Goal: Task Accomplishment & Management: Manage account settings

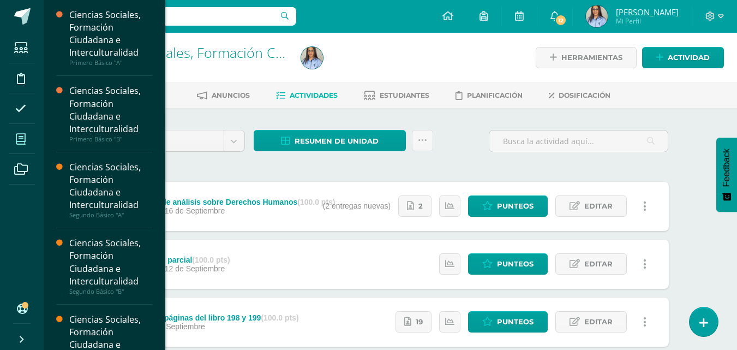
click at [15, 142] on span at bounding box center [21, 139] width 25 height 25
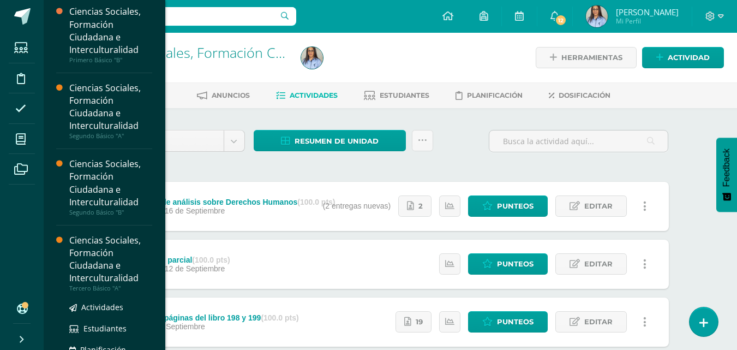
scroll to position [213, 0]
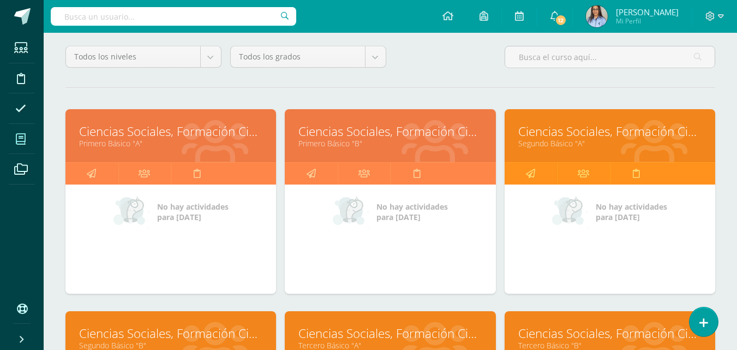
scroll to position [164, 0]
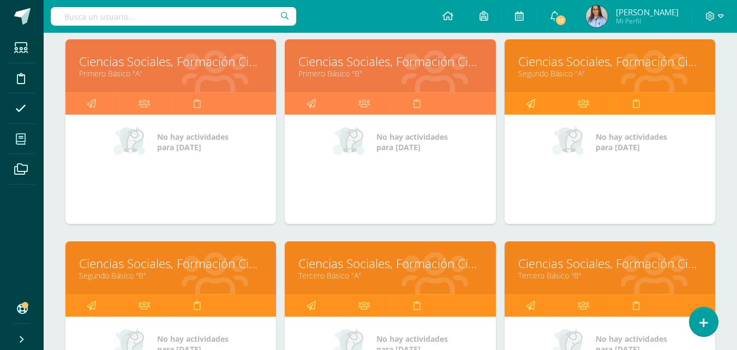
click at [364, 265] on link "Ciencias Sociales, Formación Ciudadana e Interculturalidad" at bounding box center [389, 263] width 183 height 17
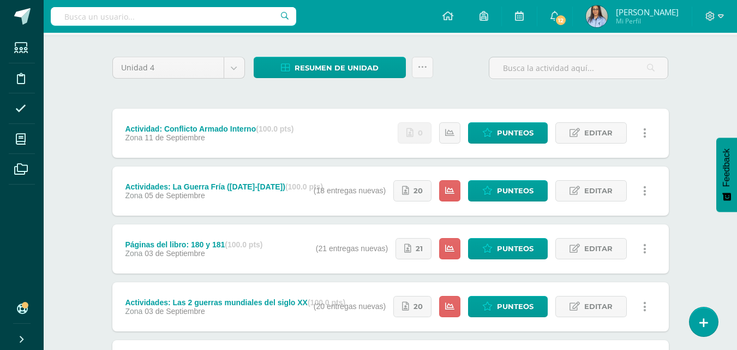
scroll to position [55, 0]
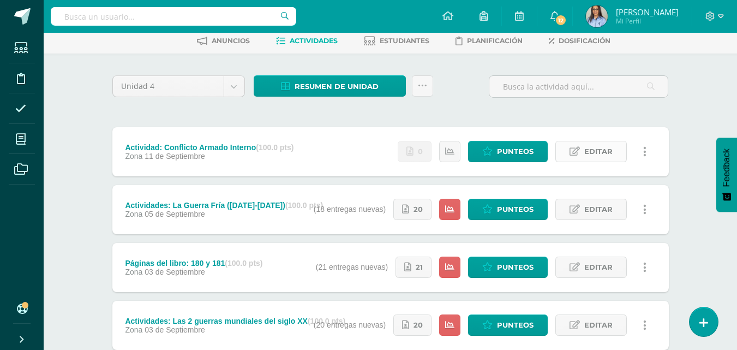
click at [593, 156] on span "Editar" at bounding box center [598, 151] width 28 height 20
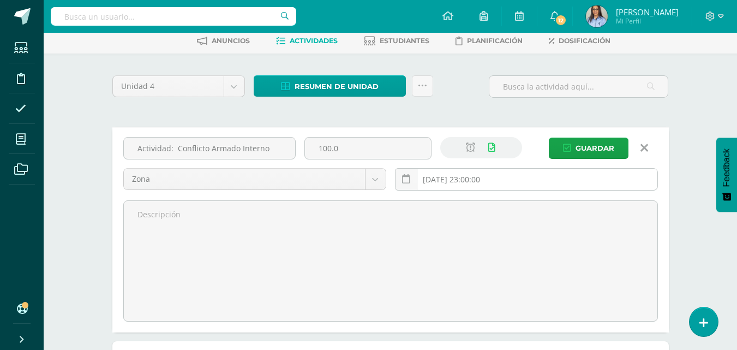
click at [470, 181] on input "2025-09-11 23:00:00" at bounding box center [527, 179] width 262 height 21
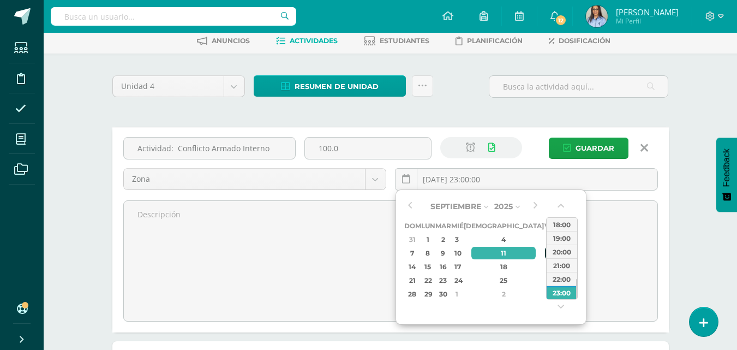
click at [545, 250] on div "12" at bounding box center [550, 253] width 10 height 13
type input "2025-09-12 23:00"
click at [564, 292] on div "23:00" at bounding box center [562, 292] width 31 height 14
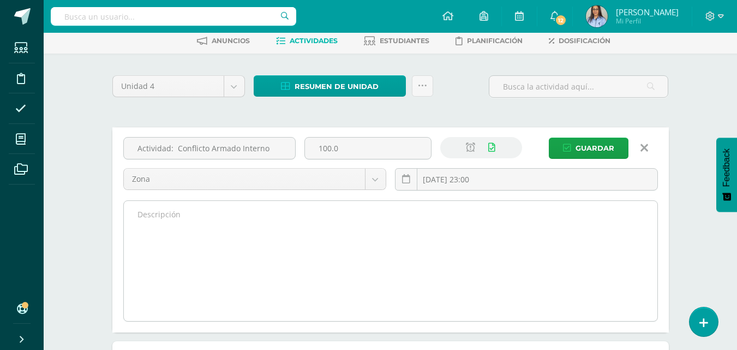
click at [186, 216] on textarea at bounding box center [391, 261] width 534 height 120
type textarea "A"
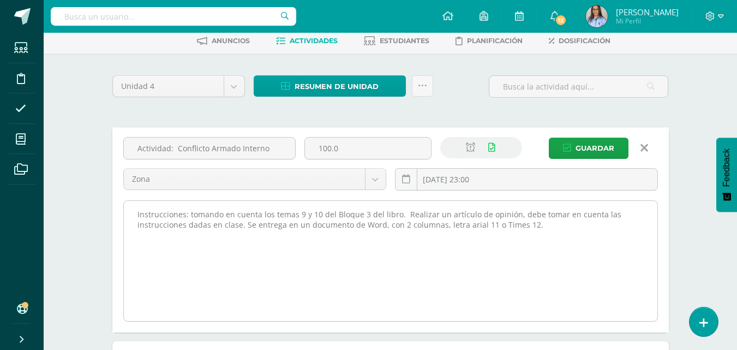
click at [461, 221] on textarea "Instrucciones: tomando en cuenta los temas 9 y 10 del Bloque 3 del libro. Reali…" at bounding box center [391, 261] width 534 height 120
click at [551, 226] on textarea "Instrucciones: tomando en cuenta los temas 9 y 10 del Bloque 3 del libro. Reali…" at bounding box center [391, 261] width 534 height 120
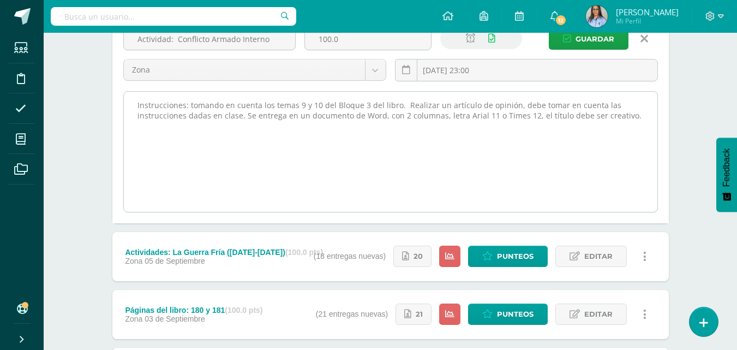
scroll to position [109, 0]
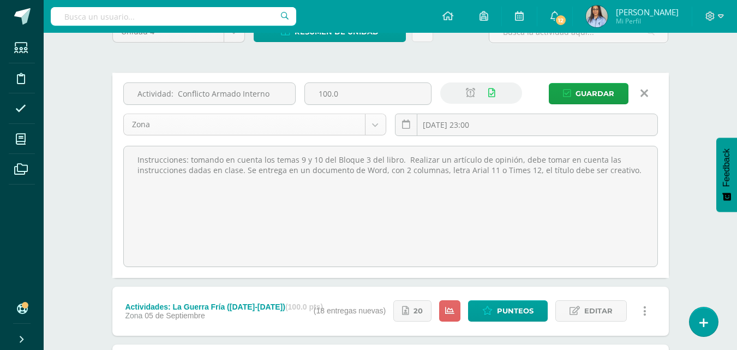
type textarea "Instrucciones: tomando en cuenta los temas 9 y 10 del Bloque 3 del libro. Reali…"
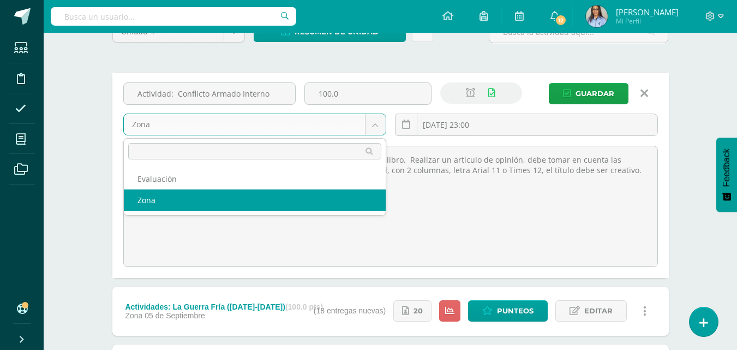
click at [373, 125] on body "Estudiantes Disciplina Asistencia Mis cursos Archivos Soporte Ayuda Reportar un…" at bounding box center [368, 236] width 737 height 691
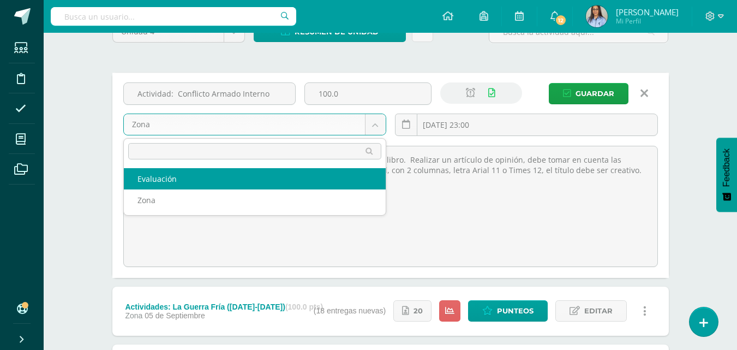
select select "128248"
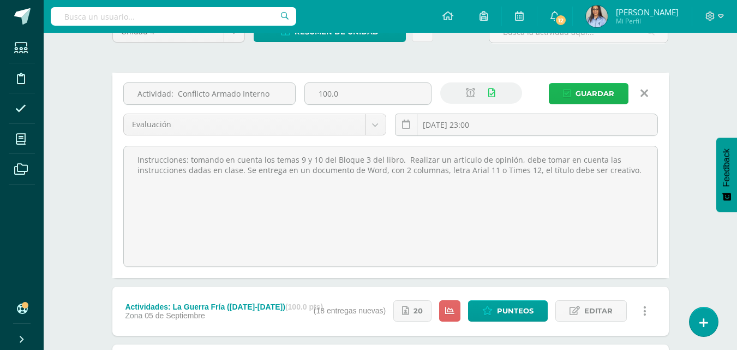
click at [593, 97] on span "Guardar" at bounding box center [595, 93] width 39 height 20
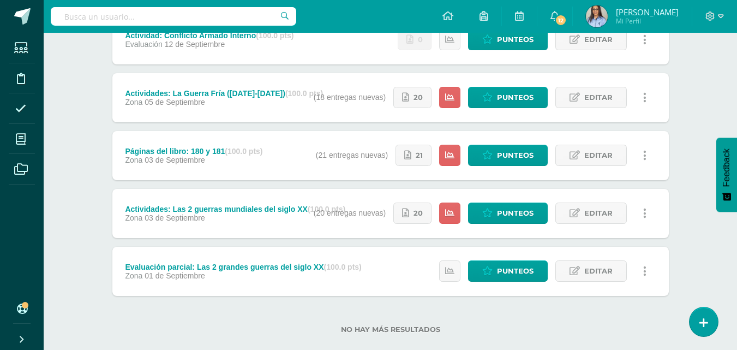
scroll to position [185, 0]
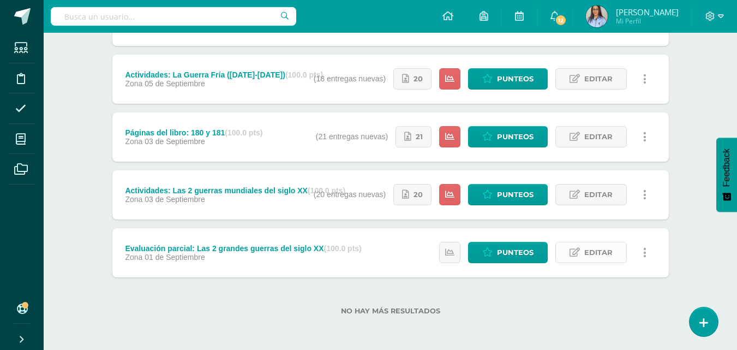
click at [604, 253] on span "Editar" at bounding box center [598, 252] width 28 height 20
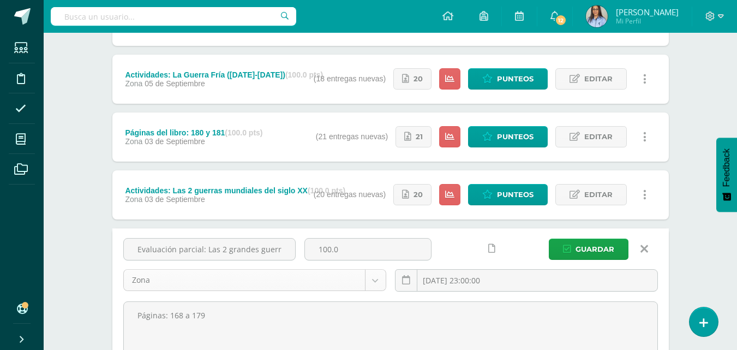
click at [373, 284] on body "La tarea Actividad: Conflicto Armado Interno fue editada exitosamente. Estudian…" at bounding box center [368, 160] width 737 height 691
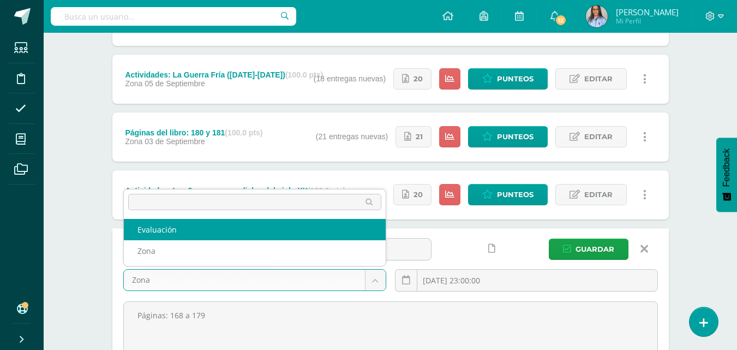
select select "128248"
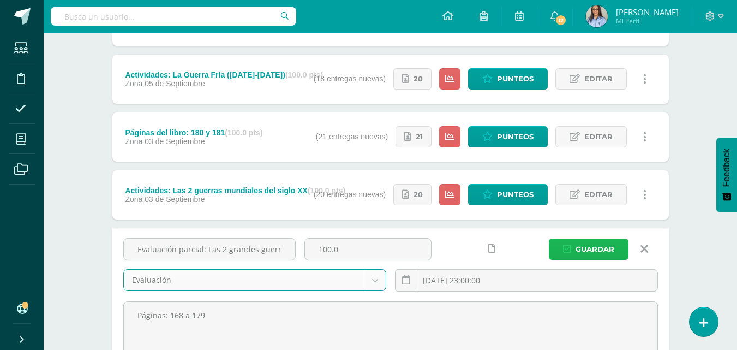
click at [590, 244] on span "Guardar" at bounding box center [595, 249] width 39 height 20
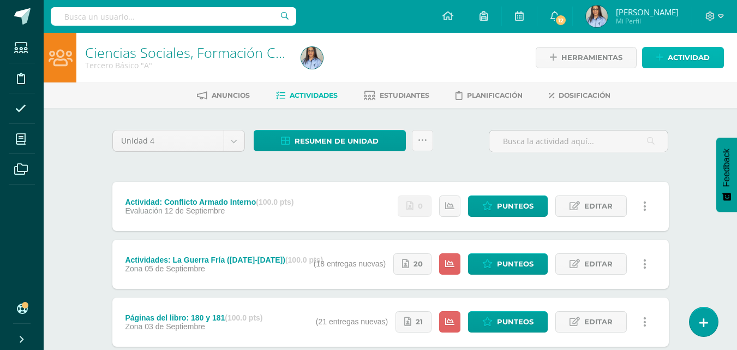
click at [690, 57] on span "Actividad" at bounding box center [689, 57] width 42 height 20
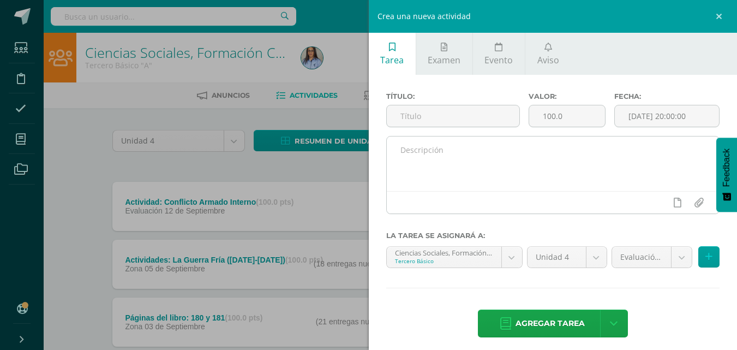
drag, startPoint x: 451, startPoint y: 114, endPoint x: 439, endPoint y: 136, distance: 24.7
click at [450, 114] on input "text" at bounding box center [453, 115] width 133 height 21
type input "A"
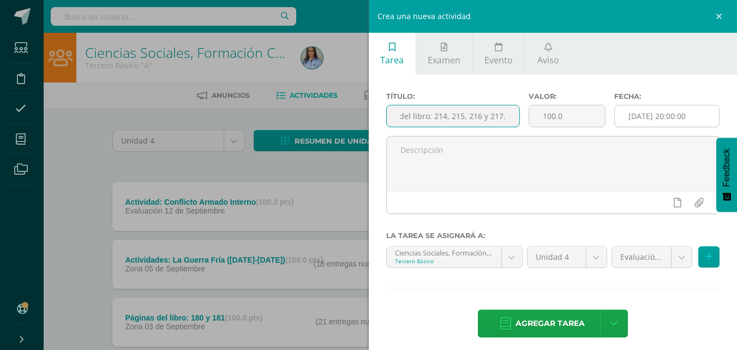
type input "Páginas del libro: 214, 215, 216 y 217."
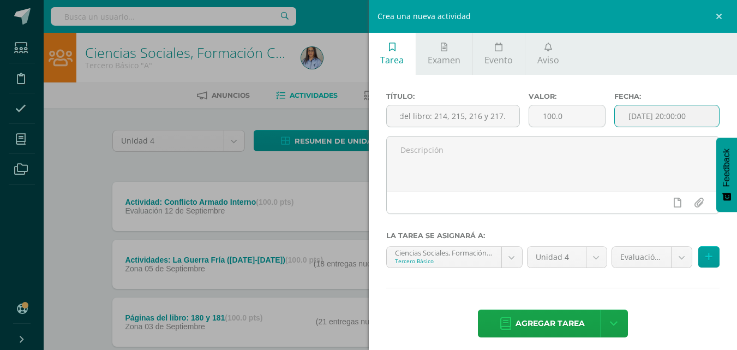
click at [642, 118] on input "[DATE] 20:00:00" at bounding box center [667, 115] width 104 height 21
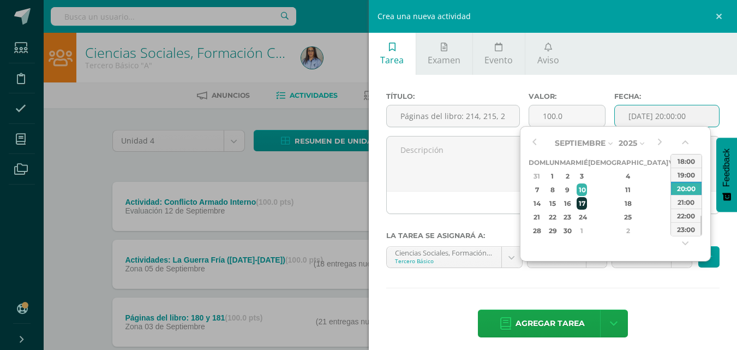
click at [587, 204] on div "17" at bounding box center [582, 203] width 10 height 13
click at [679, 229] on div "23:00" at bounding box center [686, 229] width 31 height 14
type input "2025-09-17 23:00"
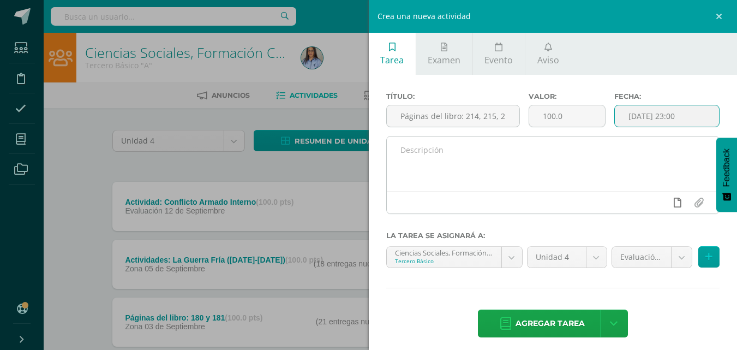
click at [674, 203] on icon at bounding box center [678, 203] width 8 height 10
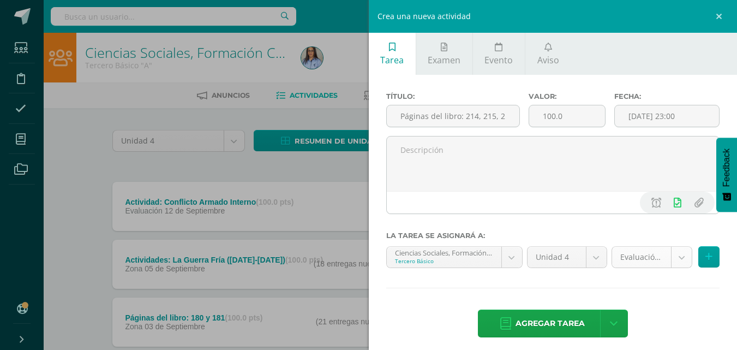
click at [667, 259] on body "La tarea Evaluación parcial: Las 2 grandes guerras del siglo XX fue editada exi…" at bounding box center [368, 267] width 737 height 535
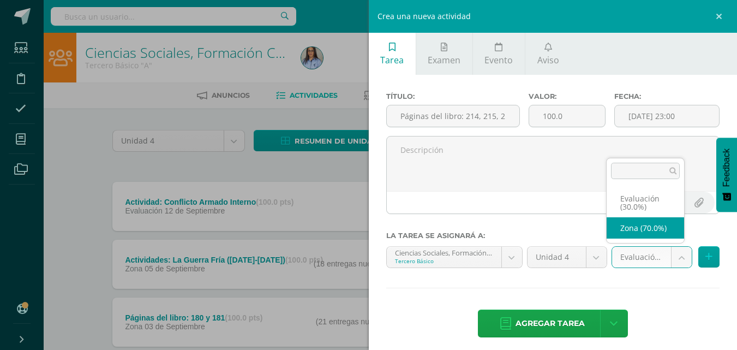
select select "128247"
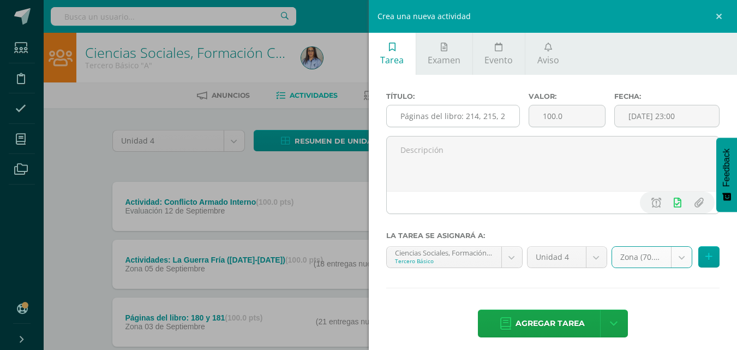
click at [506, 117] on input "Páginas del libro: 214, 215, 216 y 217." at bounding box center [453, 115] width 133 height 21
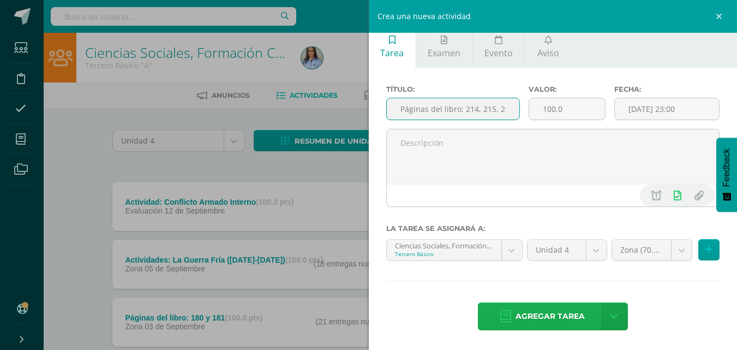
click at [556, 310] on span "Agregar tarea" at bounding box center [550, 316] width 69 height 27
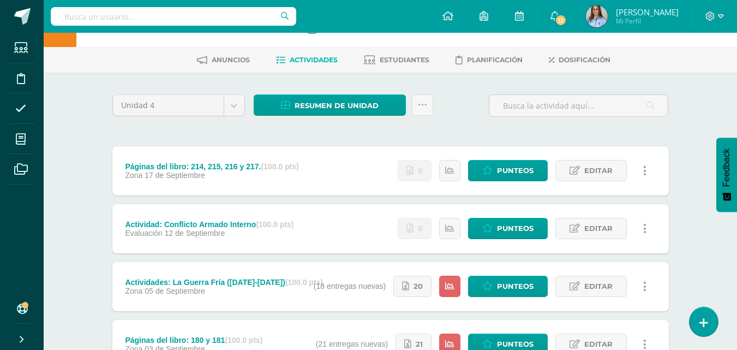
scroll to position [55, 0]
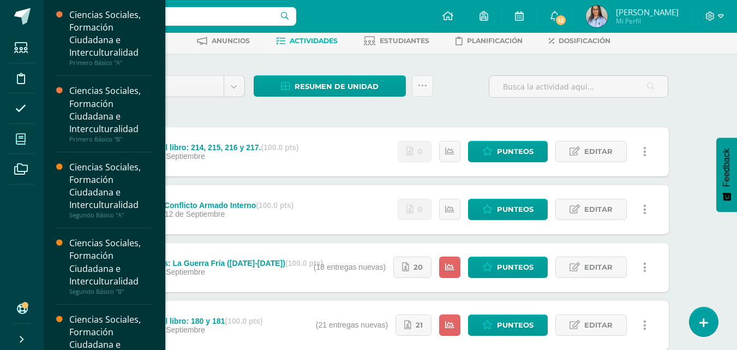
click at [22, 131] on span at bounding box center [21, 139] width 25 height 25
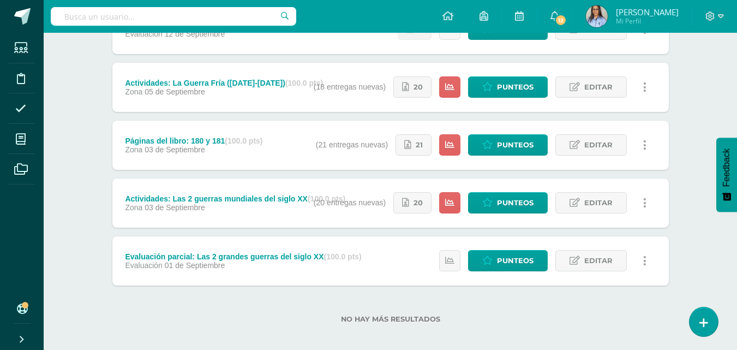
scroll to position [243, 0]
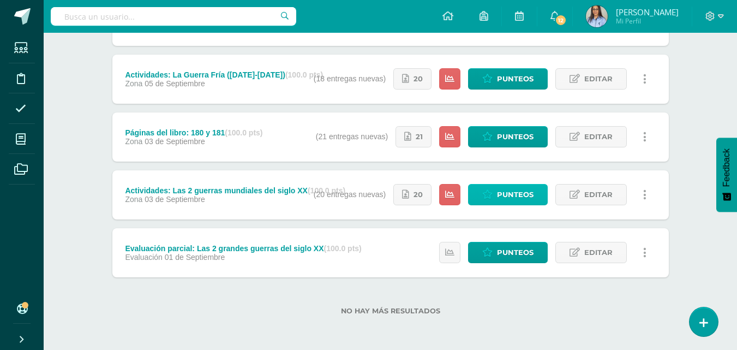
click at [524, 195] on span "Punteos" at bounding box center [515, 194] width 37 height 20
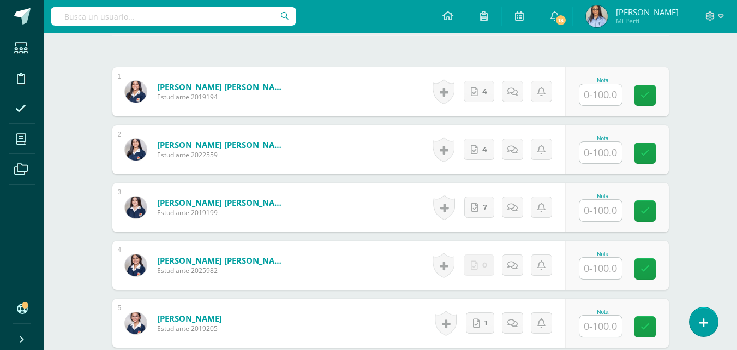
scroll to position [333, 0]
click at [485, 89] on span "4" at bounding box center [484, 91] width 5 height 20
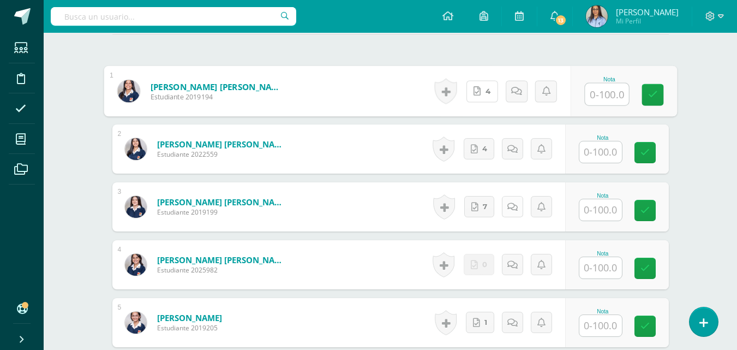
scroll to position [334, 0]
click at [588, 94] on input "text" at bounding box center [607, 94] width 44 height 22
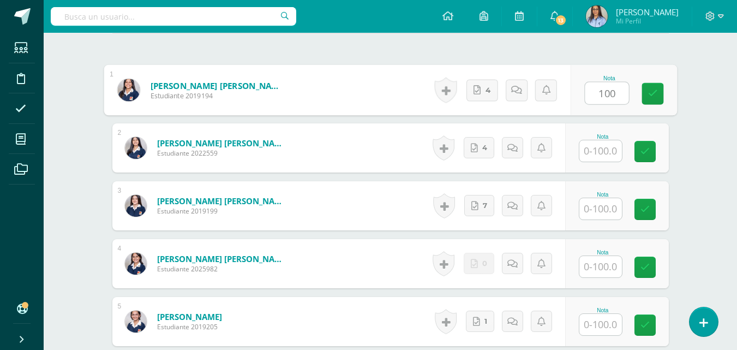
drag, startPoint x: 614, startPoint y: 95, endPoint x: 576, endPoint y: 93, distance: 38.3
click at [576, 93] on div "Nota 100" at bounding box center [623, 90] width 106 height 51
type input "100"
click at [596, 147] on input "text" at bounding box center [600, 150] width 43 height 21
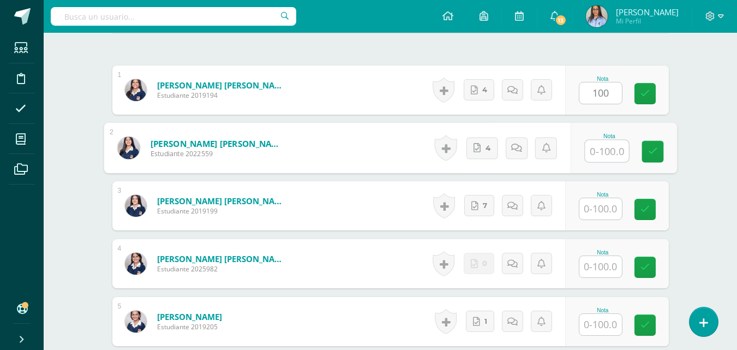
paste input "100"
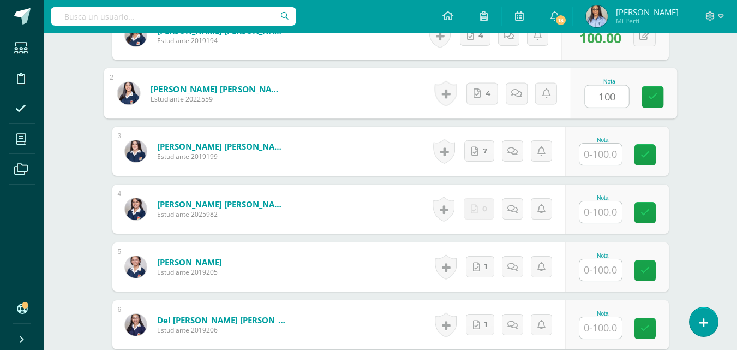
type input "100"
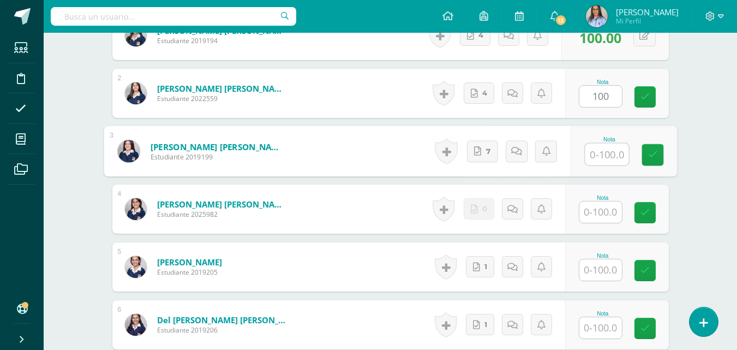
click at [601, 145] on input "text" at bounding box center [607, 155] width 44 height 22
paste input "100"
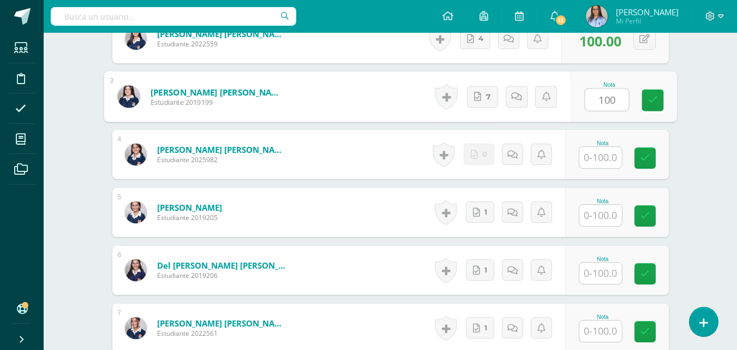
scroll to position [498, 0]
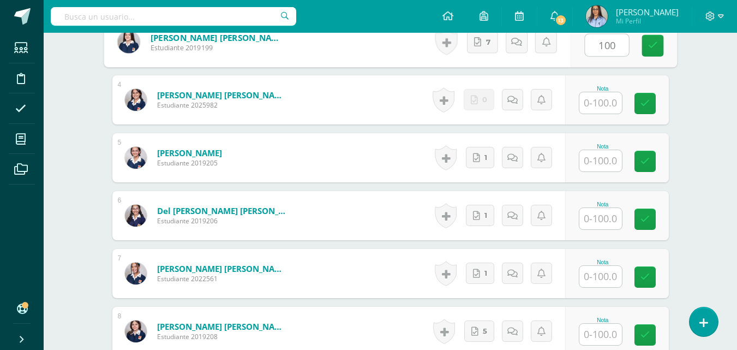
type input "100"
click at [607, 100] on input "text" at bounding box center [600, 102] width 43 height 21
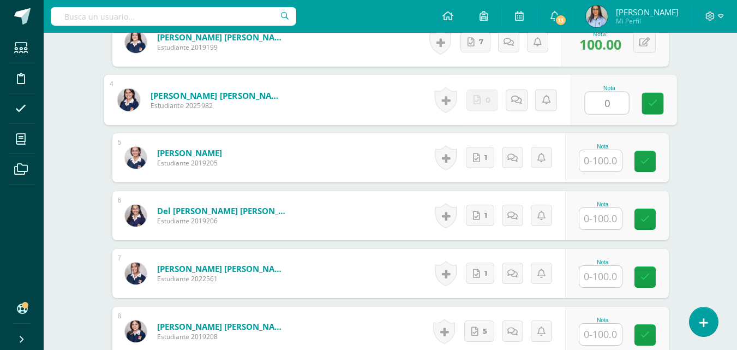
type input "0"
click at [602, 163] on input "text" at bounding box center [600, 160] width 43 height 21
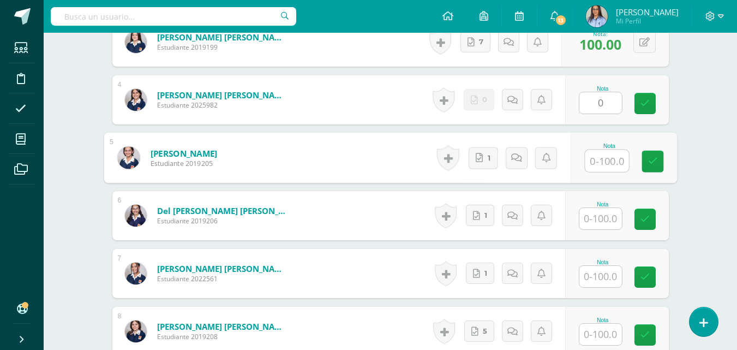
paste input "100"
type input "100"
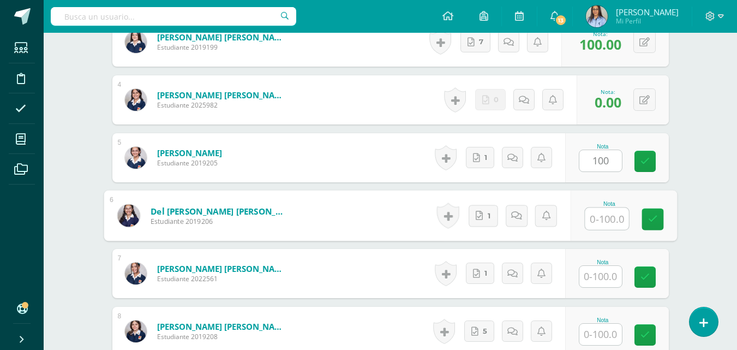
click at [602, 216] on input "text" at bounding box center [607, 219] width 44 height 22
paste input "100"
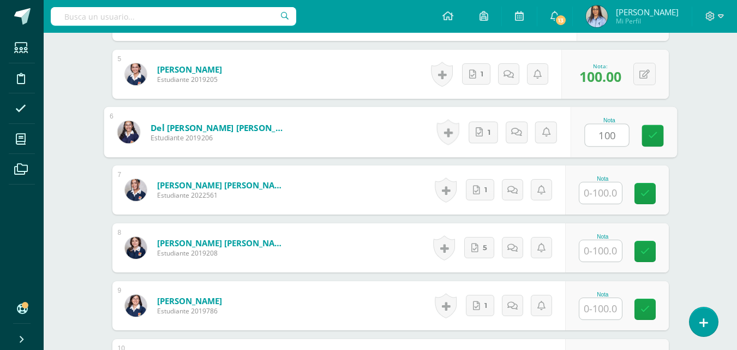
scroll to position [607, 0]
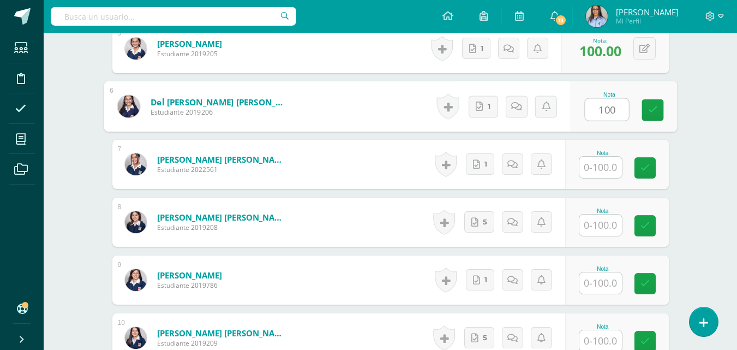
type input "100"
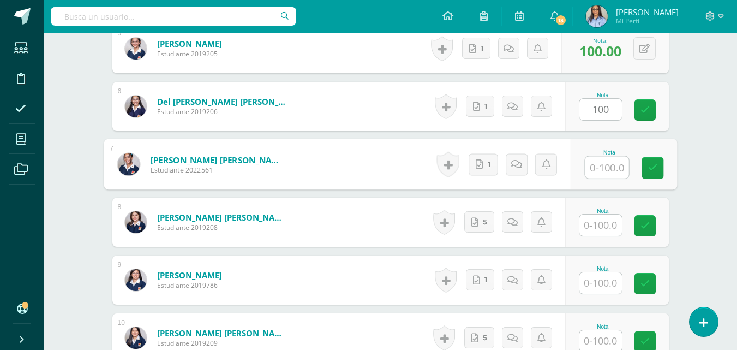
click at [603, 172] on input "text" at bounding box center [607, 168] width 44 height 22
paste input "100"
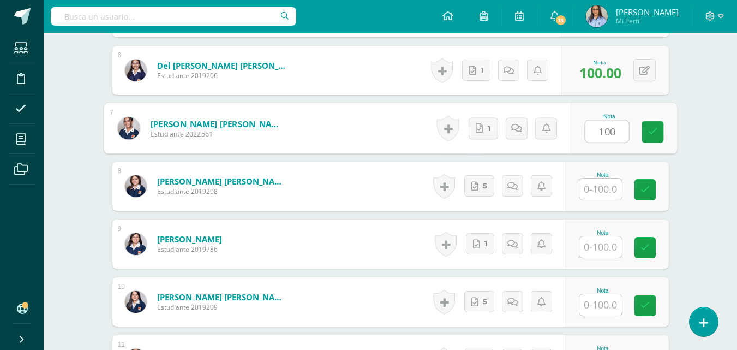
scroll to position [662, 0]
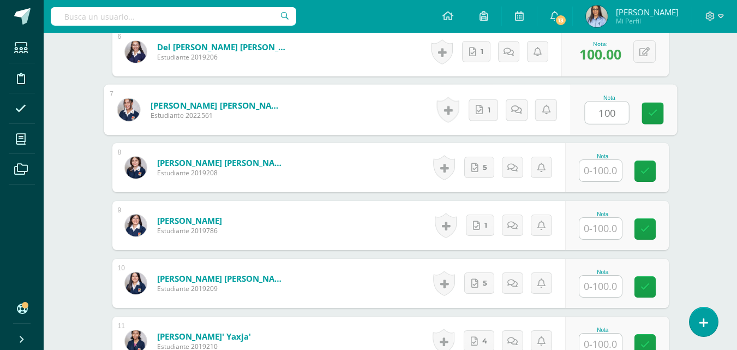
type input "100"
click at [603, 169] on input "text" at bounding box center [600, 170] width 43 height 21
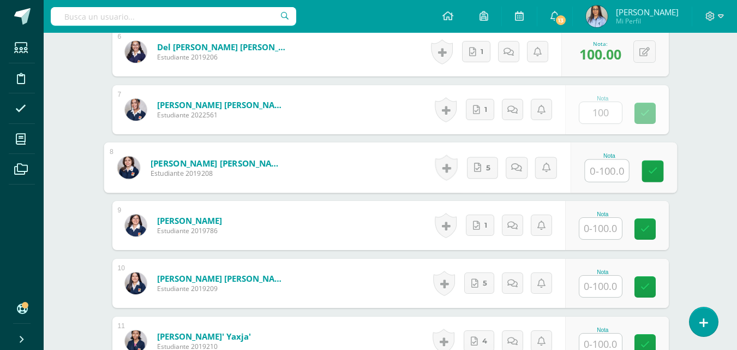
paste input "100"
type input "100"
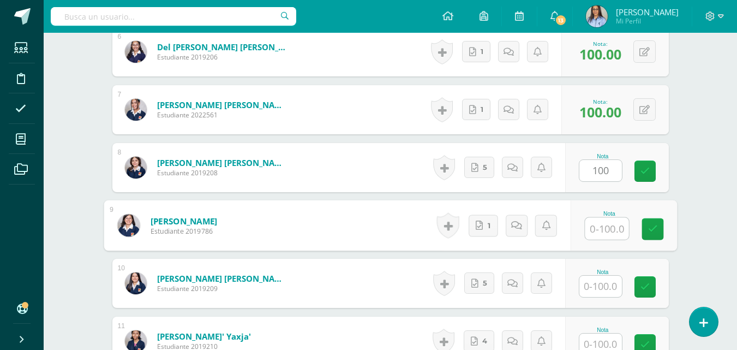
click at [602, 236] on input "text" at bounding box center [607, 229] width 44 height 22
paste input "100"
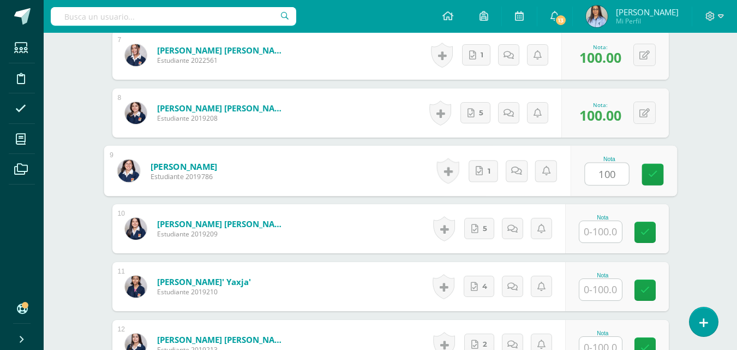
type input "100"
click at [603, 236] on input "text" at bounding box center [600, 231] width 43 height 21
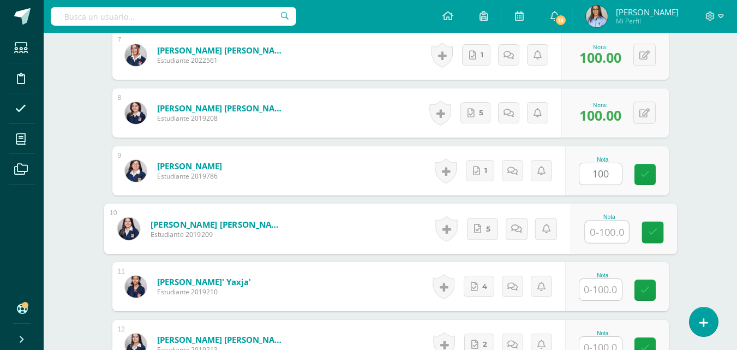
paste input "100"
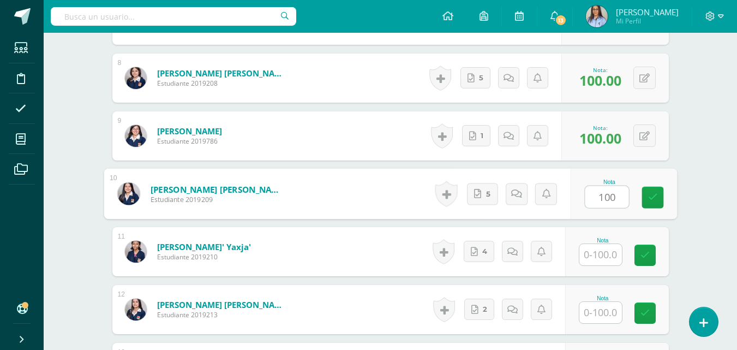
scroll to position [771, 0]
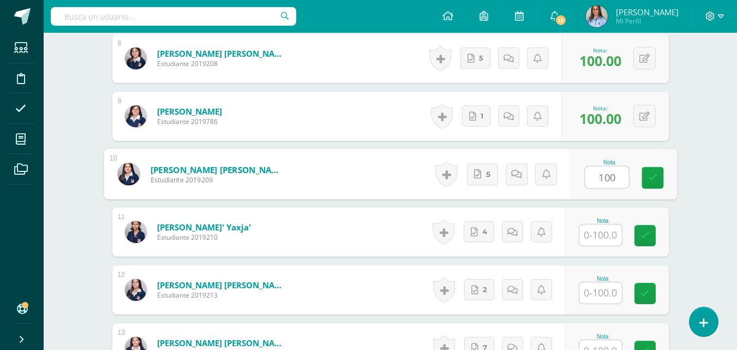
type input "100"
click at [605, 231] on input "text" at bounding box center [600, 234] width 43 height 21
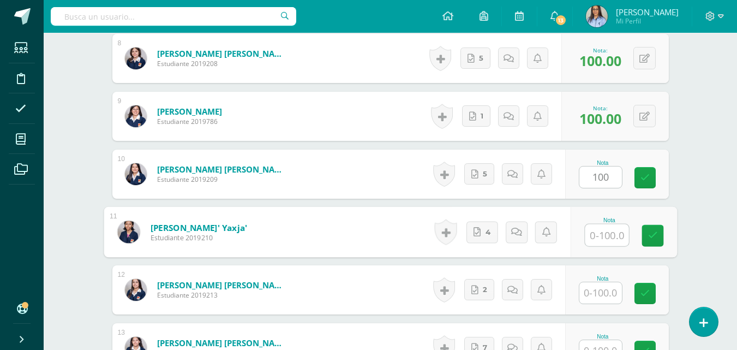
paste input "100"
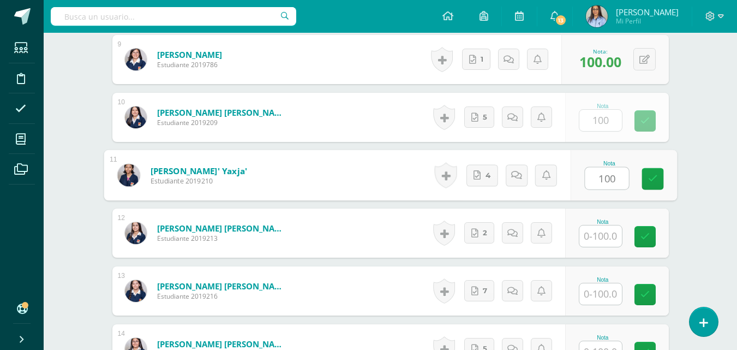
scroll to position [880, 0]
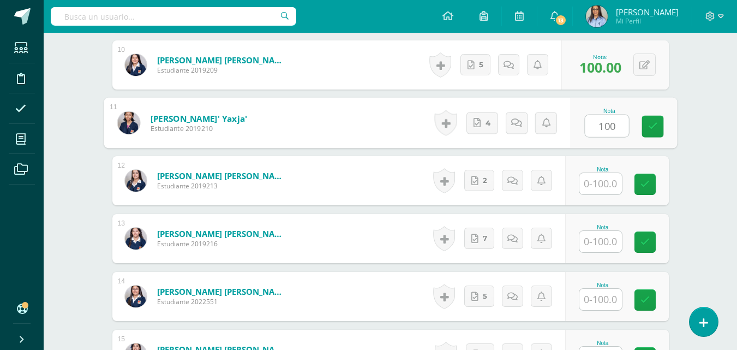
type input "100"
click at [600, 190] on input "text" at bounding box center [600, 183] width 43 height 21
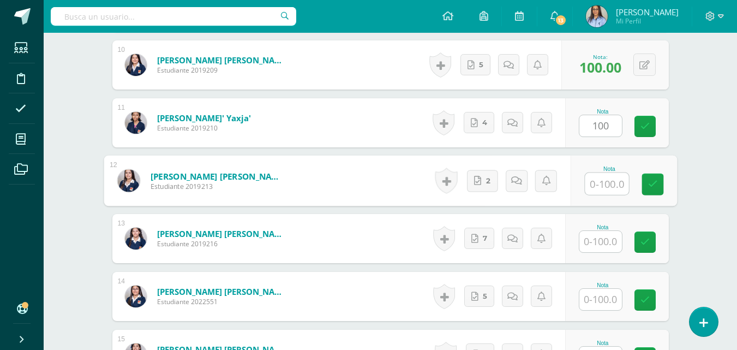
paste input "100"
type input "100"
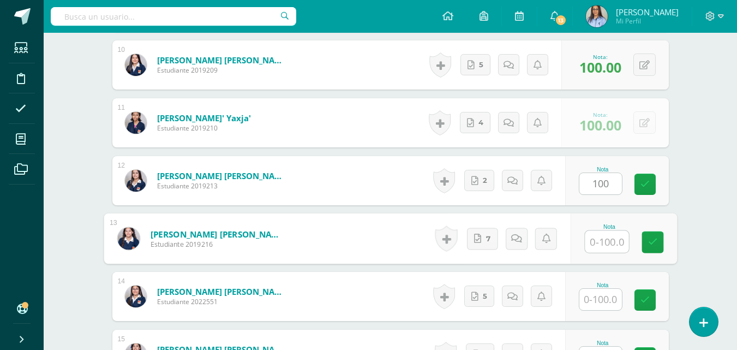
click at [592, 246] on input "text" at bounding box center [607, 242] width 44 height 22
paste input "100"
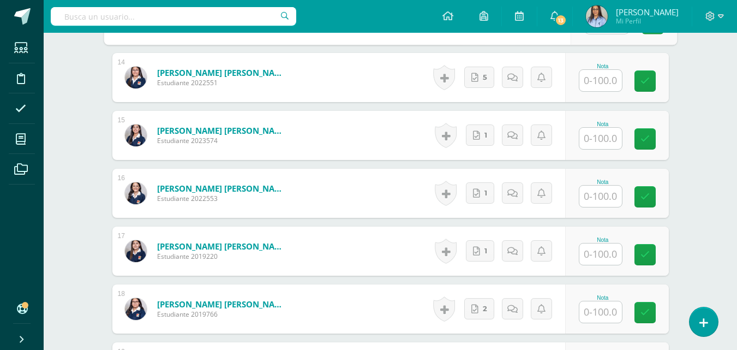
scroll to position [1044, 0]
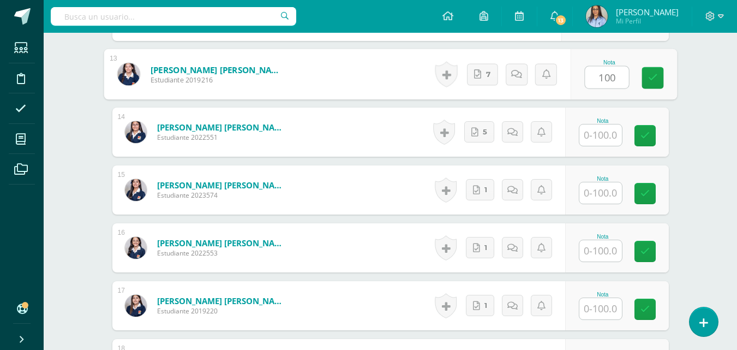
type input "100"
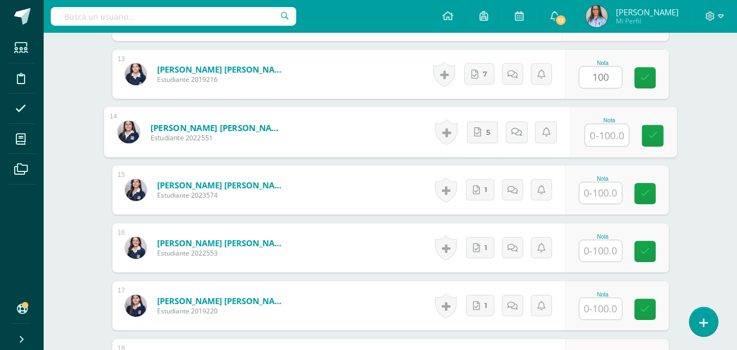
click at [603, 139] on input "text" at bounding box center [607, 135] width 44 height 22
paste input "100"
type input "100"
click at [592, 198] on input "text" at bounding box center [600, 192] width 43 height 21
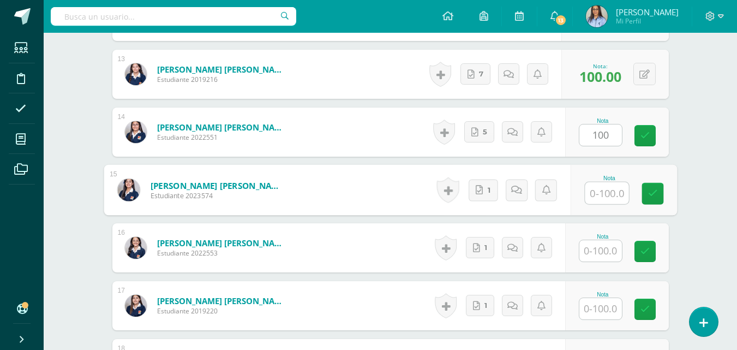
paste input "100"
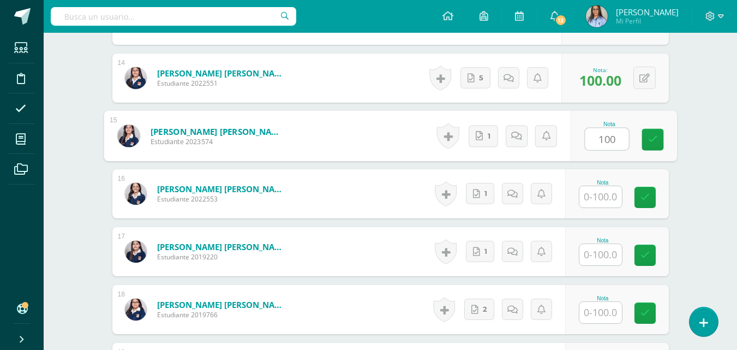
scroll to position [1099, 0]
type input "100"
click at [615, 205] on input "text" at bounding box center [600, 196] width 43 height 21
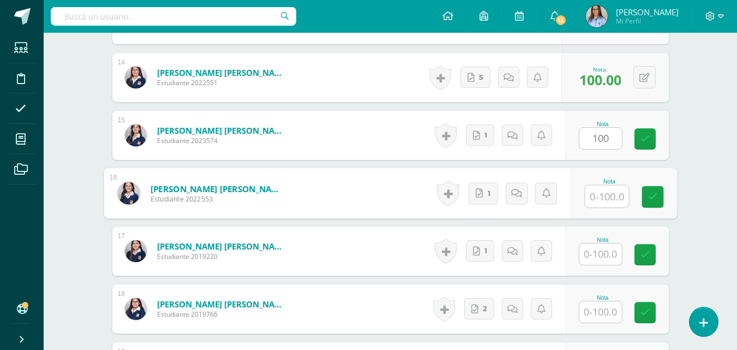
paste input "100"
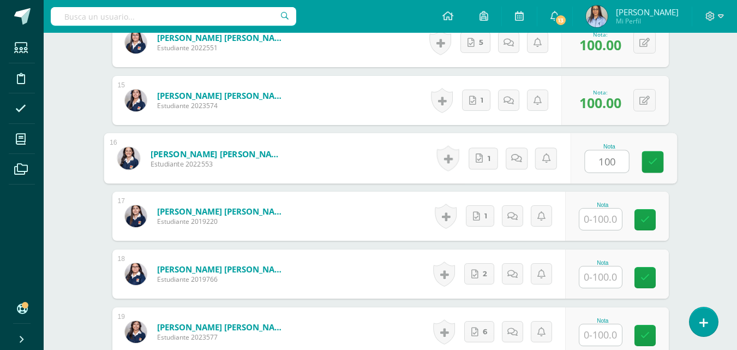
scroll to position [1153, 0]
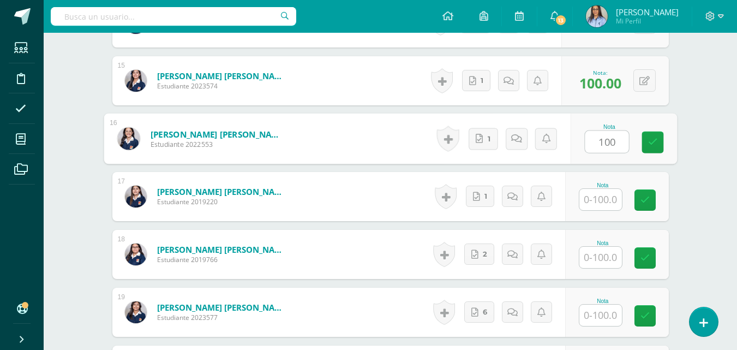
type input "100"
click at [605, 204] on input "text" at bounding box center [600, 199] width 43 height 21
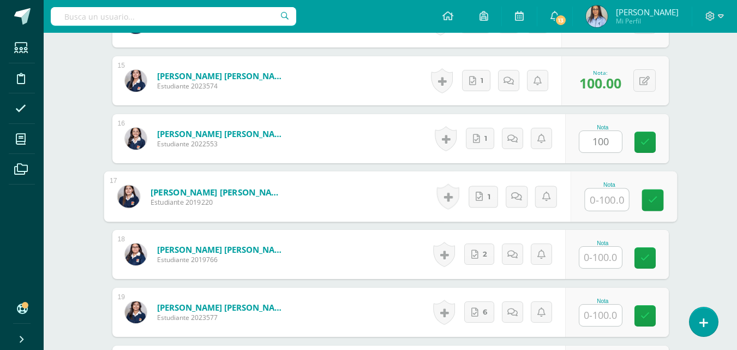
paste input "100"
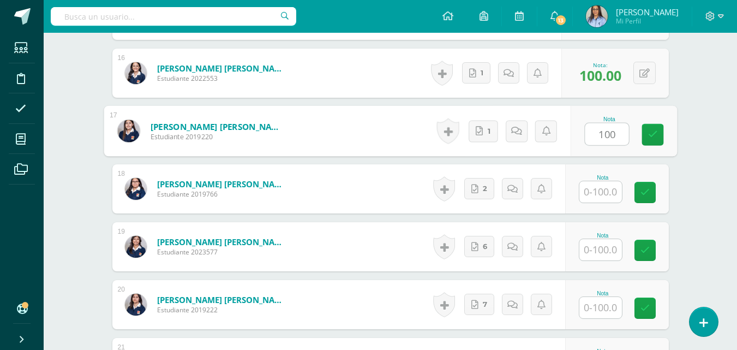
scroll to position [1263, 0]
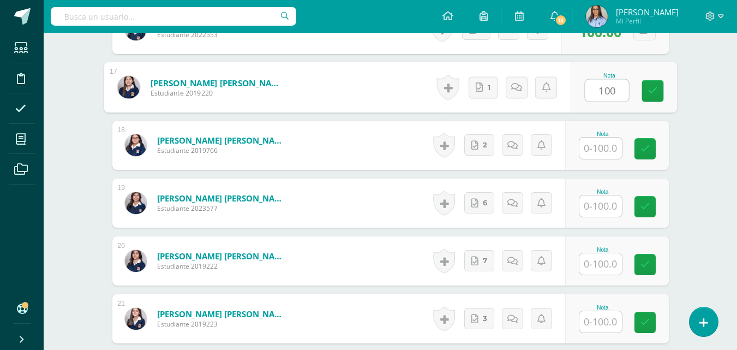
type input "100"
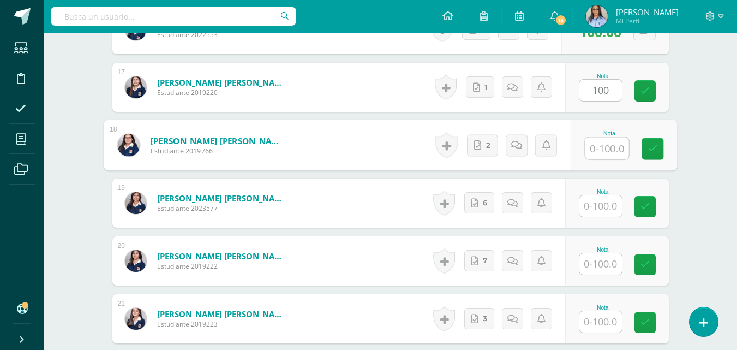
click at [617, 147] on input "text" at bounding box center [607, 149] width 44 height 22
paste input "100"
type input "100"
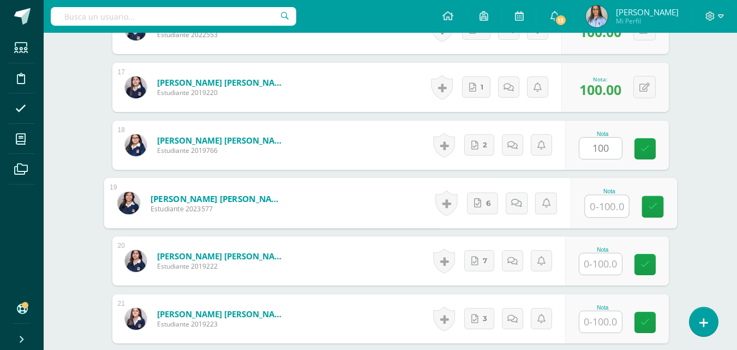
click at [606, 206] on input "text" at bounding box center [607, 206] width 44 height 22
paste input "100"
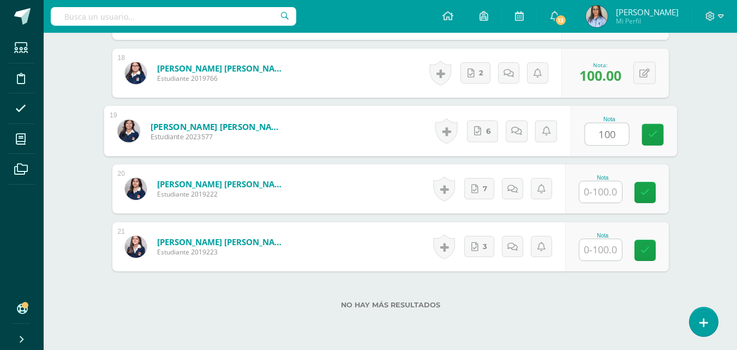
scroll to position [1372, 0]
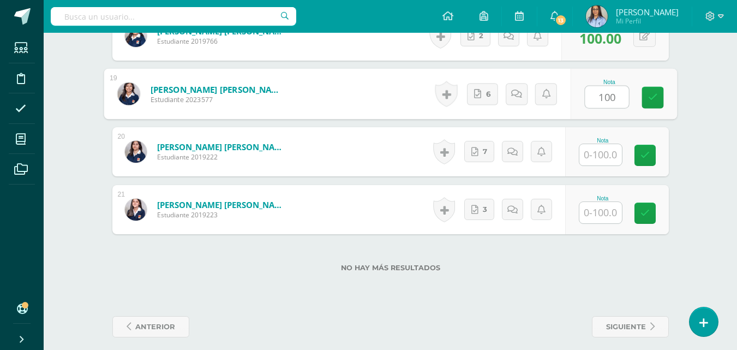
type input "100"
click at [594, 155] on input "text" at bounding box center [600, 154] width 43 height 21
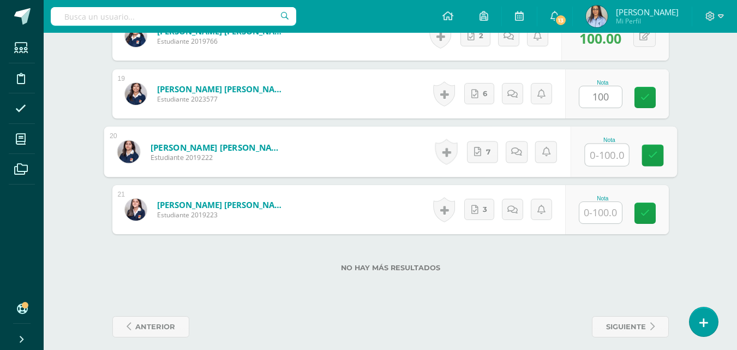
paste input "100"
type input "100"
click at [607, 212] on input "text" at bounding box center [600, 212] width 43 height 21
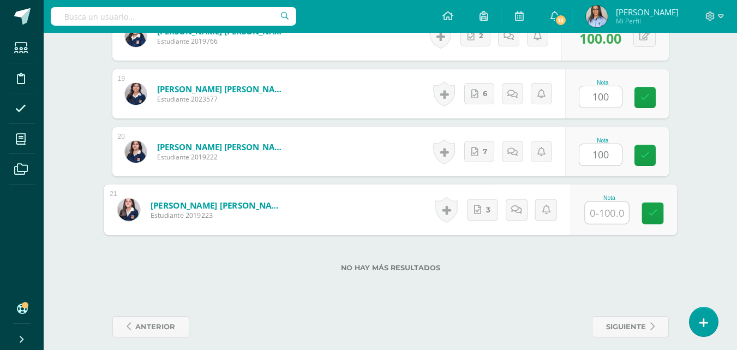
paste input "100"
type input "100"
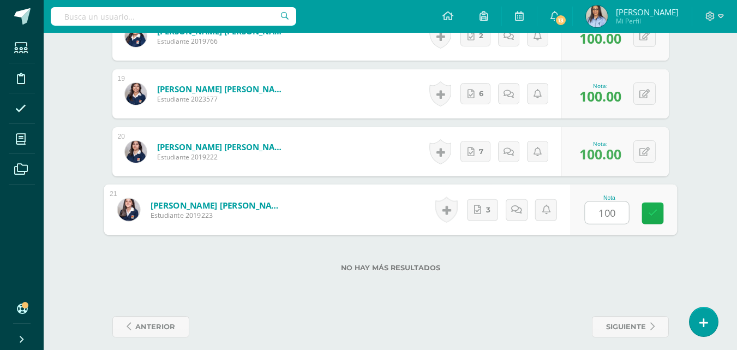
click at [661, 214] on link at bounding box center [653, 213] width 22 height 22
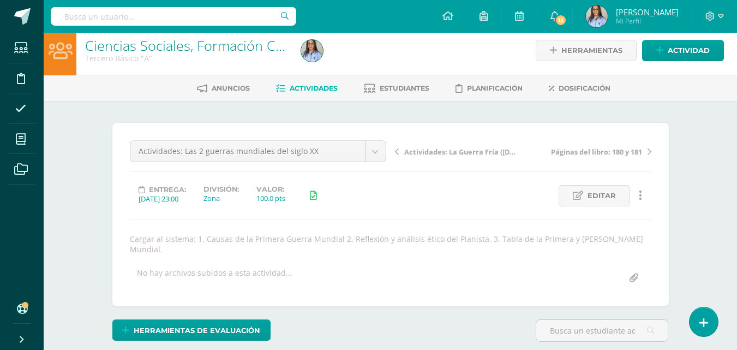
scroll to position [0, 0]
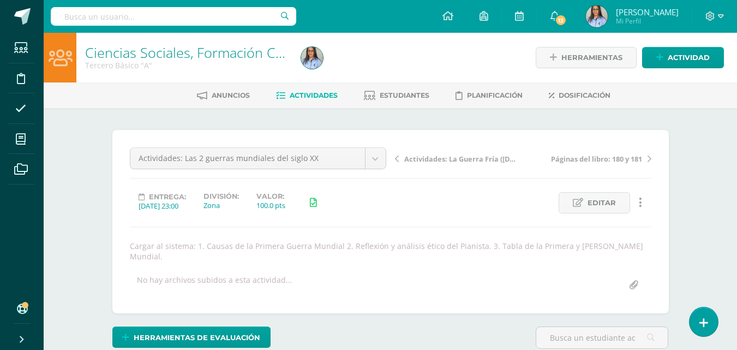
click at [166, 51] on link "Ciencias Sociales, Formación Ciudadana e Interculturalidad" at bounding box center [267, 52] width 365 height 19
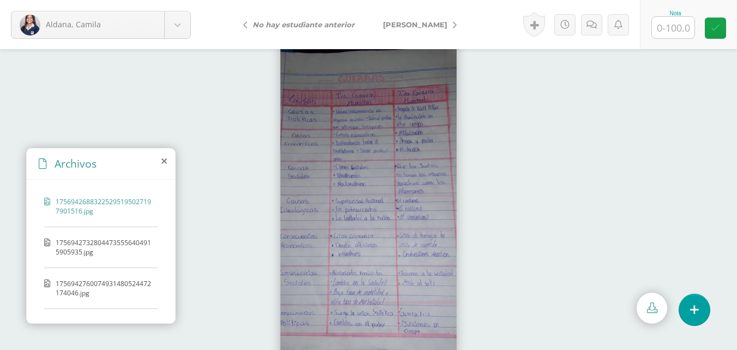
click at [91, 245] on span "17569427328044735556404915905935.jpg" at bounding box center [104, 247] width 97 height 19
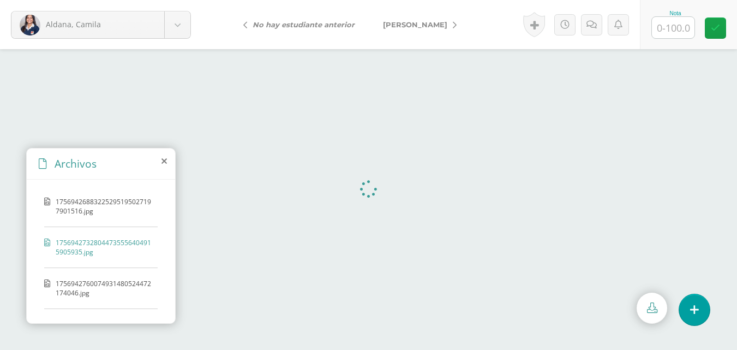
scroll to position [30, 0]
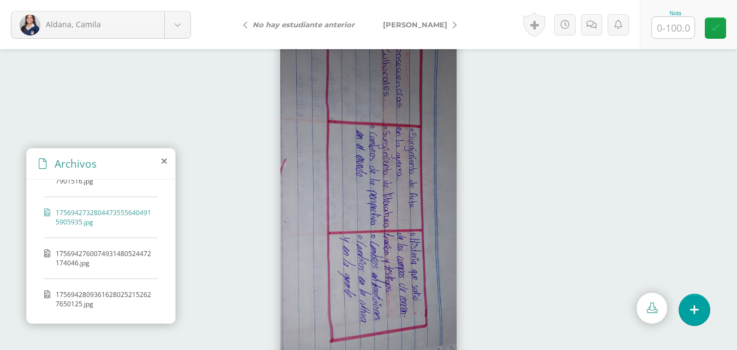
click at [99, 253] on span "1756942760074931480524472174046.jpg" at bounding box center [104, 258] width 97 height 19
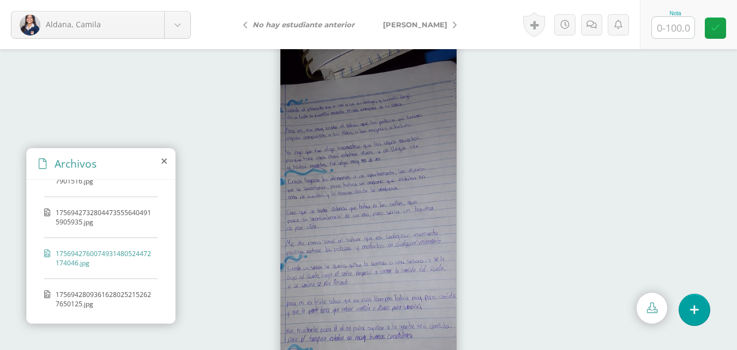
click at [99, 296] on span "17569428093616280252152627650125.jpg" at bounding box center [104, 299] width 97 height 19
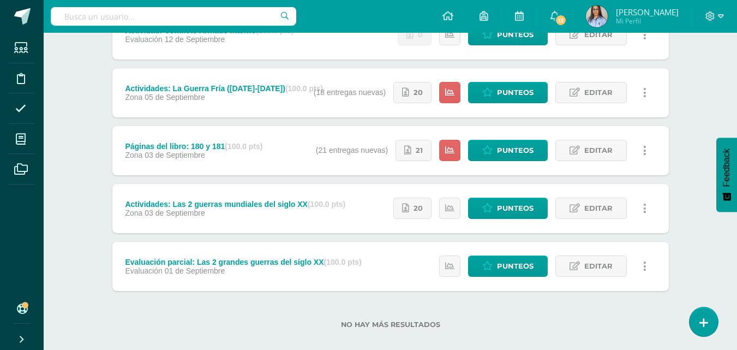
scroll to position [243, 0]
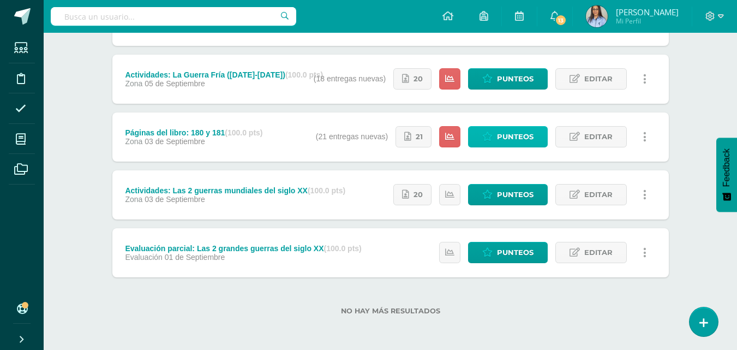
click at [505, 136] on span "Punteos" at bounding box center [515, 137] width 37 height 20
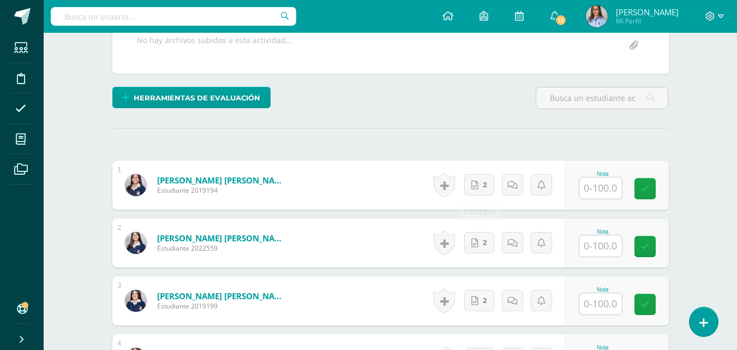
scroll to position [220, 0]
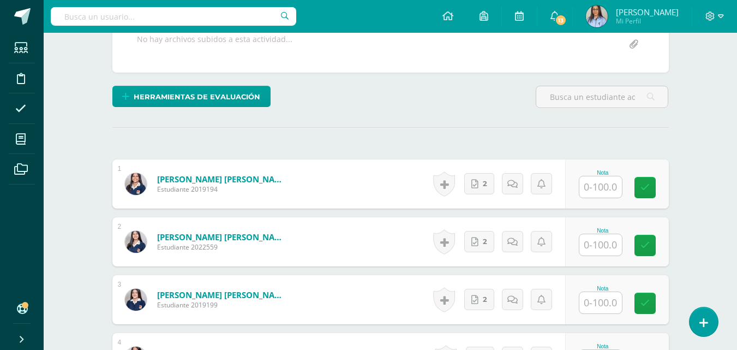
click at [598, 189] on input "text" at bounding box center [600, 186] width 43 height 21
paste input "100"
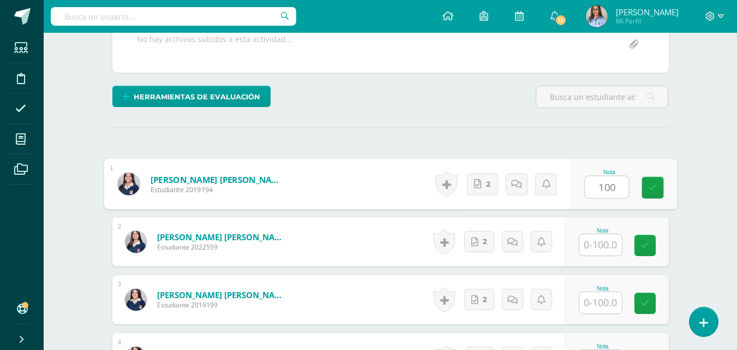
type input "100"
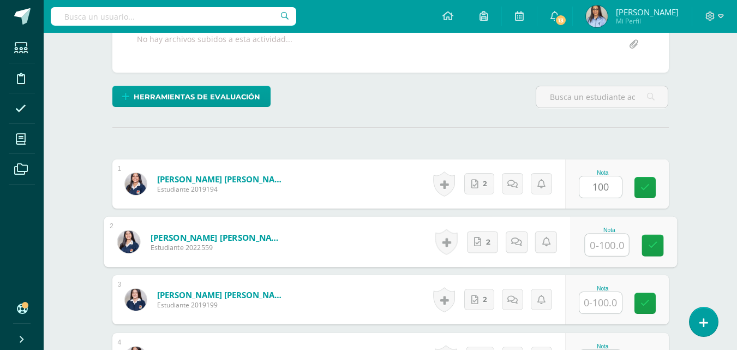
click at [604, 246] on input "text" at bounding box center [607, 245] width 44 height 22
paste input "100"
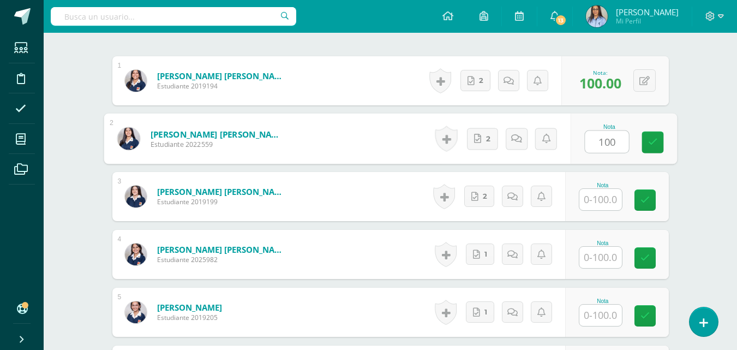
scroll to position [329, 0]
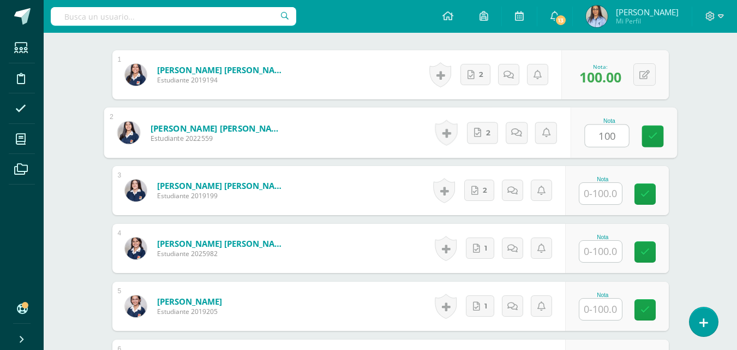
type input "100"
click at [608, 193] on input "text" at bounding box center [600, 193] width 43 height 21
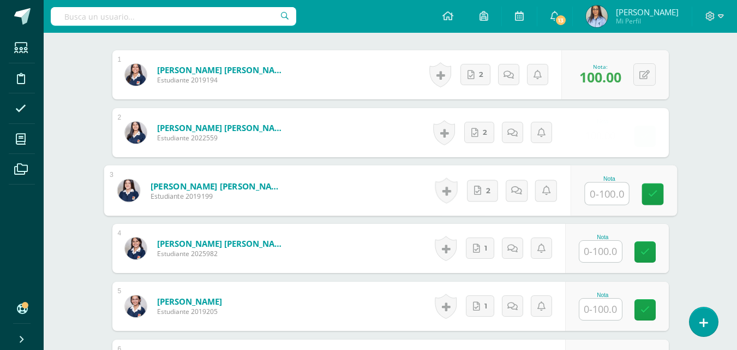
paste input "100"
type input "100"
click at [598, 251] on input "text" at bounding box center [600, 251] width 43 height 21
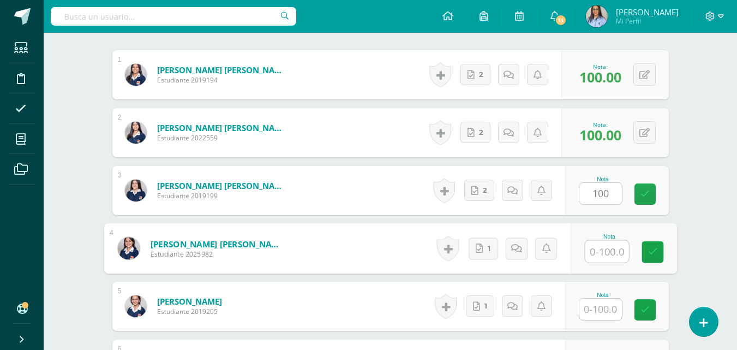
paste input "100"
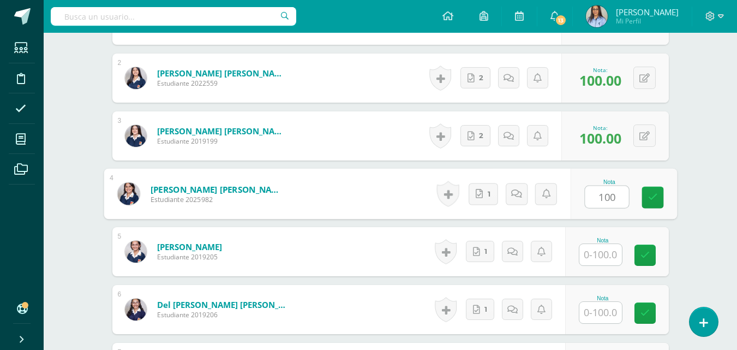
scroll to position [438, 0]
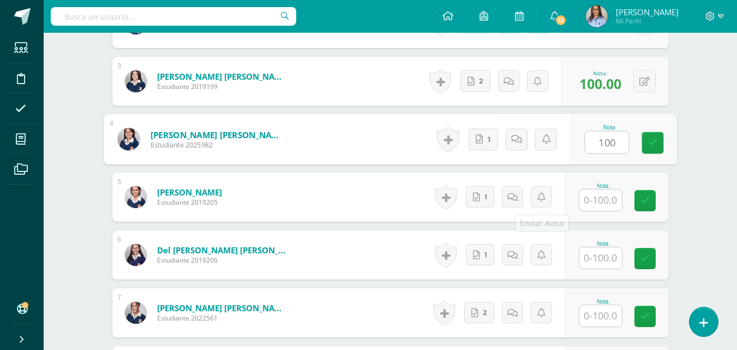
type input "100"
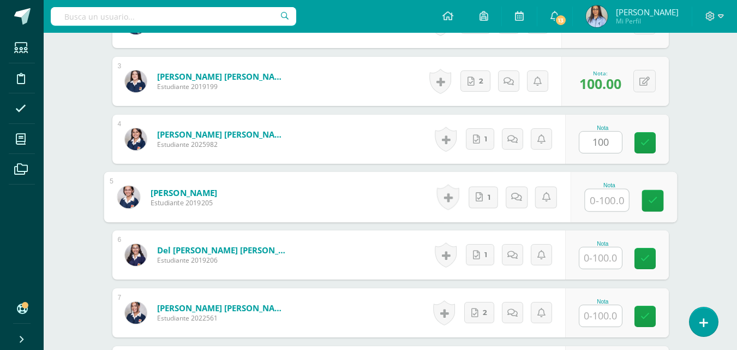
click at [597, 197] on input "text" at bounding box center [607, 200] width 44 height 22
paste input "100"
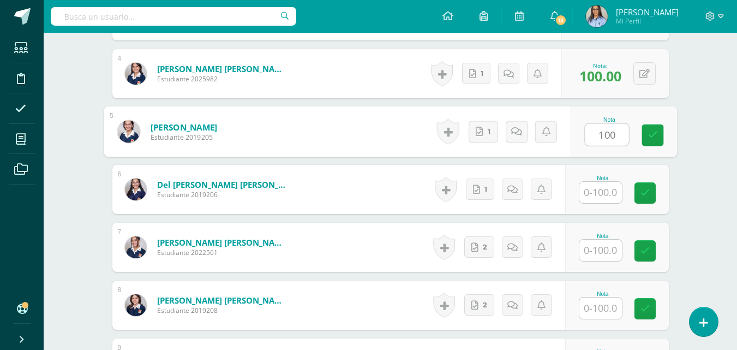
scroll to position [547, 0]
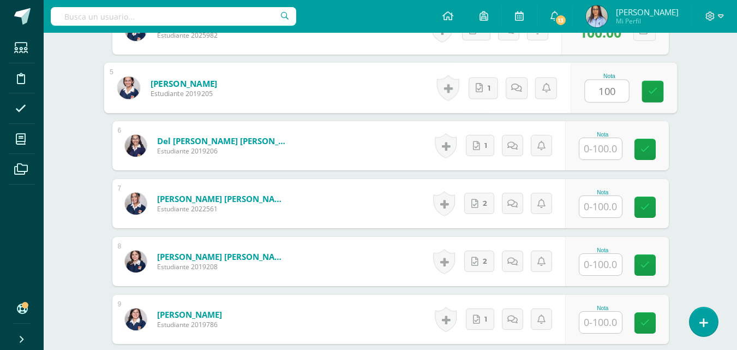
type input "100"
click at [601, 150] on input "text" at bounding box center [600, 148] width 43 height 21
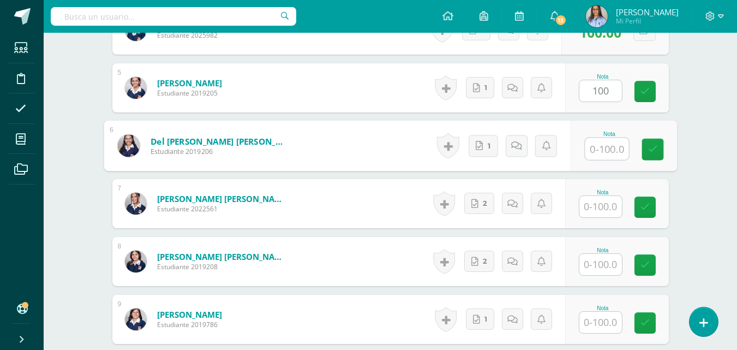
paste input "100"
type input "100"
click at [598, 216] on input "text" at bounding box center [600, 206] width 43 height 21
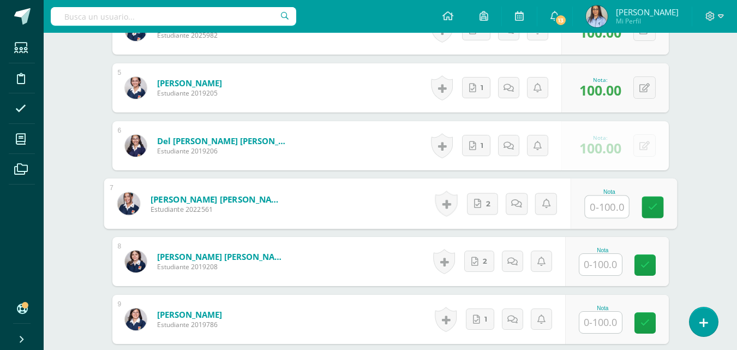
paste input "100"
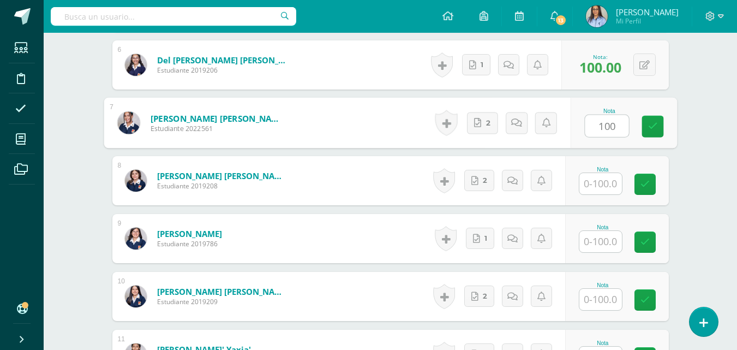
scroll to position [656, 0]
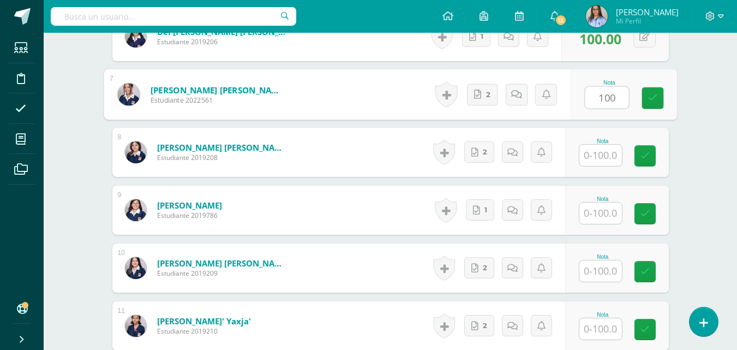
type input "100"
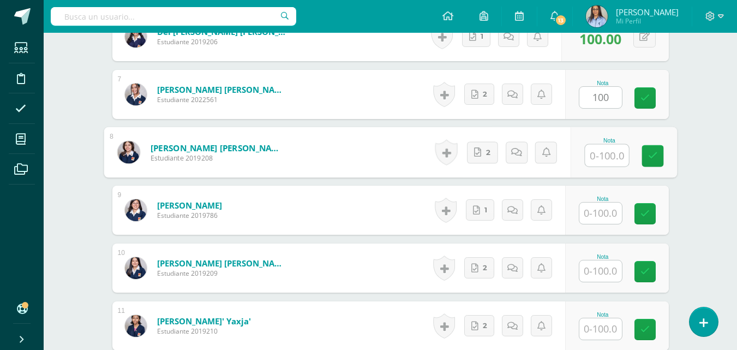
click at [607, 158] on input "text" at bounding box center [607, 156] width 44 height 22
paste input "100"
type input "100"
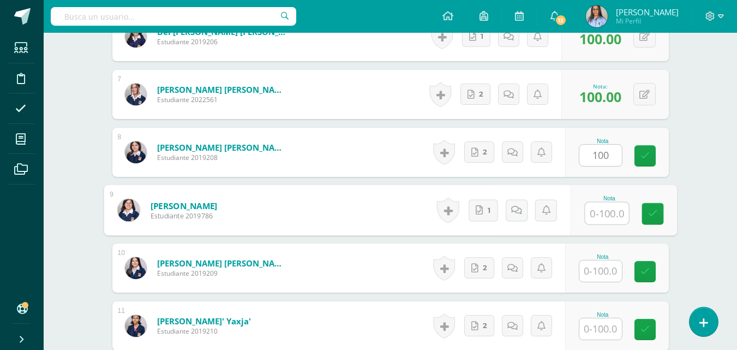
click at [593, 216] on input "text" at bounding box center [607, 213] width 44 height 22
paste input "100"
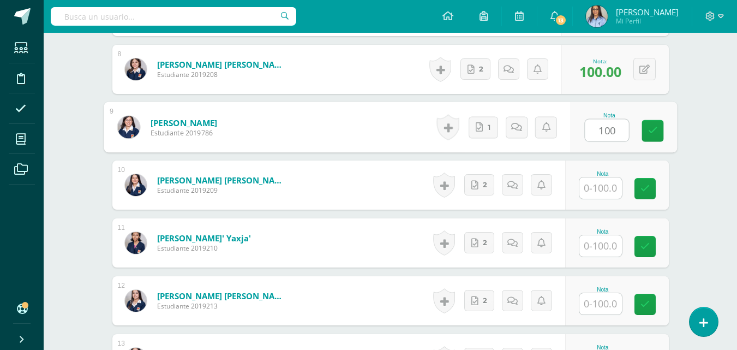
scroll to position [766, 0]
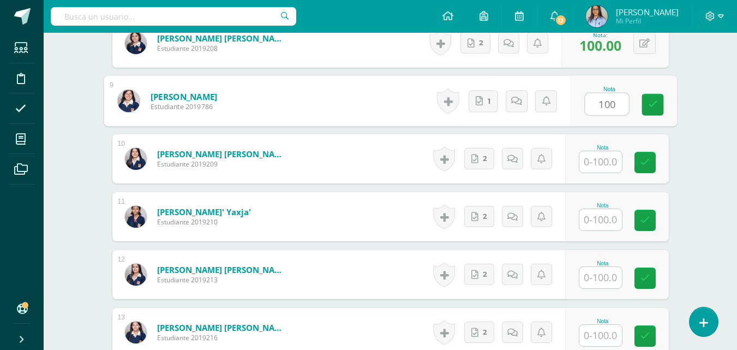
type input "100"
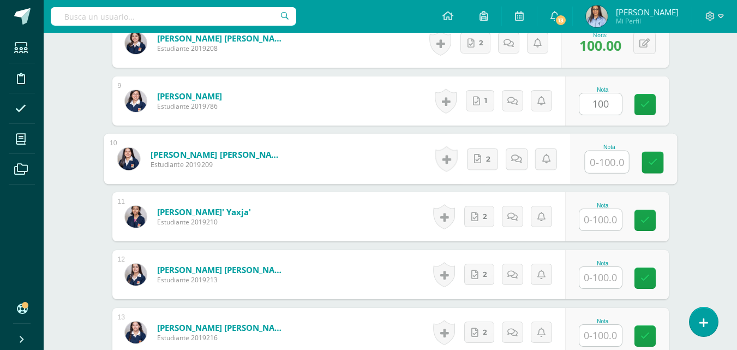
click at [594, 166] on input "text" at bounding box center [607, 162] width 44 height 22
paste input "100"
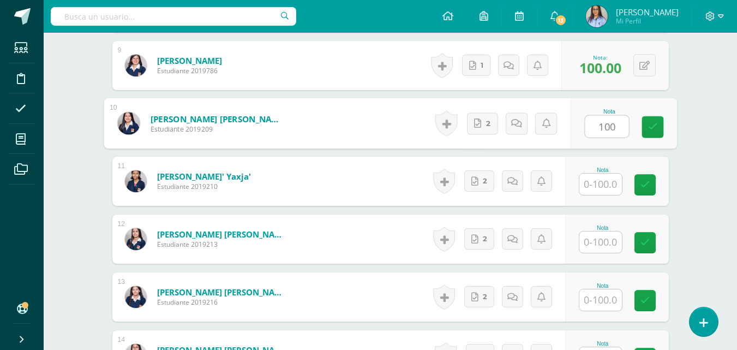
scroll to position [820, 0]
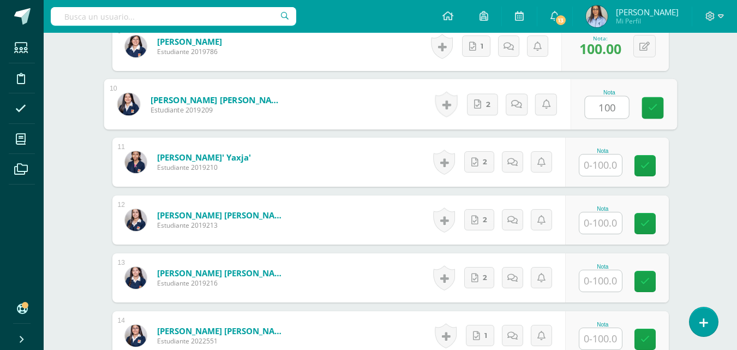
type input "100"
click at [599, 169] on input "text" at bounding box center [600, 164] width 43 height 21
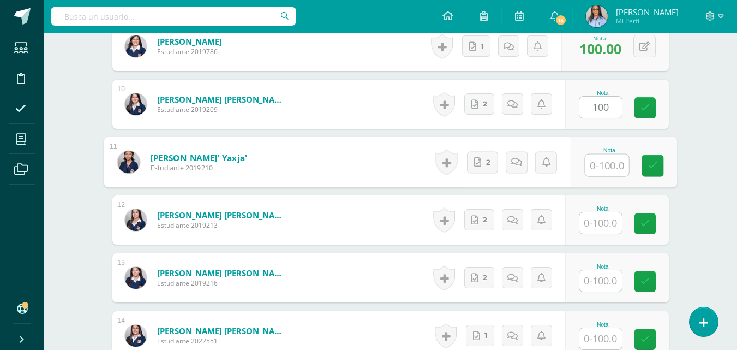
paste input "100"
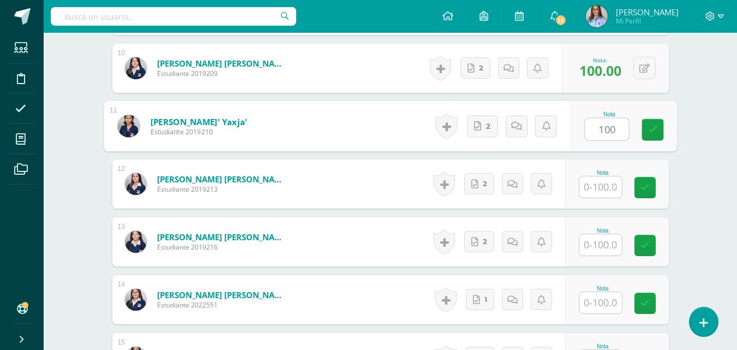
scroll to position [875, 0]
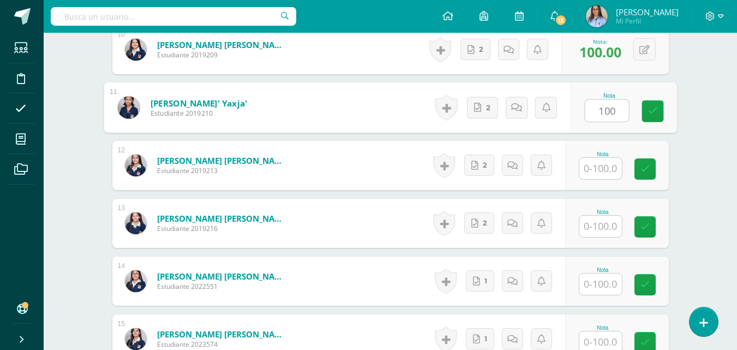
type input "100"
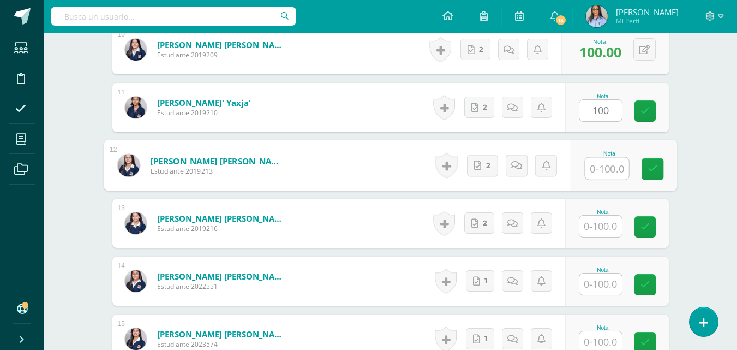
click at [610, 172] on input "text" at bounding box center [607, 169] width 44 height 22
paste input "100"
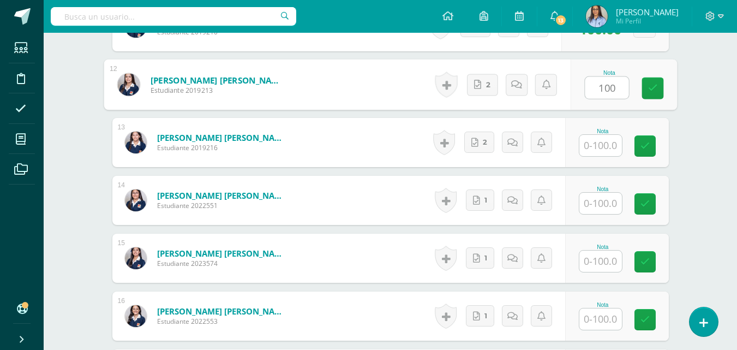
scroll to position [984, 0]
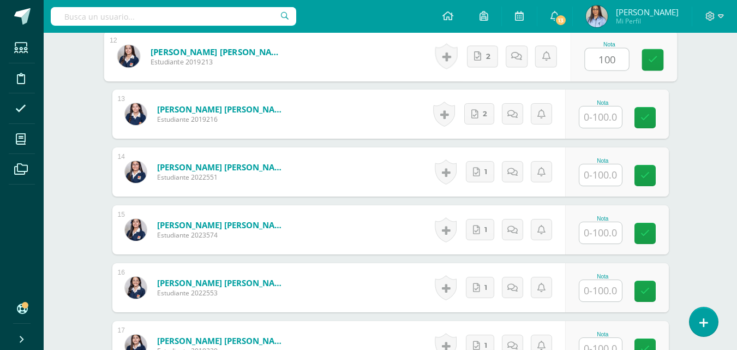
type input "100"
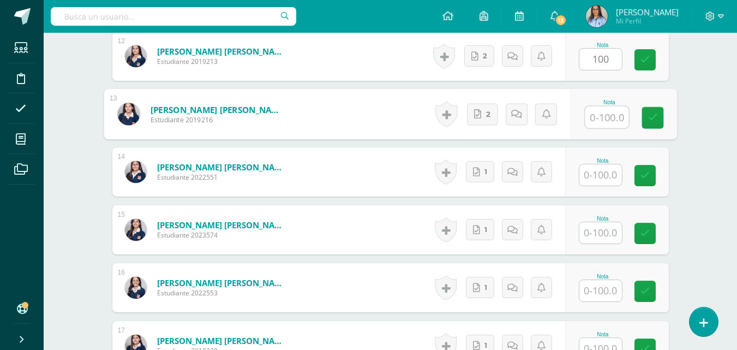
click at [609, 124] on input "text" at bounding box center [607, 117] width 44 height 22
paste input "100"
type input "100"
click at [603, 176] on input "text" at bounding box center [600, 174] width 43 height 21
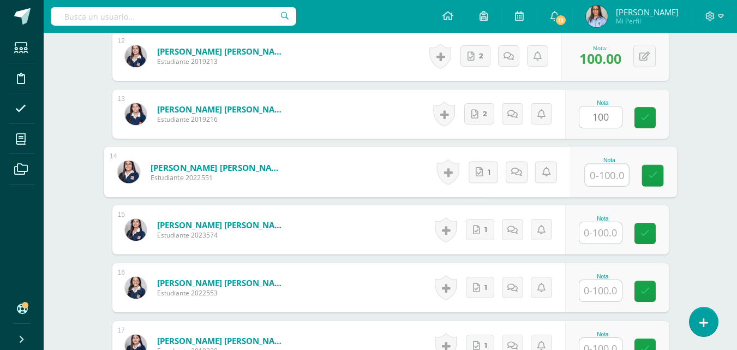
paste input "100"
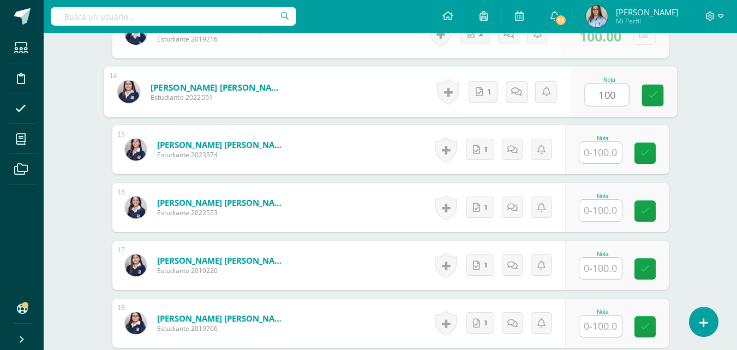
scroll to position [1093, 0]
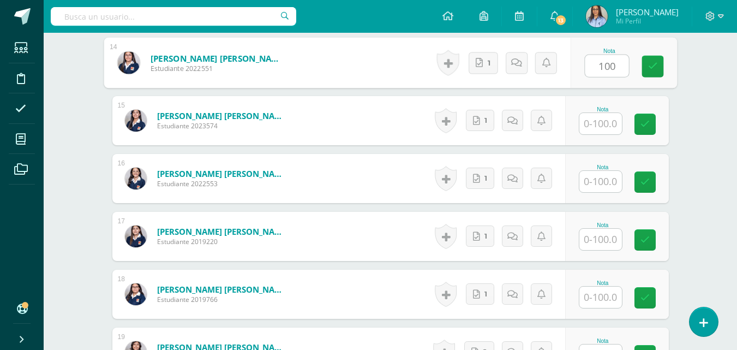
type input "100"
click at [613, 121] on input "text" at bounding box center [600, 123] width 43 height 21
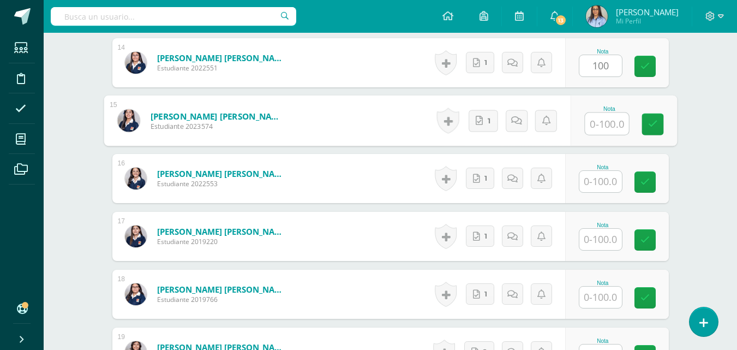
paste input "100"
type input "100"
click at [595, 181] on input "text" at bounding box center [600, 181] width 43 height 21
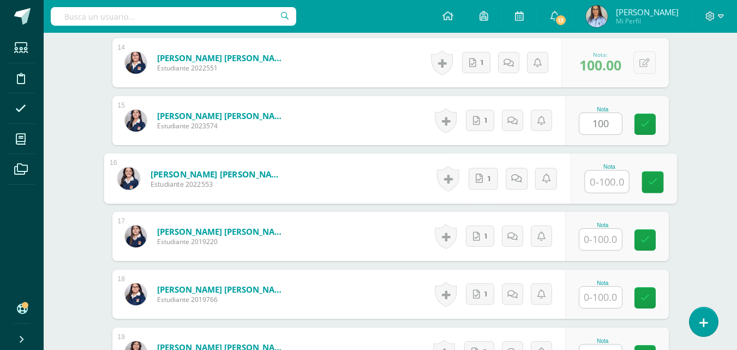
paste input "100"
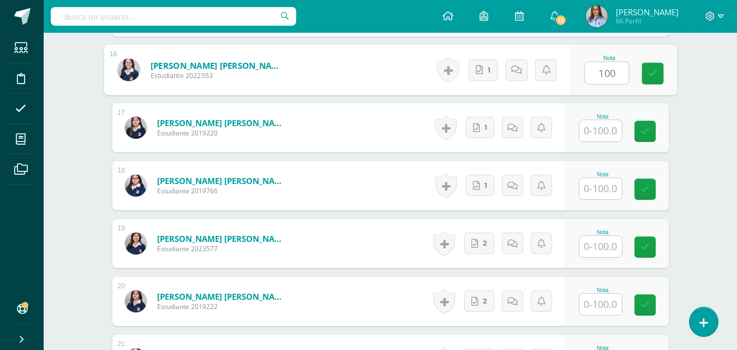
scroll to position [1202, 0]
type input "100"
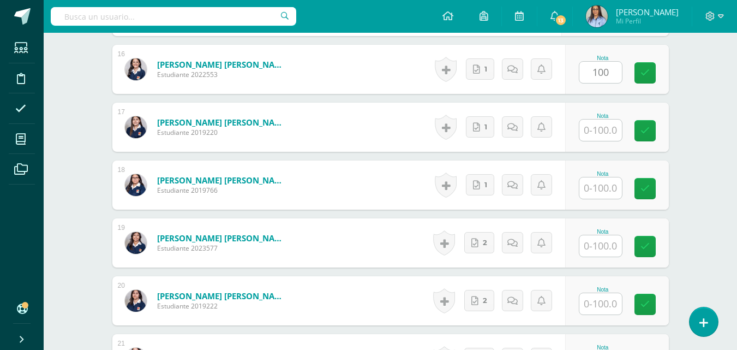
click at [597, 141] on div "Nota" at bounding box center [617, 127] width 104 height 49
click at [599, 136] on input "text" at bounding box center [600, 129] width 43 height 21
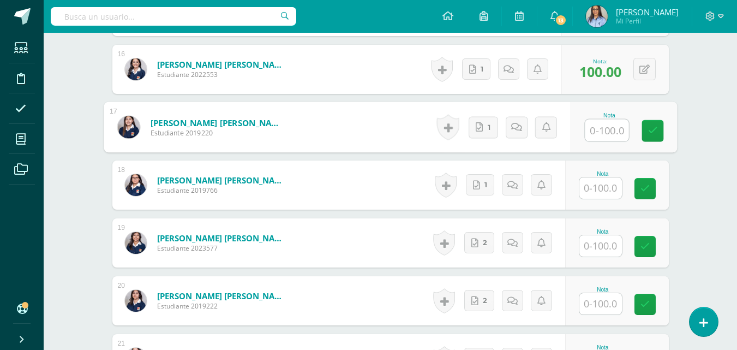
paste input "100"
type input "100"
click at [600, 184] on input "text" at bounding box center [600, 187] width 43 height 21
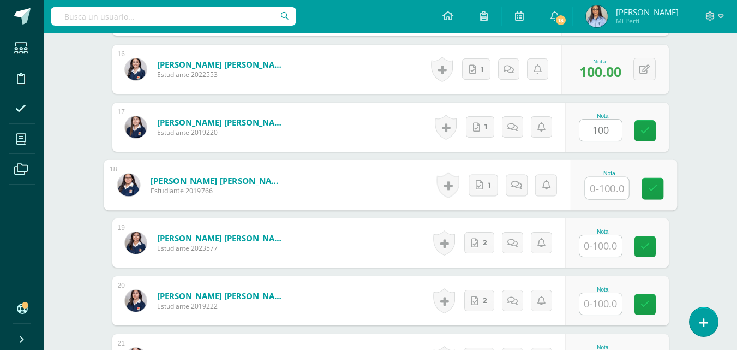
paste input "100"
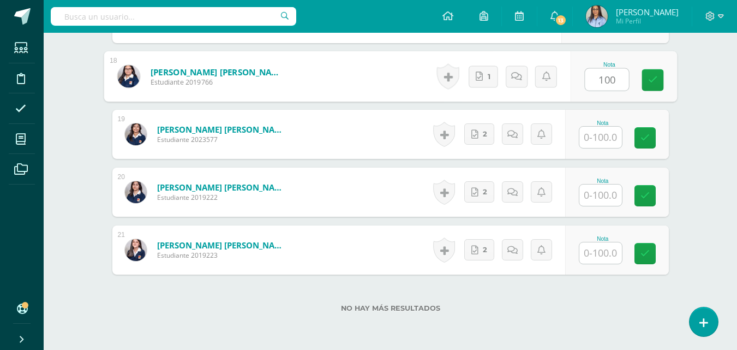
scroll to position [1311, 0]
type input "100"
click at [605, 139] on input "text" at bounding box center [600, 136] width 43 height 21
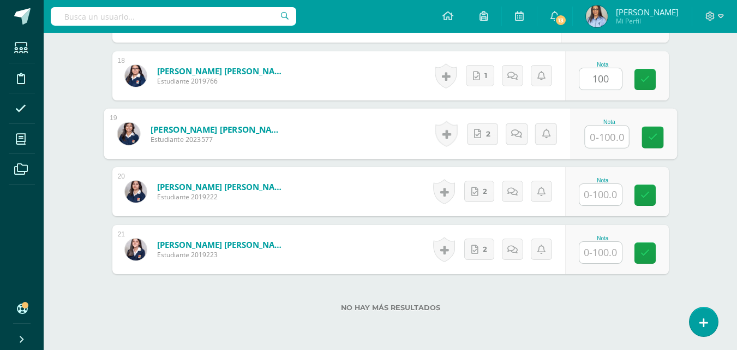
paste input "100"
type input "100"
click at [603, 195] on input "text" at bounding box center [600, 194] width 43 height 21
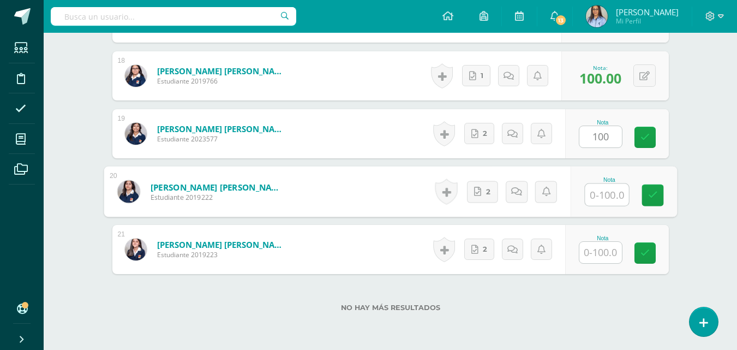
paste input "100"
type input "100"
click at [597, 245] on input "text" at bounding box center [600, 252] width 43 height 21
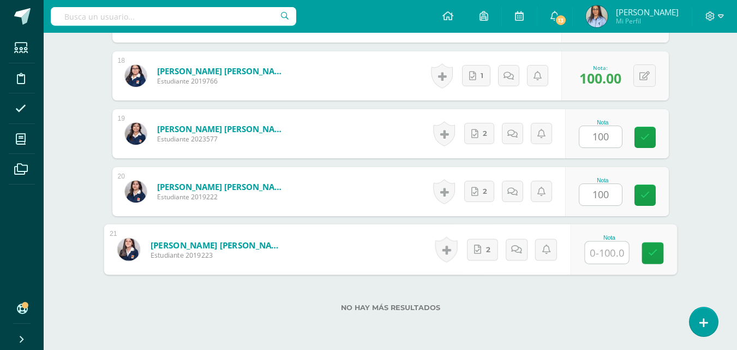
paste input "100"
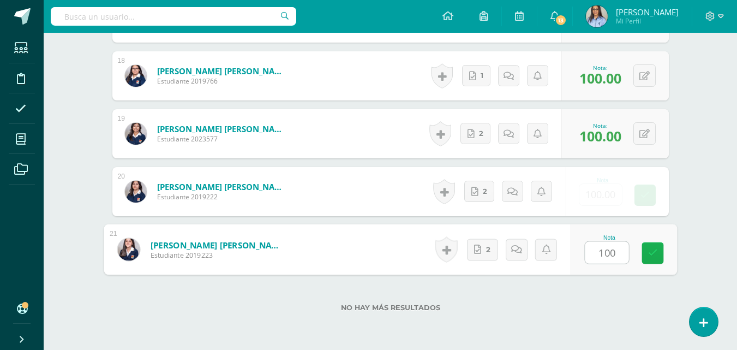
click at [660, 242] on link at bounding box center [653, 253] width 22 height 22
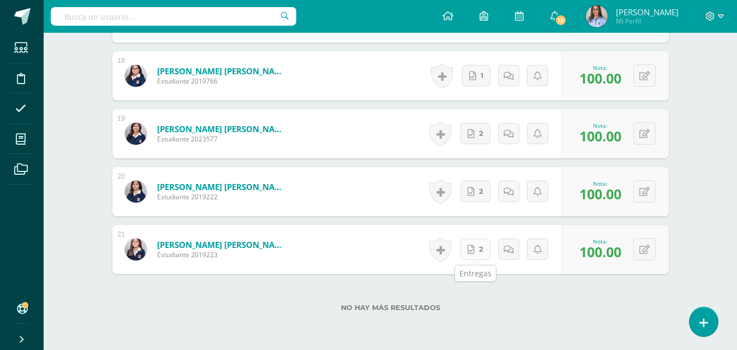
click at [471, 248] on icon at bounding box center [471, 249] width 7 height 9
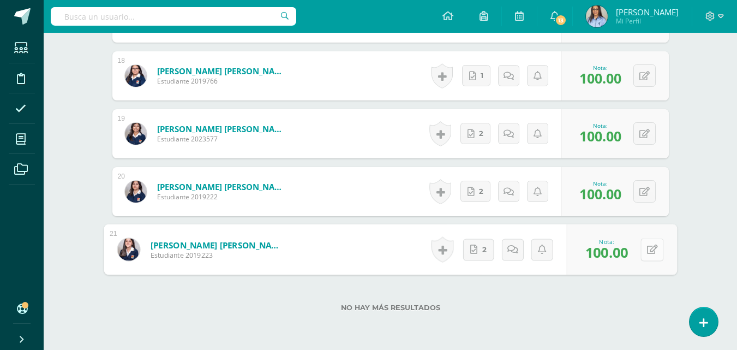
click at [655, 254] on button at bounding box center [652, 249] width 23 height 23
type input "0"
click at [483, 248] on icon at bounding box center [486, 248] width 11 height 9
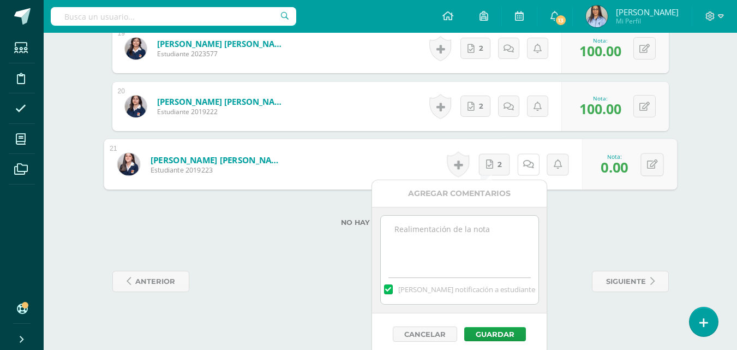
scroll to position [1402, 0]
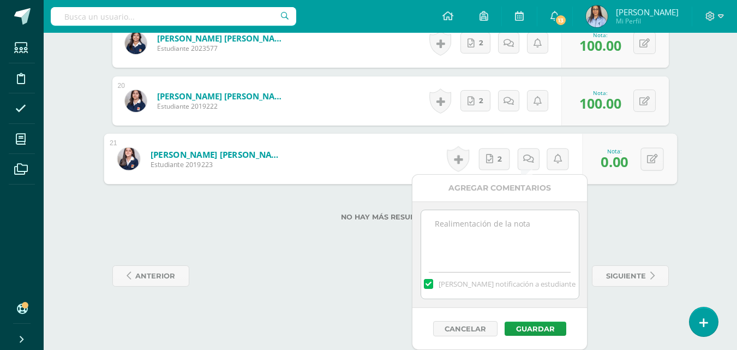
click at [502, 236] on textarea at bounding box center [500, 237] width 158 height 55
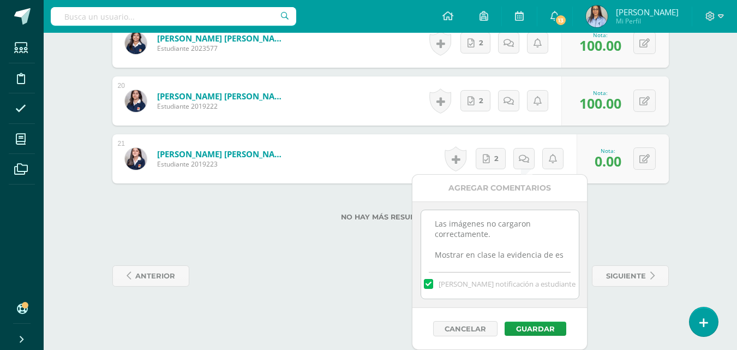
scroll to position [6, 0]
type textarea "Las imágenes no cargaron correctamente. Mostrar en clase la evidencia de este t…"
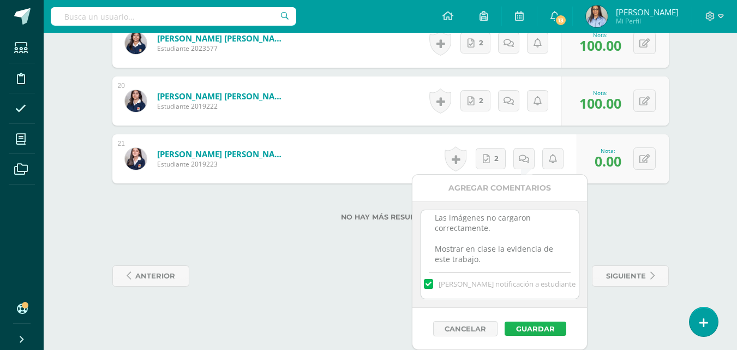
click at [550, 328] on button "Guardar" at bounding box center [536, 328] width 62 height 14
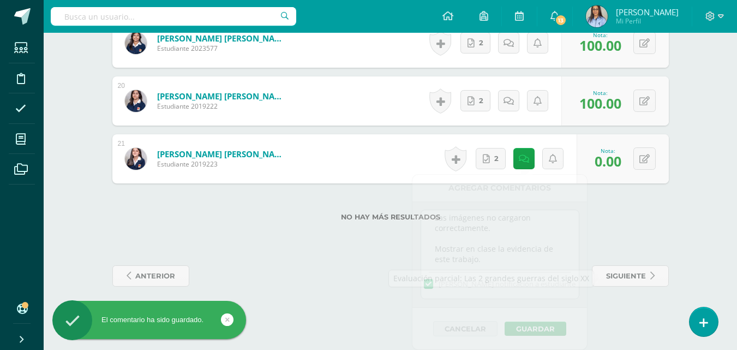
scroll to position [1360, 0]
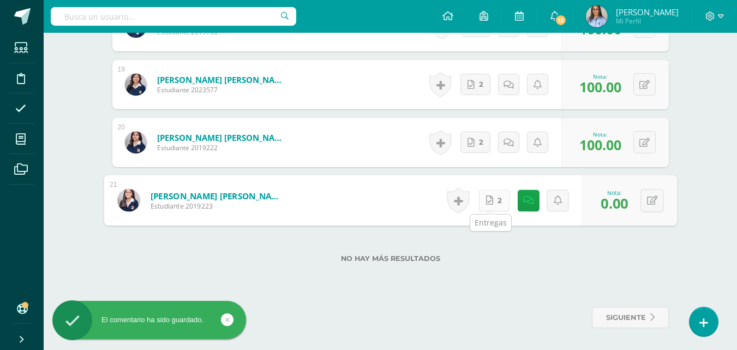
click at [487, 200] on icon at bounding box center [489, 199] width 7 height 9
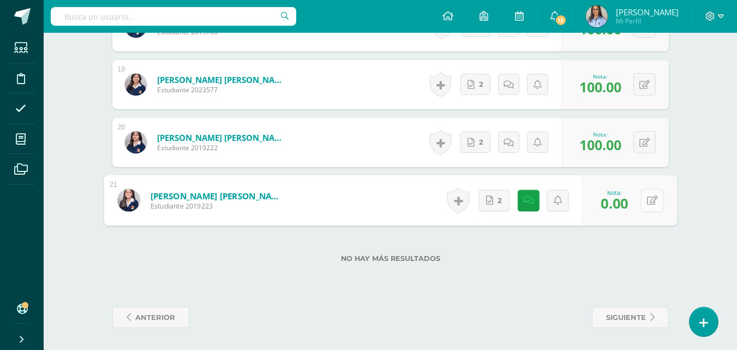
click at [650, 202] on icon at bounding box center [652, 199] width 11 height 9
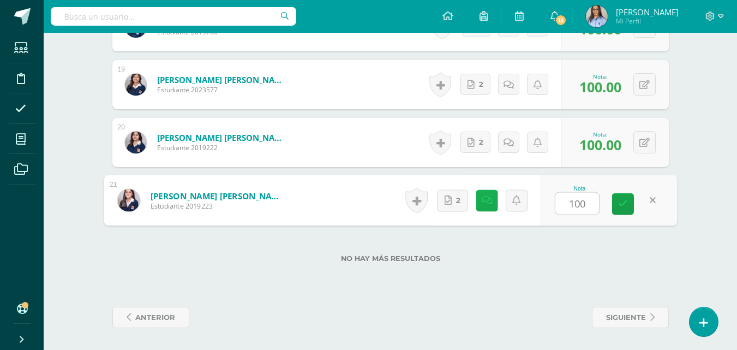
type input "100"
click at [486, 203] on icon at bounding box center [486, 199] width 11 height 9
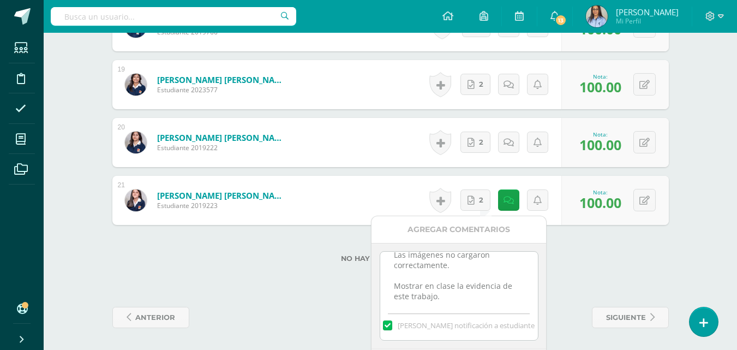
scroll to position [0, 0]
drag, startPoint x: 444, startPoint y: 305, endPoint x: 378, endPoint y: 248, distance: 87.1
click at [378, 248] on div "Las imágenes no cargaron correctamente. Mostrar en clase la evidencia de este t…" at bounding box center [459, 296] width 175 height 106
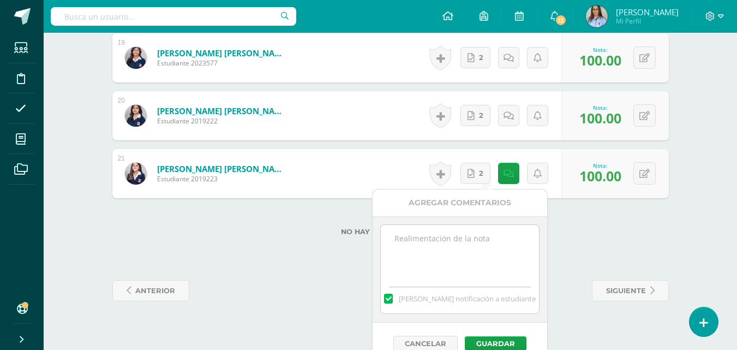
scroll to position [1402, 0]
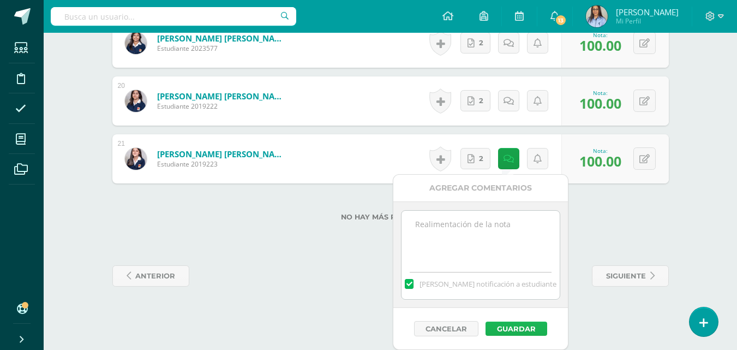
click at [525, 329] on button "Guardar" at bounding box center [517, 328] width 62 height 14
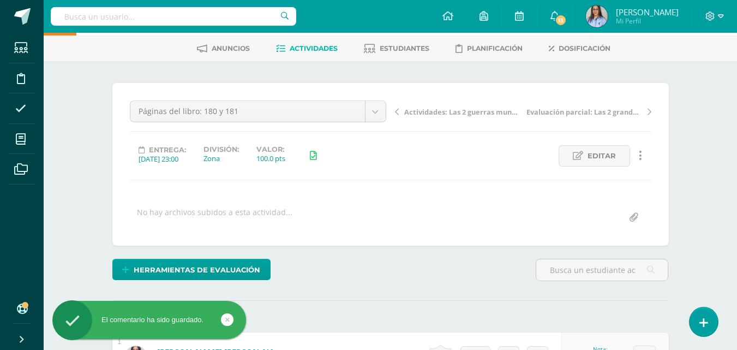
scroll to position [0, 0]
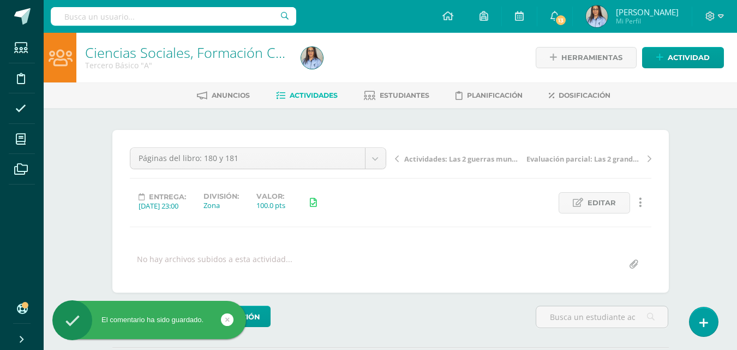
click at [143, 50] on link "Ciencias Sociales, Formación Ciudadana e Interculturalidad" at bounding box center [267, 52] width 365 height 19
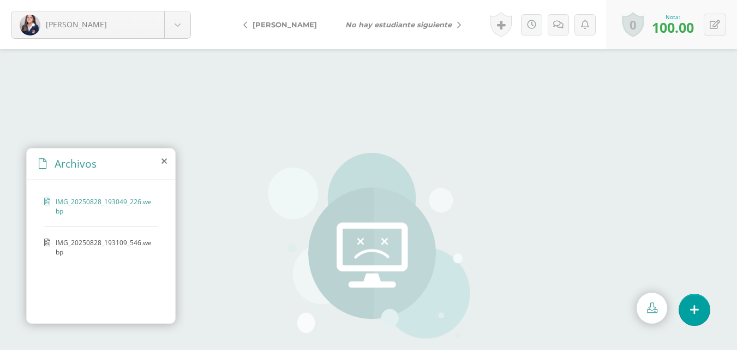
click at [88, 200] on span "IMG_20250828_193049_226.webp" at bounding box center [104, 206] width 97 height 19
click at [79, 244] on span "IMG_20250828_193109_546.webp" at bounding box center [104, 247] width 97 height 19
click at [70, 197] on span "IMG_20250828_193049_226.webp" at bounding box center [104, 206] width 97 height 19
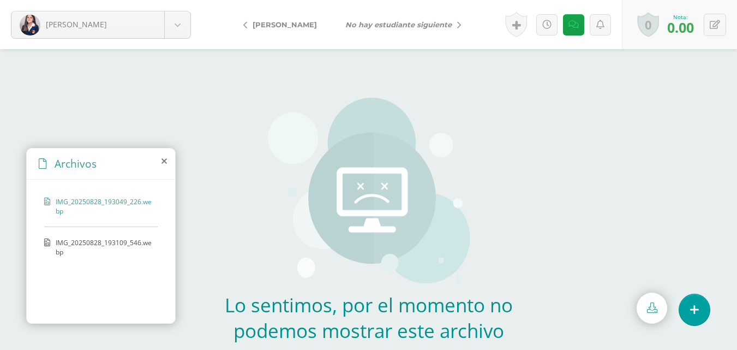
scroll to position [109, 0]
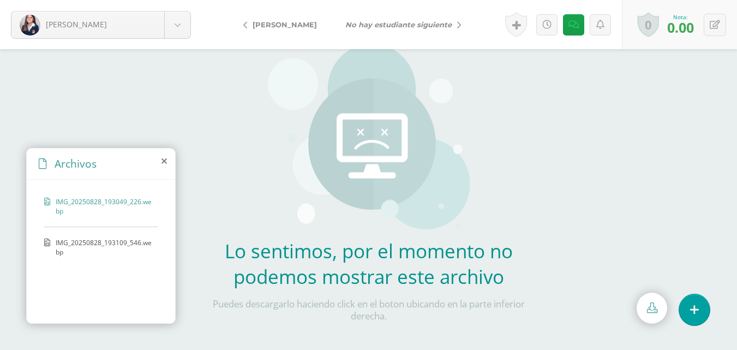
click at [106, 244] on span "IMG_20250828_193109_546.webp" at bounding box center [104, 247] width 97 height 19
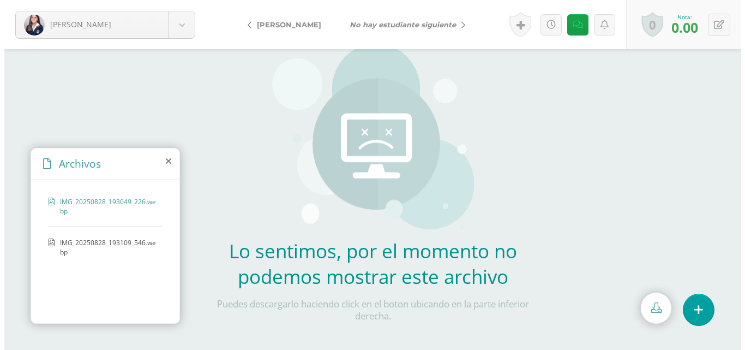
scroll to position [0, 0]
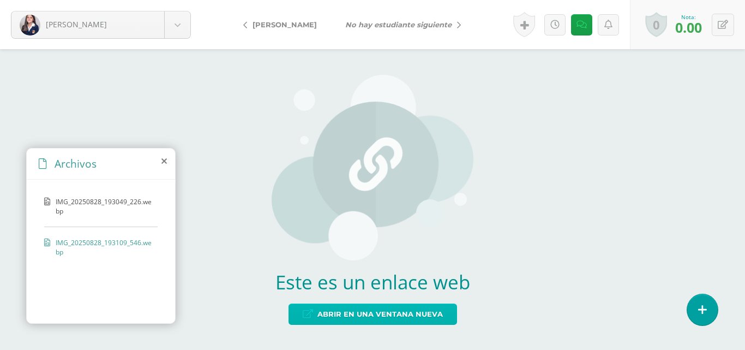
click at [381, 311] on span "Abrir en una ventana nueva" at bounding box center [380, 314] width 125 height 20
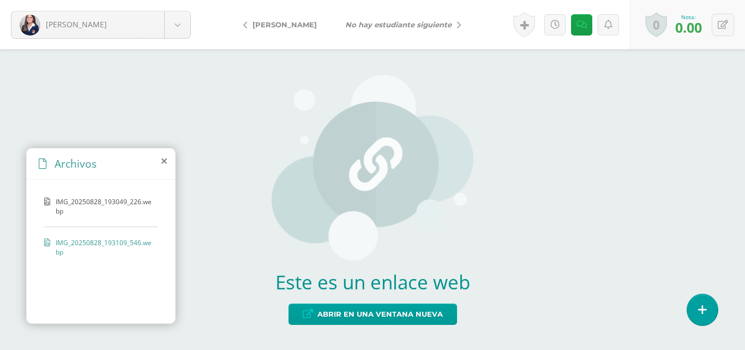
click at [86, 199] on span "IMG_20250828_193049_226.webp" at bounding box center [104, 206] width 97 height 19
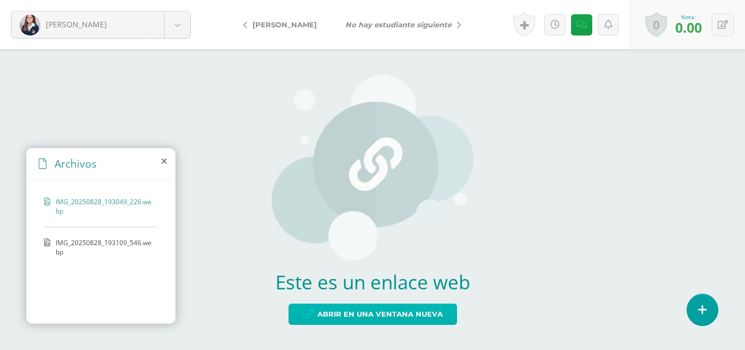
click at [334, 313] on span "Abrir en una ventana nueva" at bounding box center [380, 314] width 125 height 20
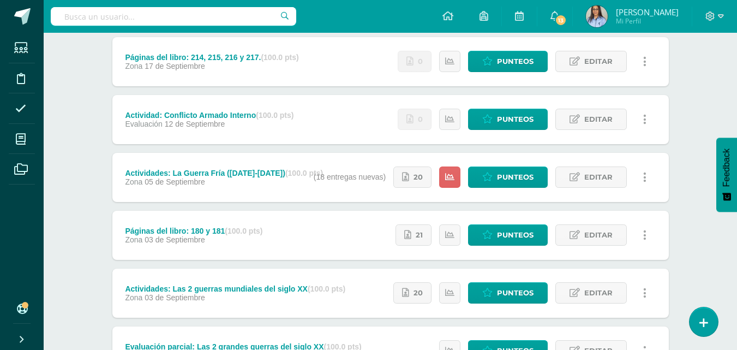
scroll to position [164, 0]
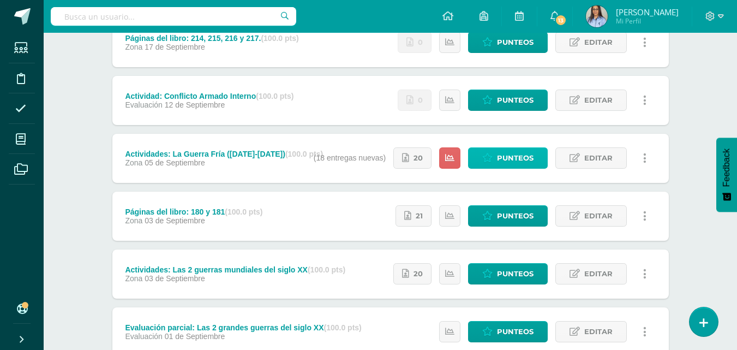
click at [529, 159] on span "Punteos" at bounding box center [515, 158] width 37 height 20
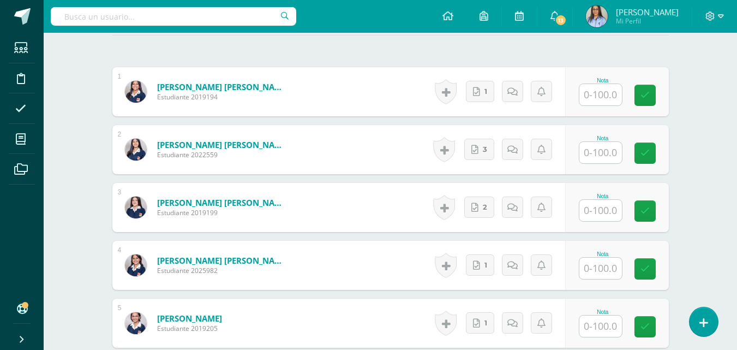
scroll to position [323, 0]
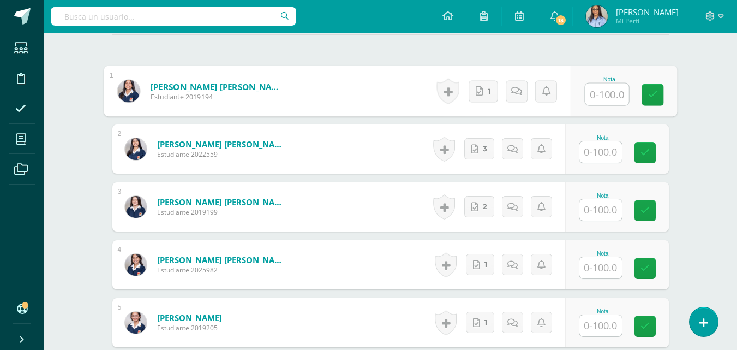
click at [602, 91] on input "text" at bounding box center [607, 94] width 44 height 22
click at [488, 97] on span "1" at bounding box center [488, 91] width 3 height 21
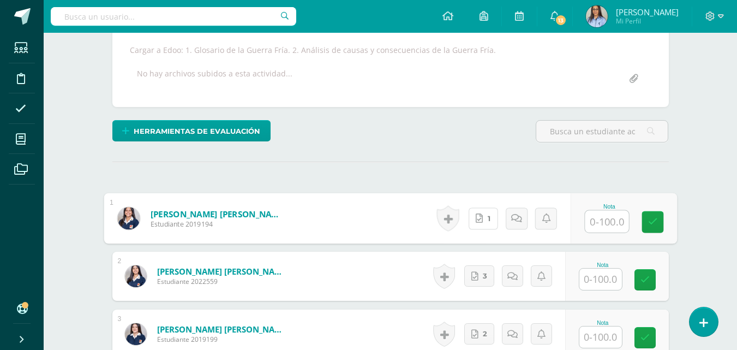
scroll to position [215, 0]
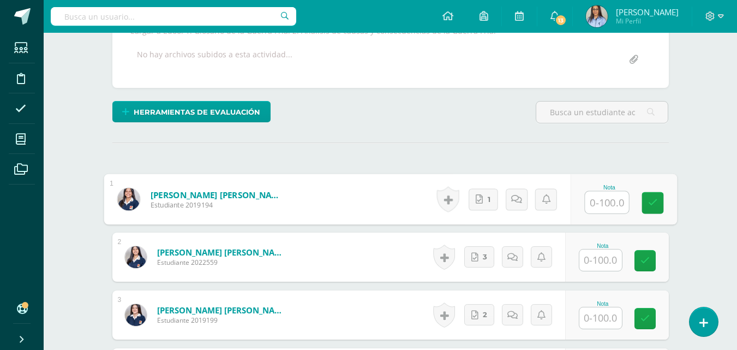
click at [621, 202] on input "text" at bounding box center [607, 203] width 44 height 22
type input "50"
click at [524, 206] on link at bounding box center [516, 199] width 22 height 22
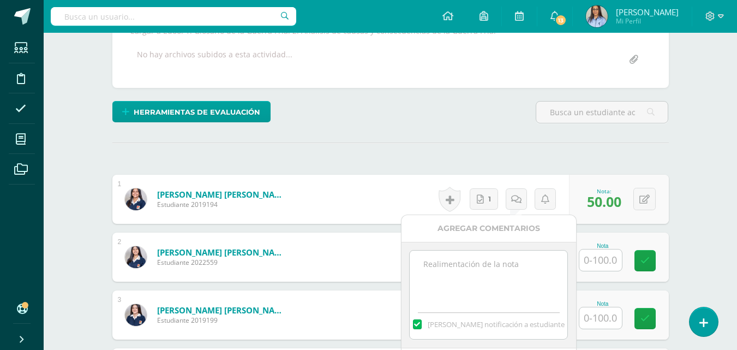
click at [487, 277] on textarea at bounding box center [489, 277] width 158 height 55
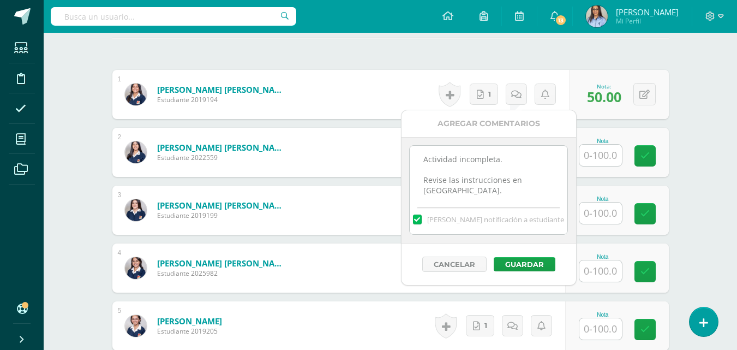
scroll to position [324, 0]
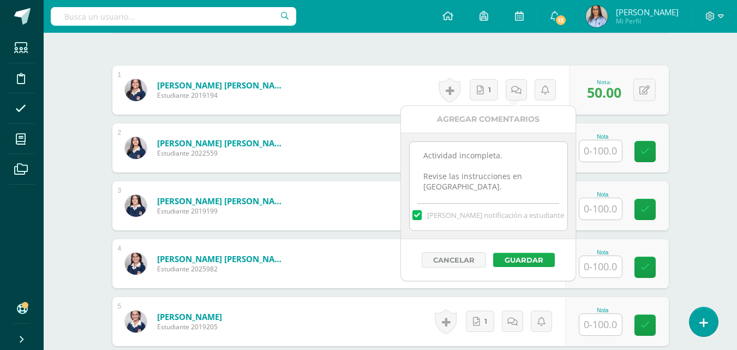
type textarea "Actividad incompleta. Revise las instrucciones en Edoo."
click at [534, 254] on button "Guardar" at bounding box center [524, 260] width 62 height 14
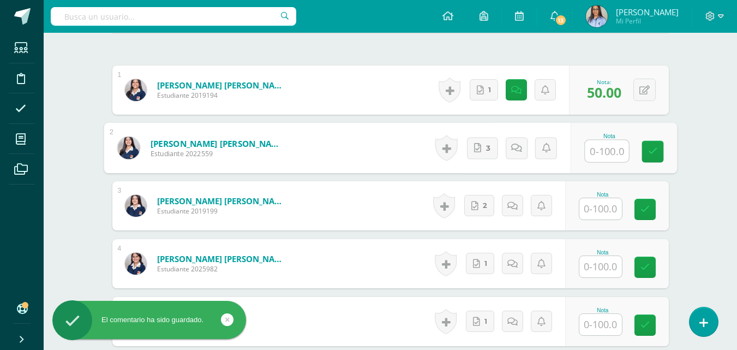
click at [599, 152] on input "text" at bounding box center [607, 151] width 44 height 22
paste input "100"
type input "100"
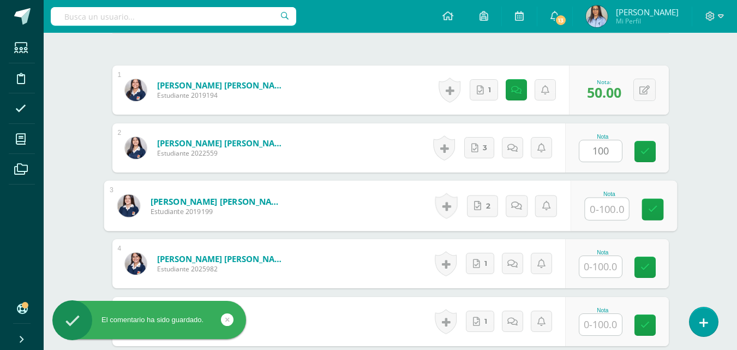
click at [611, 202] on input "text" at bounding box center [607, 209] width 44 height 22
paste input "100"
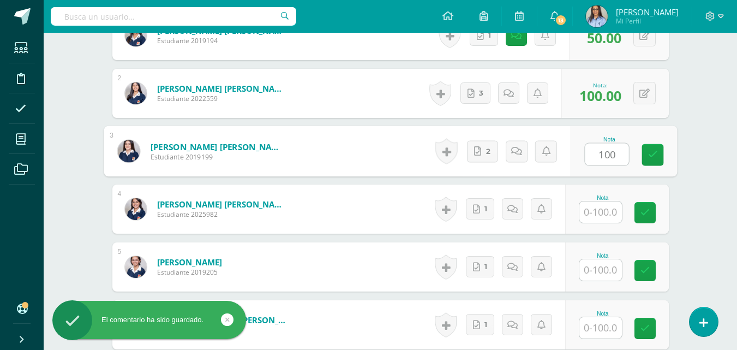
scroll to position [433, 0]
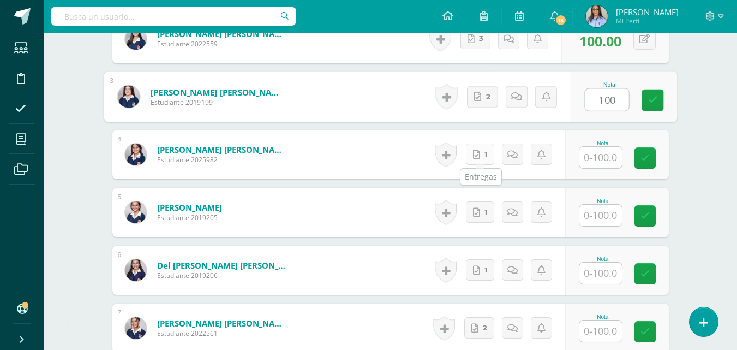
type input "100"
click at [482, 154] on link "1" at bounding box center [480, 154] width 28 height 21
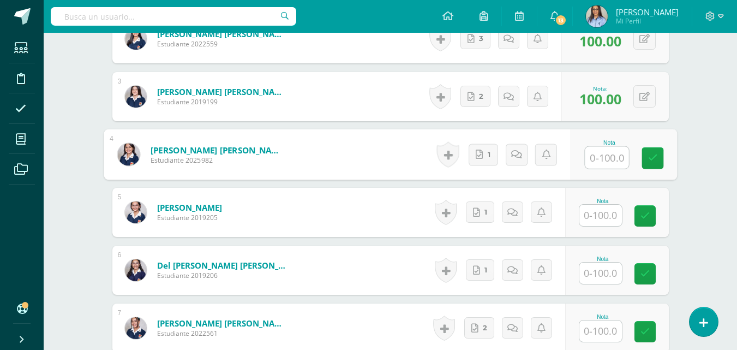
click at [618, 157] on input "text" at bounding box center [607, 158] width 44 height 22
paste input "100"
type input "100"
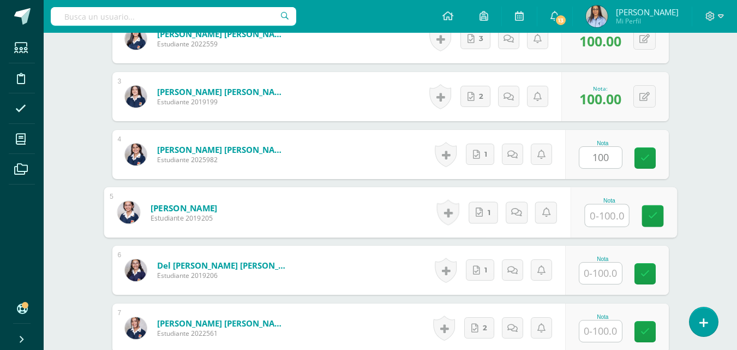
click at [601, 216] on input "text" at bounding box center [607, 216] width 44 height 22
paste input "100"
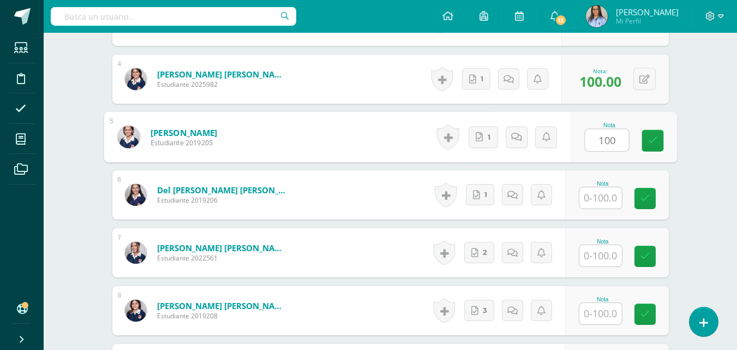
scroll to position [542, 0]
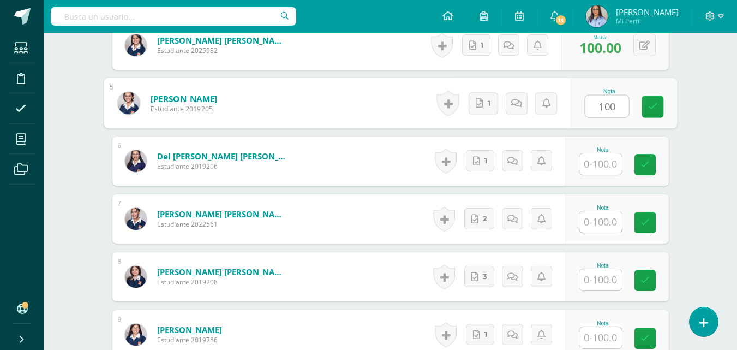
type input "100"
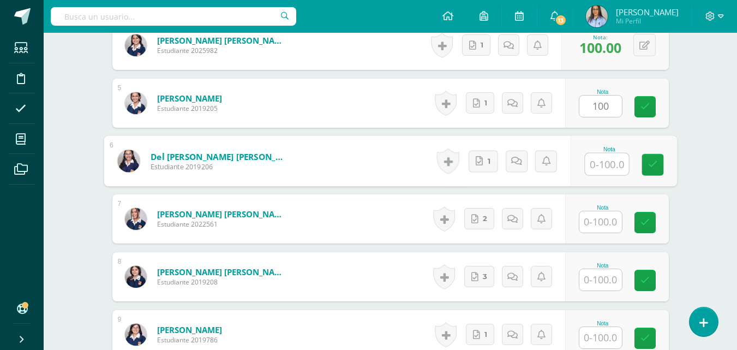
click at [602, 163] on input "text" at bounding box center [607, 164] width 44 height 22
paste input "100"
type input "100"
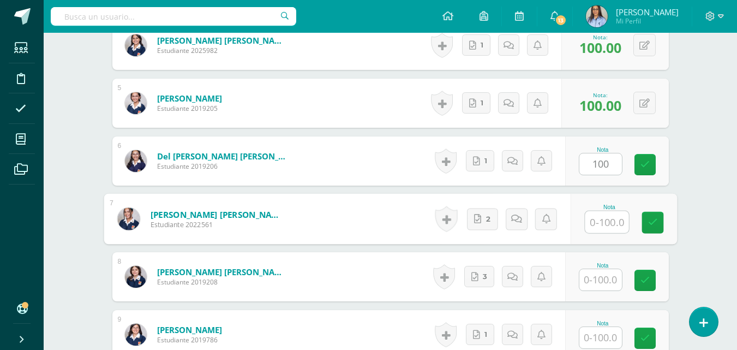
click at [599, 223] on input "text" at bounding box center [607, 222] width 44 height 22
paste input "100"
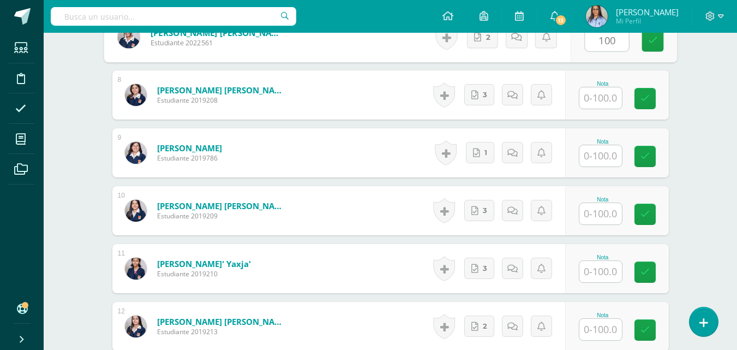
scroll to position [670, 0]
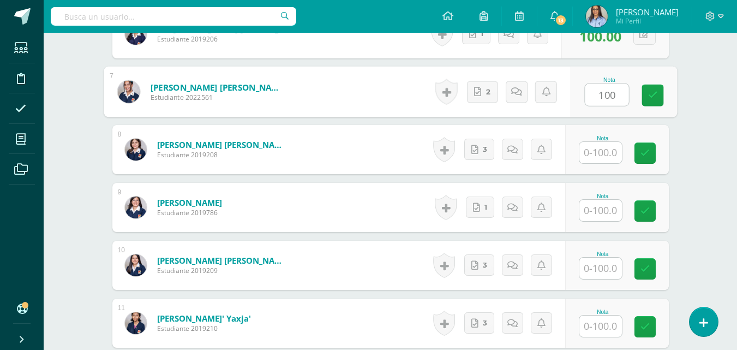
type input "100"
click at [605, 153] on input "text" at bounding box center [600, 152] width 43 height 21
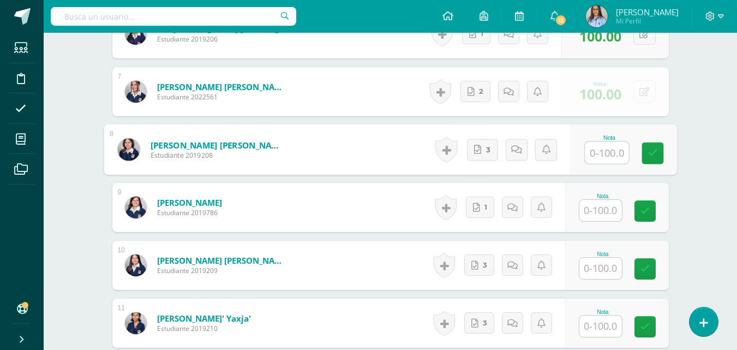
paste input "100"
type input "100"
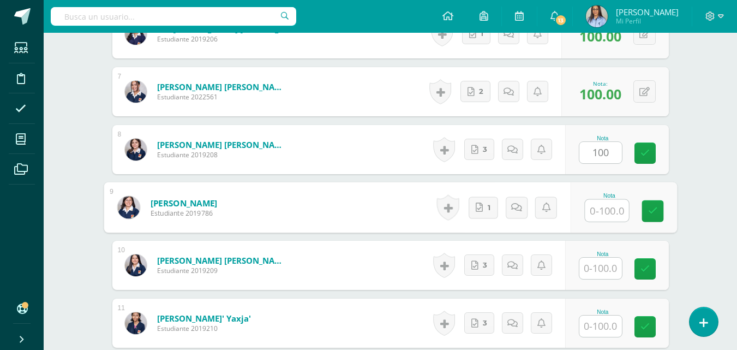
click at [592, 216] on input "text" at bounding box center [607, 211] width 44 height 22
paste input "100"
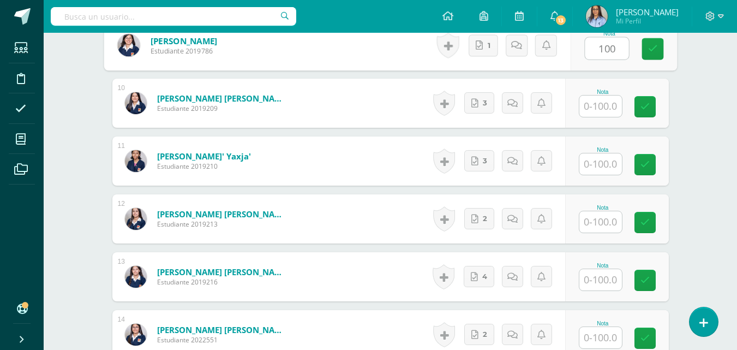
scroll to position [833, 0]
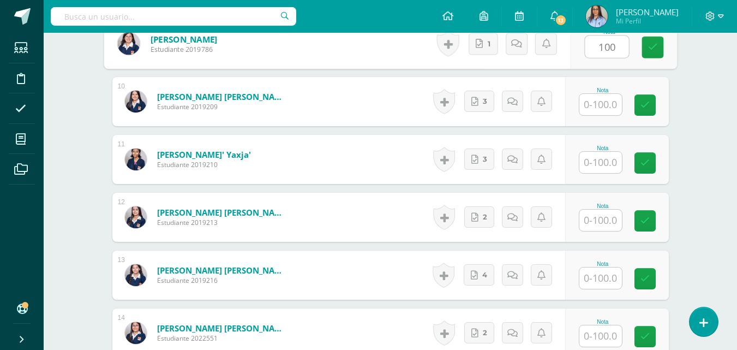
type input "100"
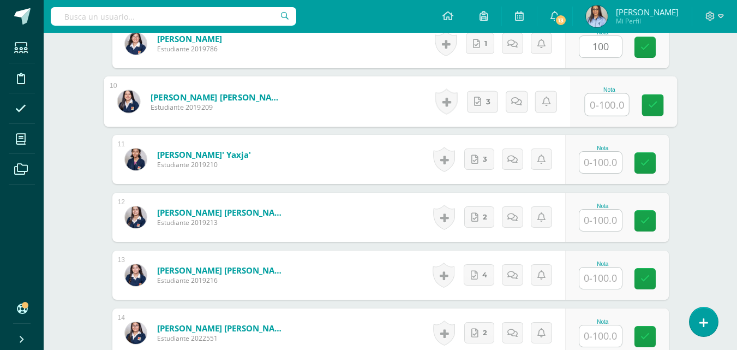
click at [586, 106] on input "text" at bounding box center [607, 105] width 44 height 22
paste input "100"
type input "100"
click at [604, 155] on input "text" at bounding box center [600, 162] width 43 height 21
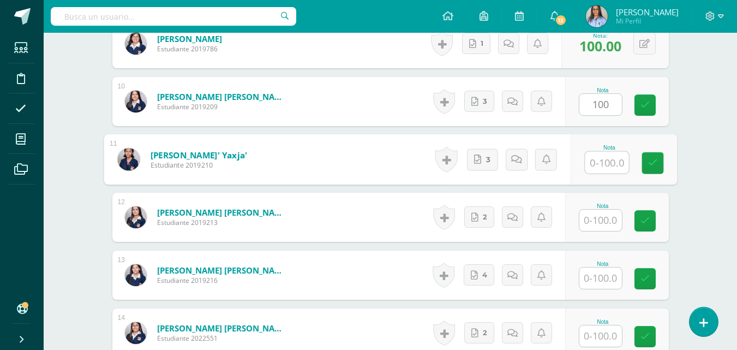
paste input "100"
type input "100"
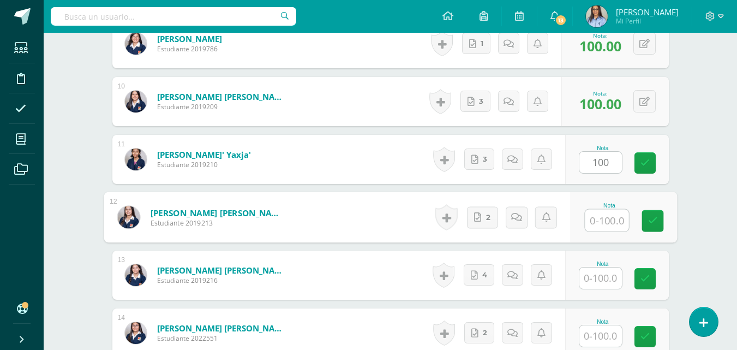
click at [605, 214] on input "text" at bounding box center [607, 221] width 44 height 22
paste input "100"
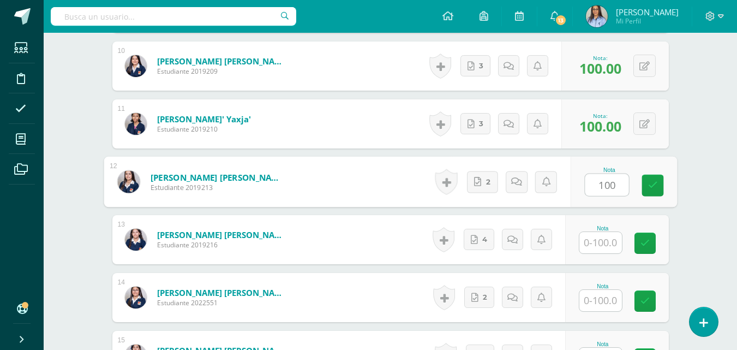
scroll to position [888, 0]
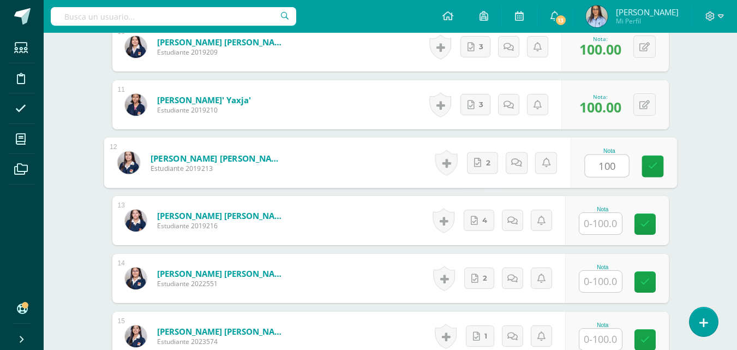
type input "100"
click at [605, 214] on input "text" at bounding box center [600, 223] width 43 height 21
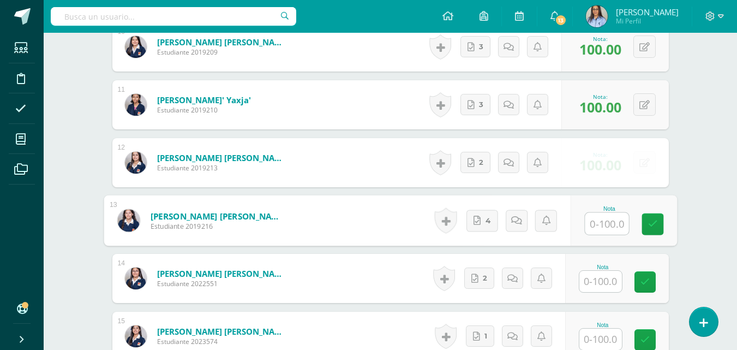
paste input "100"
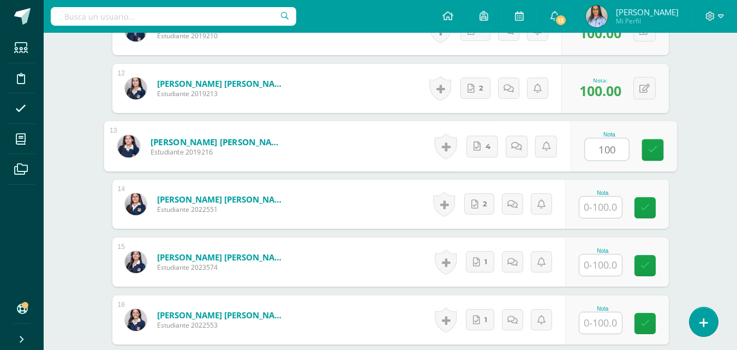
scroll to position [997, 0]
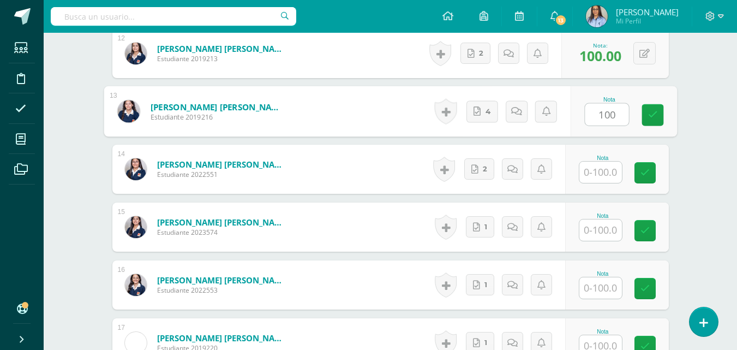
type input "100"
click at [607, 171] on input "text" at bounding box center [600, 172] width 43 height 21
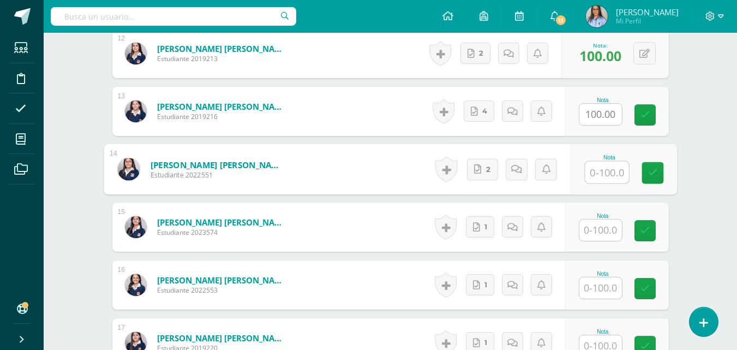
paste input "100"
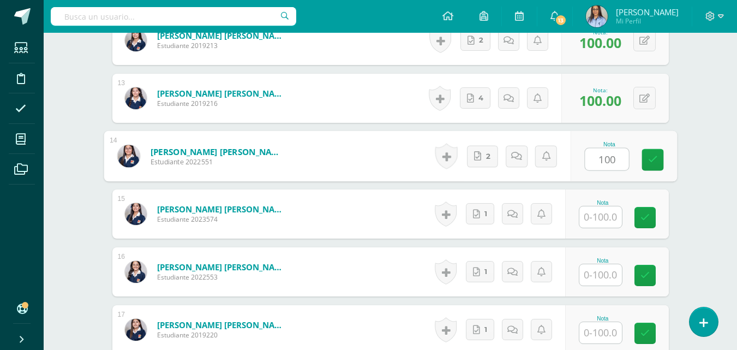
scroll to position [1051, 0]
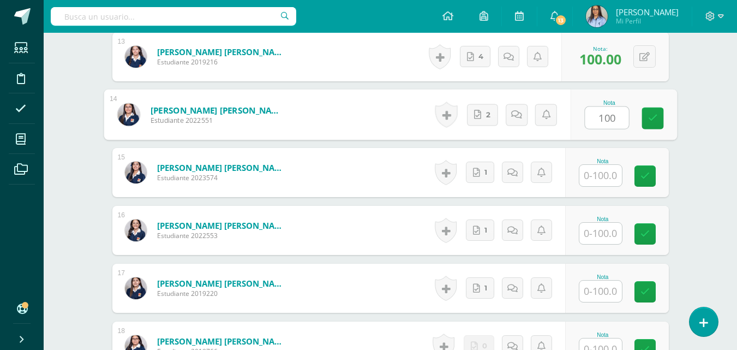
type input "100"
click at [607, 180] on input "text" at bounding box center [600, 175] width 43 height 21
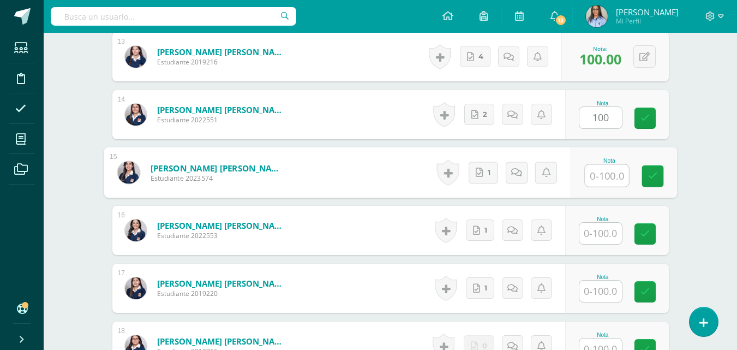
paste input "100"
type input "100"
click at [472, 51] on link "4" at bounding box center [475, 56] width 31 height 21
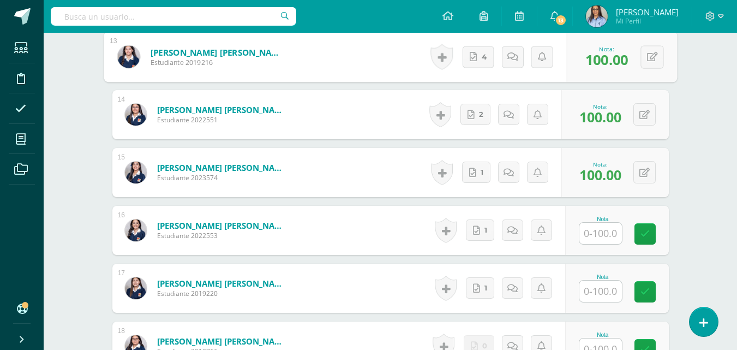
click at [601, 231] on input "text" at bounding box center [600, 233] width 43 height 21
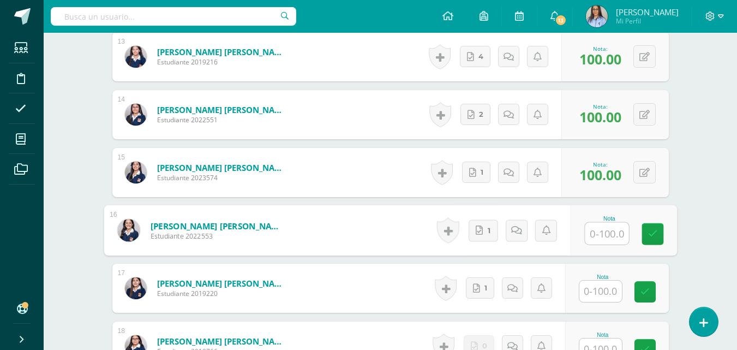
paste input "100"
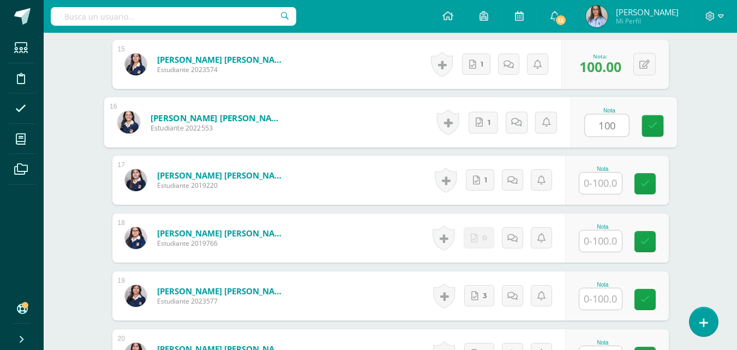
scroll to position [1161, 0]
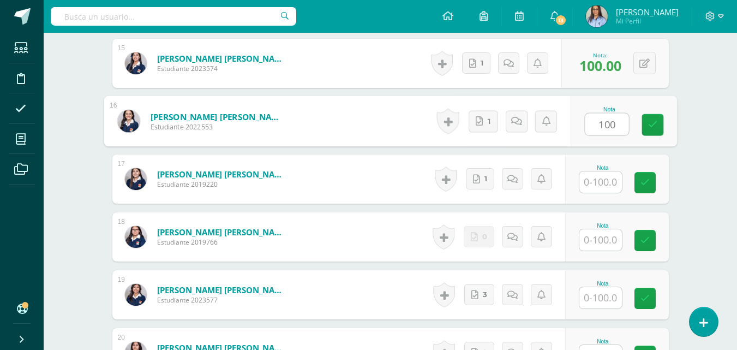
type input "100"
click at [607, 183] on input "text" at bounding box center [600, 181] width 43 height 21
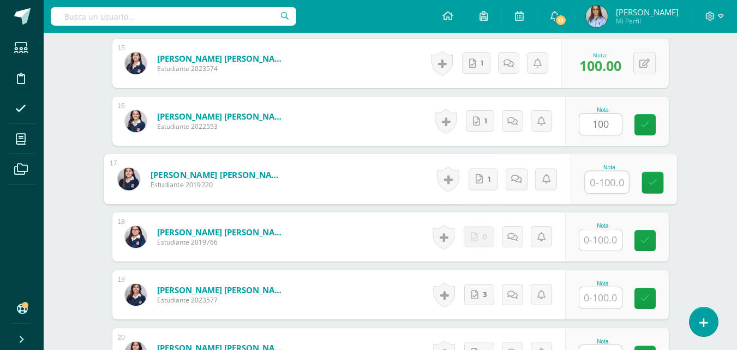
paste input "100"
type input "100"
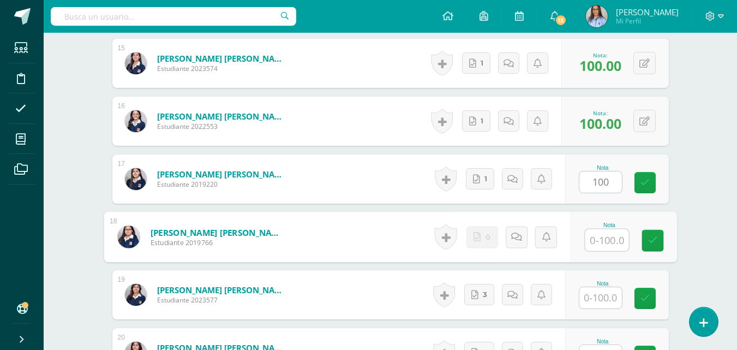
click at [601, 237] on input "text" at bounding box center [607, 240] width 44 height 22
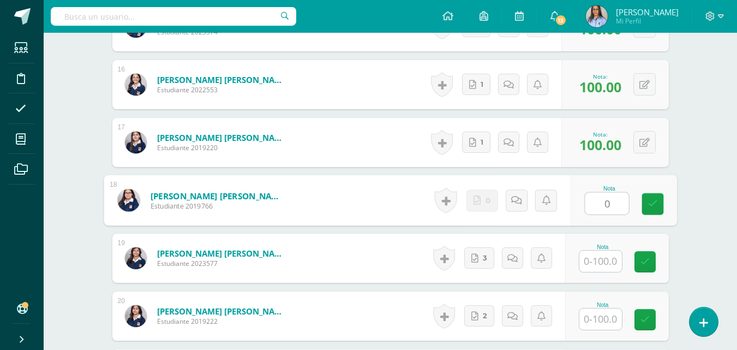
scroll to position [1215, 0]
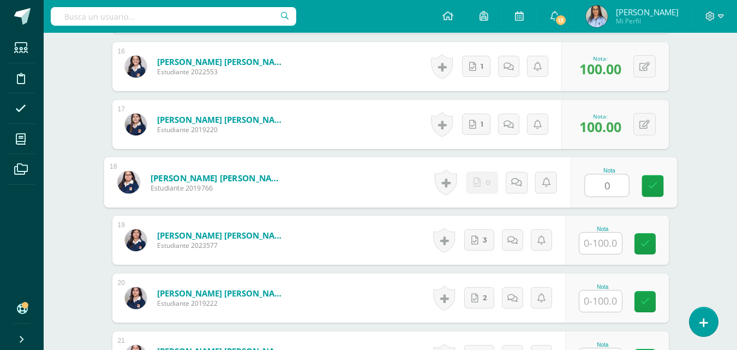
type input "0"
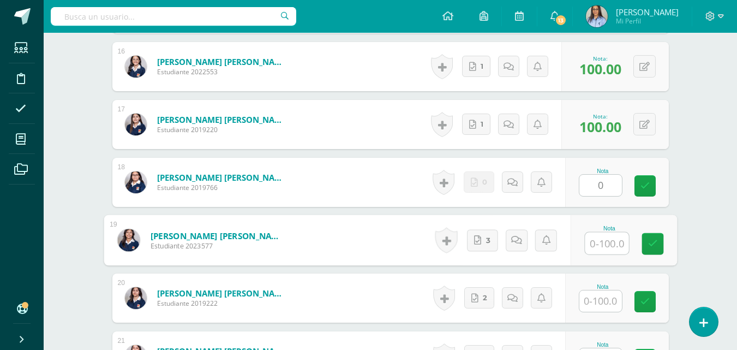
click at [605, 246] on input "text" at bounding box center [607, 243] width 44 height 22
paste input "100"
type input "100"
click at [599, 299] on input "text" at bounding box center [600, 300] width 43 height 21
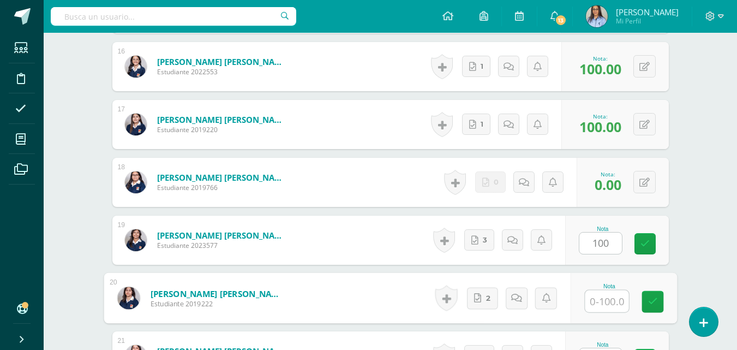
paste input "100"
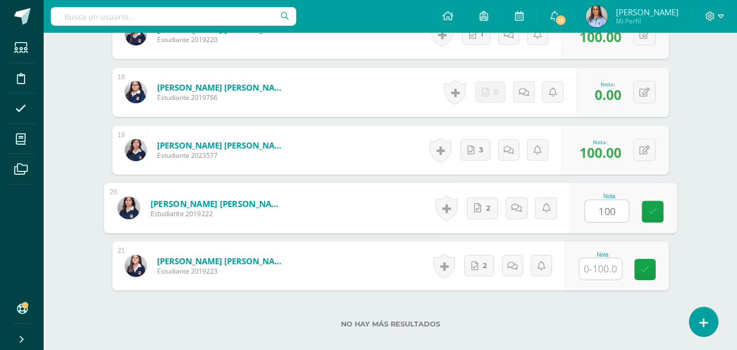
scroll to position [1324, 0]
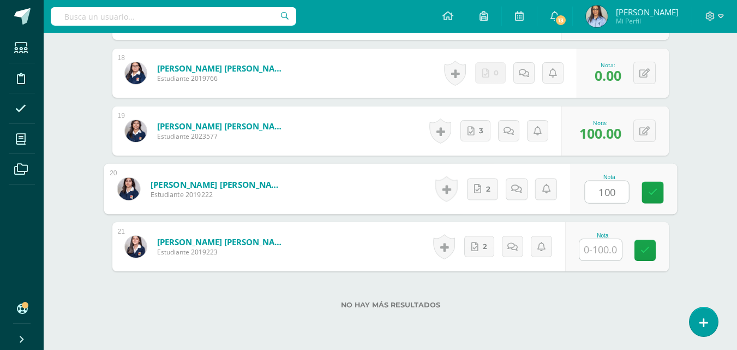
type input "100"
click at [602, 249] on input "text" at bounding box center [600, 249] width 43 height 21
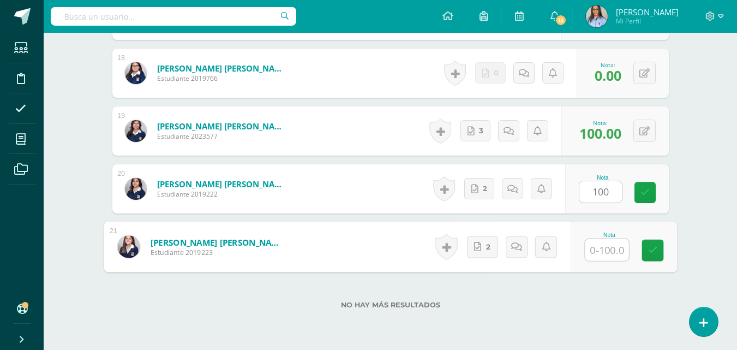
paste input "100"
type input "100"
click at [665, 246] on div "Nota 100" at bounding box center [623, 247] width 106 height 51
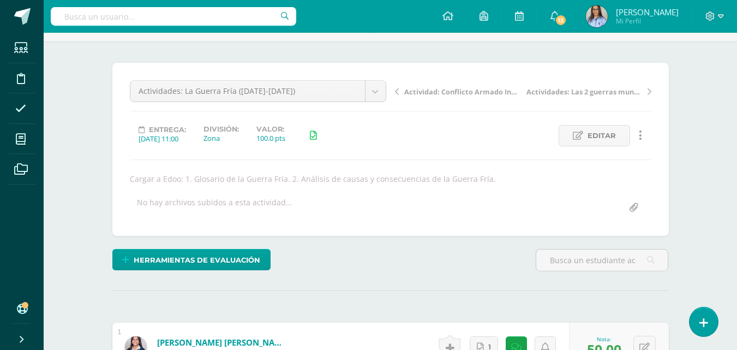
scroll to position [15, 0]
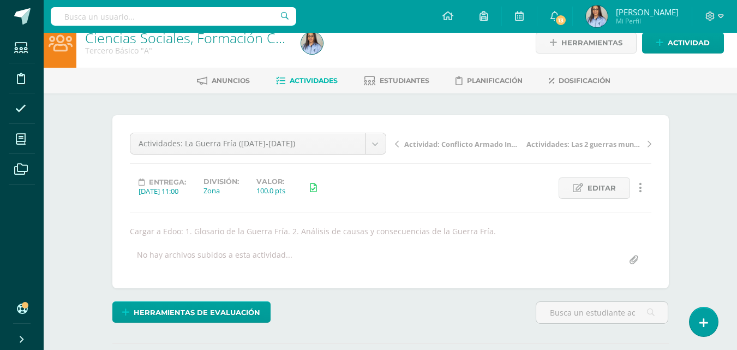
click at [201, 41] on link "Ciencias Sociales, Formación Ciudadana e Interculturalidad" at bounding box center [267, 37] width 365 height 19
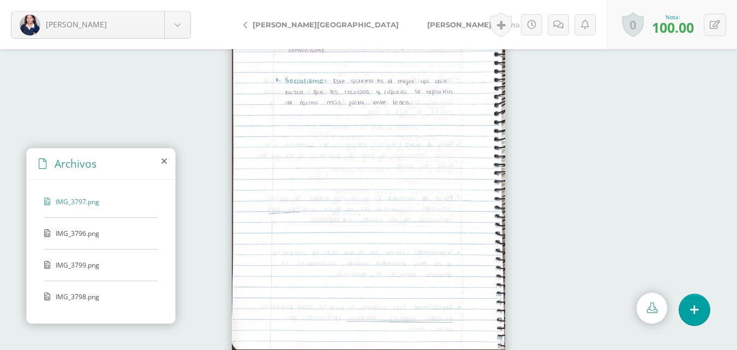
scroll to position [46, 0]
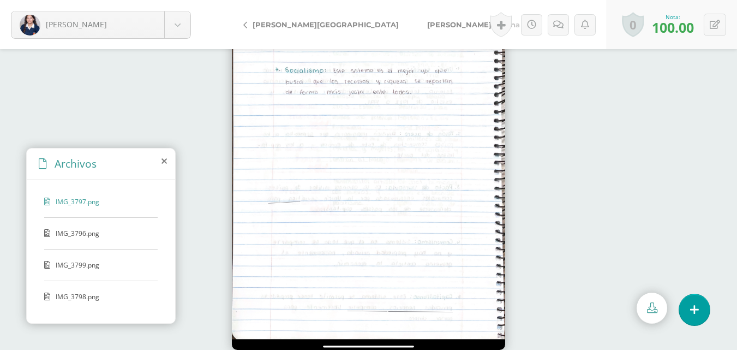
click at [72, 232] on span "IMG_3796.png" at bounding box center [100, 233] width 89 height 9
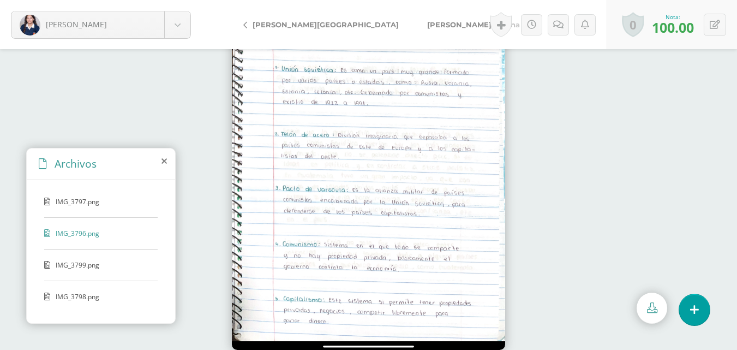
click at [69, 265] on span "IMG_3799.png" at bounding box center [100, 264] width 89 height 9
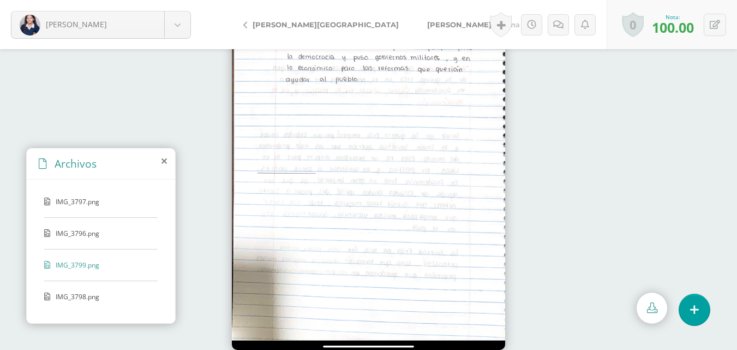
scroll to position [0, 0]
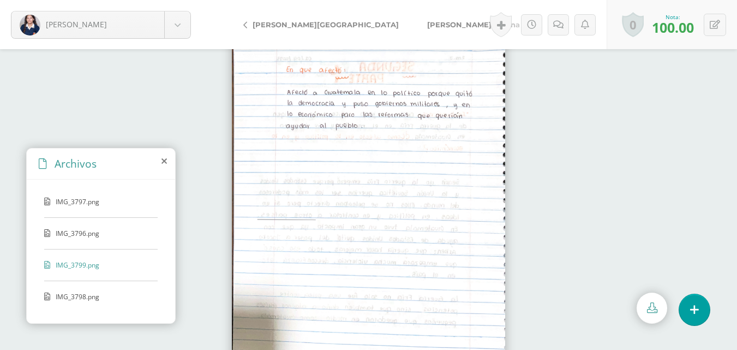
click at [77, 297] on span "IMG_3798.png" at bounding box center [100, 296] width 89 height 9
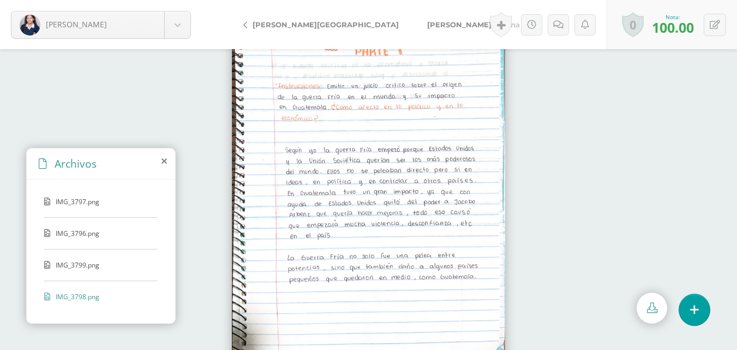
scroll to position [46, 0]
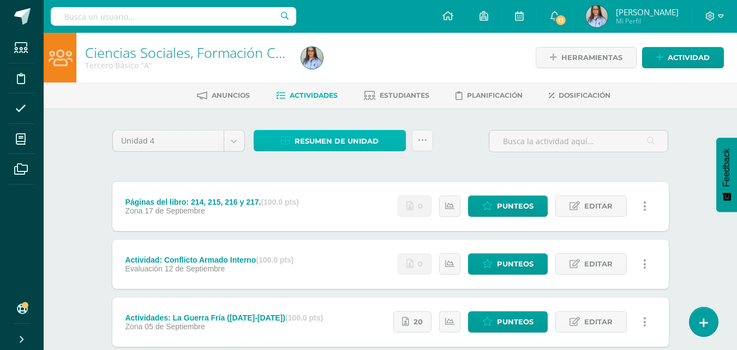
click at [321, 145] on span "Resumen de unidad" at bounding box center [337, 141] width 84 height 20
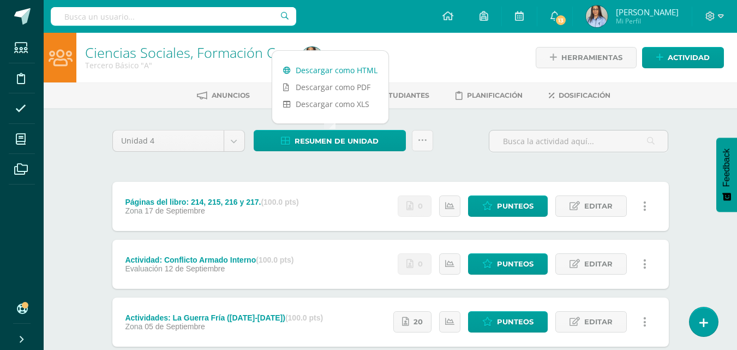
click at [338, 70] on link "Descargar como HTML" at bounding box center [330, 70] width 116 height 17
click at [428, 44] on div at bounding box center [407, 58] width 220 height 50
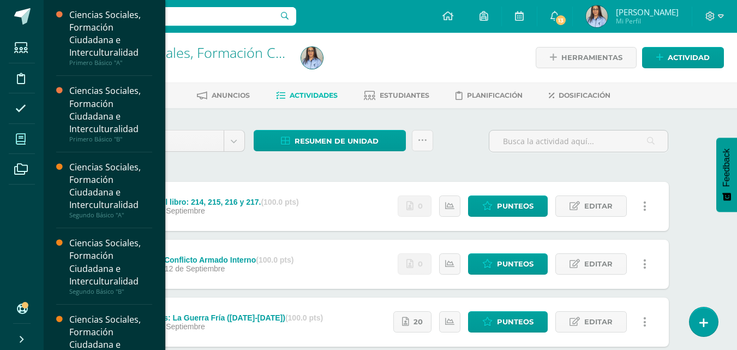
click at [21, 137] on icon at bounding box center [21, 139] width 10 height 11
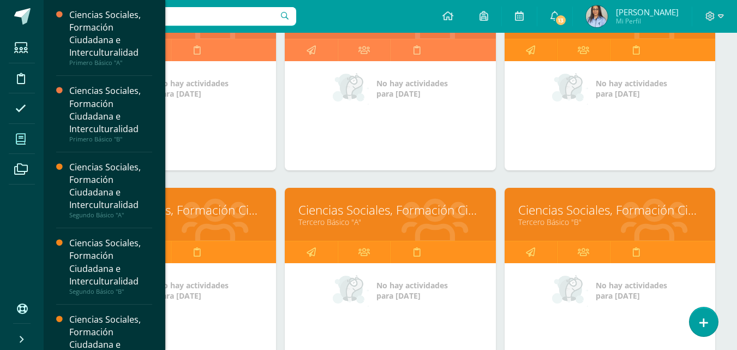
scroll to position [218, 0]
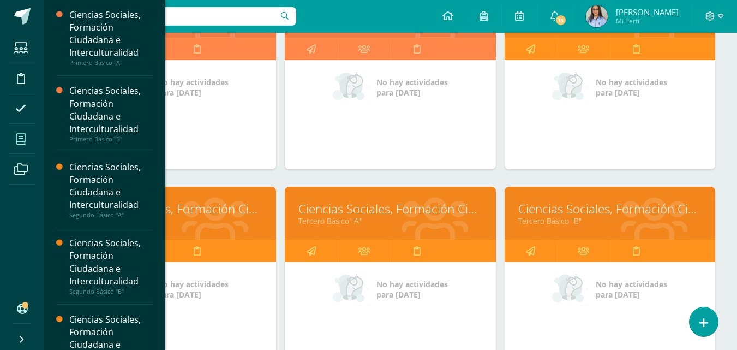
click at [542, 210] on link "Ciencias Sociales, Formación Ciudadana e Interculturalidad" at bounding box center [609, 208] width 183 height 17
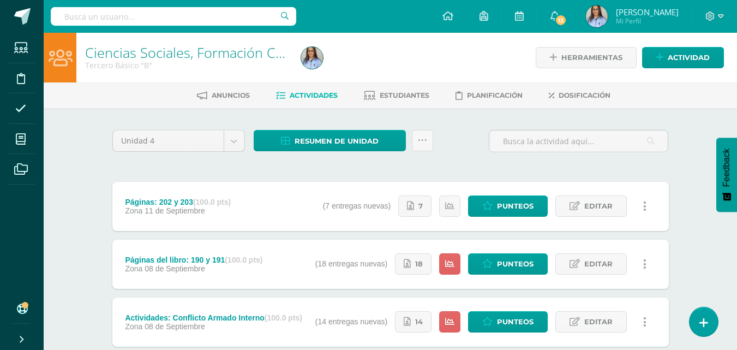
click at [380, 63] on div at bounding box center [407, 58] width 220 height 50
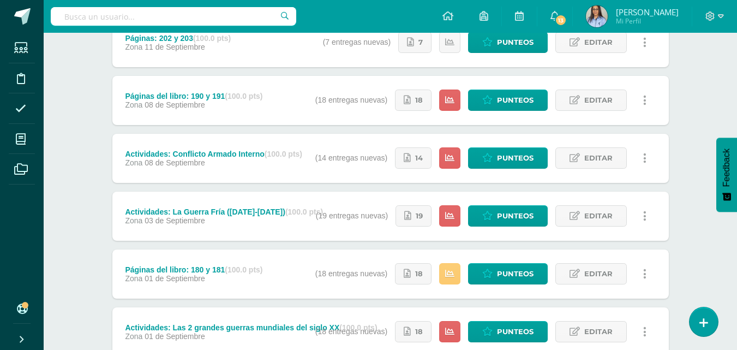
scroll to position [301, 0]
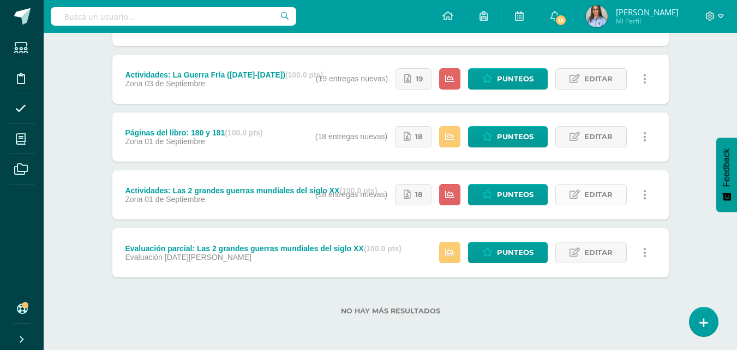
click at [588, 191] on span "Editar" at bounding box center [598, 194] width 28 height 20
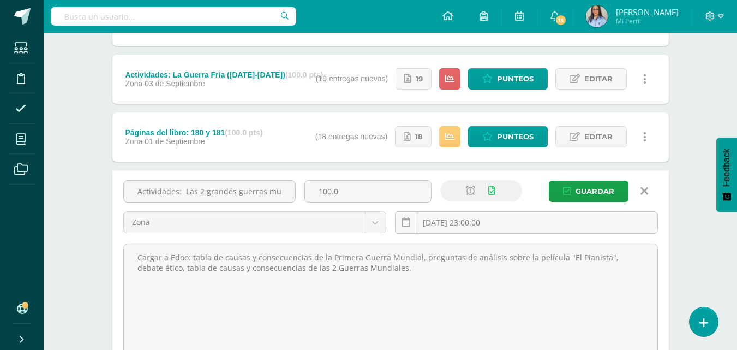
click at [673, 187] on div "Unidad 4 Unidad 1 Unidad 2 Unidad 3 Unidad 4 Resumen de unidad Descargar como H…" at bounding box center [390, 156] width 565 height 655
click at [587, 193] on span "Guardar" at bounding box center [595, 191] width 39 height 20
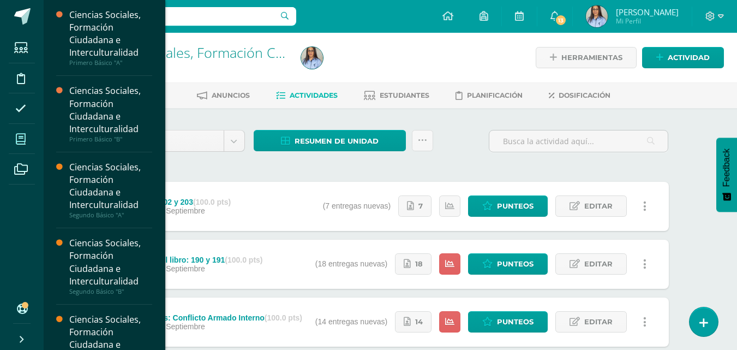
click at [23, 140] on icon at bounding box center [21, 139] width 10 height 11
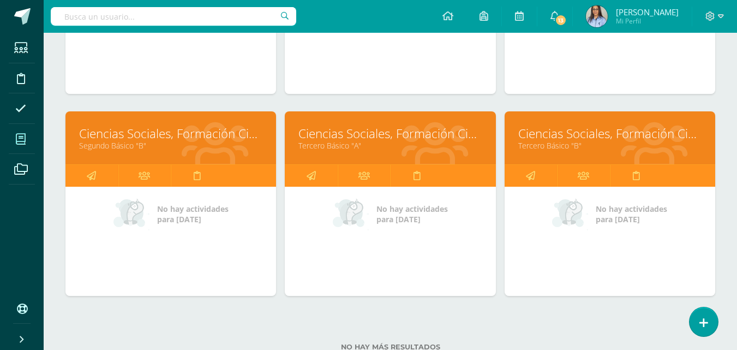
scroll to position [330, 0]
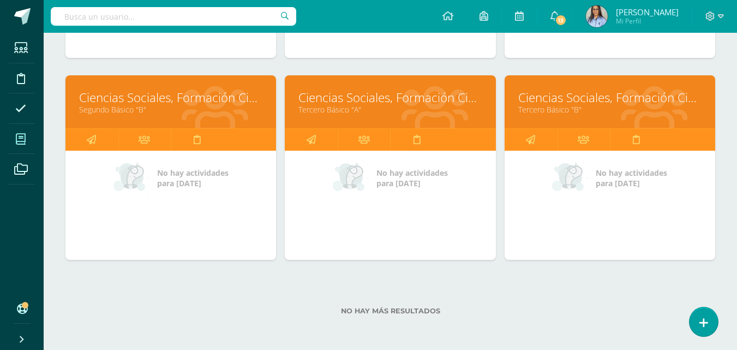
click at [355, 95] on link "Ciencias Sociales, Formación Ciudadana e Interculturalidad" at bounding box center [389, 97] width 183 height 17
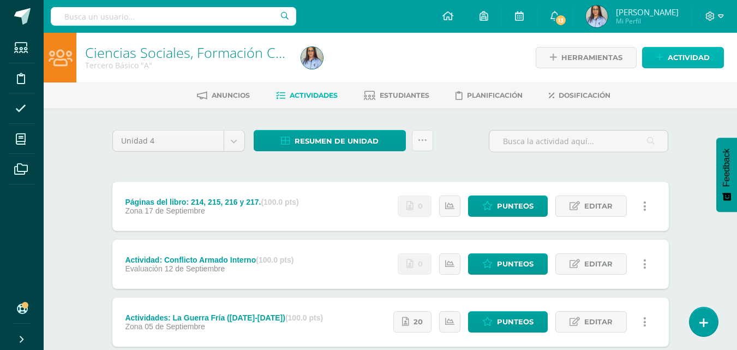
click at [689, 61] on span "Actividad" at bounding box center [689, 57] width 42 height 20
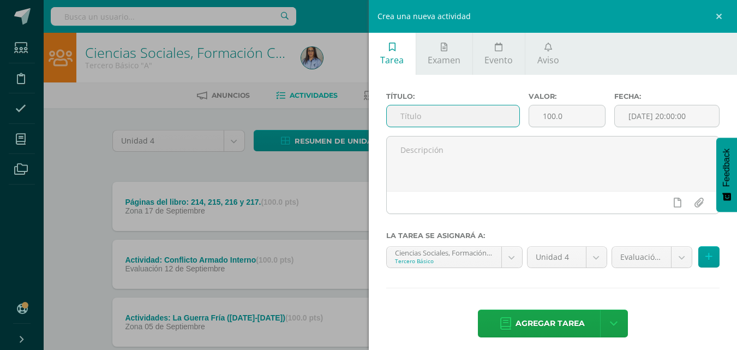
click at [414, 111] on input "text" at bounding box center [453, 115] width 133 height 21
type input "Páginas del libro: 190 y 191."
click at [629, 119] on input "[DATE] 20:00:00" at bounding box center [667, 115] width 104 height 21
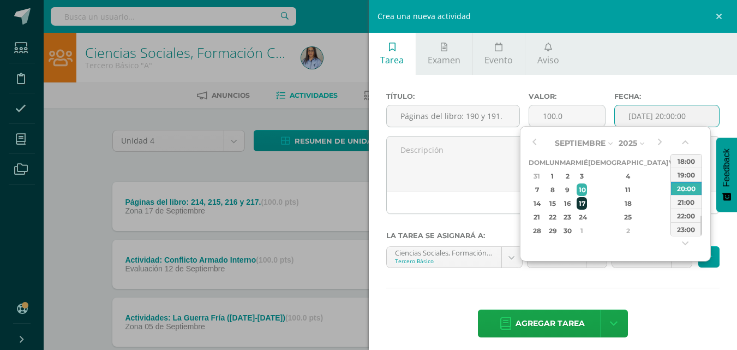
click at [587, 199] on div "17" at bounding box center [582, 203] width 10 height 13
click at [688, 228] on div "23:00" at bounding box center [686, 229] width 31 height 14
type input "2025-09-17 23:00"
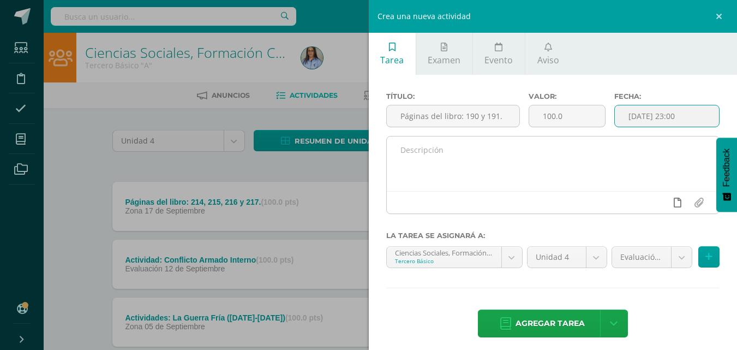
click at [673, 202] on link at bounding box center [677, 202] width 21 height 21
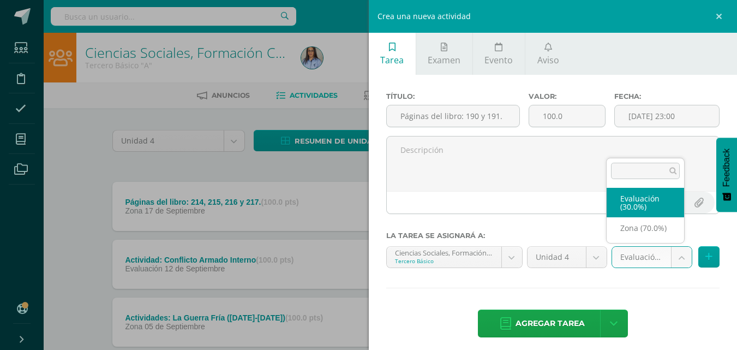
click at [672, 266] on body "Estudiantes Disciplina Asistencia Mis cursos Archivos Soporte Ayuda Reportar un…" at bounding box center [368, 296] width 737 height 593
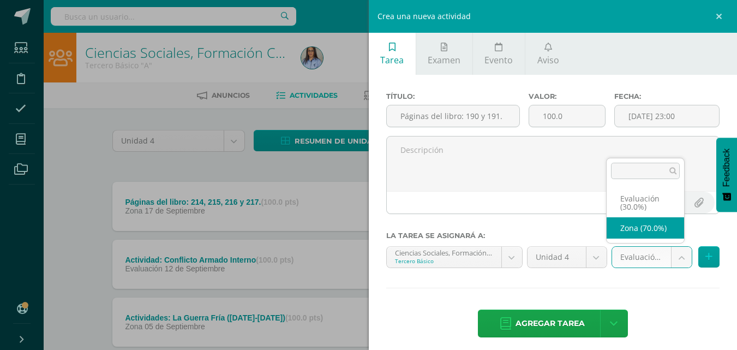
select select "128247"
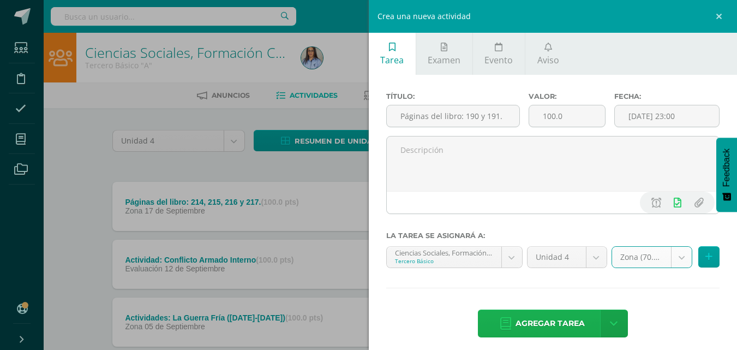
click at [535, 321] on span "Agregar tarea" at bounding box center [550, 323] width 69 height 27
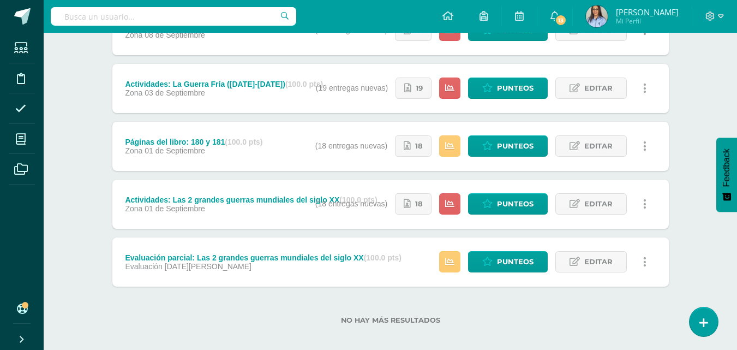
scroll to position [301, 0]
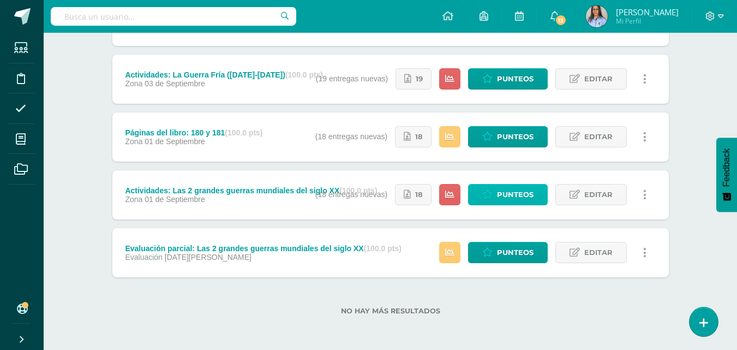
click at [512, 195] on span "Punteos" at bounding box center [515, 194] width 37 height 20
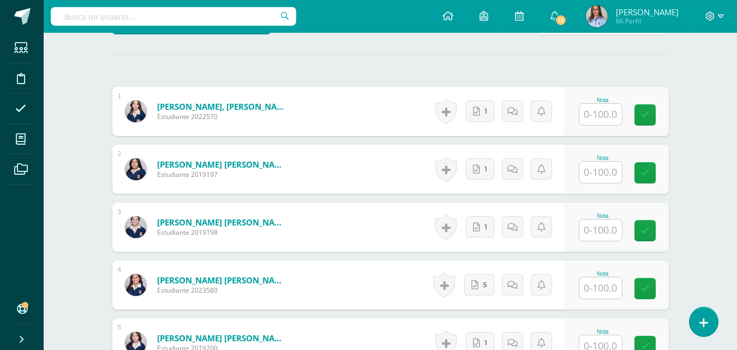
scroll to position [332, 0]
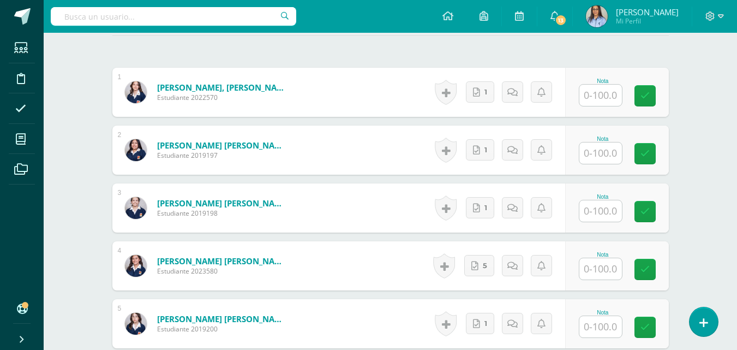
click at [607, 89] on input "text" at bounding box center [600, 95] width 43 height 21
click at [490, 100] on span "1" at bounding box center [488, 92] width 3 height 21
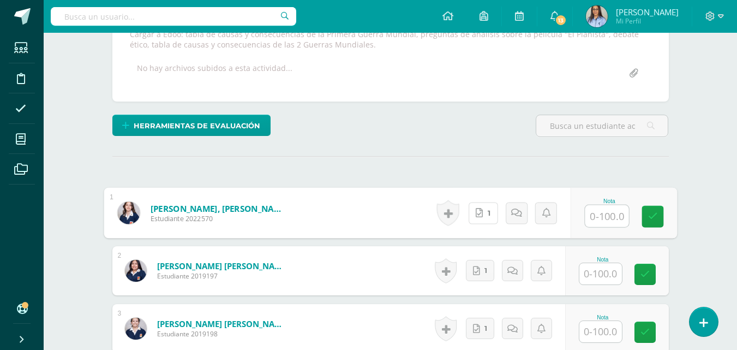
scroll to position [223, 0]
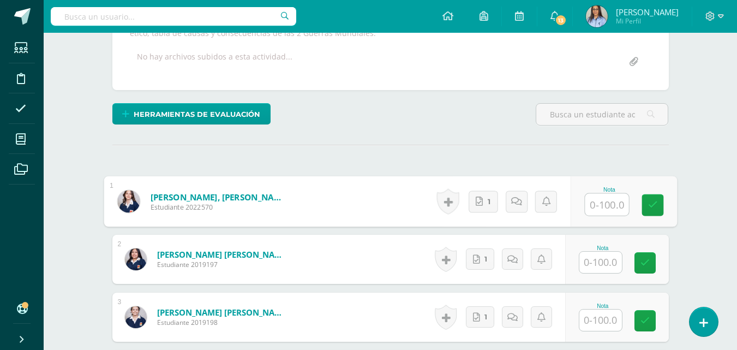
click at [621, 200] on input "text" at bounding box center [607, 205] width 44 height 22
paste input "https://belga.edoo.io/dashboard/teacher/section/3784/activities/"
type input "https://belga.edoo.io/dashboard/teacher/section/3784/activities/"
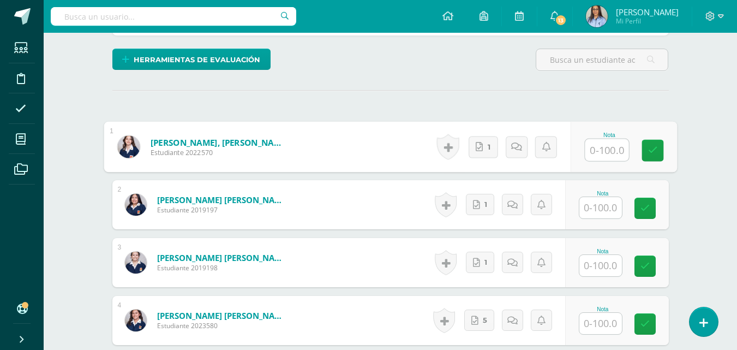
scroll to position [0, 0]
drag, startPoint x: 621, startPoint y: 146, endPoint x: 585, endPoint y: 147, distance: 36.0
click at [585, 147] on input "100" at bounding box center [607, 150] width 44 height 22
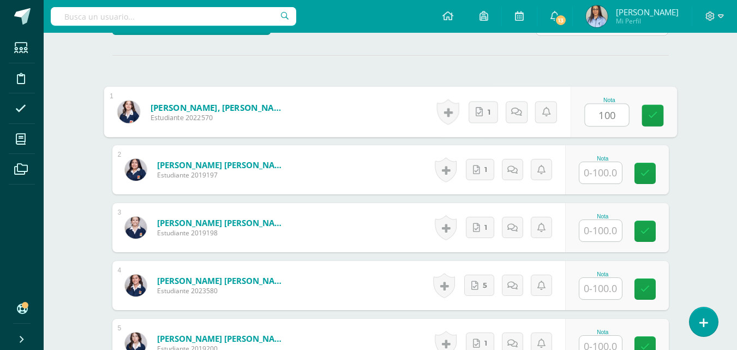
scroll to position [332, 0]
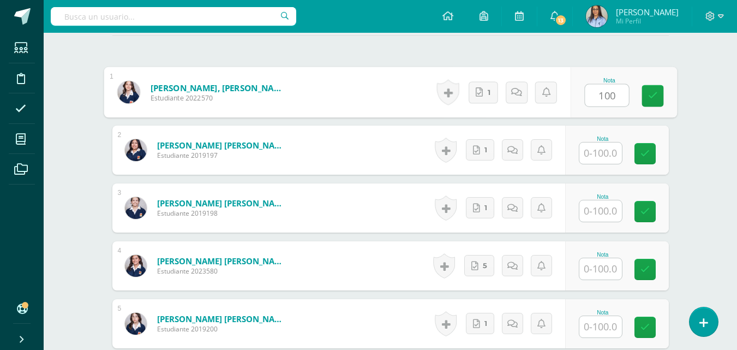
type input "100"
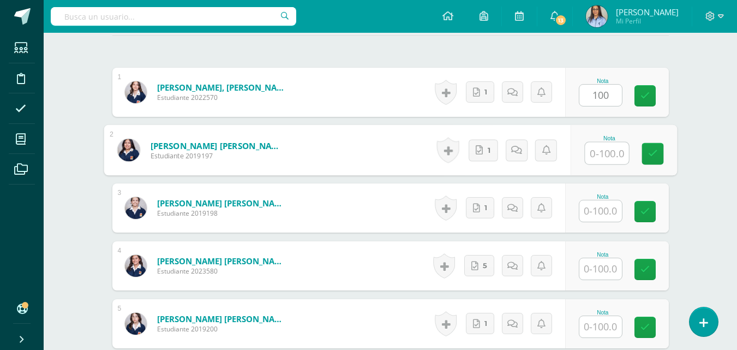
click at [596, 156] on input "text" at bounding box center [607, 153] width 44 height 22
paste input "100"
type input "100"
click at [598, 210] on input "text" at bounding box center [600, 210] width 43 height 21
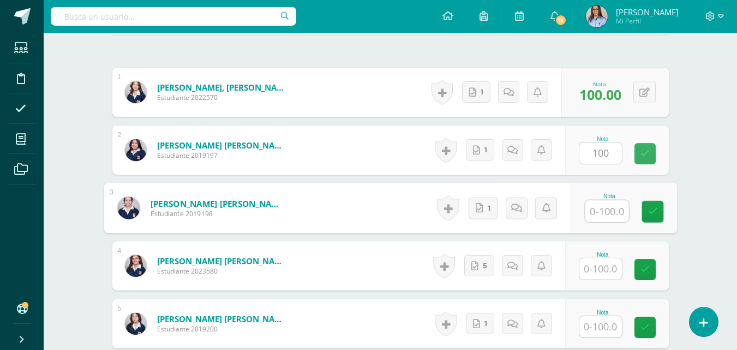
paste input "100"
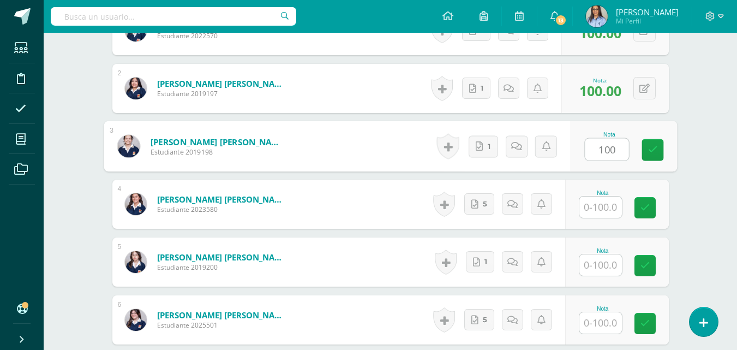
scroll to position [441, 0]
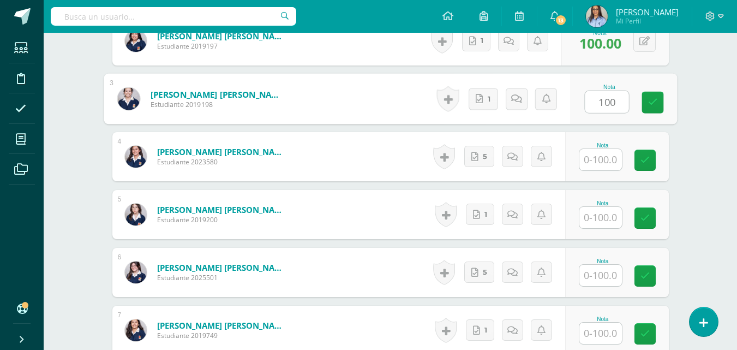
type input "100"
click at [608, 153] on input "text" at bounding box center [600, 159] width 43 height 21
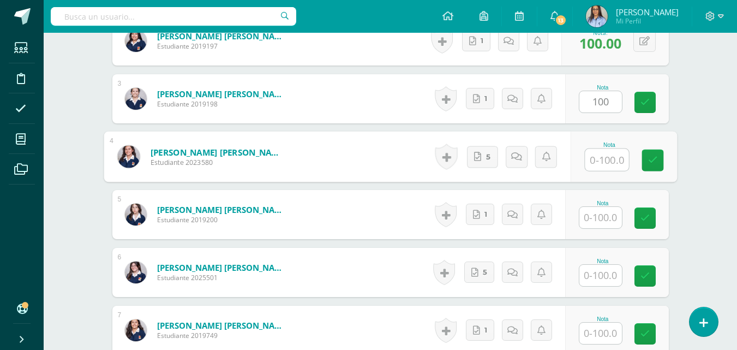
paste input "100"
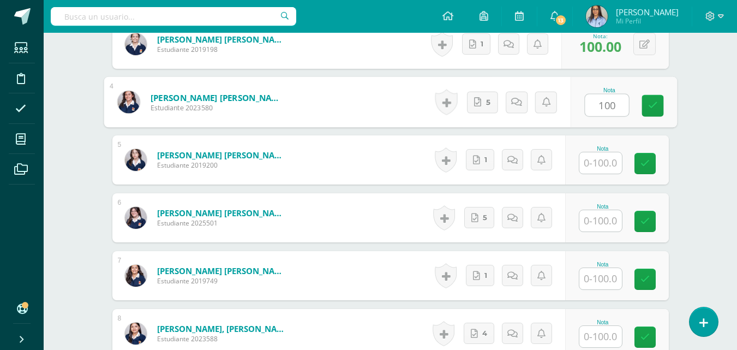
scroll to position [551, 0]
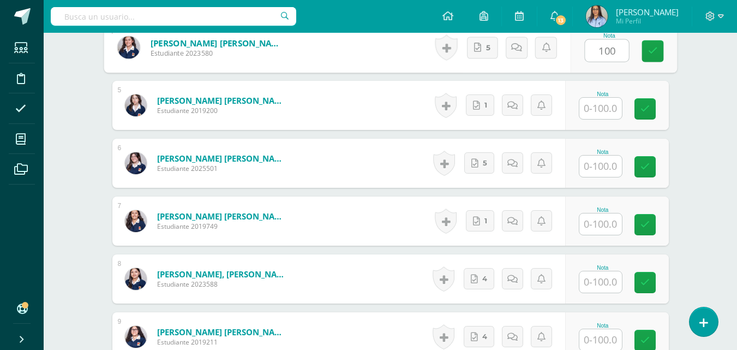
type input "100"
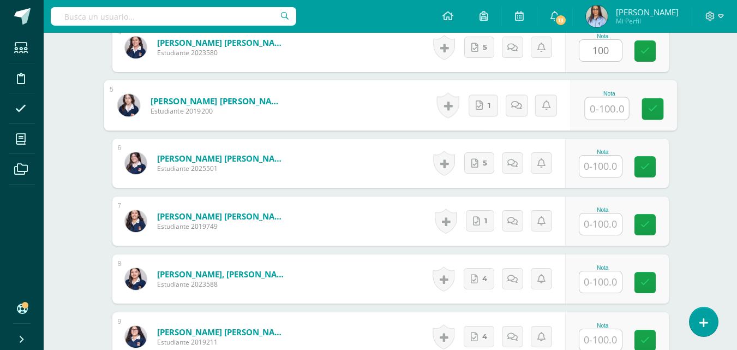
click at [607, 113] on input "text" at bounding box center [607, 109] width 44 height 22
paste input "100"
type input "100"
click at [590, 162] on input "text" at bounding box center [600, 166] width 43 height 21
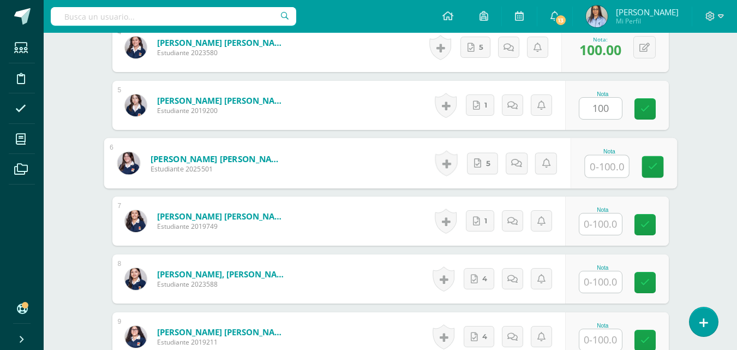
paste input "100"
type input "100"
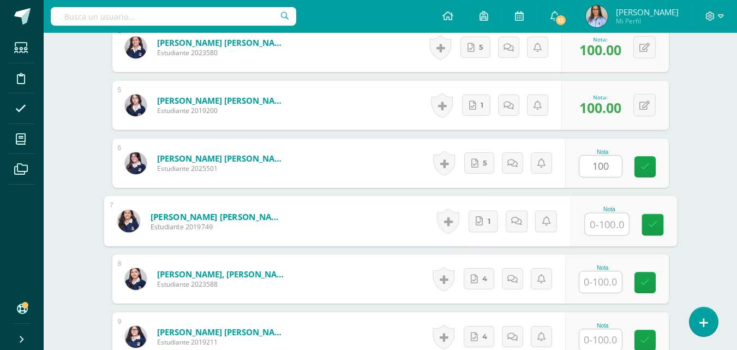
click at [595, 233] on input "text" at bounding box center [607, 224] width 44 height 22
paste input "100"
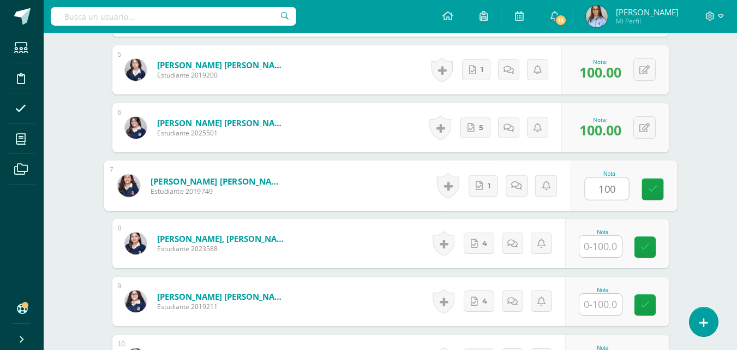
scroll to position [605, 0]
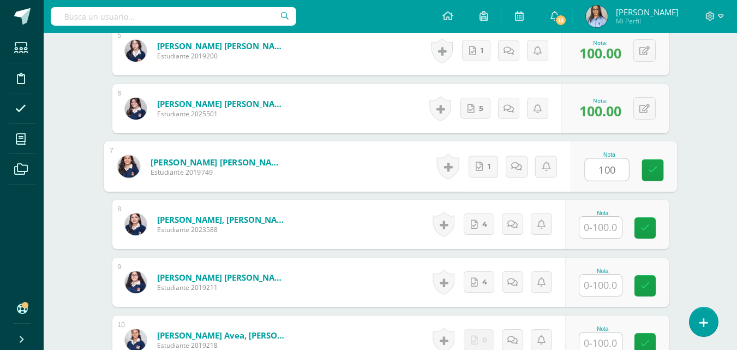
type input "100"
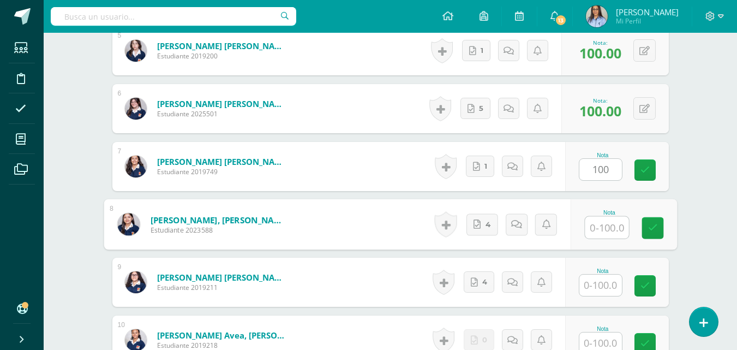
click at [598, 219] on input "text" at bounding box center [607, 228] width 44 height 22
paste input "100"
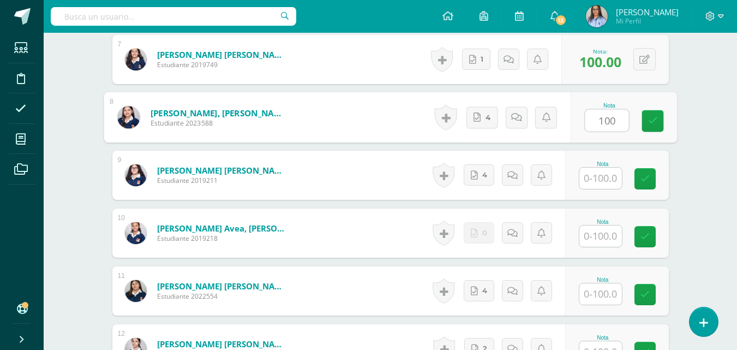
scroll to position [714, 0]
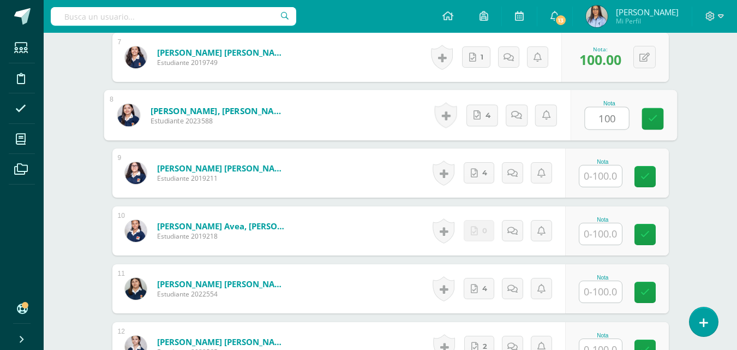
type input "100"
click at [605, 179] on input "text" at bounding box center [600, 175] width 43 height 21
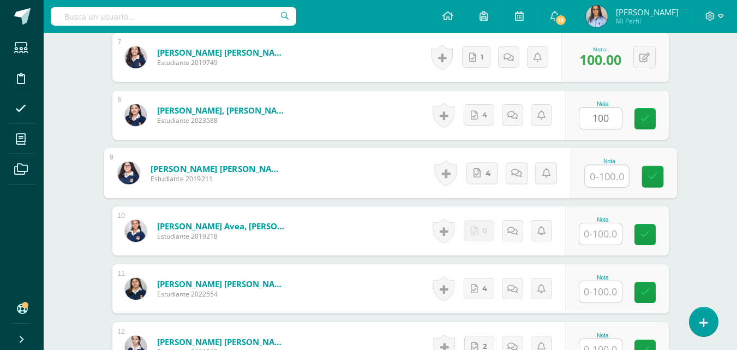
paste input "100"
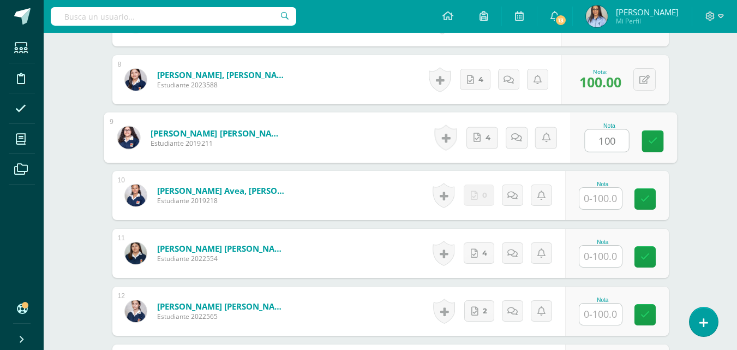
scroll to position [769, 0]
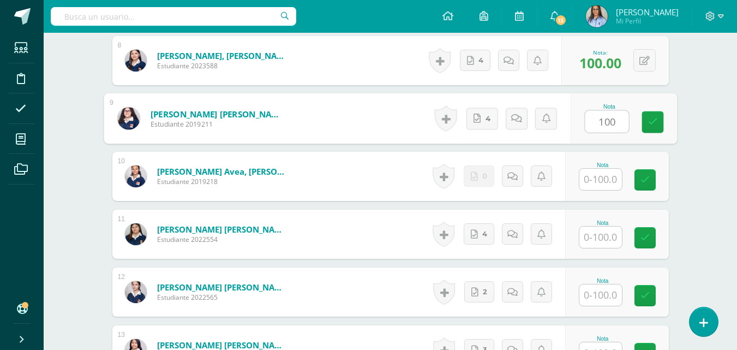
type input "100"
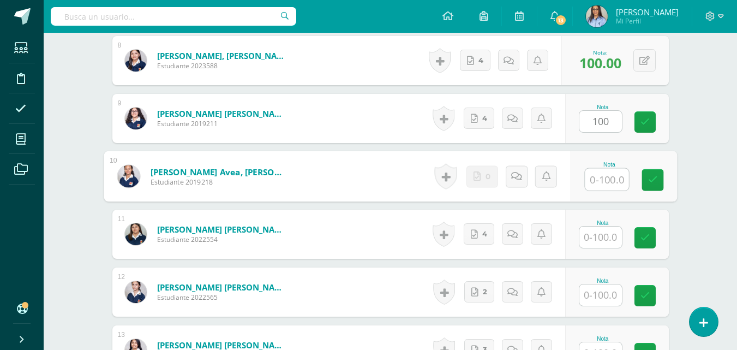
click at [605, 185] on input "text" at bounding box center [607, 180] width 44 height 22
type input "0"
click at [599, 237] on input "text" at bounding box center [600, 236] width 43 height 21
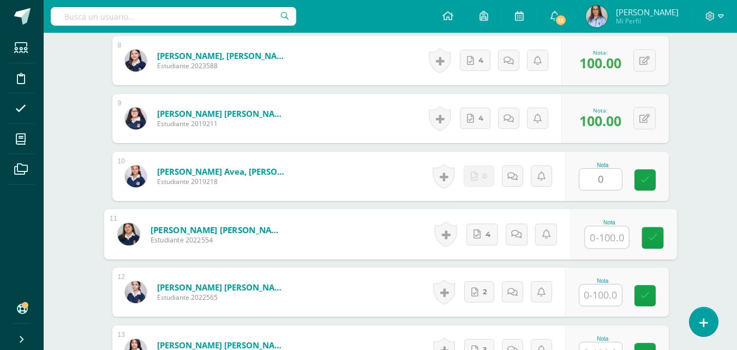
paste input "100"
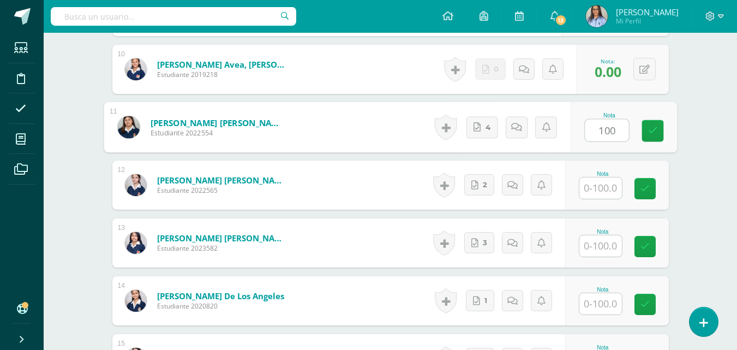
scroll to position [878, 0]
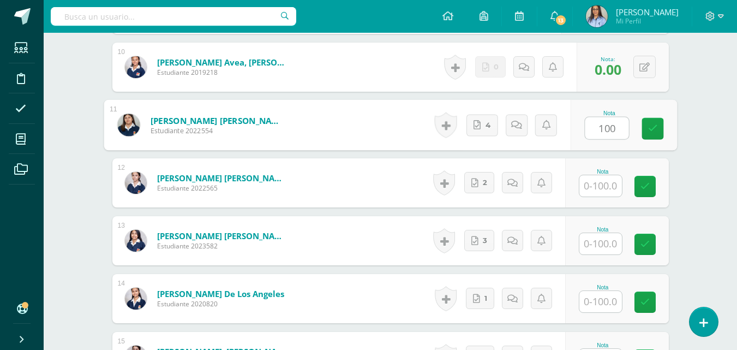
type input "100"
click at [601, 183] on input "text" at bounding box center [600, 185] width 43 height 21
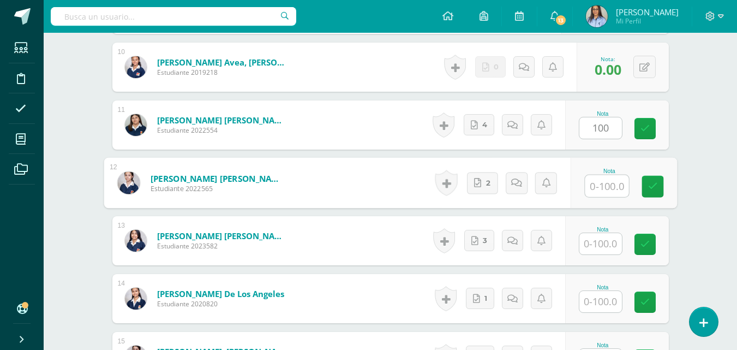
paste input "100"
type input "100"
click at [598, 238] on input "text" at bounding box center [600, 243] width 43 height 21
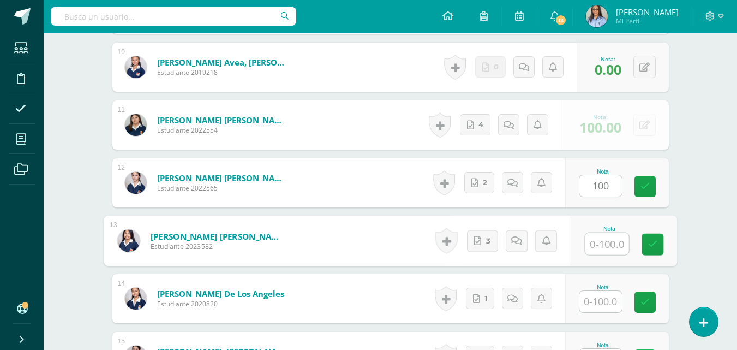
paste input "100"
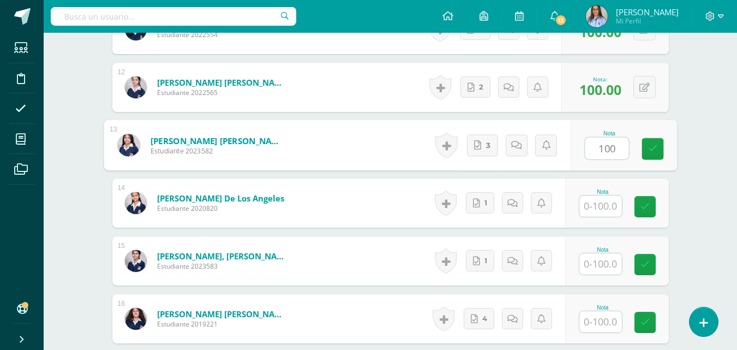
scroll to position [987, 0]
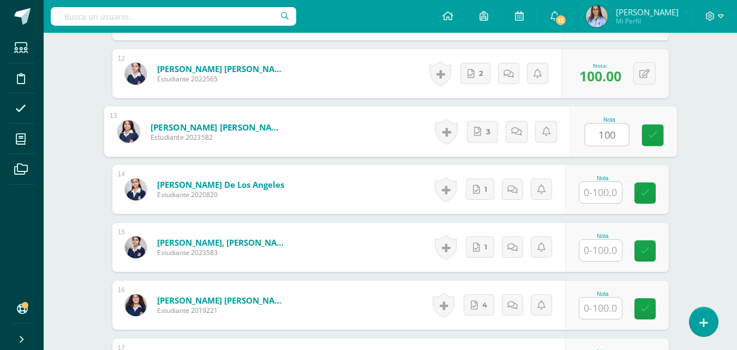
type input "100"
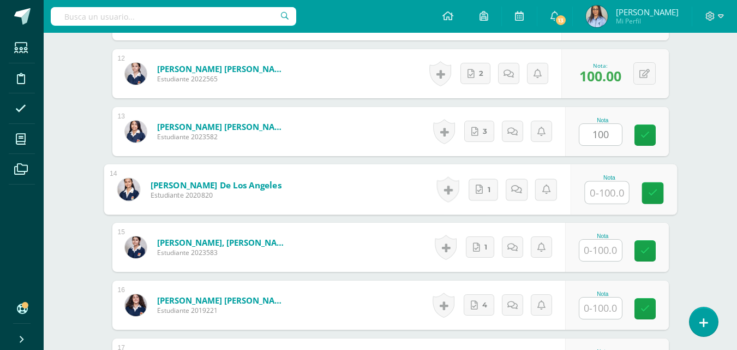
click at [600, 194] on input "text" at bounding box center [607, 193] width 44 height 22
paste input "100"
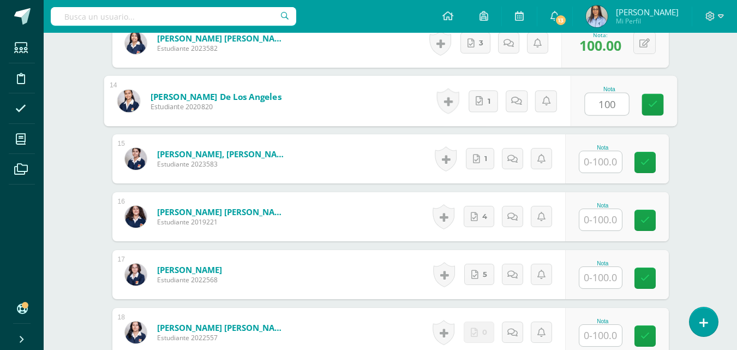
scroll to position [1096, 0]
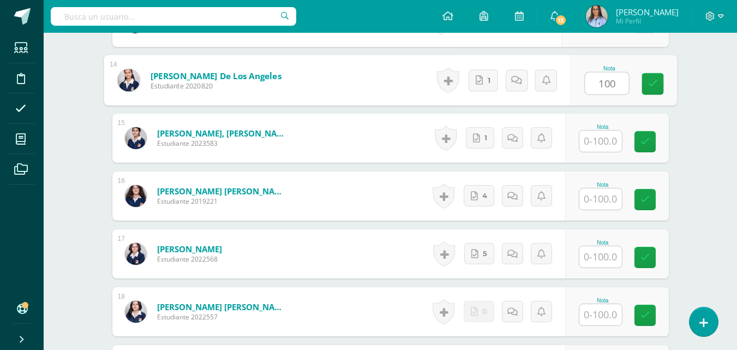
type input "100"
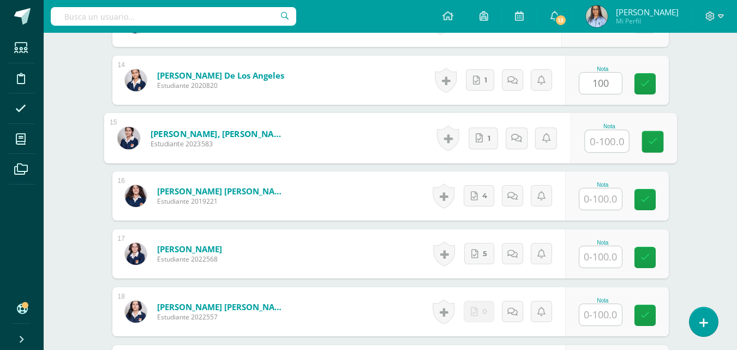
click at [605, 139] on input "text" at bounding box center [607, 141] width 44 height 22
paste input "100"
type input "100"
click at [603, 195] on input "text" at bounding box center [600, 198] width 43 height 21
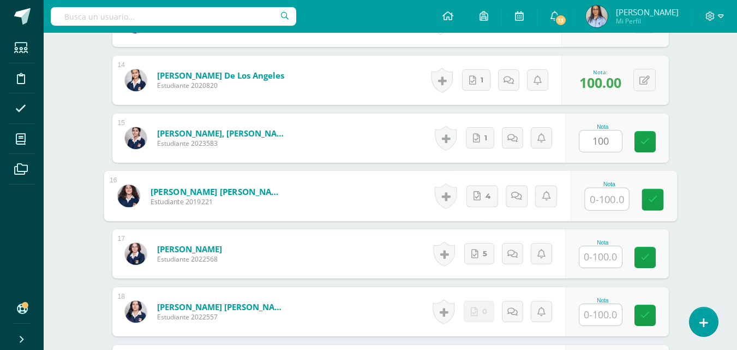
paste input "100"
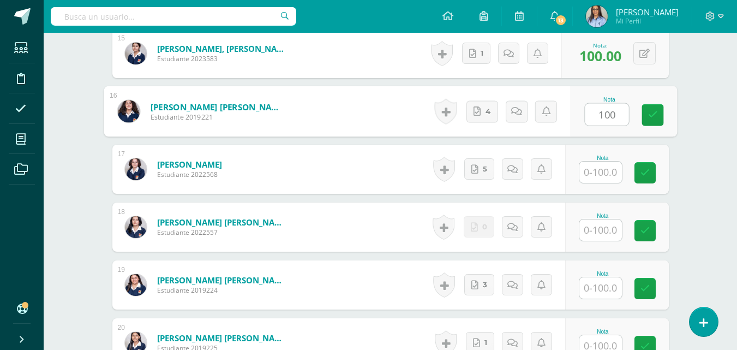
scroll to position [1205, 0]
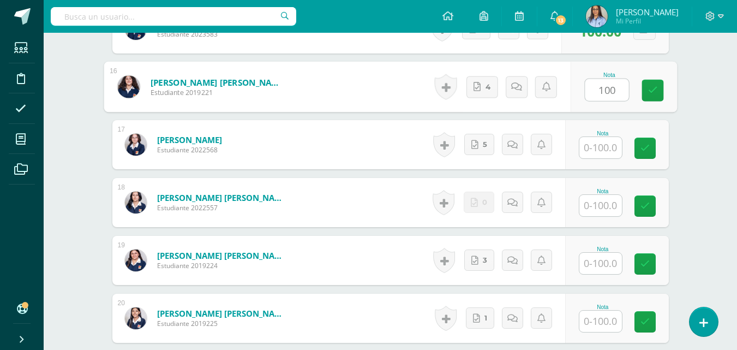
type input "100"
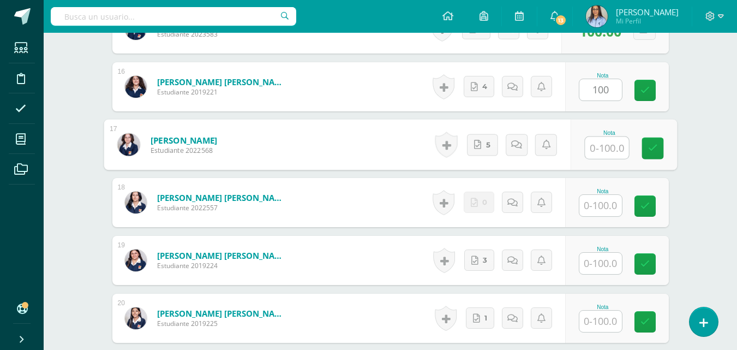
click at [606, 152] on input "text" at bounding box center [607, 148] width 44 height 22
paste input "100"
type input "100"
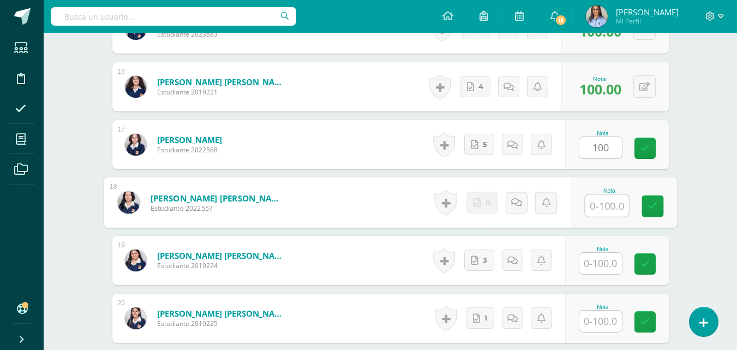
click at [600, 201] on input "text" at bounding box center [607, 206] width 44 height 22
type input "0"
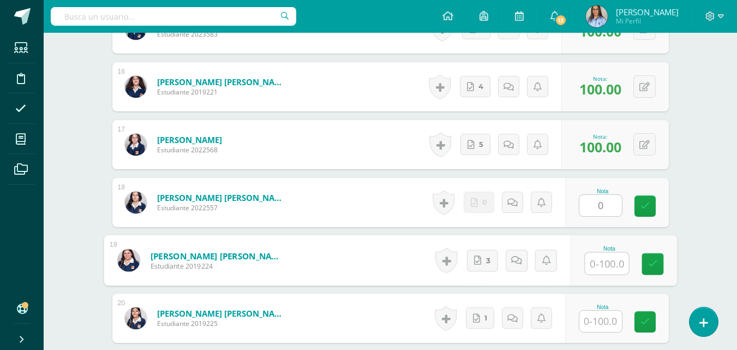
click at [604, 258] on input "text" at bounding box center [607, 264] width 44 height 22
paste input "100"
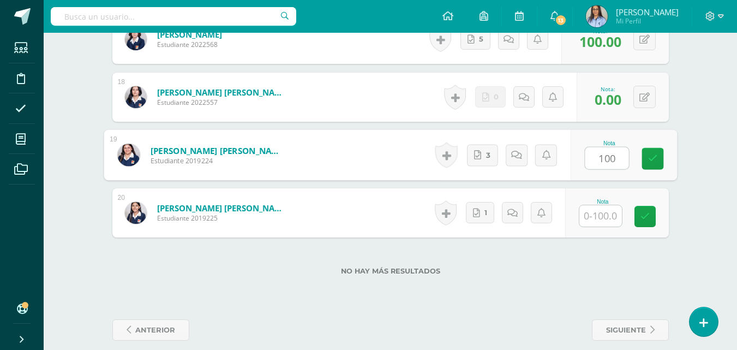
scroll to position [1323, 0]
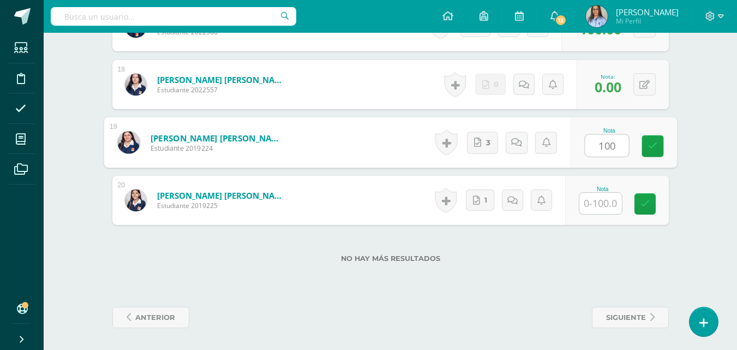
type input "100"
click at [599, 203] on input "text" at bounding box center [600, 203] width 43 height 21
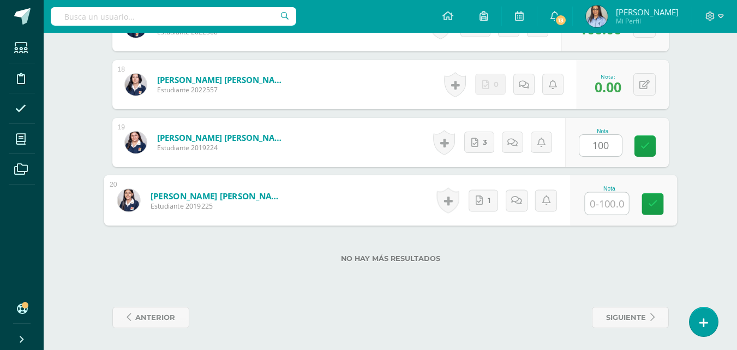
paste input "100"
type input "100"
click at [656, 208] on link at bounding box center [653, 204] width 22 height 22
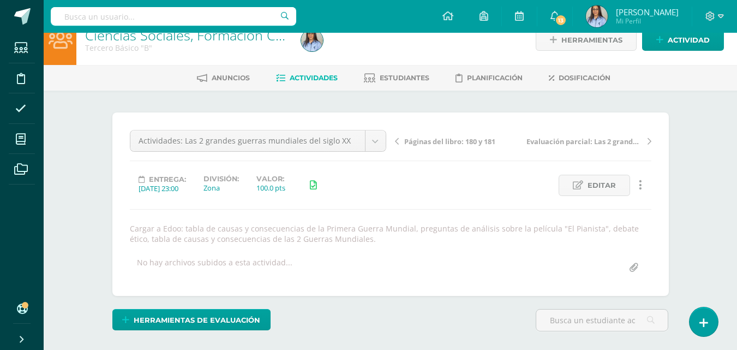
scroll to position [0, 0]
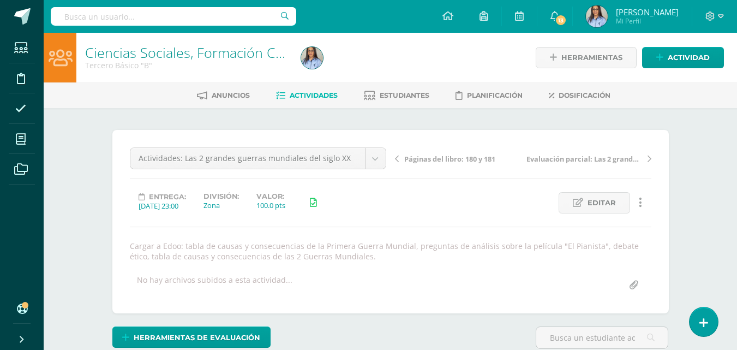
click at [144, 55] on link "Ciencias Sociales, Formación Ciudadana e Interculturalidad" at bounding box center [267, 52] width 365 height 19
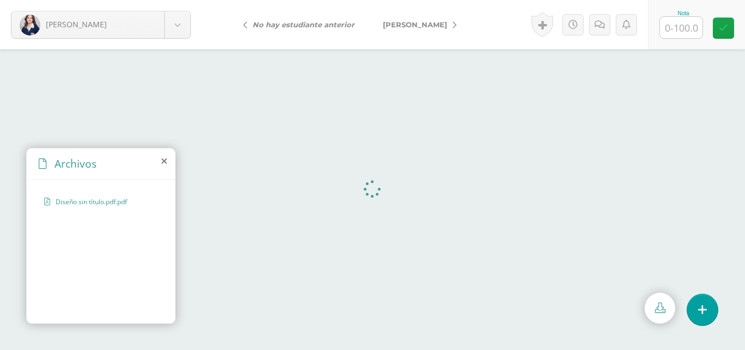
click at [163, 154] on div "Archivos" at bounding box center [101, 163] width 148 height 31
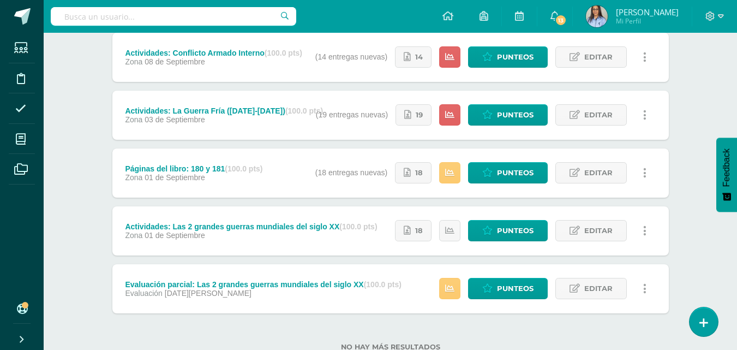
scroll to position [246, 0]
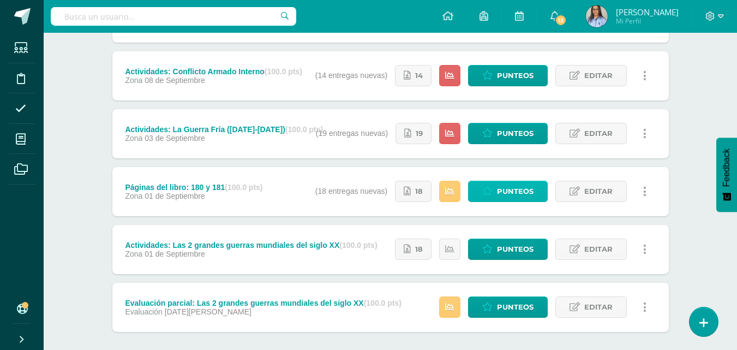
click at [494, 200] on link "Punteos" at bounding box center [508, 191] width 80 height 21
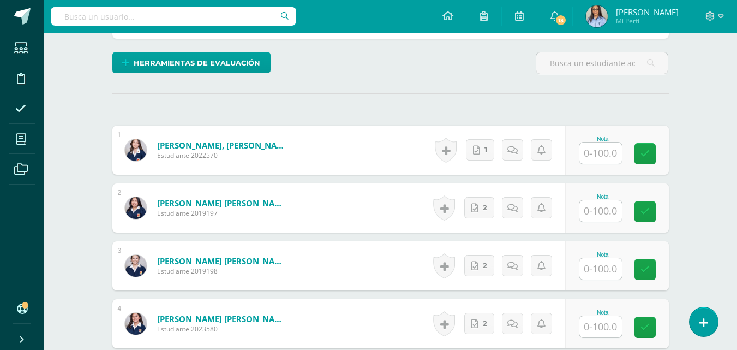
scroll to position [273, 0]
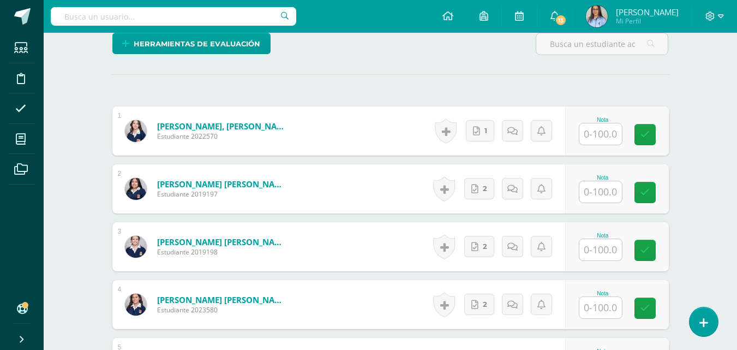
click at [599, 136] on input "text" at bounding box center [600, 133] width 43 height 21
paste input "100"
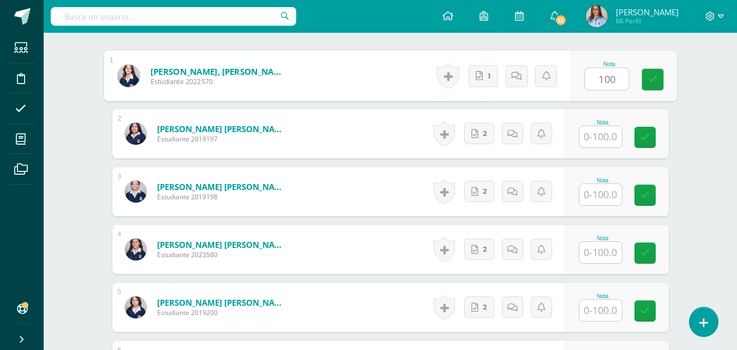
type input "100"
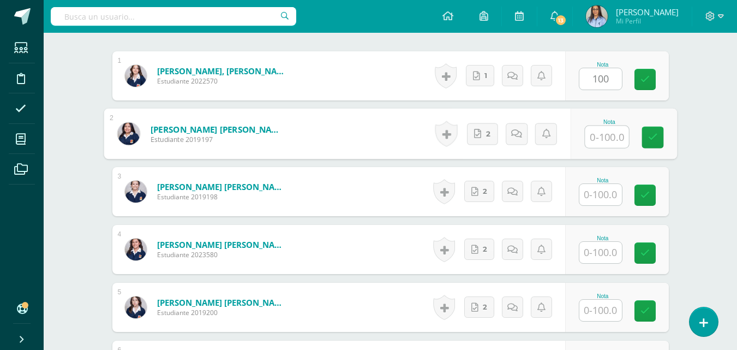
click at [602, 128] on input "text" at bounding box center [607, 137] width 44 height 22
paste input "100"
type input "100"
click at [592, 201] on input "text" at bounding box center [600, 193] width 43 height 21
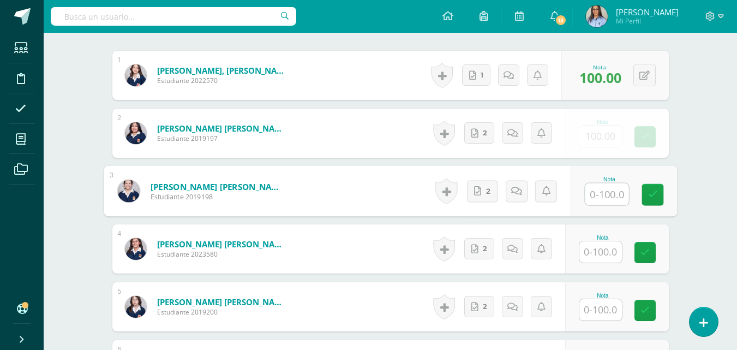
paste input "100"
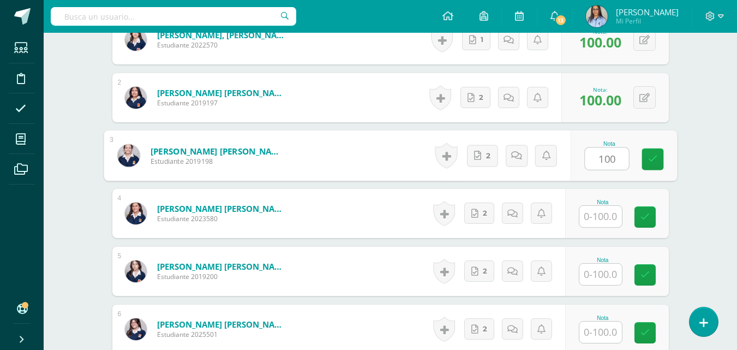
scroll to position [383, 0]
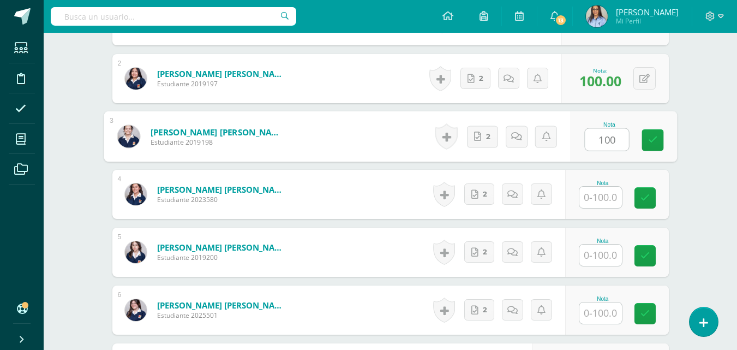
type input "100"
click at [584, 198] on input "text" at bounding box center [600, 197] width 43 height 21
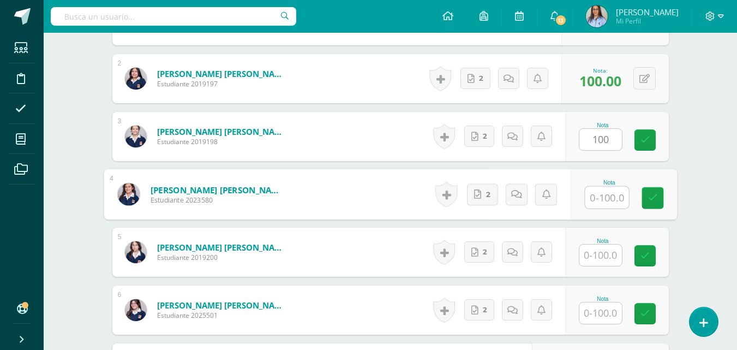
paste input "100"
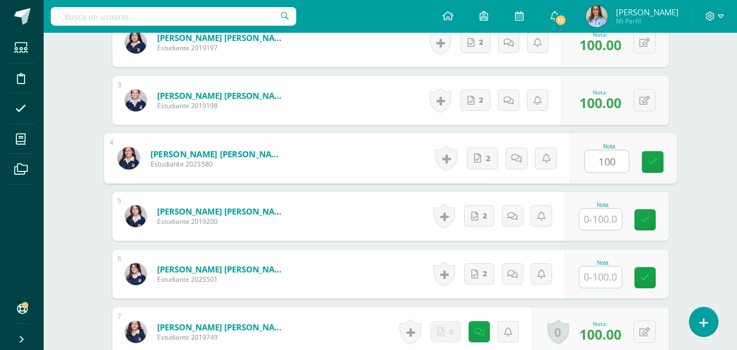
scroll to position [601, 0]
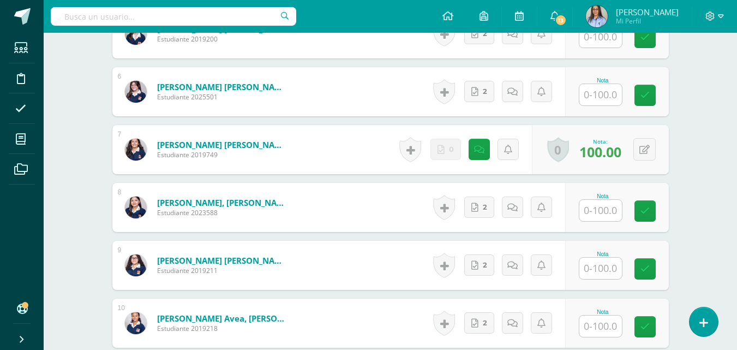
type input "100"
click at [605, 94] on input "text" at bounding box center [600, 94] width 43 height 21
paste input "100"
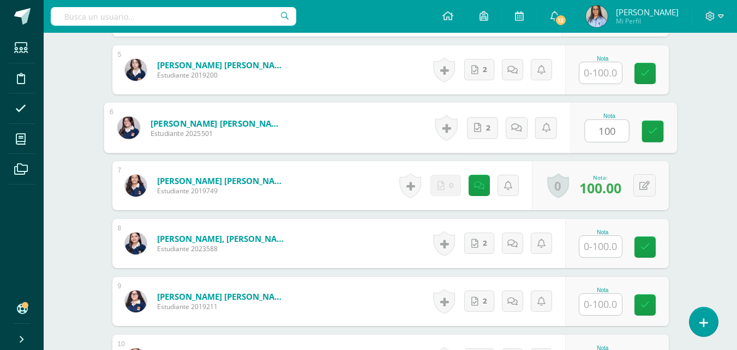
scroll to position [547, 0]
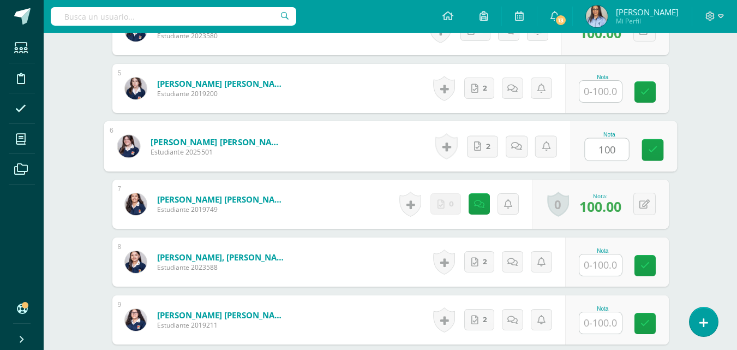
type input "100"
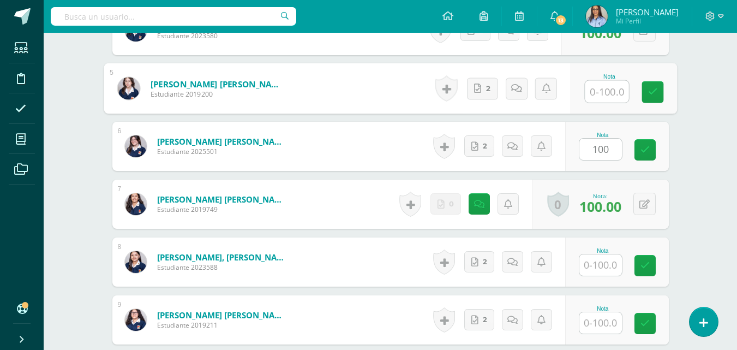
click at [603, 98] on input "text" at bounding box center [607, 92] width 44 height 22
paste input "100"
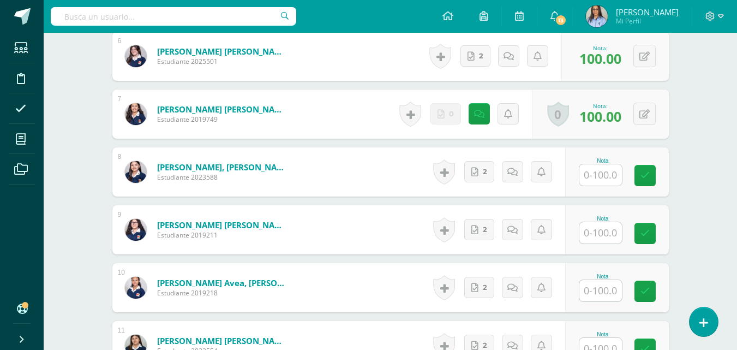
scroll to position [656, 0]
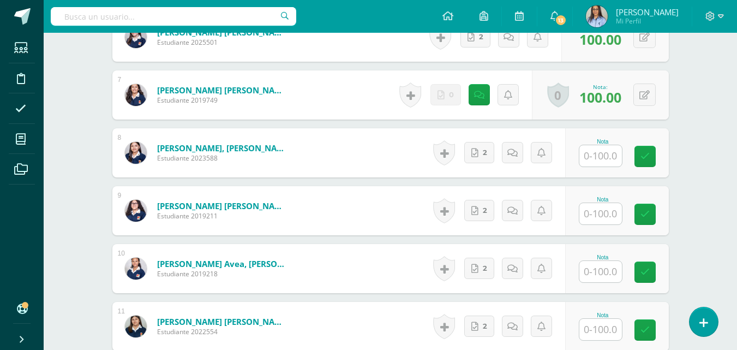
type input "100"
click at [612, 164] on input "text" at bounding box center [607, 156] width 44 height 22
paste input "100"
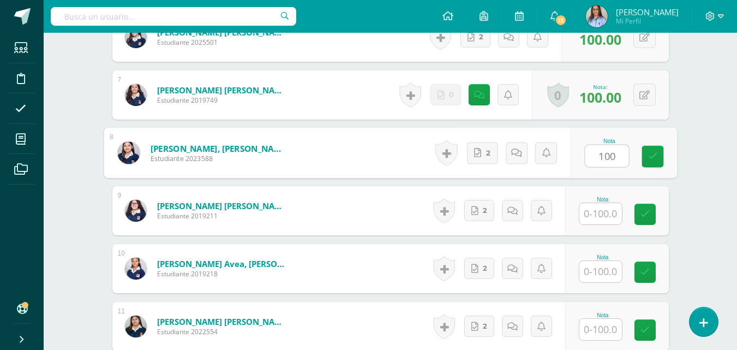
type input "100"
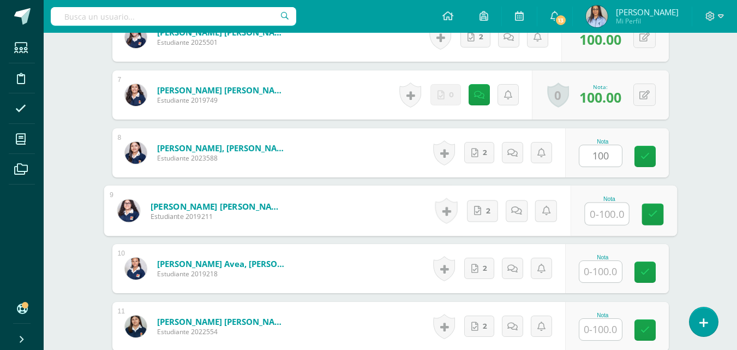
click at [610, 217] on input "text" at bounding box center [607, 214] width 44 height 22
paste input "100"
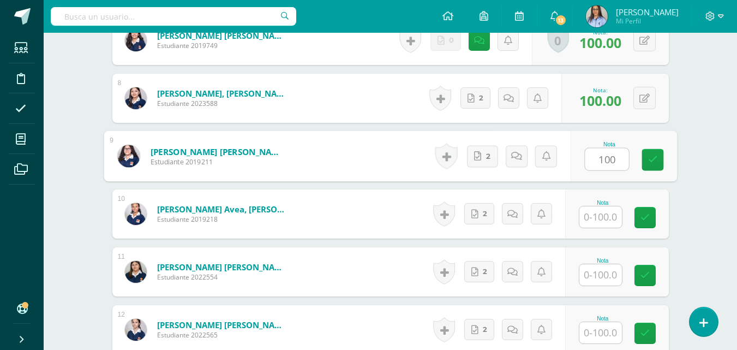
scroll to position [765, 0]
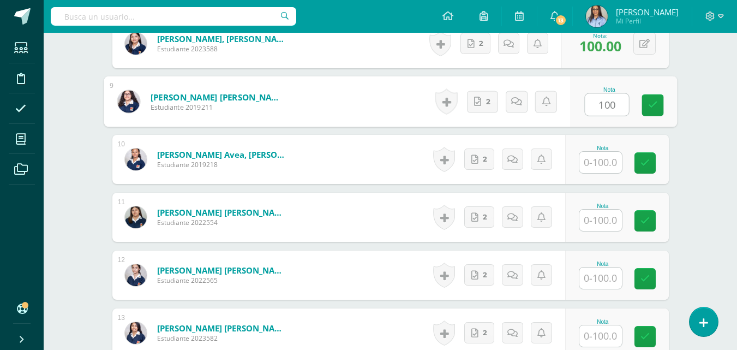
type input "100"
click at [607, 164] on input "text" at bounding box center [600, 162] width 43 height 21
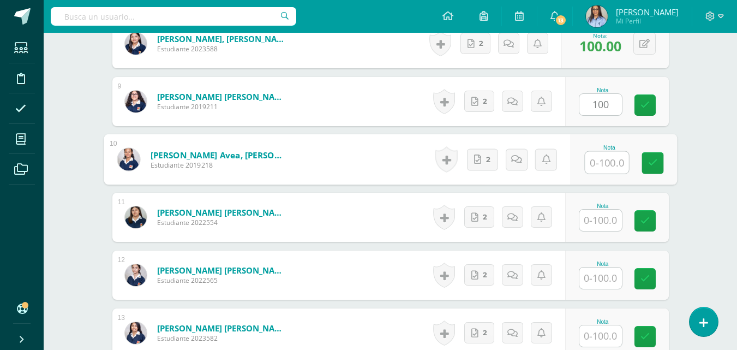
paste input "100"
type input "100"
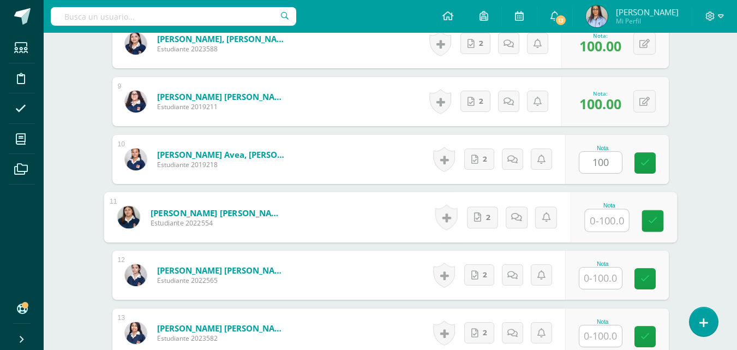
click at [594, 219] on input "text" at bounding box center [607, 221] width 44 height 22
paste input "100"
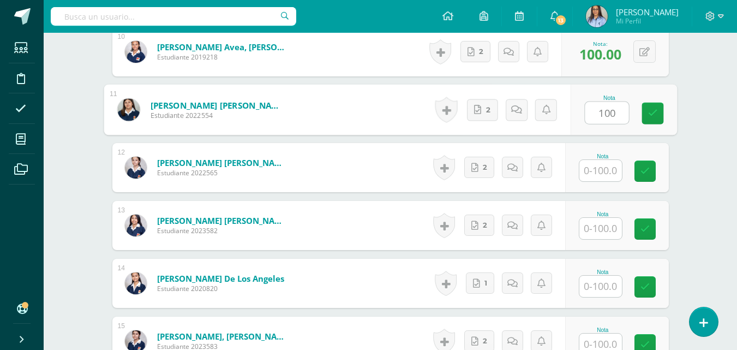
scroll to position [874, 0]
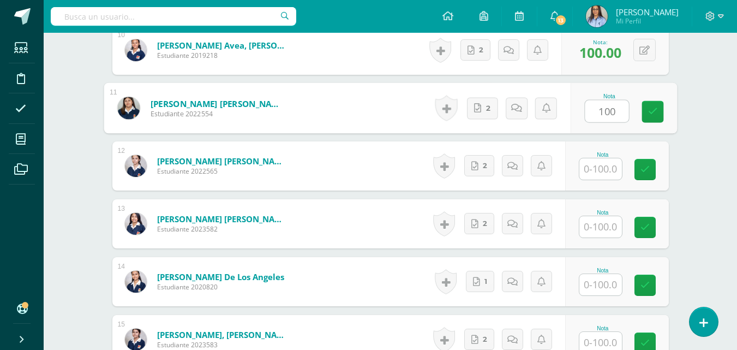
type input "100"
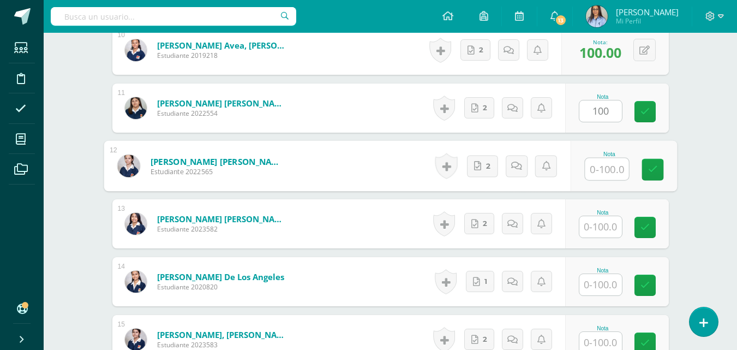
click at [611, 169] on input "text" at bounding box center [607, 169] width 44 height 22
paste input "100"
type input "100"
click at [599, 230] on input "text" at bounding box center [600, 226] width 43 height 21
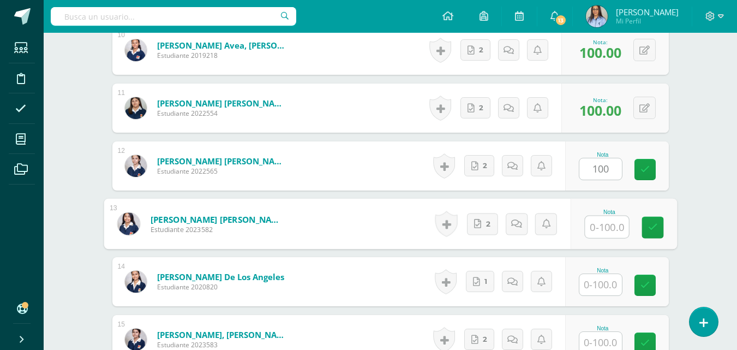
paste input "100"
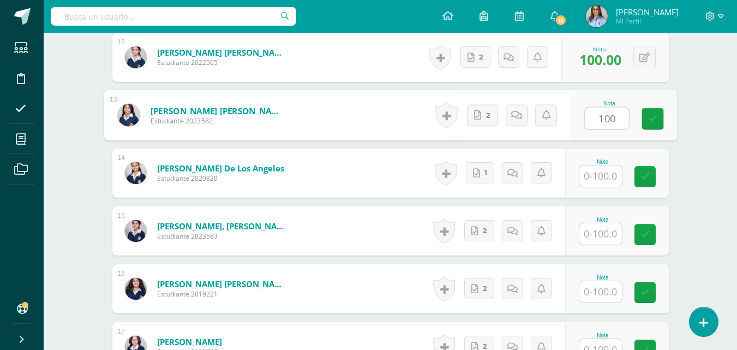
scroll to position [983, 0]
type input "100"
click at [599, 177] on input "text" at bounding box center [600, 175] width 43 height 21
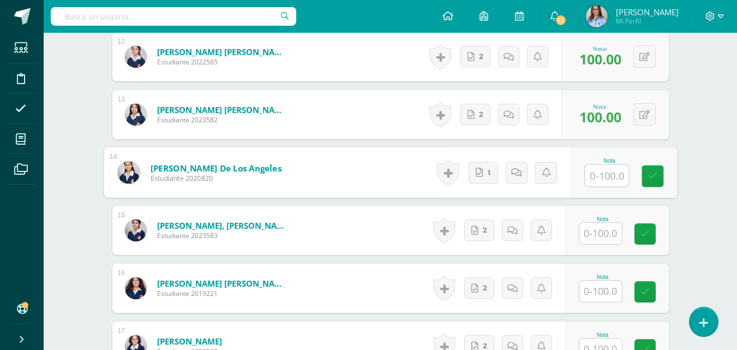
paste input "100"
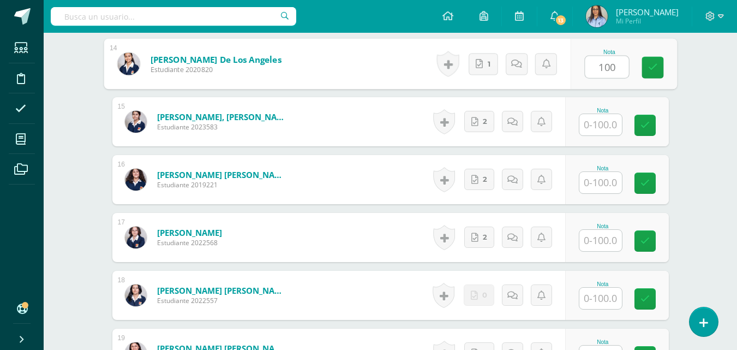
scroll to position [1092, 0]
type input "100"
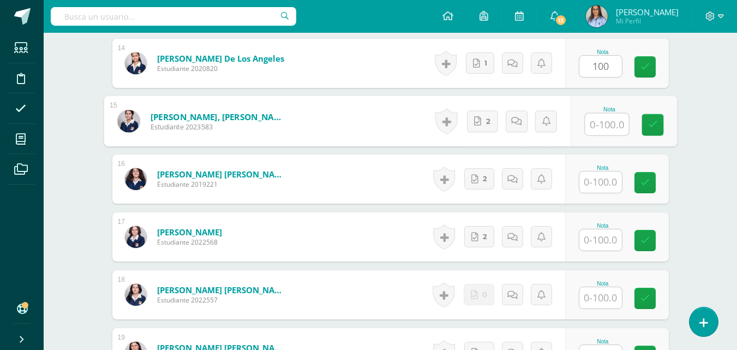
click at [599, 129] on input "text" at bounding box center [607, 124] width 44 height 22
paste input "100"
type input "100"
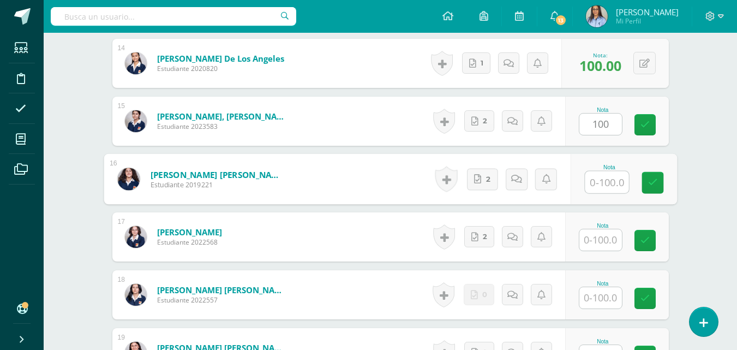
click at [612, 183] on input "text" at bounding box center [607, 182] width 44 height 22
paste input "100"
type input "100"
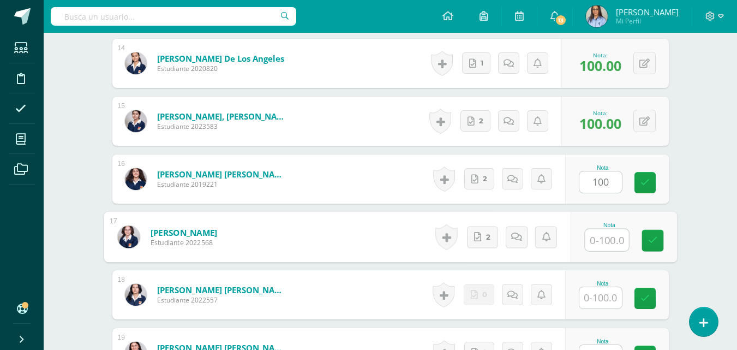
click at [605, 237] on input "text" at bounding box center [607, 240] width 44 height 22
paste input "100"
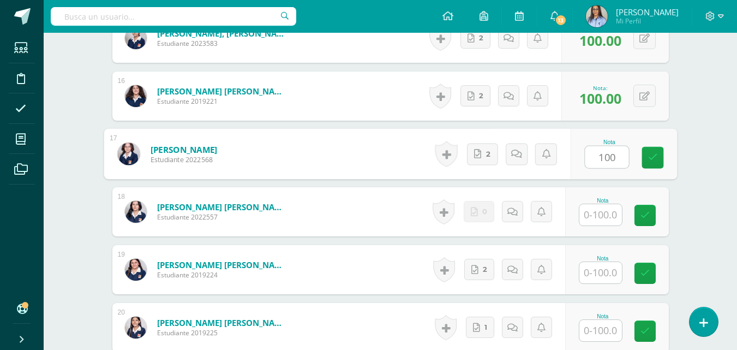
scroll to position [1202, 0]
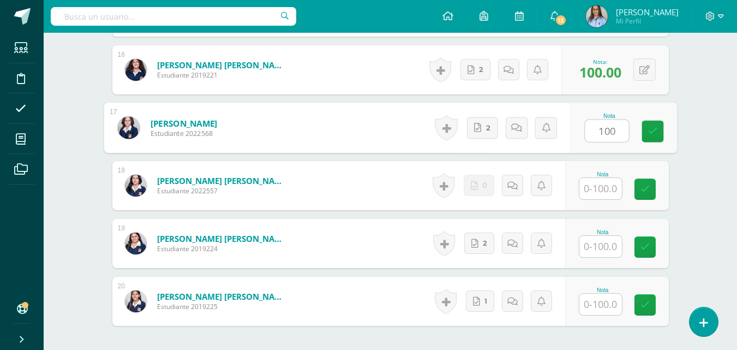
type input "100"
click at [606, 190] on input "text" at bounding box center [600, 188] width 43 height 21
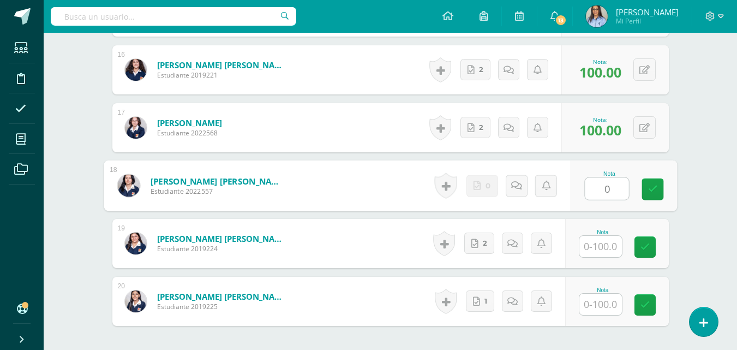
scroll to position [1302, 0]
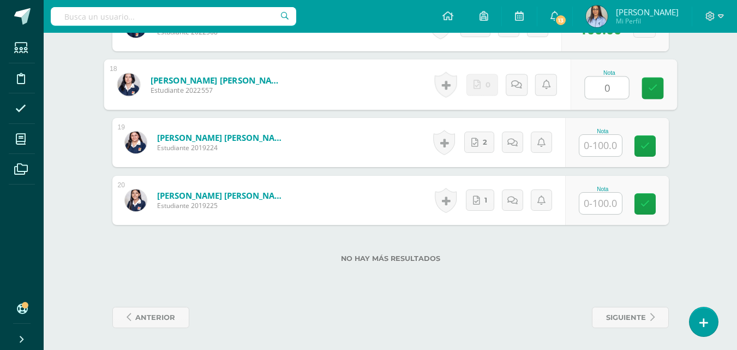
type input "0"
click at [602, 147] on input "text" at bounding box center [600, 145] width 43 height 21
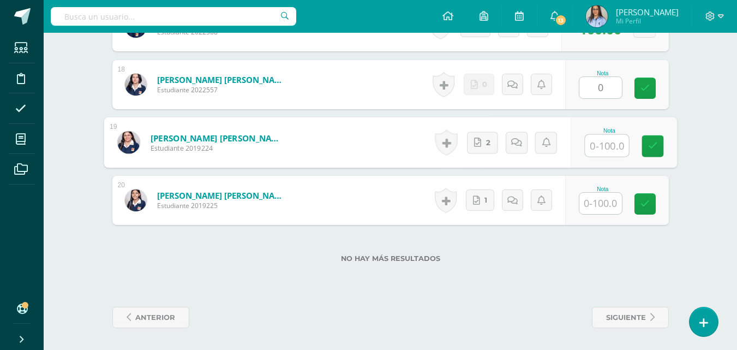
paste input "100"
type input "100"
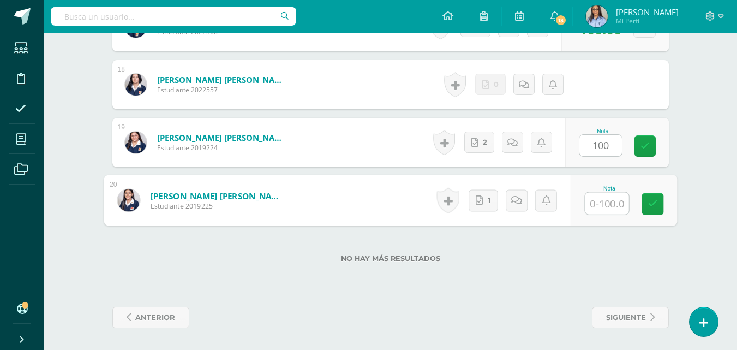
click at [597, 208] on input "text" at bounding box center [607, 204] width 44 height 22
paste input "100"
type input "100"
click at [653, 201] on icon at bounding box center [653, 203] width 10 height 9
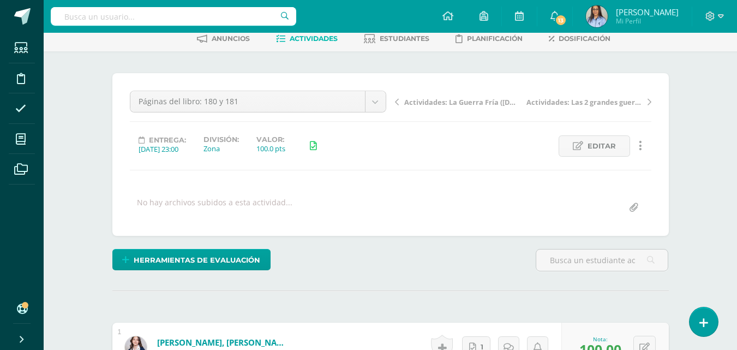
scroll to position [0, 0]
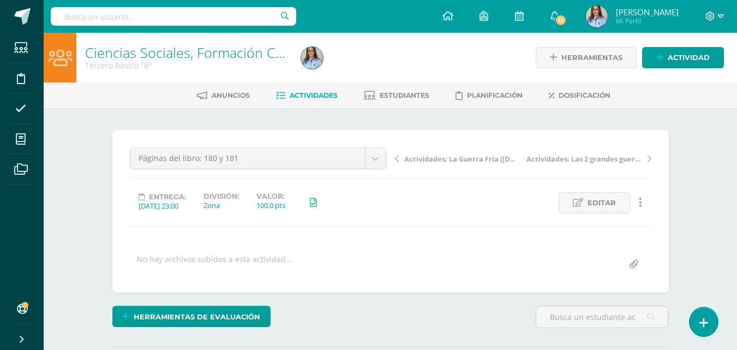
click at [158, 53] on link "Ciencias Sociales, Formación Ciudadana e Interculturalidad" at bounding box center [267, 52] width 365 height 19
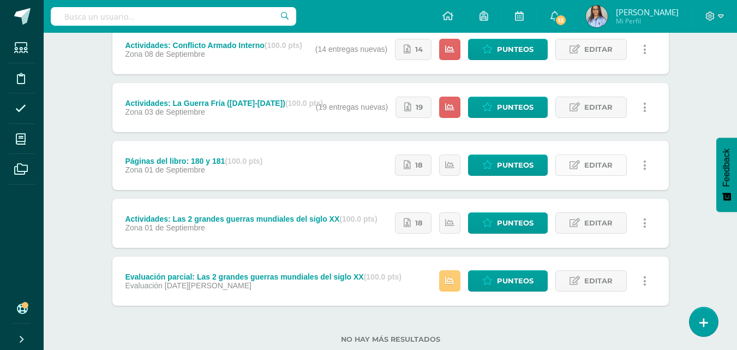
scroll to position [273, 0]
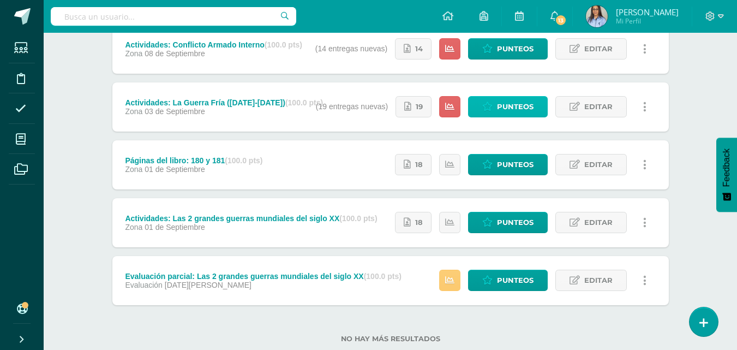
click at [498, 101] on span "Punteos" at bounding box center [515, 107] width 37 height 20
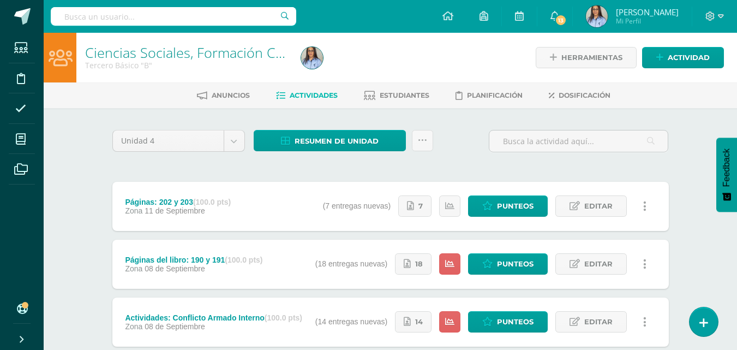
click at [122, 59] on link "Ciencias Sociales, Formación Ciudadana e Interculturalidad" at bounding box center [267, 52] width 365 height 19
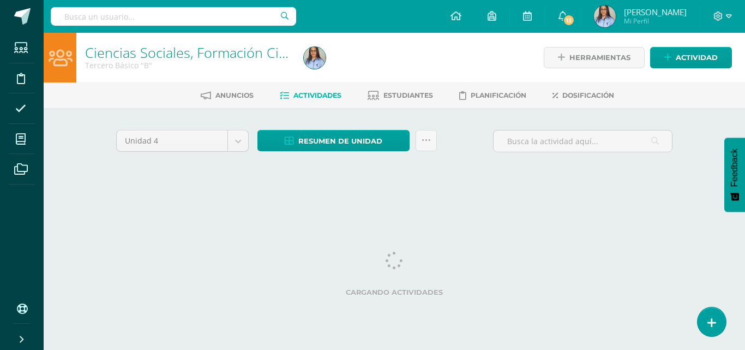
click at [25, 140] on icon at bounding box center [21, 139] width 10 height 11
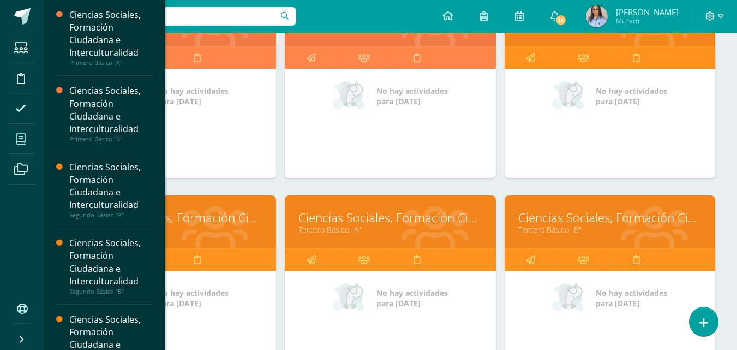
scroll to position [218, 0]
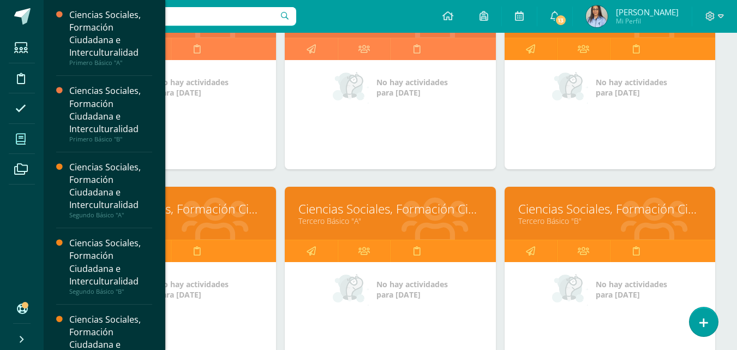
click at [405, 206] on link "Ciencias Sociales, Formación Ciudadana e Interculturalidad" at bounding box center [389, 208] width 183 height 17
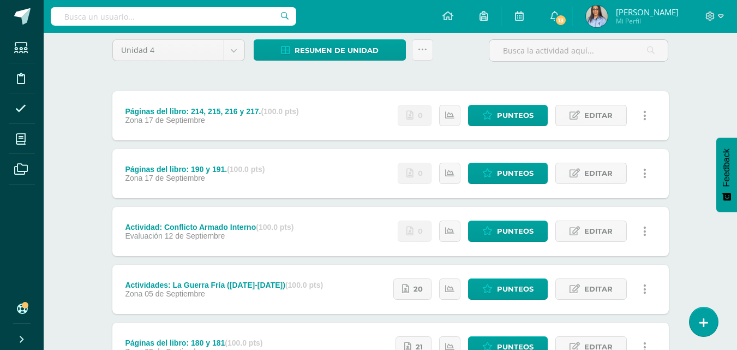
scroll to position [109, 0]
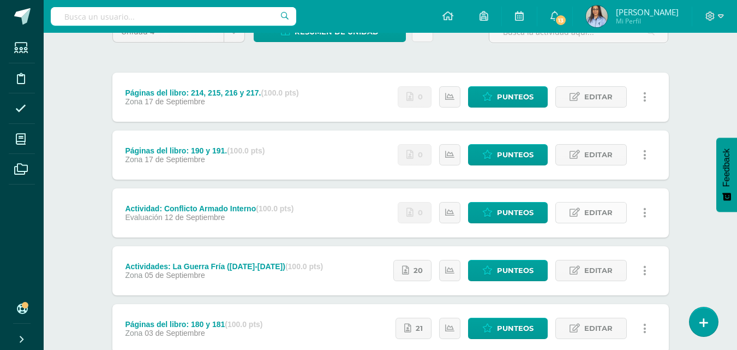
click at [607, 212] on span "Editar" at bounding box center [598, 212] width 28 height 20
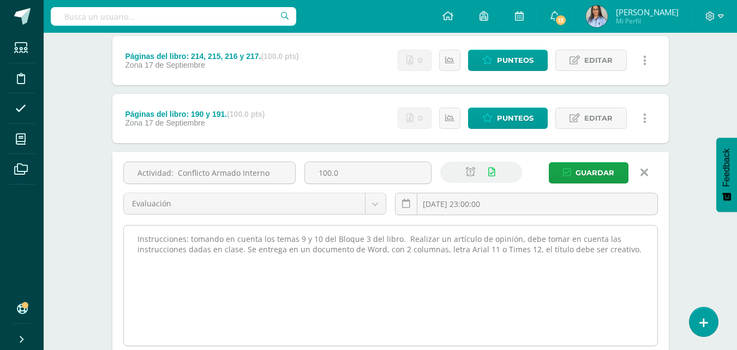
scroll to position [164, 0]
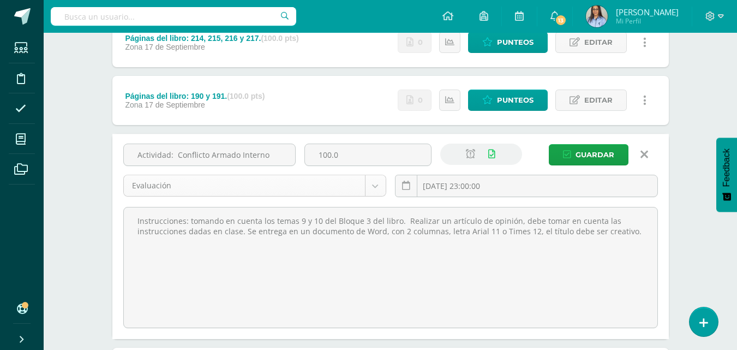
click at [375, 187] on body "Estudiantes Disciplina Asistencia Mis cursos Archivos Soporte Ayuda Reportar un…" at bounding box center [368, 239] width 737 height 806
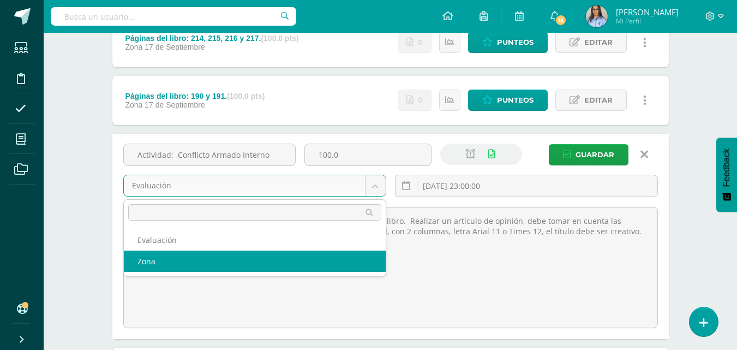
select select "128247"
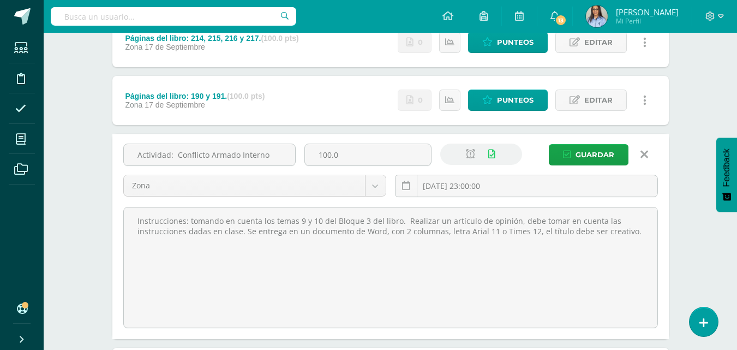
drag, startPoint x: 626, startPoint y: 235, endPoint x: 31, endPoint y: 217, distance: 596.1
click at [17, 217] on body "Estudiantes Disciplina Asistencia Mis cursos Archivos Soporte Ayuda Reportar un…" at bounding box center [368, 239] width 737 height 806
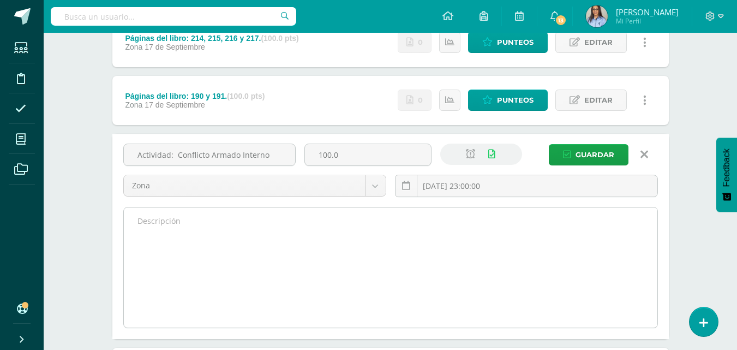
type textarea "A"
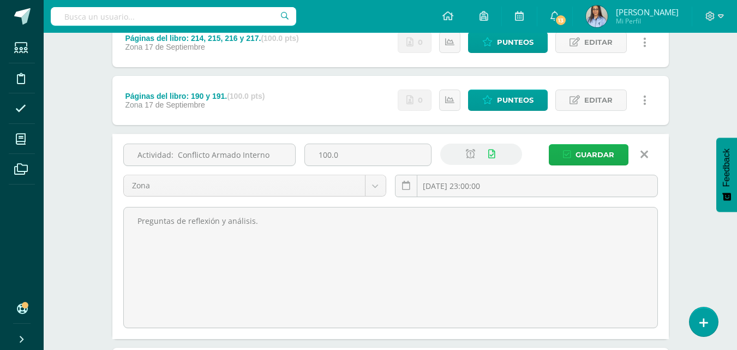
type textarea "Preguntas de reflexión y análisis."
click at [594, 155] on span "Guardar" at bounding box center [595, 155] width 39 height 20
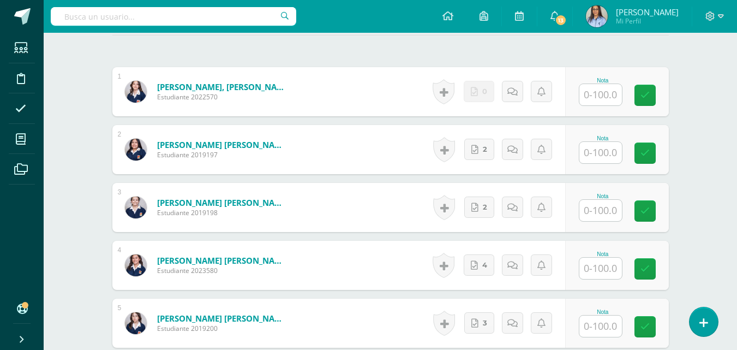
scroll to position [323, 0]
click at [607, 90] on input "text" at bounding box center [600, 93] width 43 height 21
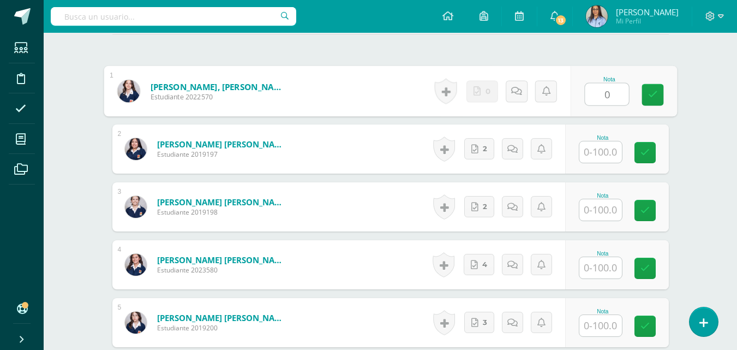
type input "0"
click at [600, 149] on input "text" at bounding box center [600, 151] width 43 height 21
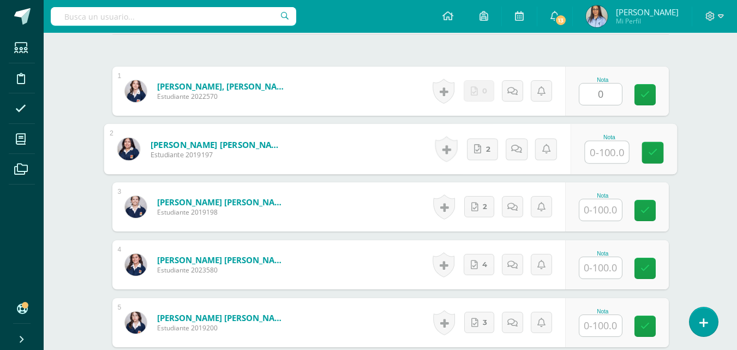
paste input "https://belga.edoo.io/dashboard/teacher/section/3784/activities/"
type input "https://belga.edoo.io/dashboard/teacher/section/3784/activities/"
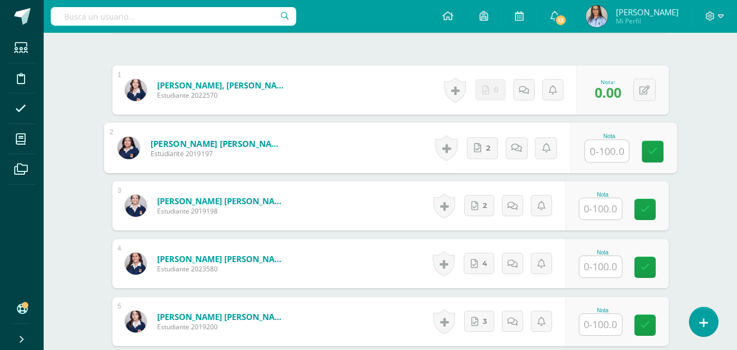
scroll to position [0, 0]
click at [595, 148] on input "text" at bounding box center [607, 151] width 44 height 22
type input "100"
click at [494, 147] on link "2" at bounding box center [482, 148] width 31 height 22
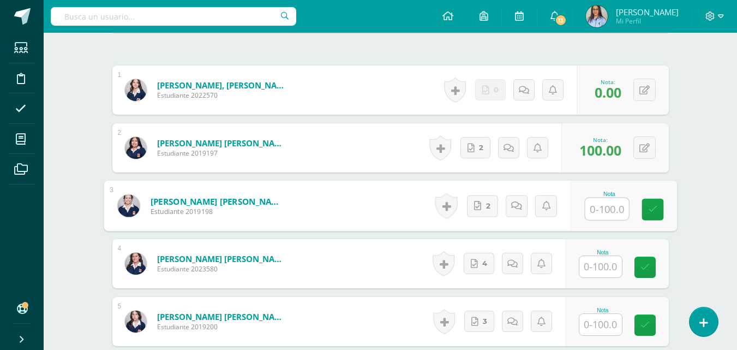
click at [593, 214] on input "text" at bounding box center [607, 209] width 44 height 22
paste input "https://belga.edoo.io/dashboard/teacher/section/3784/activities/"
type input "https://belga.edoo.io/dashboard/teacher/section/3784/activities/"
click at [607, 213] on input "text" at bounding box center [607, 209] width 44 height 22
drag, startPoint x: 619, startPoint y: 209, endPoint x: 594, endPoint y: 211, distance: 25.2
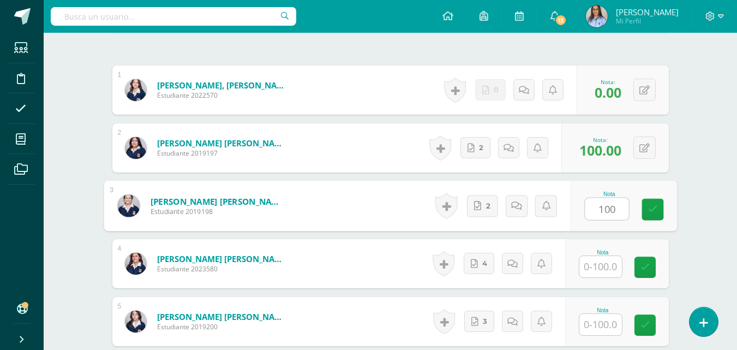
click at [594, 211] on input "100" at bounding box center [607, 209] width 44 height 22
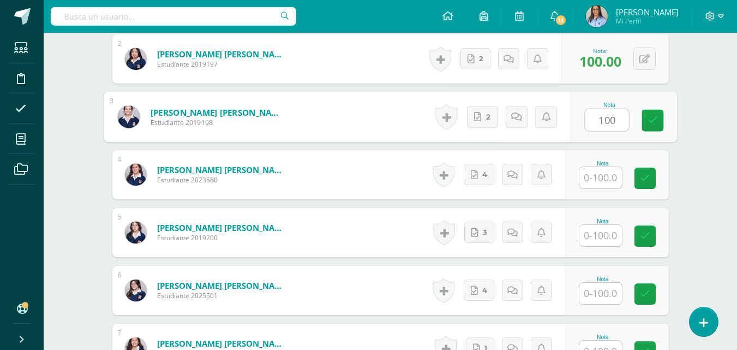
scroll to position [433, 0]
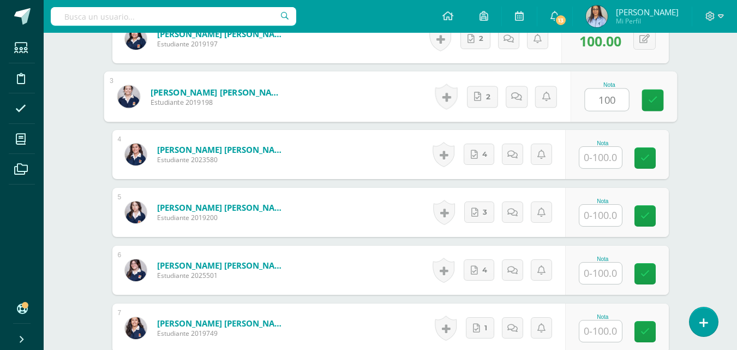
type input "100"
click at [596, 159] on input "text" at bounding box center [600, 157] width 43 height 21
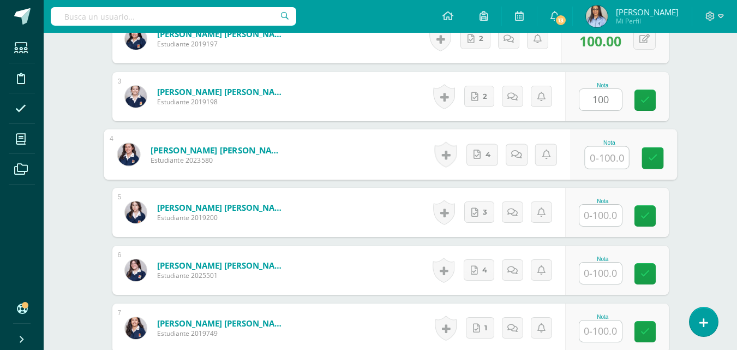
paste input "100"
type input "100"
click at [608, 212] on input "text" at bounding box center [600, 215] width 43 height 21
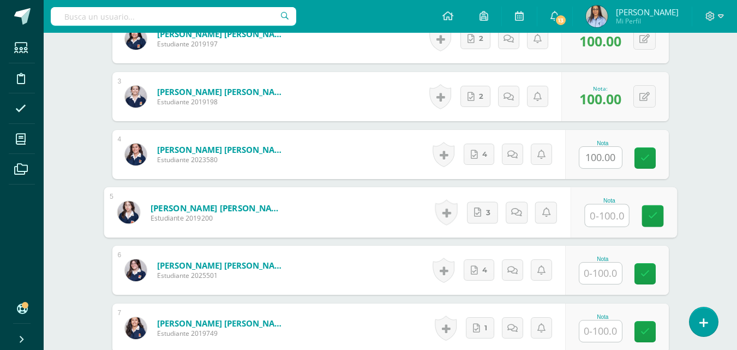
paste input "100"
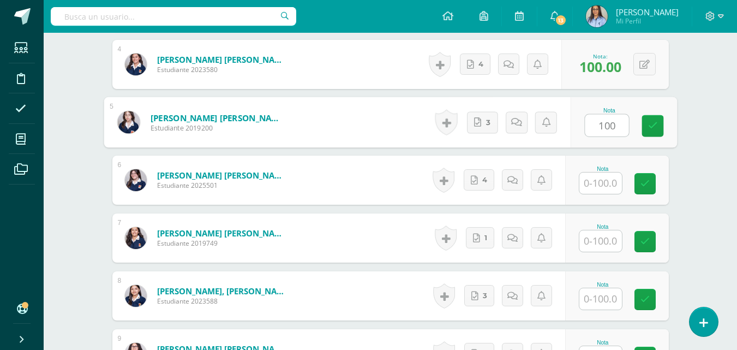
scroll to position [542, 0]
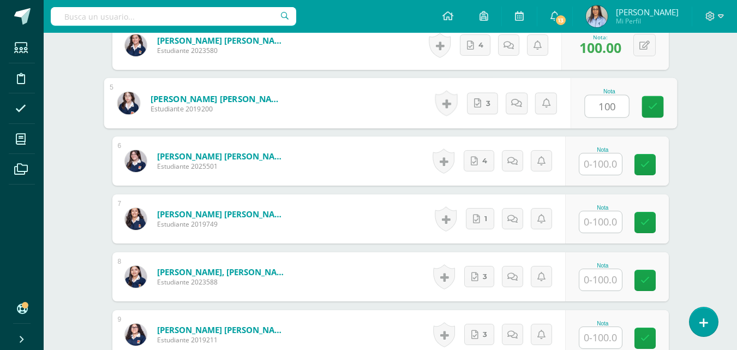
type input "100"
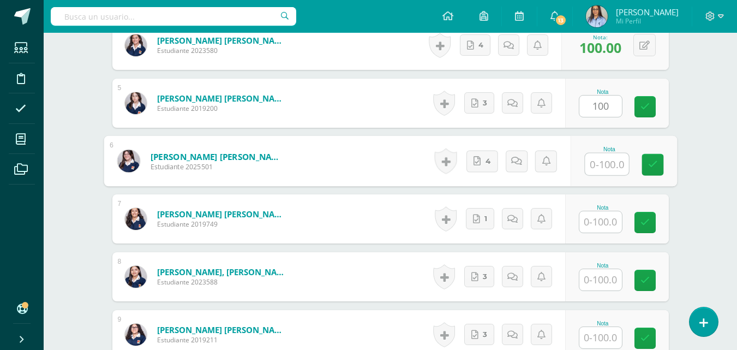
click at [599, 156] on input "text" at bounding box center [607, 164] width 44 height 22
paste input "100"
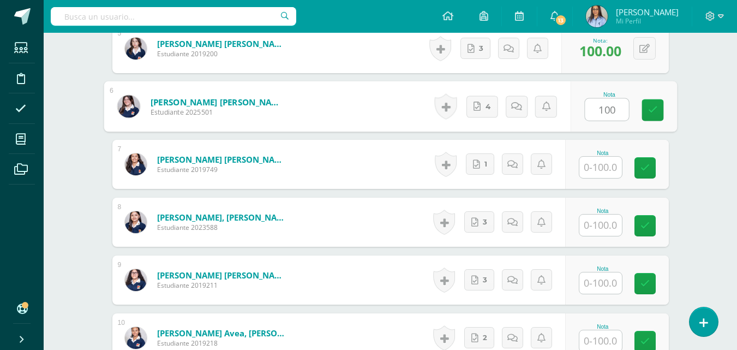
type input "100"
click at [599, 158] on input "text" at bounding box center [600, 167] width 43 height 21
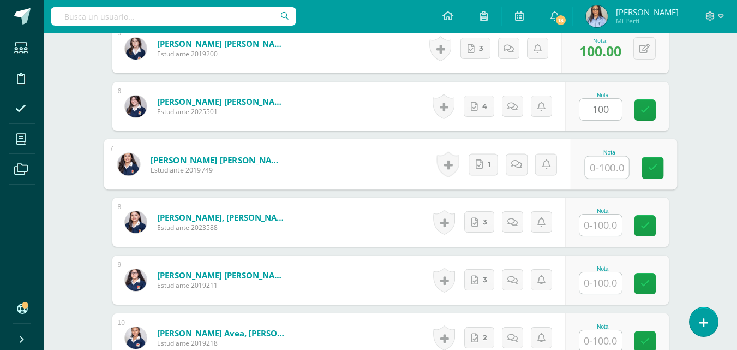
paste input "100"
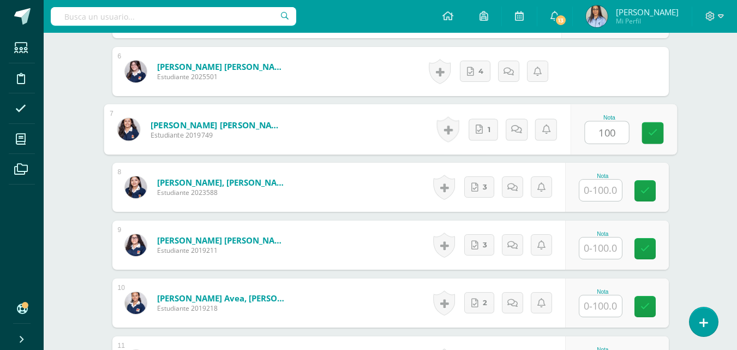
scroll to position [652, 0]
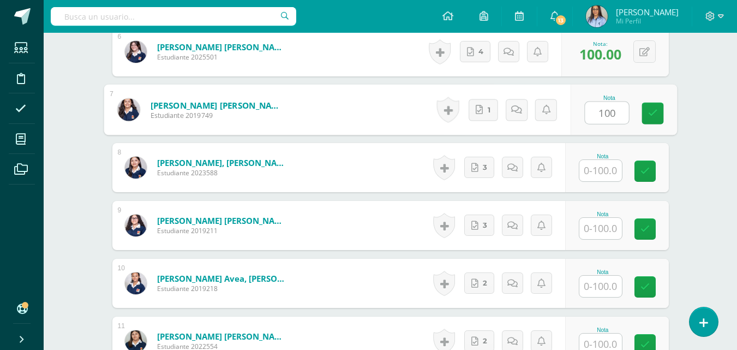
type input "100"
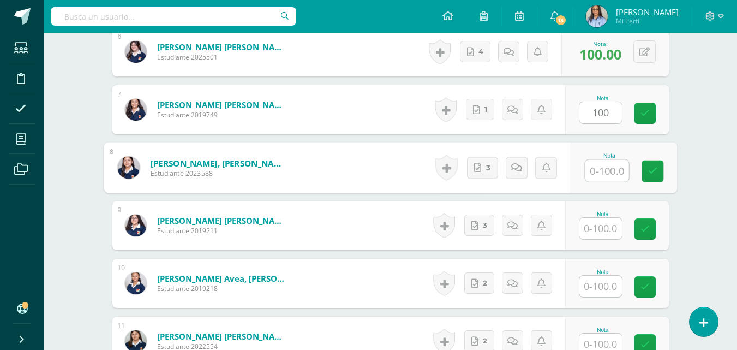
click at [598, 166] on input "text" at bounding box center [607, 171] width 44 height 22
paste input "100"
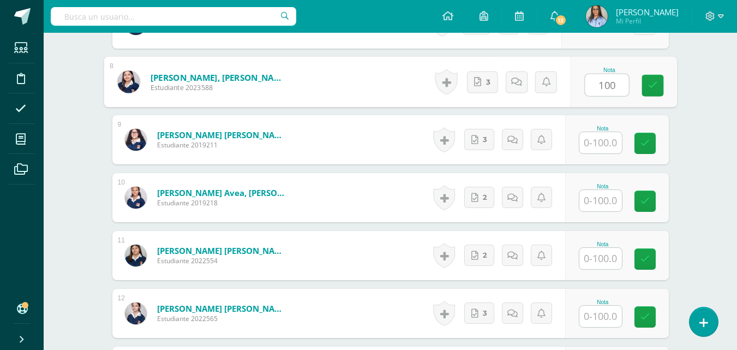
scroll to position [761, 0]
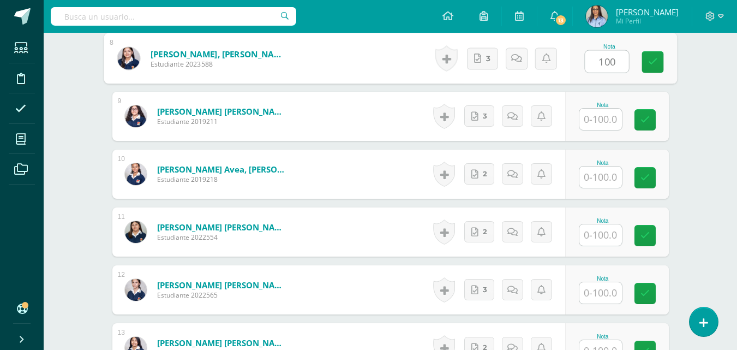
type input "100"
click at [600, 127] on input "text" at bounding box center [600, 119] width 43 height 21
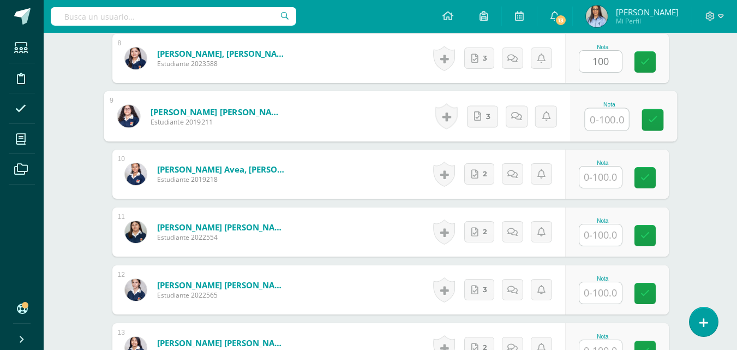
paste input "100"
type input "100"
click at [597, 174] on input "text" at bounding box center [600, 176] width 43 height 21
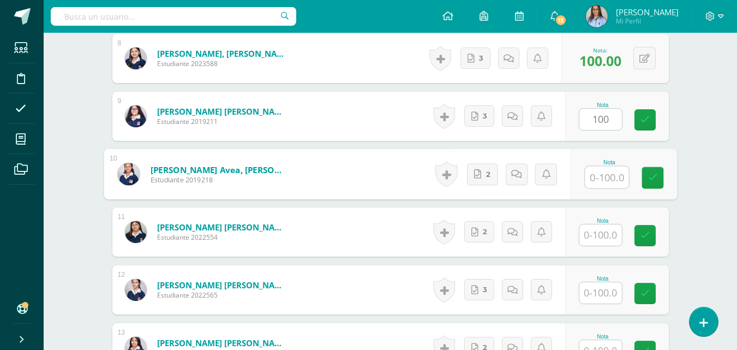
paste input "100"
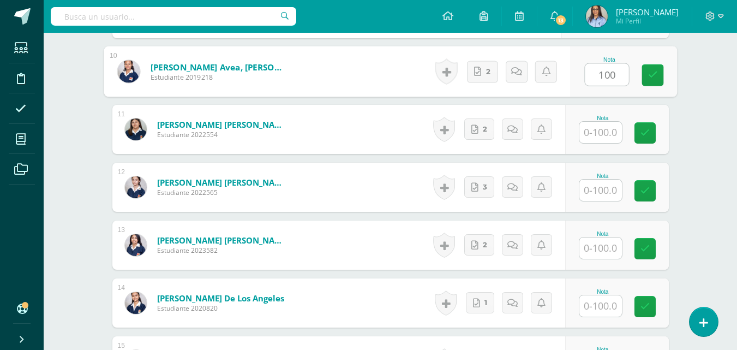
scroll to position [870, 0]
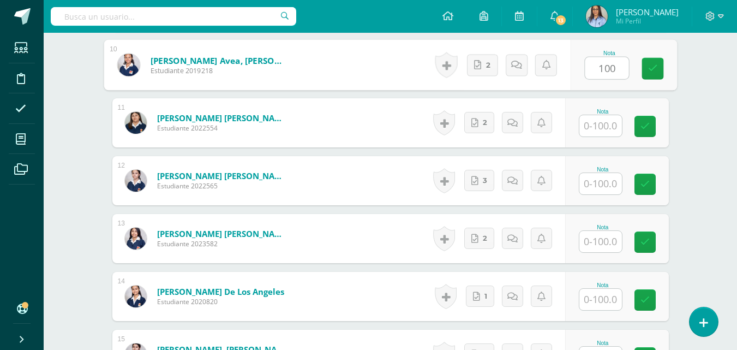
type input "100"
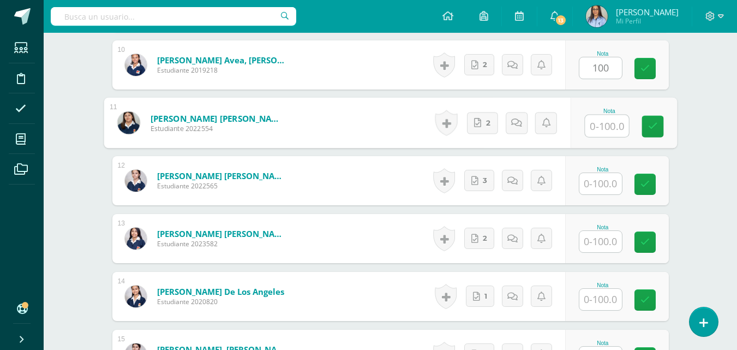
click at [603, 127] on input "text" at bounding box center [607, 126] width 44 height 22
paste input "100"
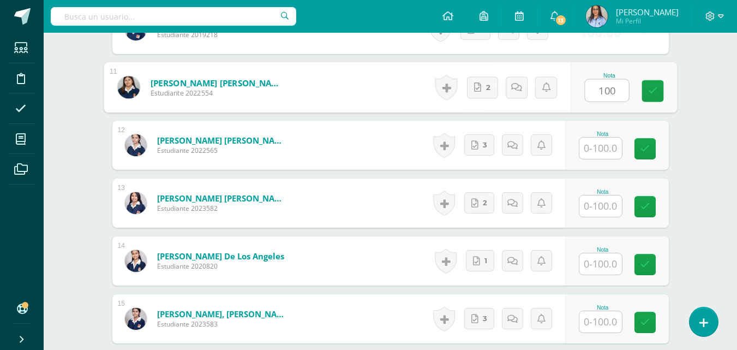
scroll to position [924, 0]
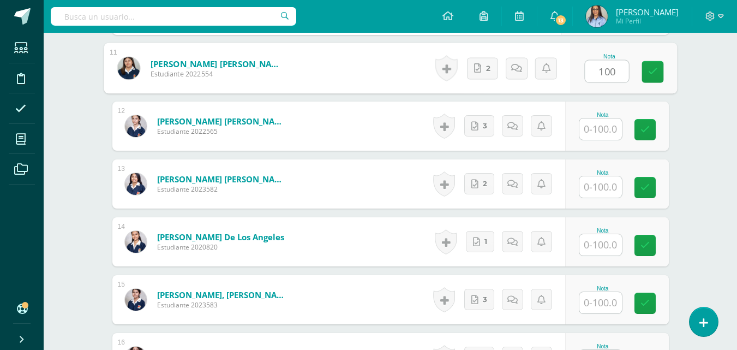
type input "100"
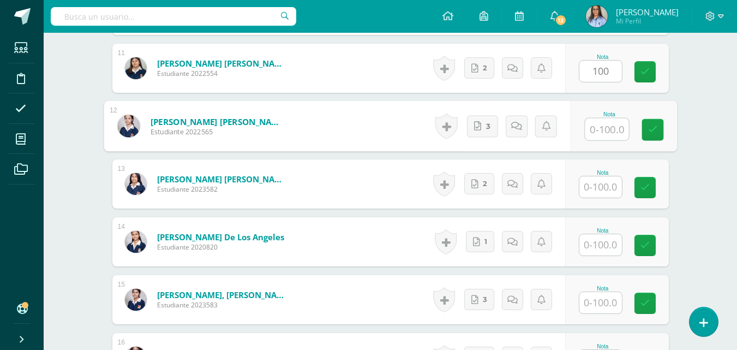
click at [606, 129] on input "text" at bounding box center [607, 129] width 44 height 22
paste input "100"
type input "100"
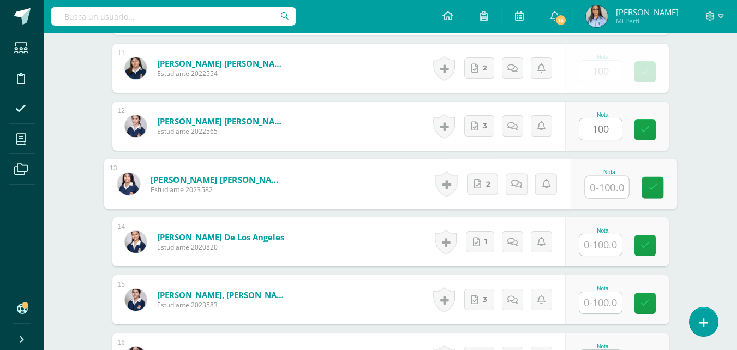
click at [605, 184] on input "text" at bounding box center [607, 187] width 44 height 22
paste input "100"
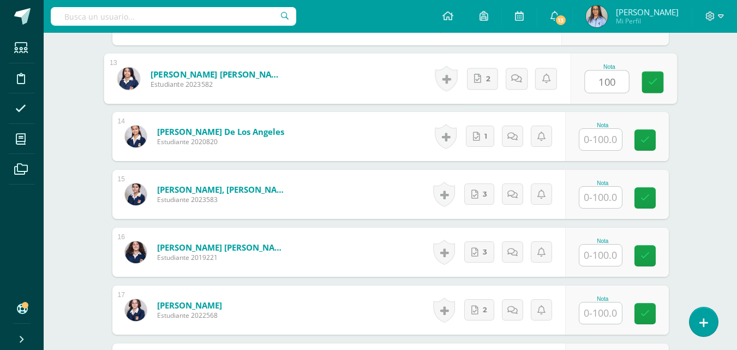
scroll to position [1033, 0]
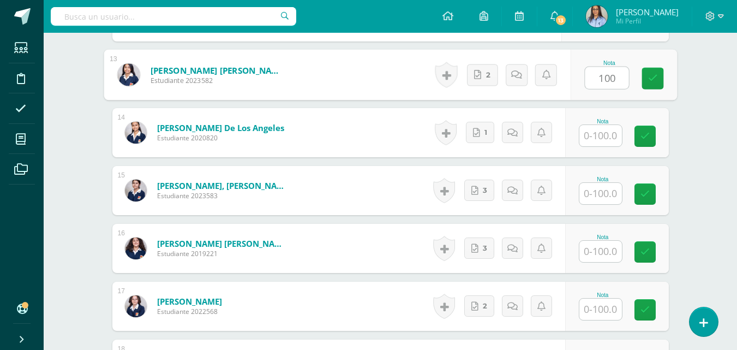
type input "100"
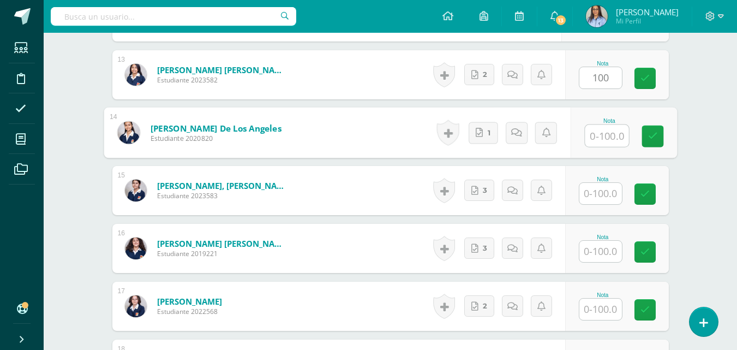
click at [605, 146] on input "text" at bounding box center [607, 136] width 44 height 22
paste input "100"
type input "100"
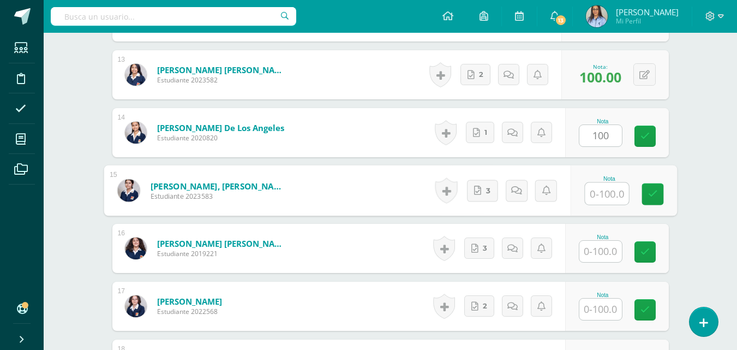
click at [605, 189] on input "text" at bounding box center [607, 194] width 44 height 22
paste input "100"
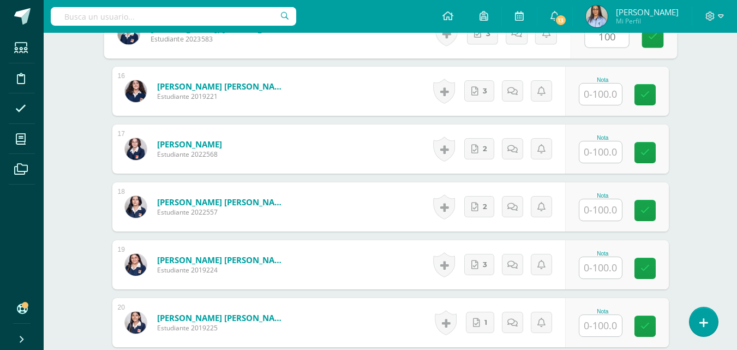
scroll to position [1197, 0]
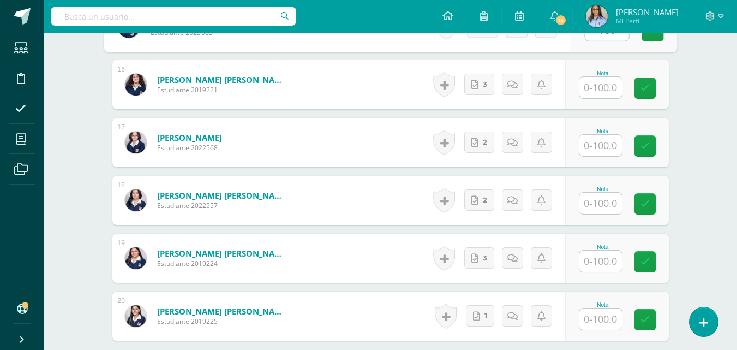
type input "100"
click at [601, 92] on input "text" at bounding box center [600, 87] width 43 height 21
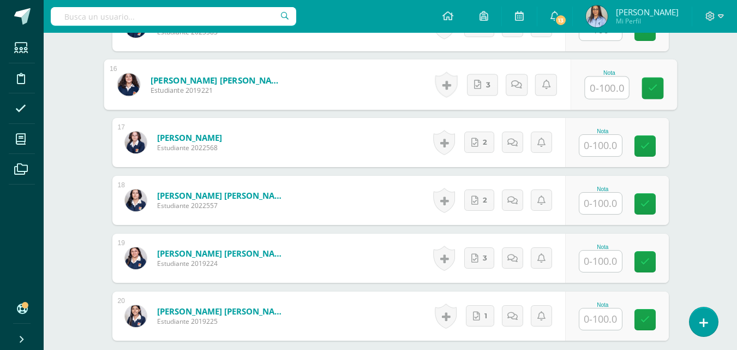
paste input "100"
type input "100"
click at [600, 144] on input "text" at bounding box center [600, 145] width 43 height 21
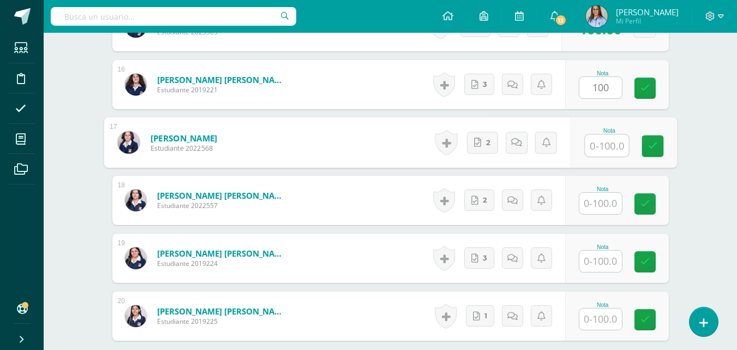
paste input "100"
type input "100"
click at [597, 204] on input "text" at bounding box center [600, 203] width 43 height 21
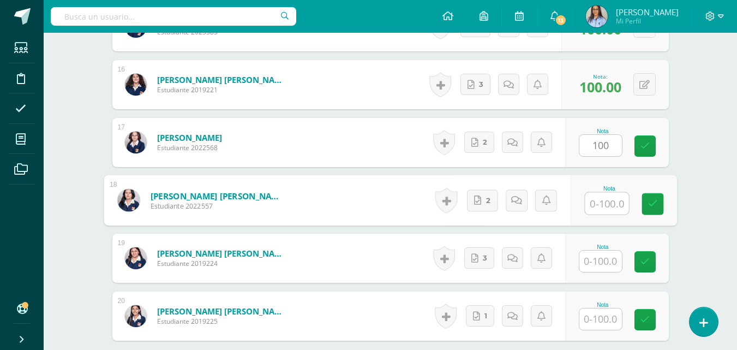
paste input "100"
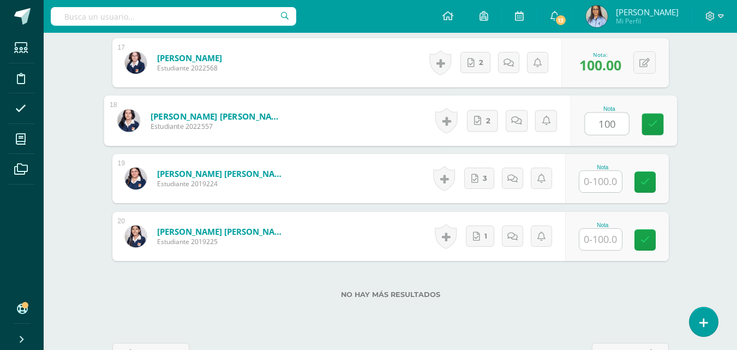
scroll to position [1306, 0]
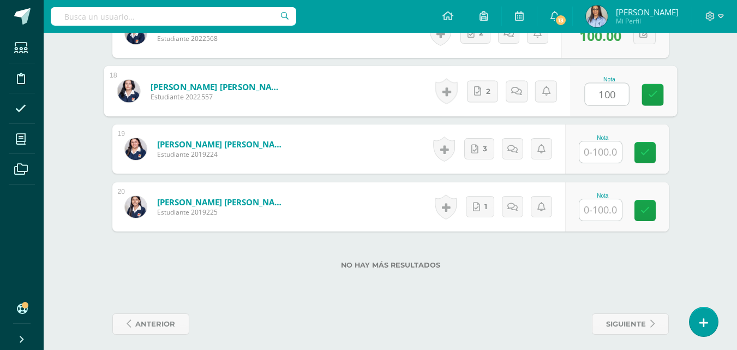
type input "100"
click at [609, 160] on input "text" at bounding box center [600, 151] width 43 height 21
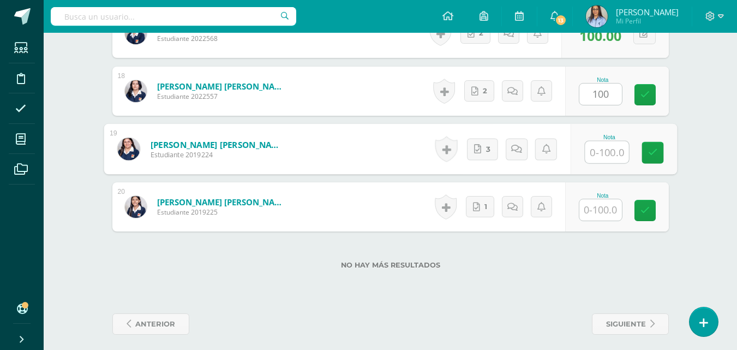
paste input "100"
type input "100"
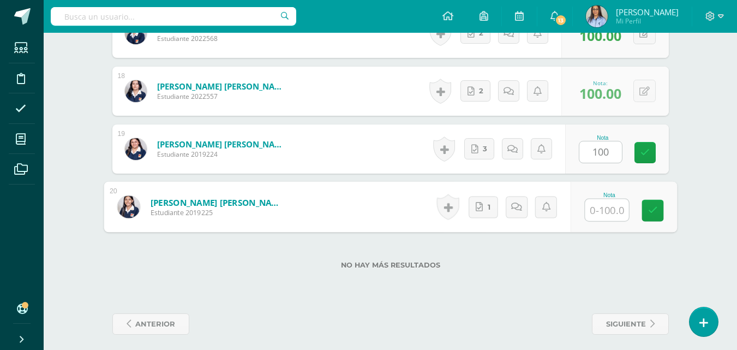
click at [611, 210] on input "text" at bounding box center [607, 210] width 44 height 22
paste input "100"
type input "100"
click at [643, 208] on link at bounding box center [653, 211] width 22 height 22
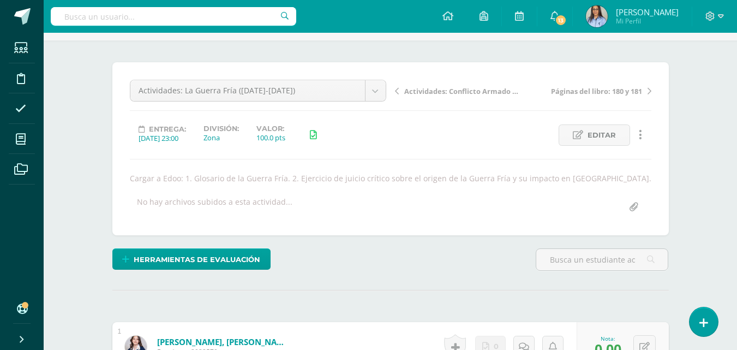
scroll to position [0, 0]
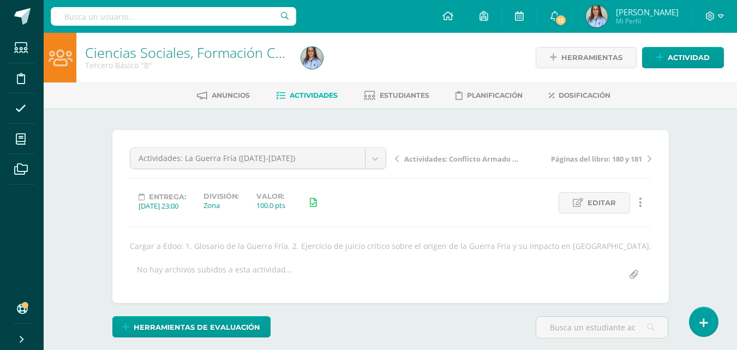
click at [154, 44] on div "Ciencias Sociales, Formación Ciudadana e Interculturalidad Tercero Básico "B"" at bounding box center [186, 58] width 220 height 50
click at [206, 54] on link "Ciencias Sociales, Formación Ciudadana e Interculturalidad" at bounding box center [267, 52] width 365 height 19
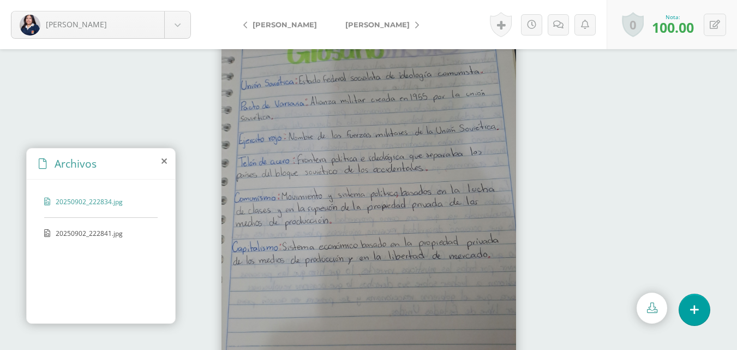
click at [99, 232] on span "20250902_222841.jpg" at bounding box center [100, 233] width 89 height 9
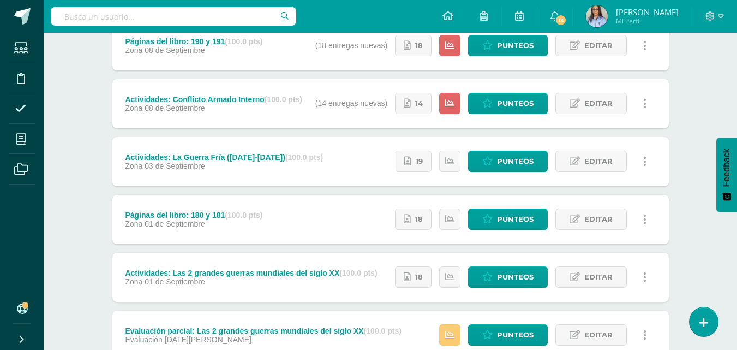
scroll to position [164, 0]
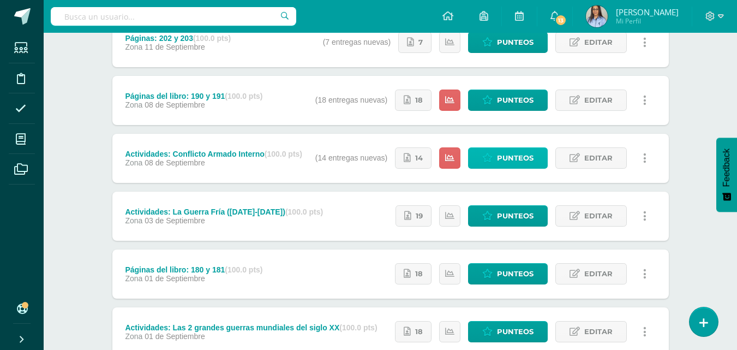
click at [504, 151] on span "Punteos" at bounding box center [515, 158] width 37 height 20
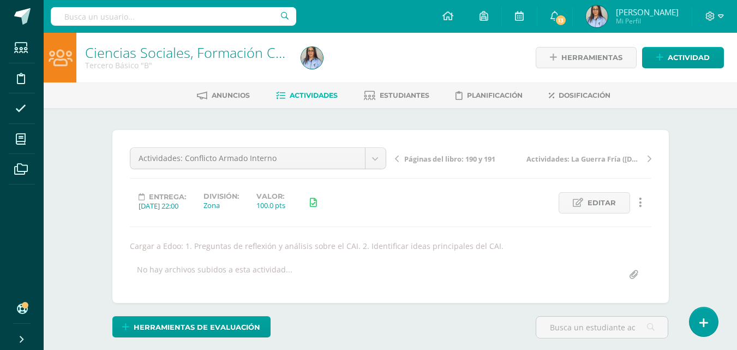
scroll to position [1, 0]
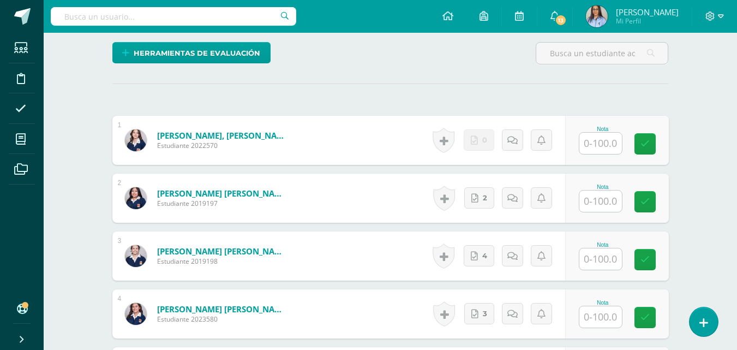
click at [588, 142] on input "text" at bounding box center [600, 143] width 43 height 21
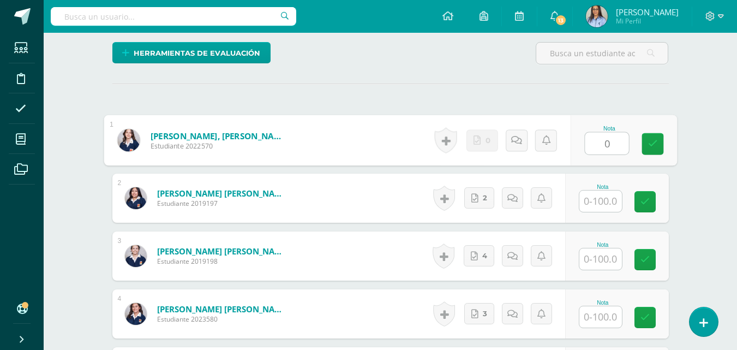
scroll to position [274, 0]
type input "0"
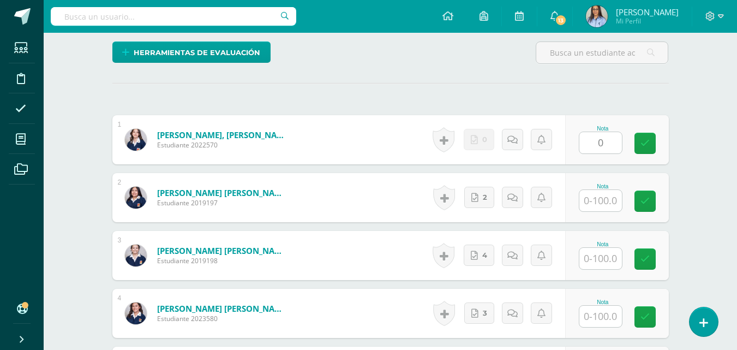
click at [610, 217] on div "Nota" at bounding box center [617, 197] width 104 height 49
click at [611, 200] on input "text" at bounding box center [600, 200] width 43 height 21
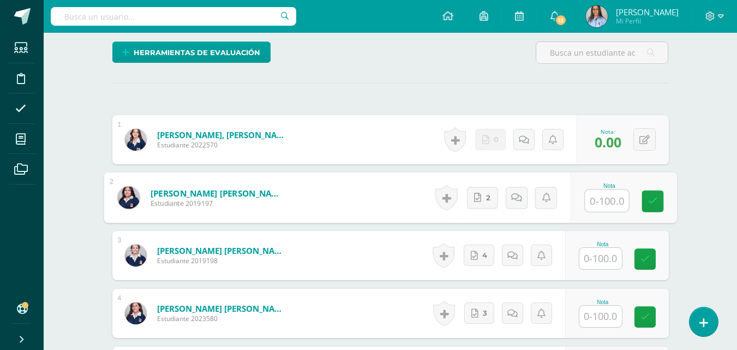
paste input "100"
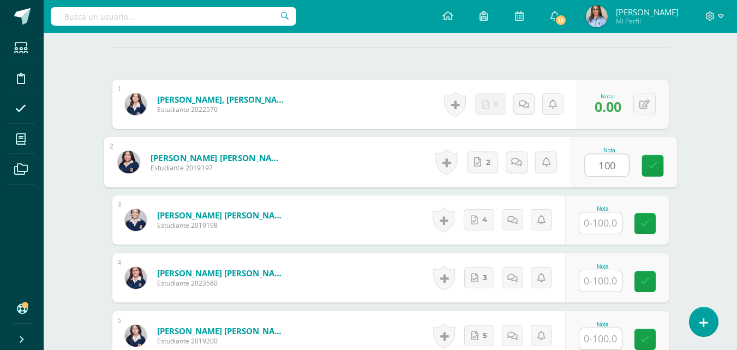
scroll to position [438, 0]
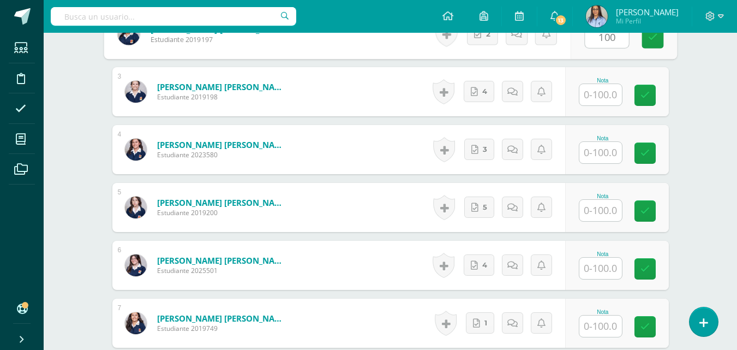
type input "100"
click at [609, 92] on input "text" at bounding box center [600, 94] width 43 height 21
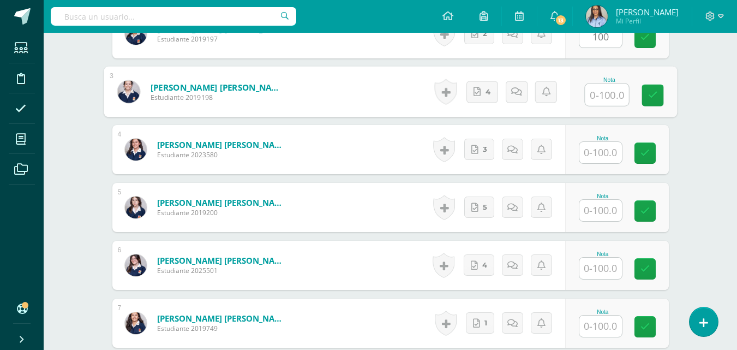
paste input "100"
type input "100"
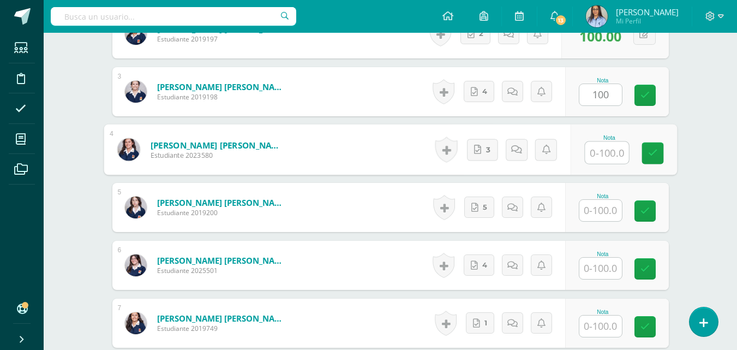
click at [606, 152] on input "text" at bounding box center [607, 153] width 44 height 22
paste input "100"
type input "100"
click at [595, 200] on input "text" at bounding box center [600, 210] width 43 height 21
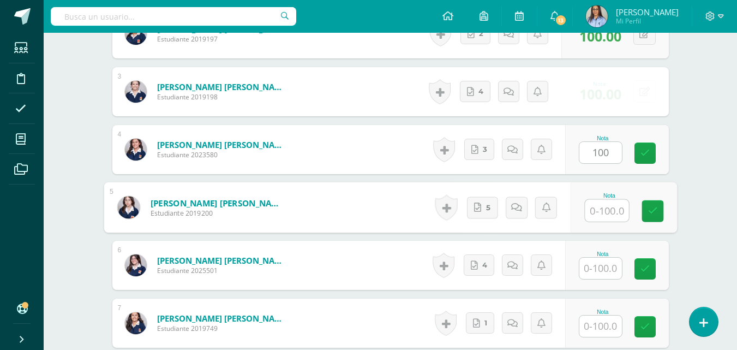
paste input "100"
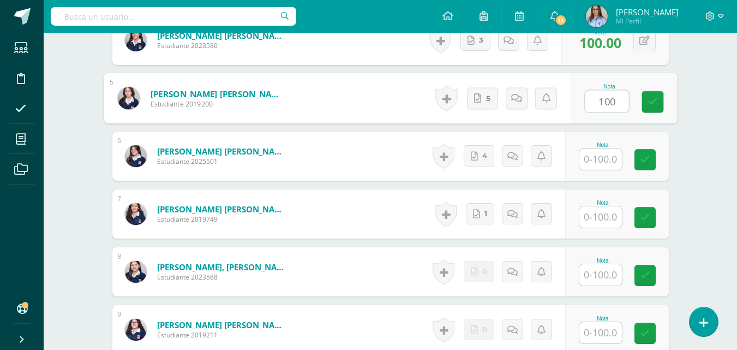
scroll to position [602, 0]
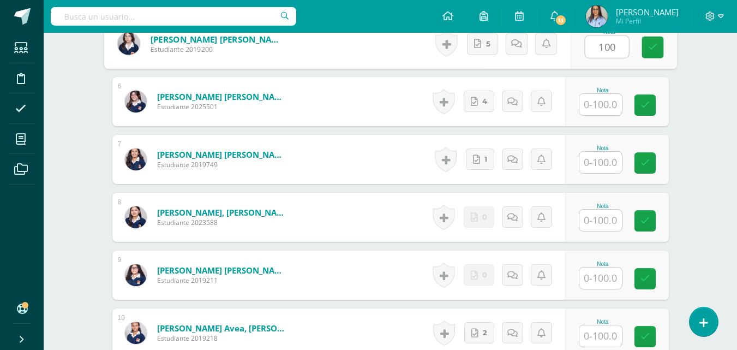
type input "100"
click at [597, 110] on input "text" at bounding box center [600, 104] width 43 height 21
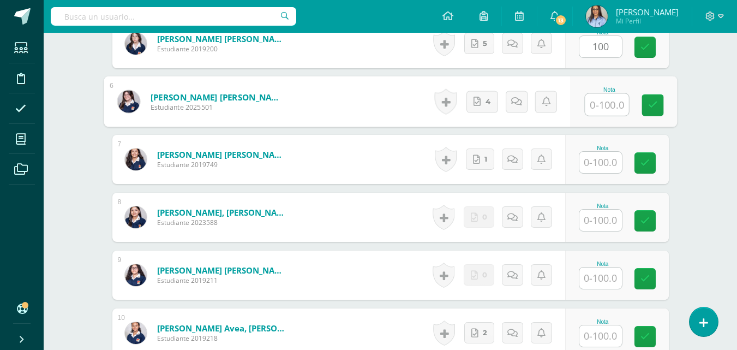
paste input "100"
type input "100"
click at [596, 162] on input "text" at bounding box center [600, 162] width 43 height 21
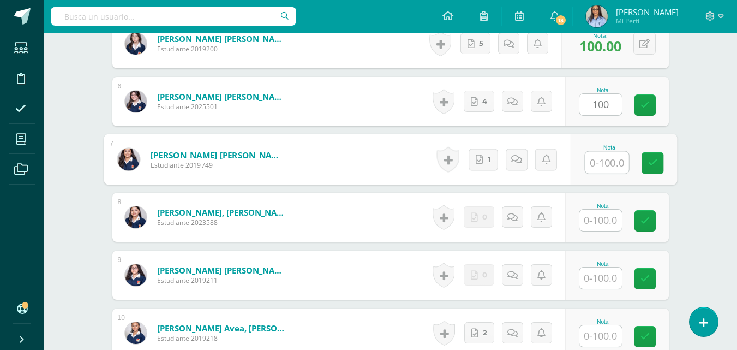
paste input "100"
type input "100"
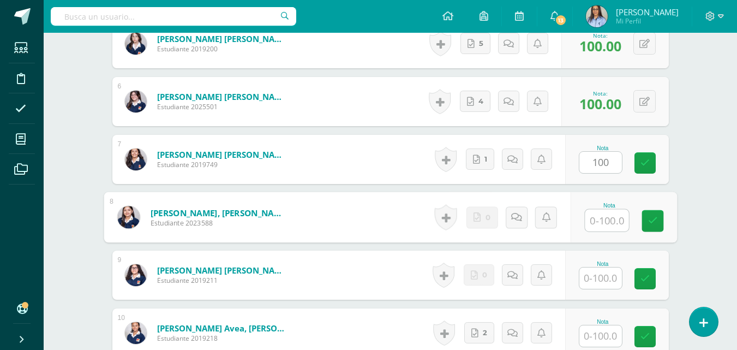
click at [606, 217] on input "text" at bounding box center [607, 221] width 44 height 22
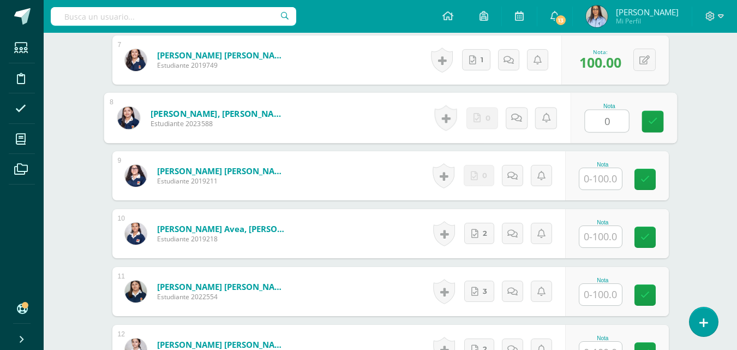
scroll to position [711, 0]
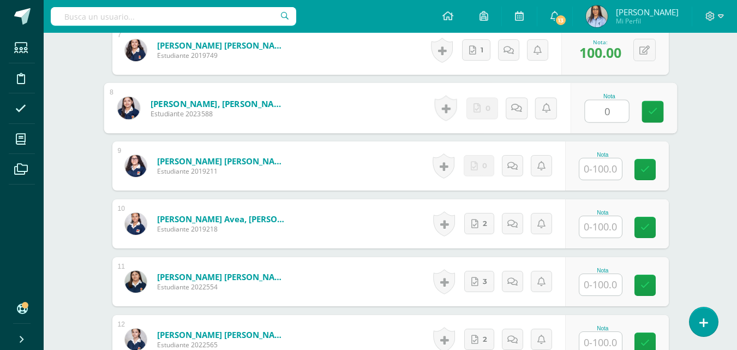
type input "0"
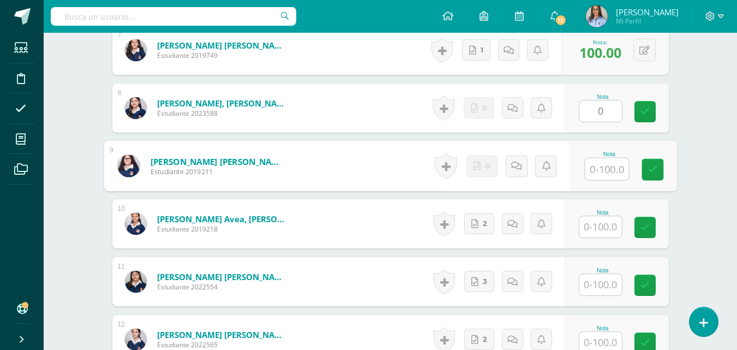
click at [605, 176] on input "text" at bounding box center [607, 169] width 44 height 22
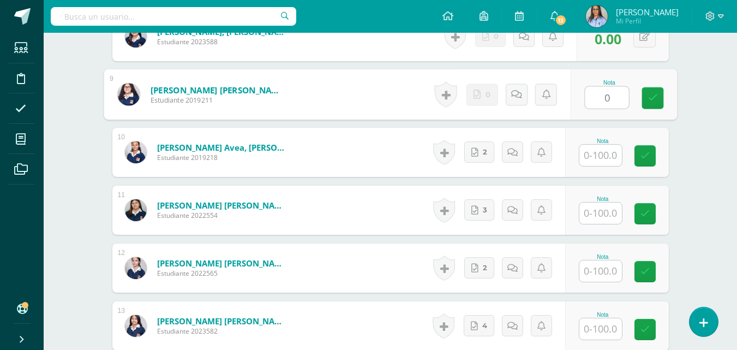
scroll to position [820, 0]
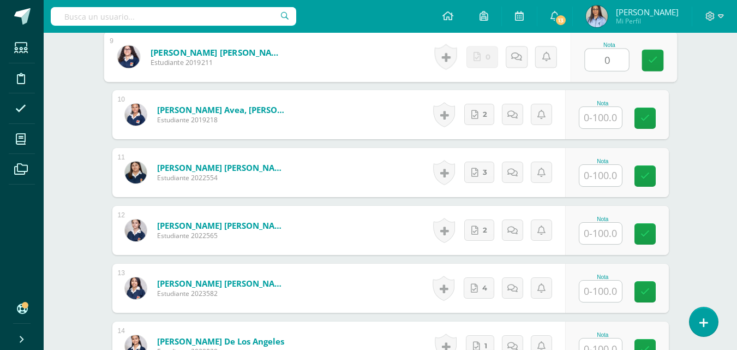
type input "0"
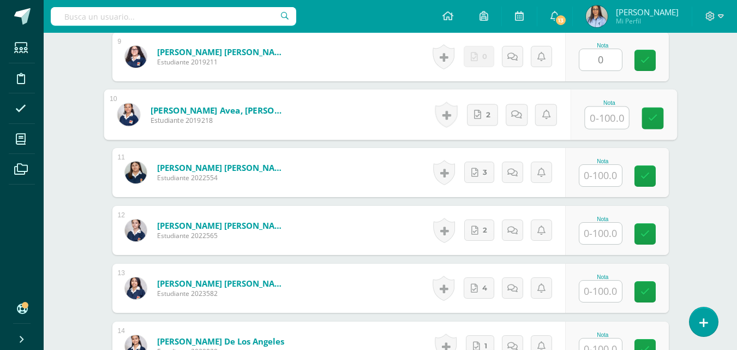
click at [599, 118] on input "text" at bounding box center [607, 118] width 44 height 22
paste input "100"
type input "100"
click at [596, 171] on input "text" at bounding box center [600, 175] width 43 height 21
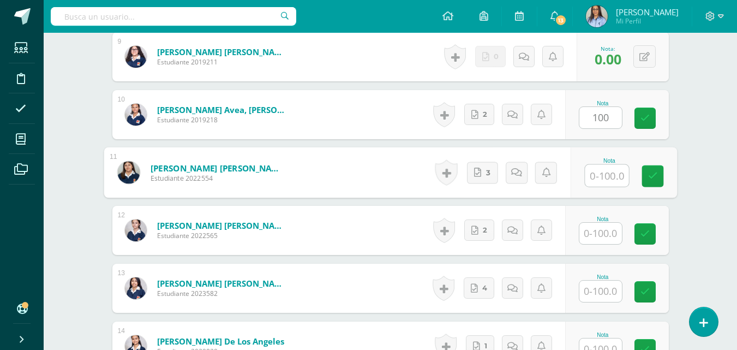
paste input "100"
type input "100"
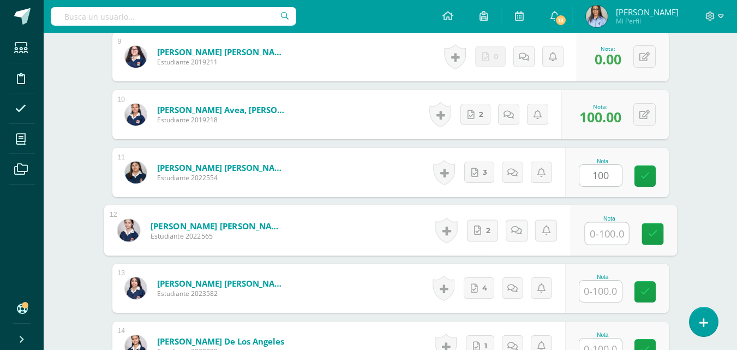
click at [606, 236] on input "text" at bounding box center [607, 234] width 44 height 22
paste input "100"
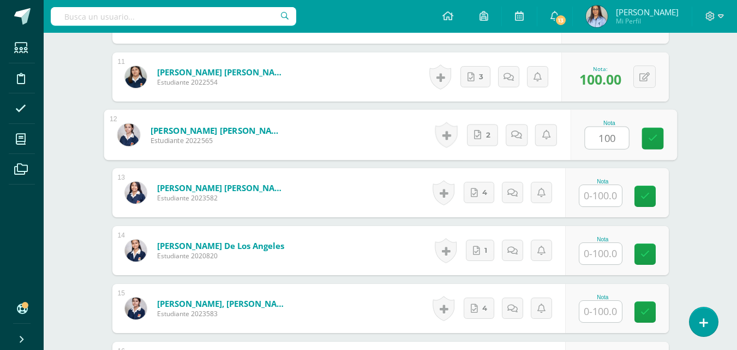
scroll to position [929, 0]
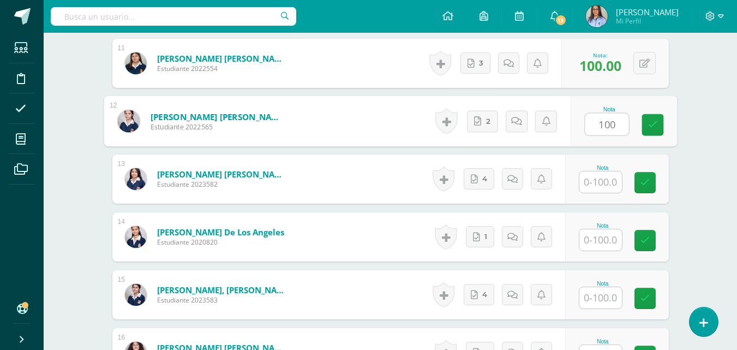
type input "100"
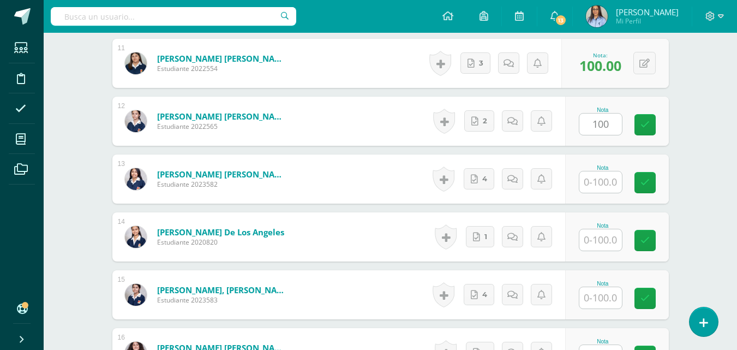
click at [600, 195] on div "Nota" at bounding box center [617, 178] width 104 height 49
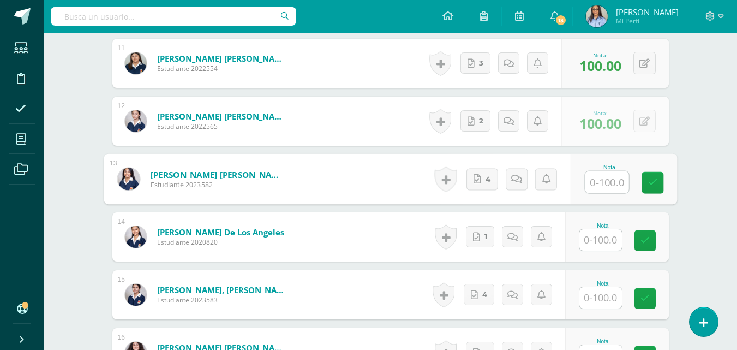
click at [600, 192] on input "text" at bounding box center [607, 182] width 44 height 22
paste input "100"
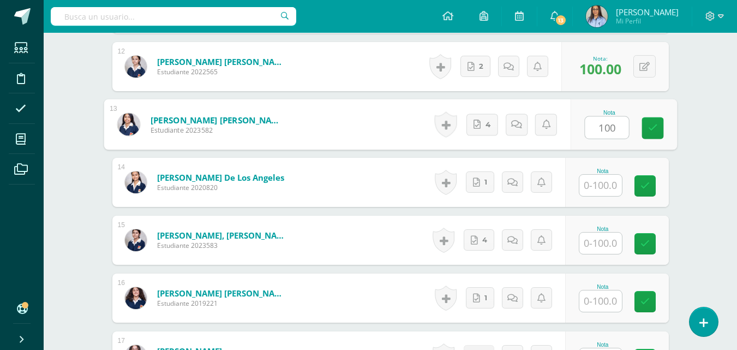
type input "100"
click at [601, 189] on input "text" at bounding box center [600, 185] width 43 height 21
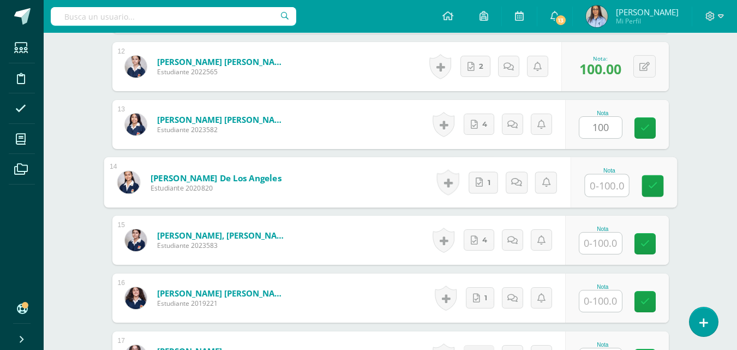
paste input "100"
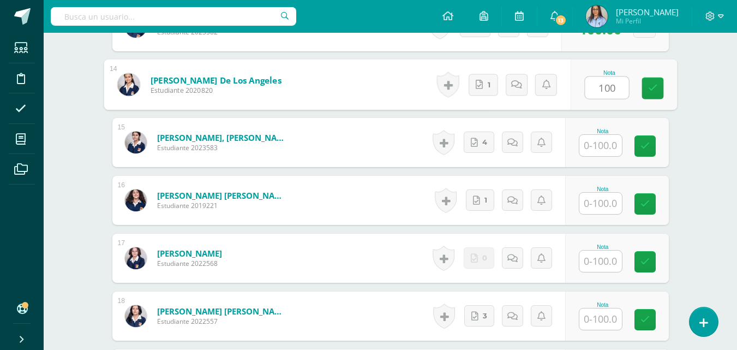
scroll to position [1093, 0]
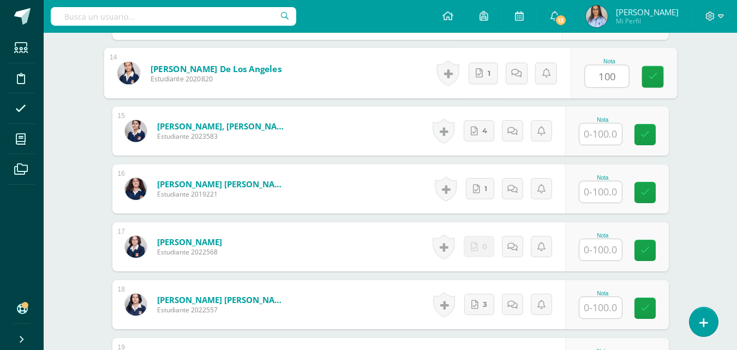
type input "100"
click at [608, 134] on input "text" at bounding box center [600, 133] width 43 height 21
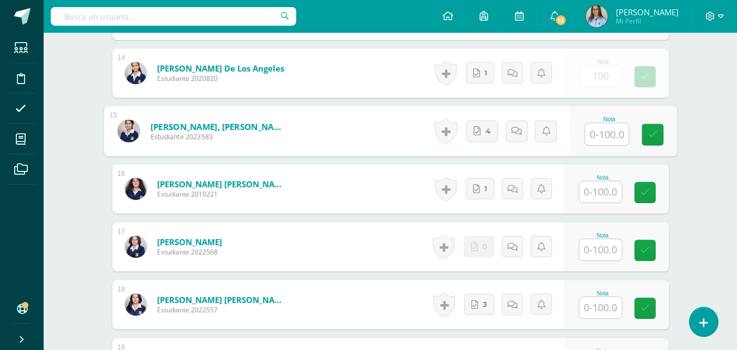
paste input "100"
type input "100"
click at [603, 187] on input "text" at bounding box center [600, 191] width 43 height 21
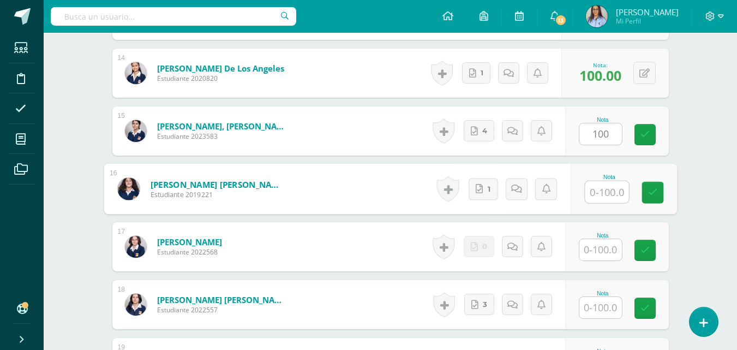
paste input "100"
type input "100"
click at [610, 250] on input "text" at bounding box center [600, 249] width 43 height 21
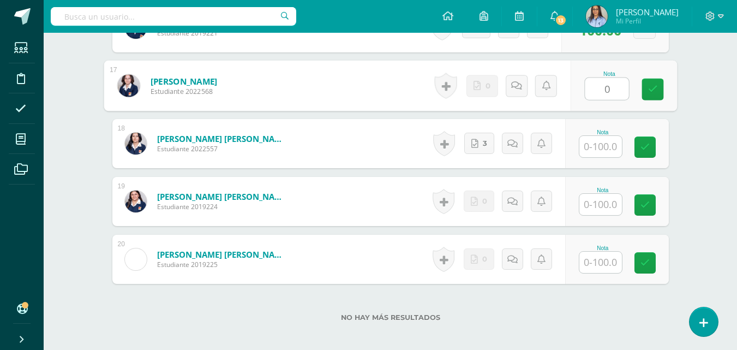
scroll to position [1257, 0]
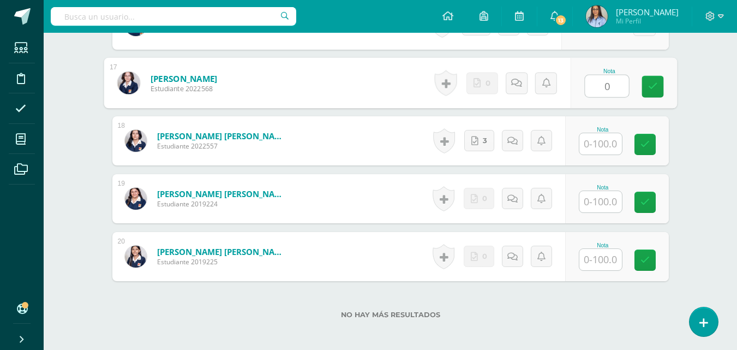
type input "0"
click at [605, 148] on input "text" at bounding box center [600, 143] width 43 height 21
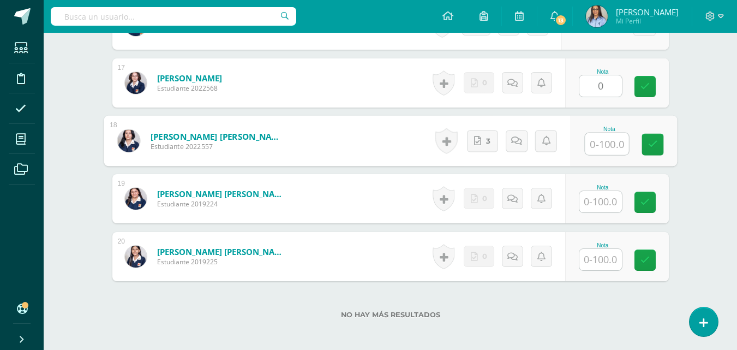
paste input "100"
type input "100"
click at [605, 198] on input "text" at bounding box center [600, 201] width 43 height 21
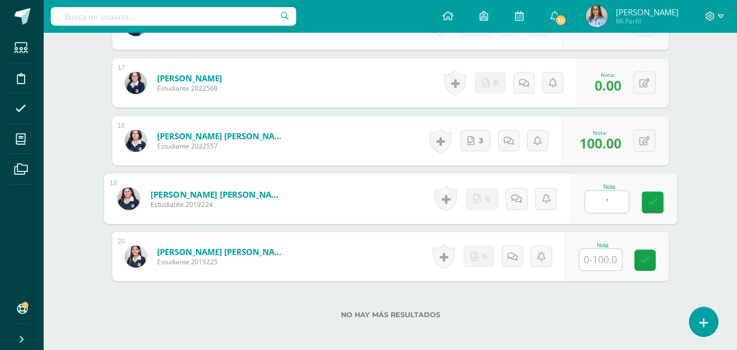
type input "'"
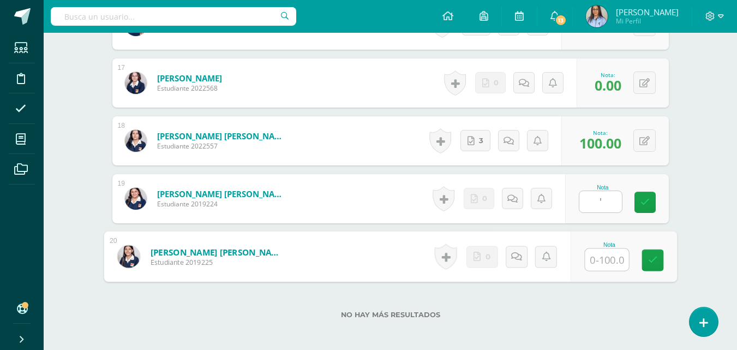
click at [605, 260] on input "text" at bounding box center [607, 260] width 44 height 22
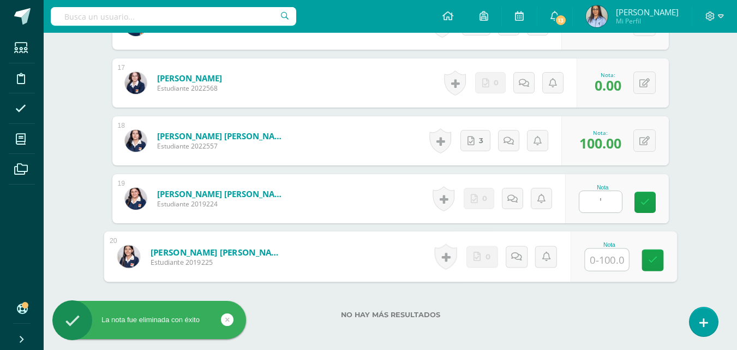
type input "'"
type input "0"
click at [657, 262] on icon at bounding box center [653, 259] width 10 height 9
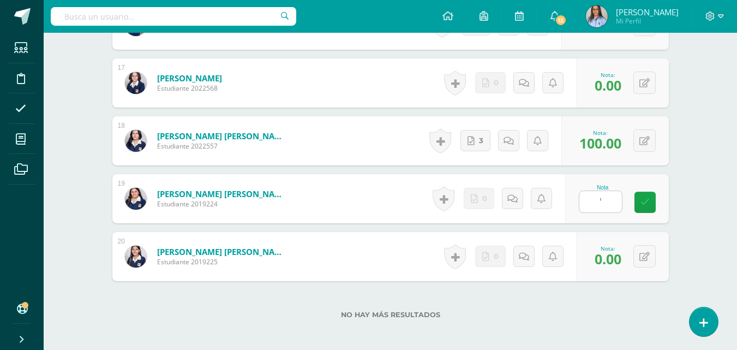
click at [613, 202] on input "'" at bounding box center [600, 201] width 43 height 21
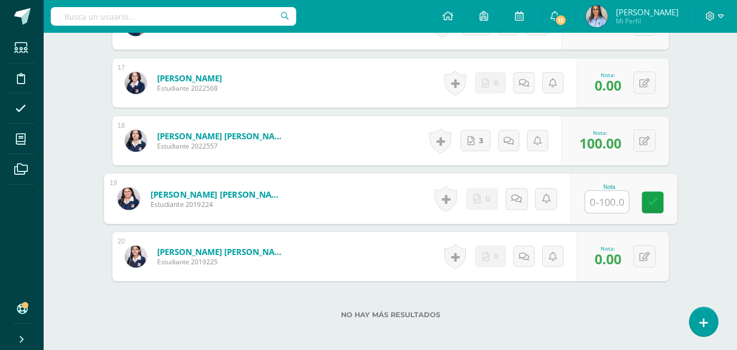
type input "0"
click at [647, 201] on link at bounding box center [653, 203] width 22 height 22
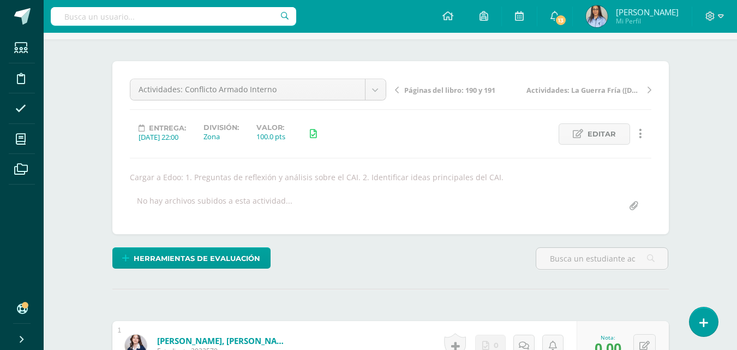
scroll to position [0, 0]
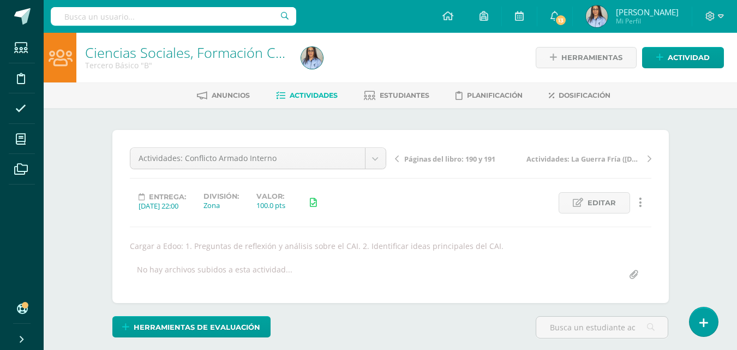
click at [179, 52] on link "Ciencias Sociales, Formación Ciudadana e Interculturalidad" at bounding box center [267, 52] width 365 height 19
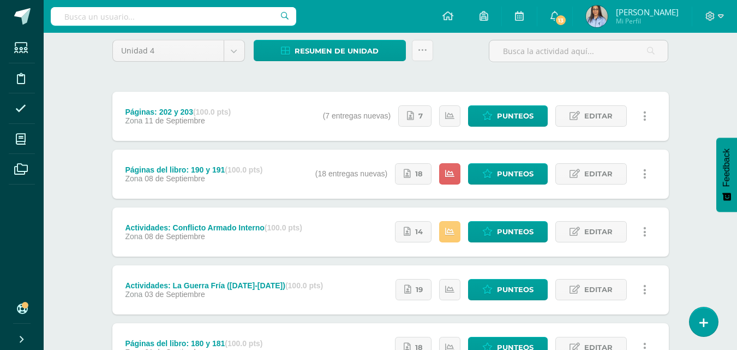
scroll to position [109, 0]
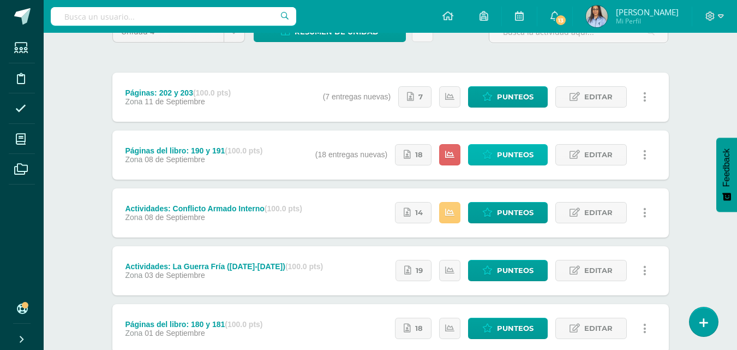
click at [510, 150] on span "Punteos" at bounding box center [515, 155] width 37 height 20
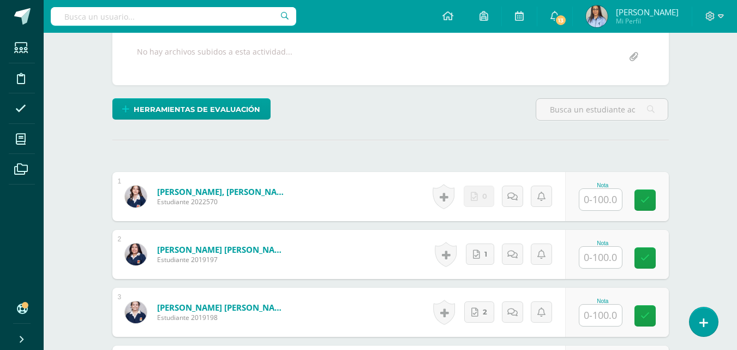
scroll to position [220, 0]
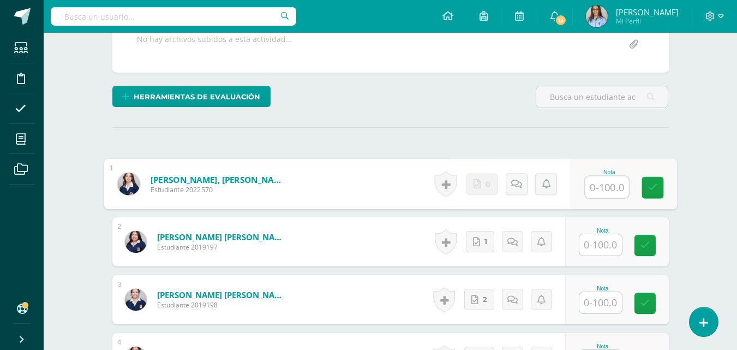
click at [600, 180] on input "text" at bounding box center [607, 187] width 44 height 22
type input "0"
click at [590, 247] on input "text" at bounding box center [600, 244] width 43 height 21
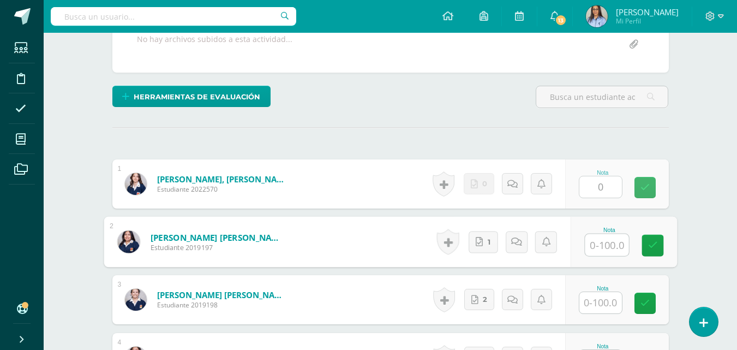
paste input "100"
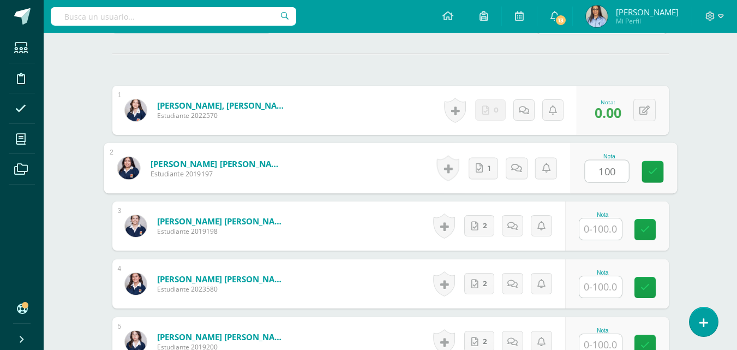
scroll to position [329, 0]
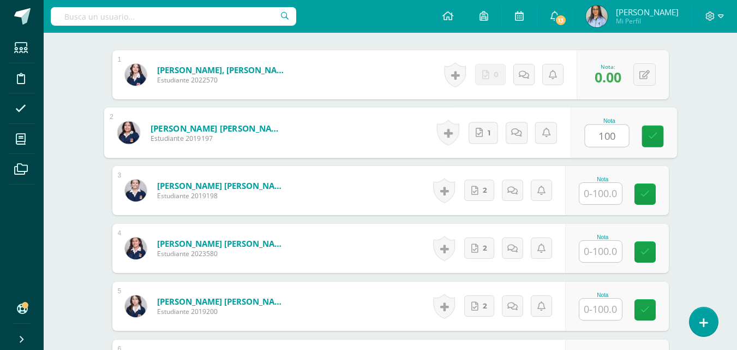
type input "100"
click at [602, 198] on input "text" at bounding box center [600, 193] width 43 height 21
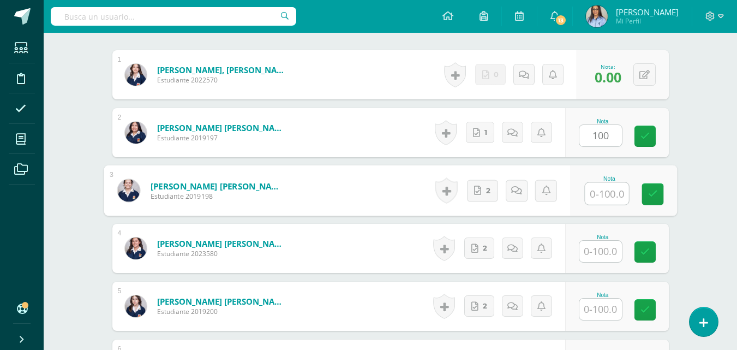
paste input "100"
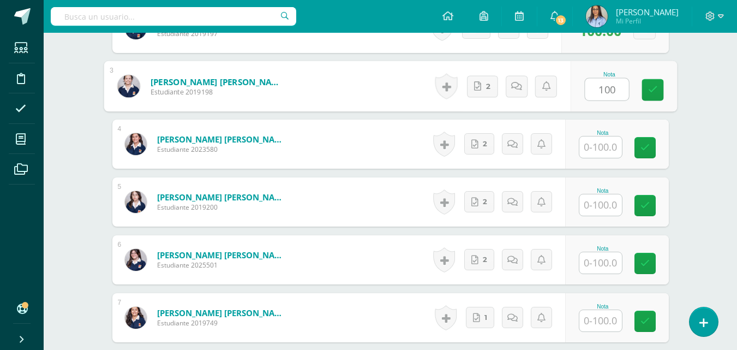
scroll to position [438, 0]
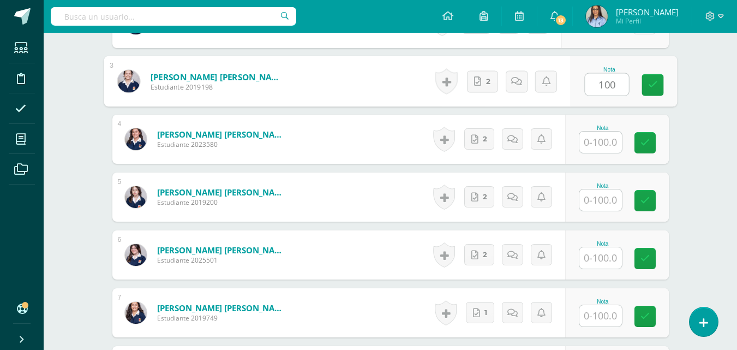
type input "100"
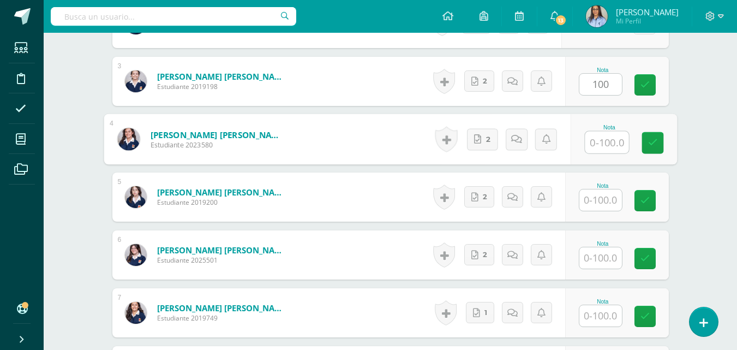
click at [601, 142] on input "text" at bounding box center [607, 143] width 44 height 22
paste input "100"
type input "100"
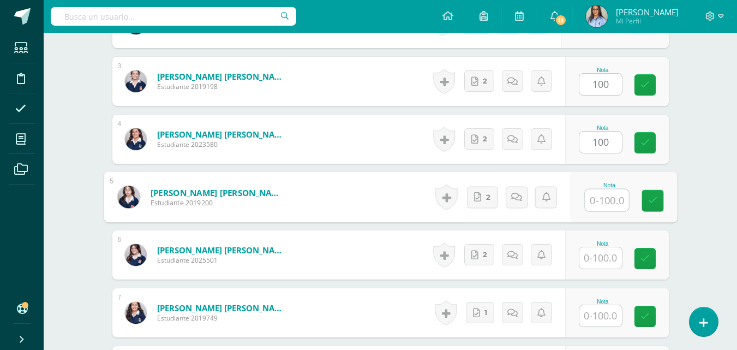
click at [606, 201] on input "text" at bounding box center [607, 200] width 44 height 22
paste input "100"
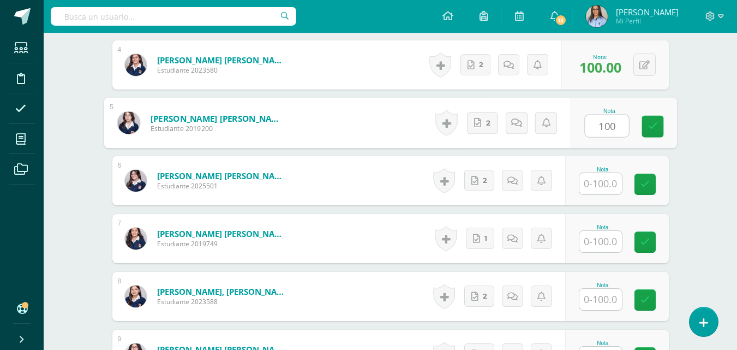
scroll to position [547, 0]
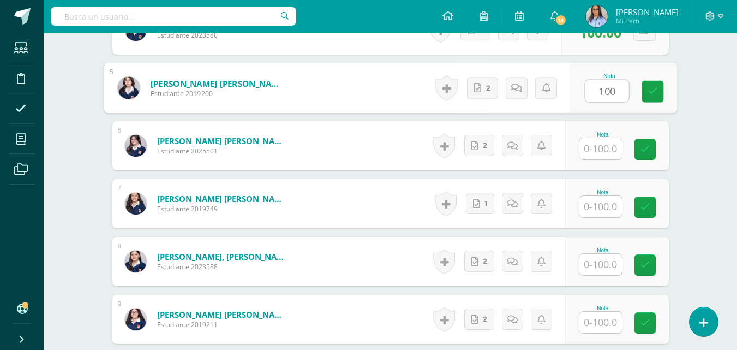
type input "100"
click at [596, 153] on input "text" at bounding box center [600, 148] width 43 height 21
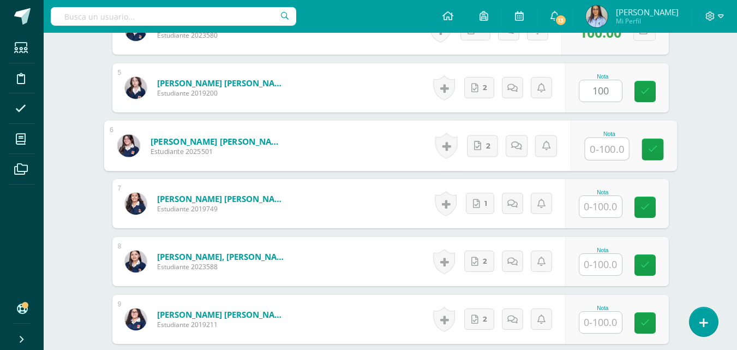
paste input "100"
type input "100"
click at [608, 203] on input "text" at bounding box center [600, 206] width 43 height 21
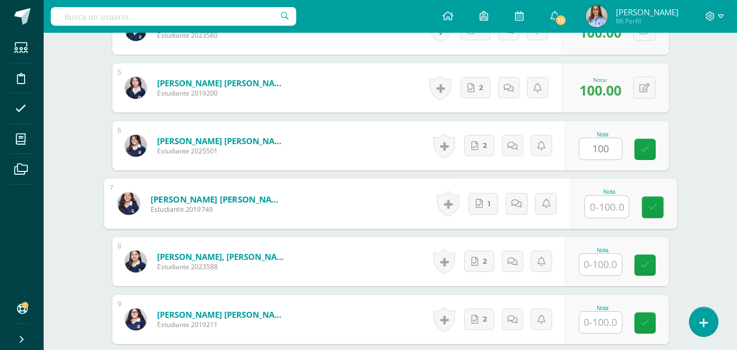
paste input "100"
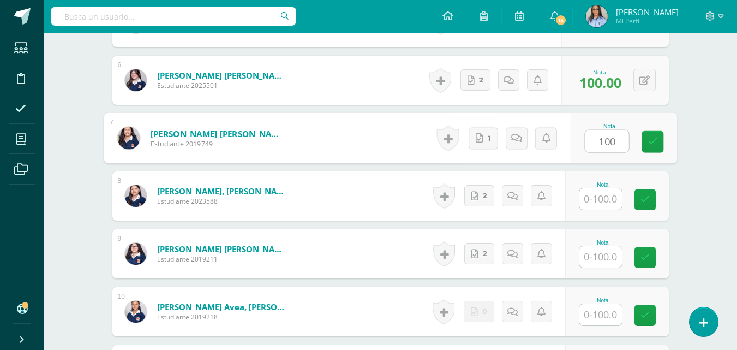
scroll to position [656, 0]
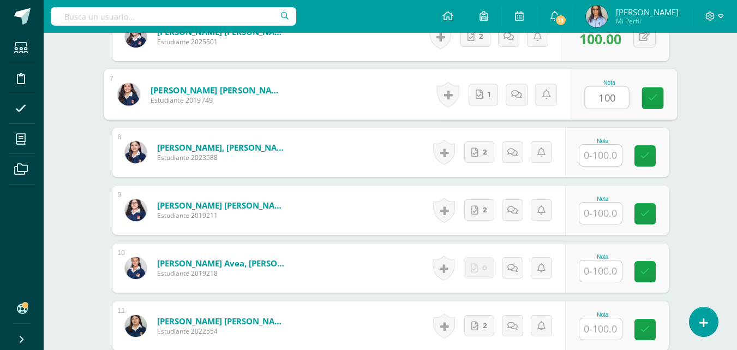
type input "100"
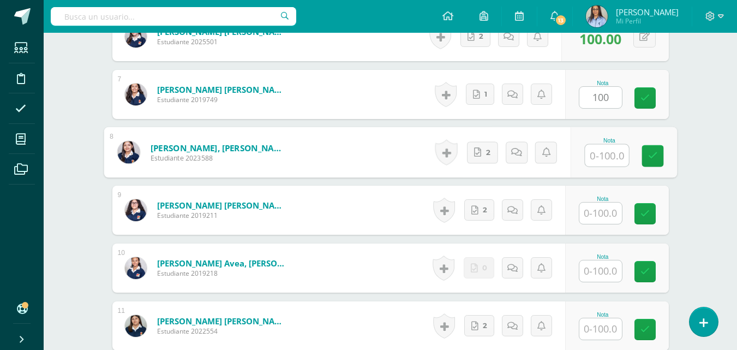
click at [600, 159] on input "text" at bounding box center [607, 156] width 44 height 22
paste input "100"
type input "100"
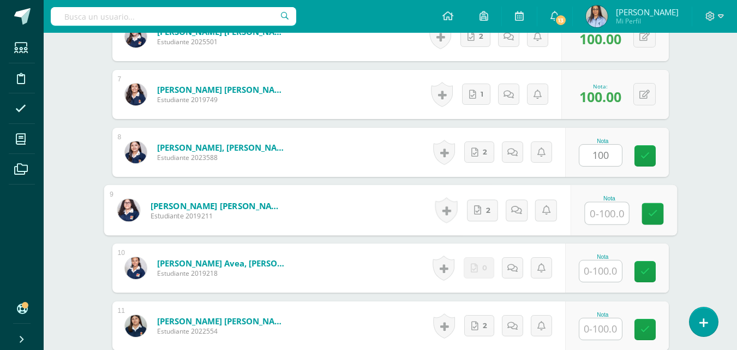
click at [590, 211] on input "text" at bounding box center [607, 213] width 44 height 22
paste input "100"
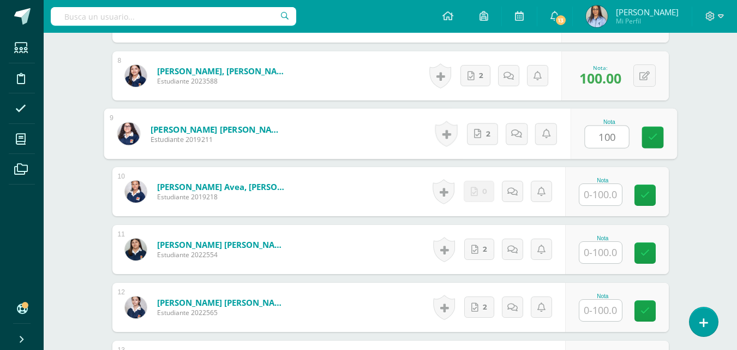
scroll to position [766, 0]
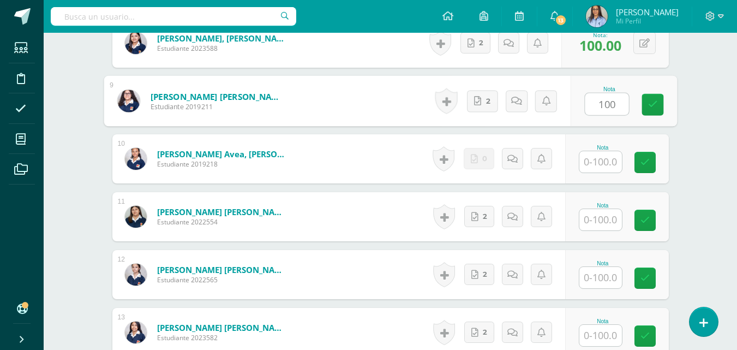
type input "100"
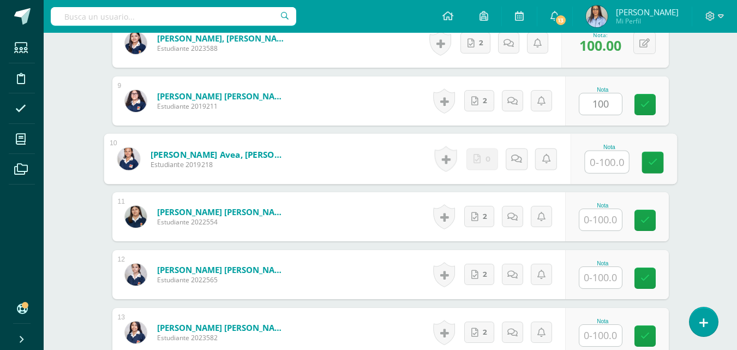
click at [611, 161] on input "text" at bounding box center [607, 162] width 44 height 22
type input "0"
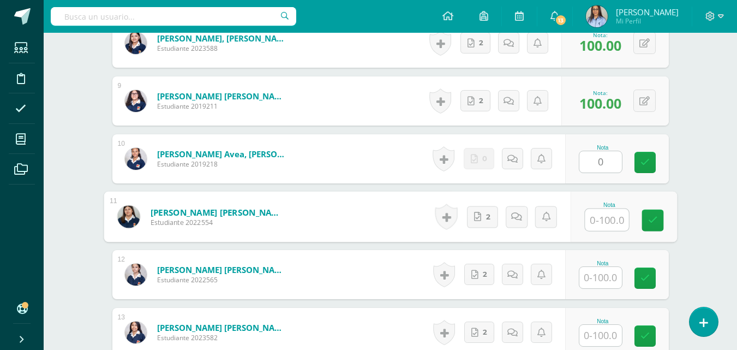
click at [603, 218] on input "text" at bounding box center [607, 220] width 44 height 22
paste input "100"
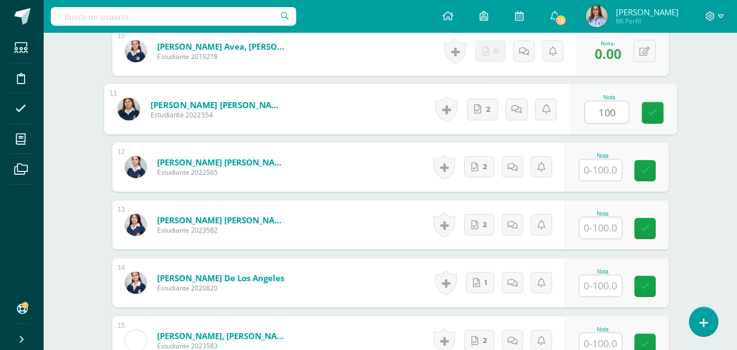
scroll to position [875, 0]
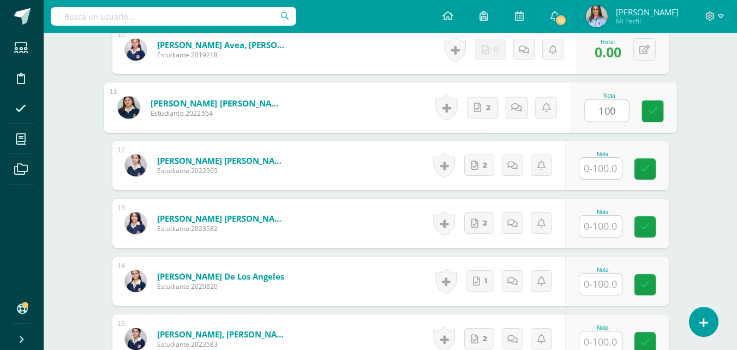
type input "100"
click at [612, 161] on input "text" at bounding box center [600, 168] width 43 height 21
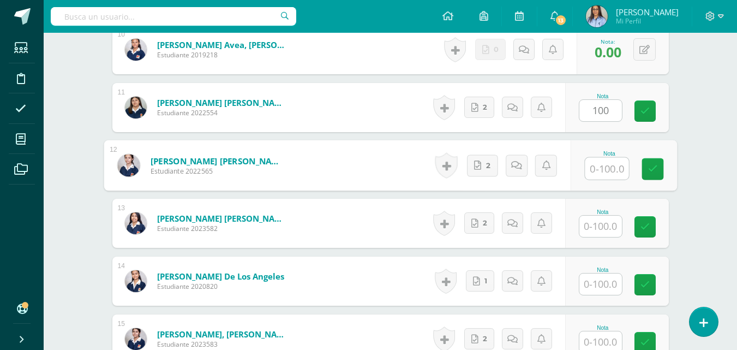
paste input "100"
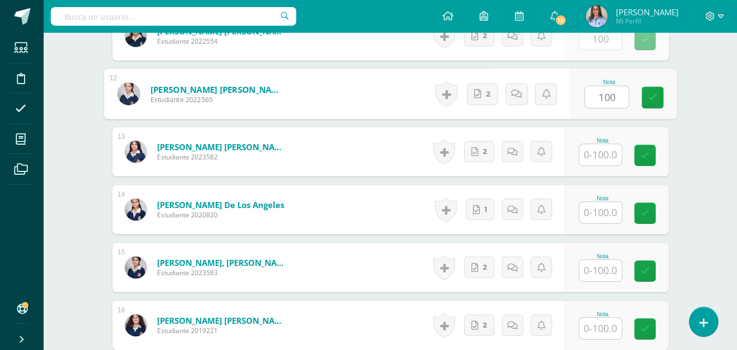
scroll to position [984, 0]
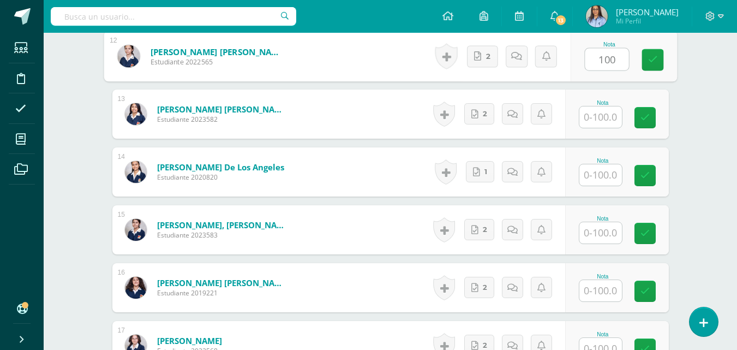
type input "100"
click at [607, 115] on input "text" at bounding box center [600, 116] width 43 height 21
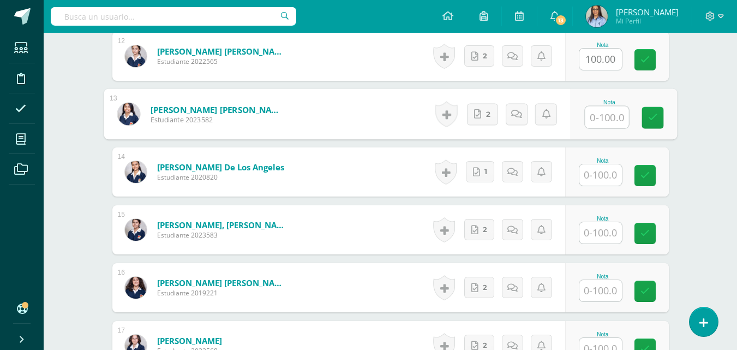
paste input "100"
type input "100"
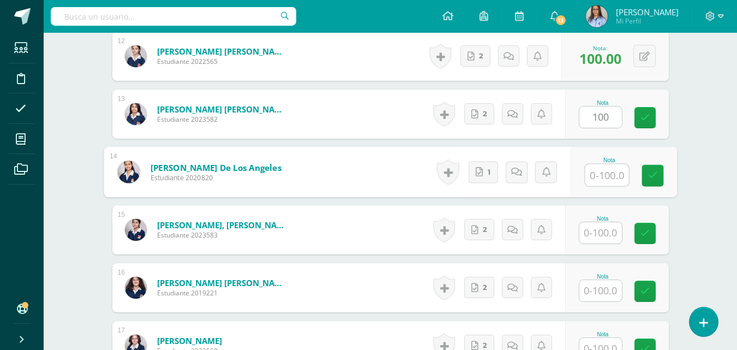
click at [605, 181] on input "text" at bounding box center [607, 175] width 44 height 22
paste input "100"
type input "100"
click at [602, 222] on div at bounding box center [601, 233] width 44 height 22
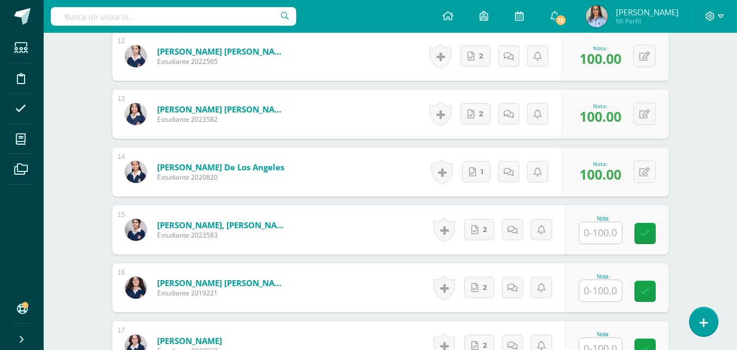
click at [600, 235] on input "text" at bounding box center [600, 232] width 43 height 21
paste input "100"
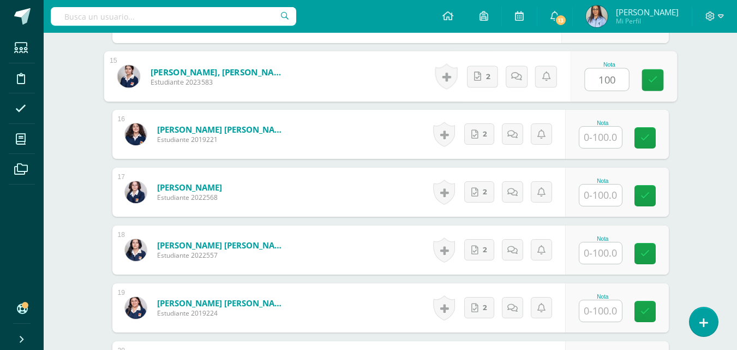
scroll to position [1147, 0]
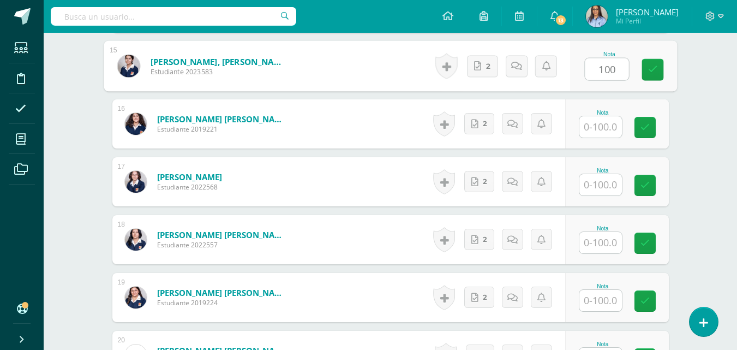
type input "100"
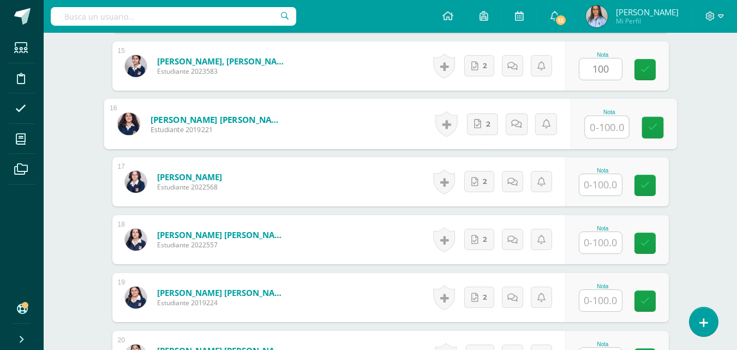
click at [602, 127] on input "text" at bounding box center [607, 127] width 44 height 22
paste input "100"
type input "100"
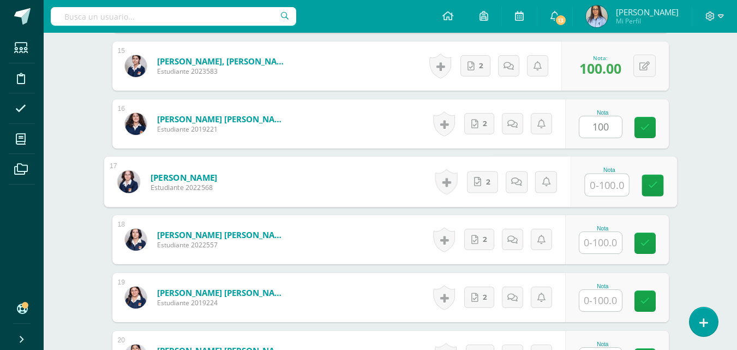
click at [604, 190] on input "text" at bounding box center [607, 185] width 44 height 22
paste input "100"
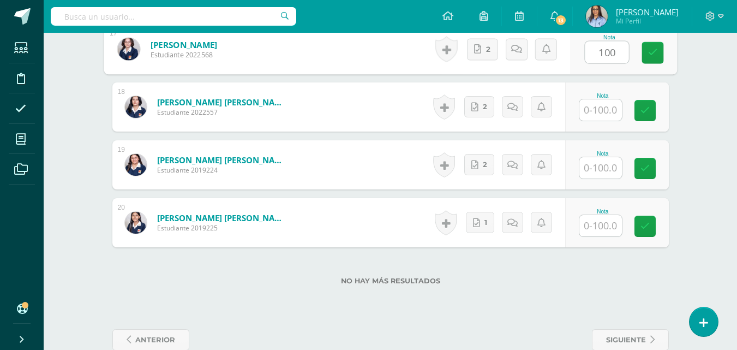
scroll to position [1302, 0]
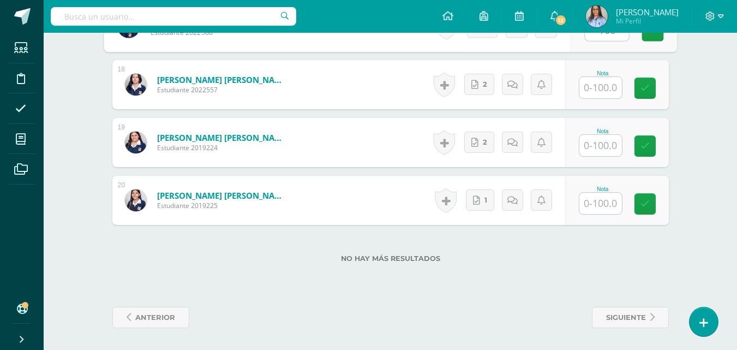
type input "100"
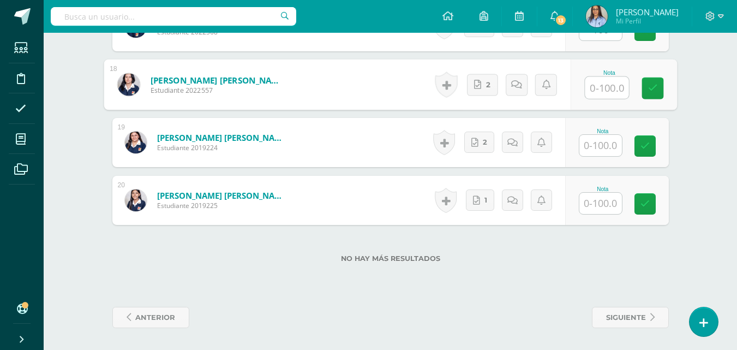
click at [608, 97] on input "text" at bounding box center [607, 88] width 44 height 22
paste input "100"
type input "100"
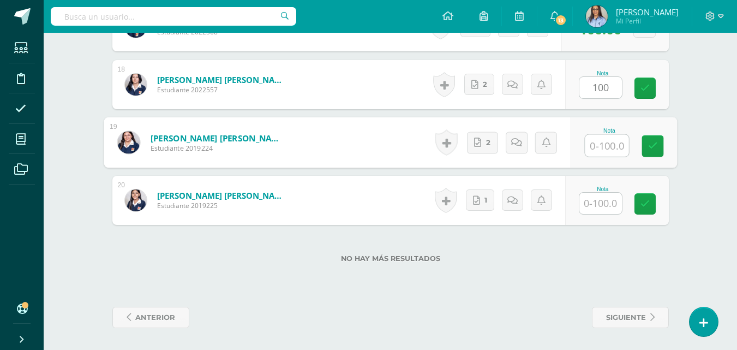
click at [601, 151] on input "text" at bounding box center [607, 146] width 44 height 22
paste input "100"
type input "100"
click at [598, 197] on input "text" at bounding box center [600, 203] width 43 height 21
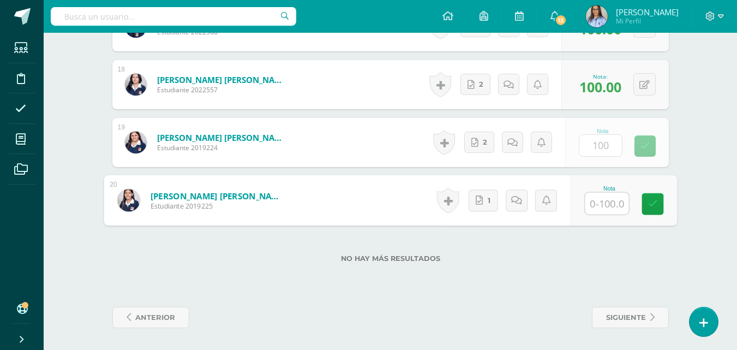
paste input "100"
type input "100"
click at [644, 204] on link at bounding box center [653, 204] width 22 height 22
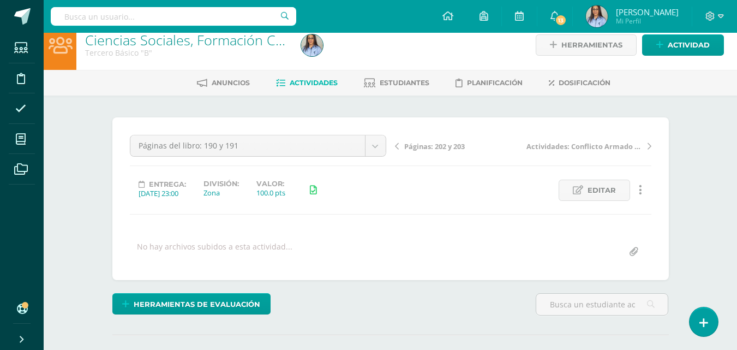
scroll to position [0, 0]
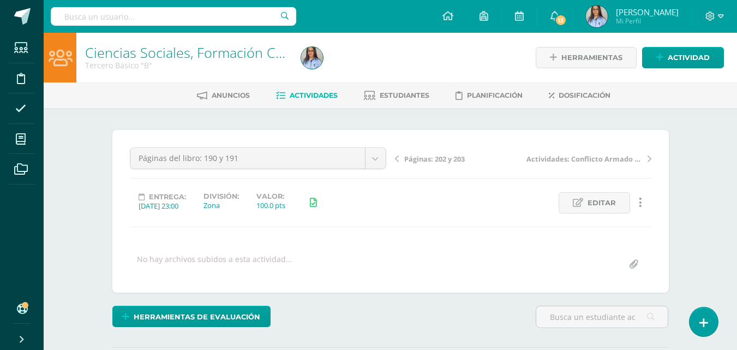
click at [157, 61] on div "Tercero Básico "B"" at bounding box center [186, 65] width 203 height 10
click at [159, 59] on link "Ciencias Sociales, Formación Ciudadana e Interculturalidad" at bounding box center [267, 52] width 365 height 19
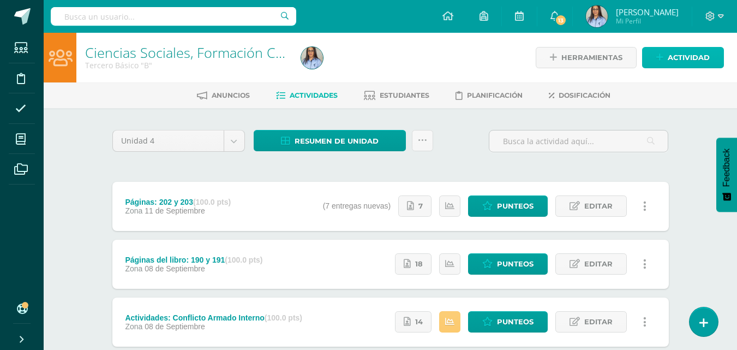
click at [700, 57] on span "Actividad" at bounding box center [689, 57] width 42 height 20
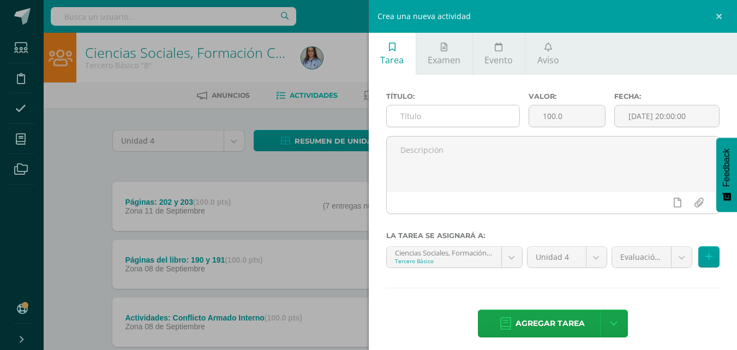
click at [443, 105] on div at bounding box center [453, 116] width 134 height 22
click at [437, 116] on input "text" at bounding box center [453, 115] width 133 height 21
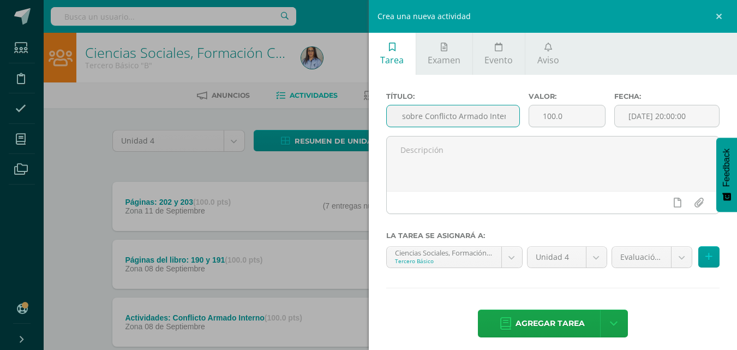
scroll to position [0, 80]
type input "Artículo de opinión sobre Conflicto Armado Interno"
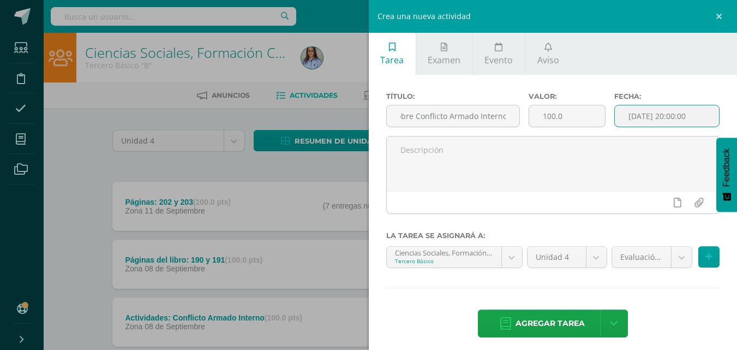
click at [639, 121] on input "[DATE] 20:00:00" at bounding box center [667, 115] width 104 height 21
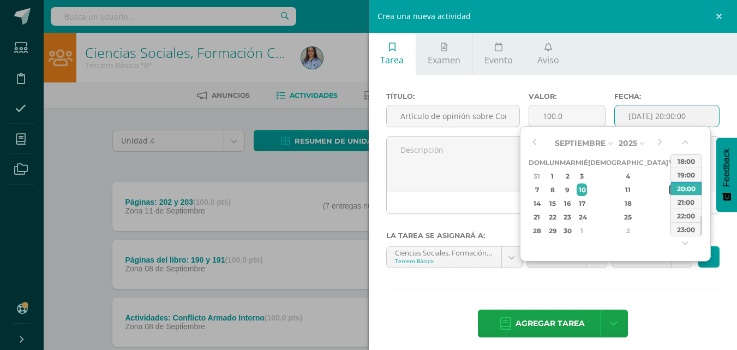
click at [670, 192] on div "12" at bounding box center [675, 189] width 10 height 13
click at [683, 230] on div "23:00" at bounding box center [686, 229] width 31 height 14
type input "[DATE] 23:00"
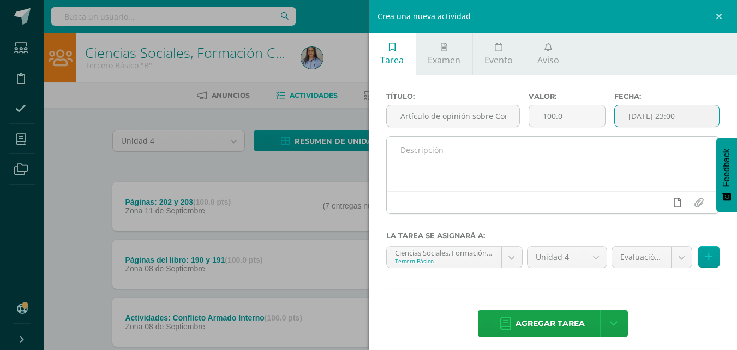
click at [677, 200] on link at bounding box center [677, 202] width 21 height 21
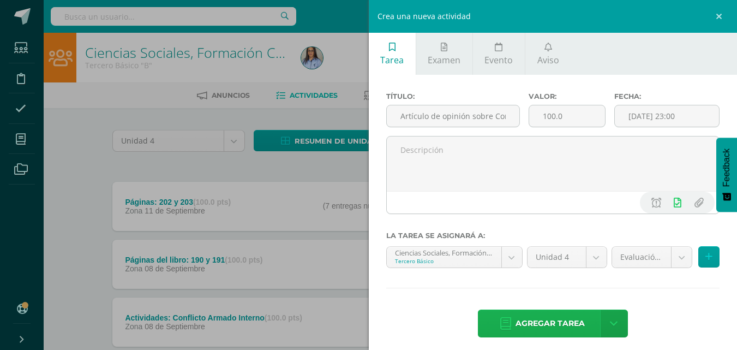
click at [533, 325] on span "Agregar tarea" at bounding box center [550, 323] width 69 height 27
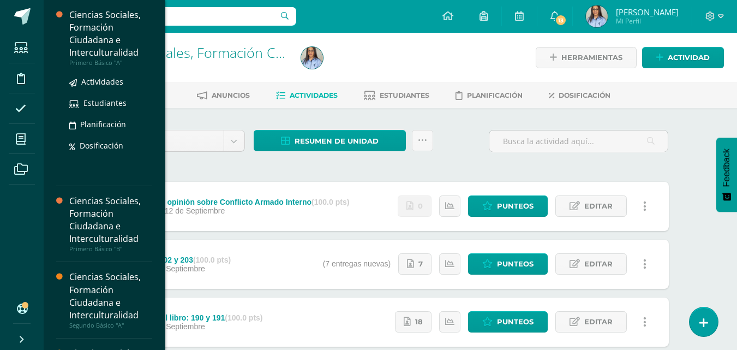
click at [122, 56] on div "Ciencias Sociales, Formación Ciudadana e Interculturalidad" at bounding box center [110, 34] width 83 height 50
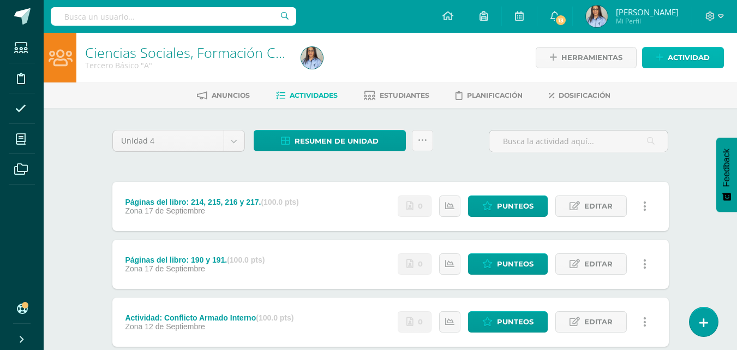
click at [685, 57] on span "Actividad" at bounding box center [689, 57] width 42 height 20
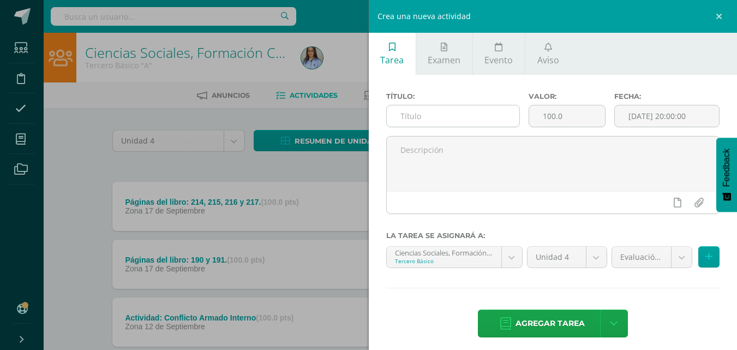
click at [409, 113] on input "text" at bounding box center [453, 115] width 133 height 21
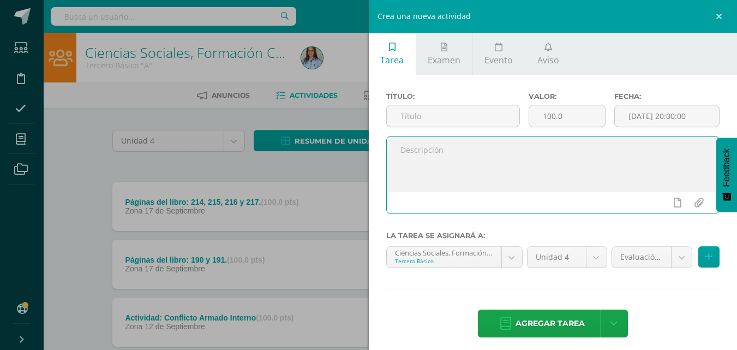
click at [433, 150] on textarea at bounding box center [553, 163] width 333 height 55
paste textarea "Instrucciones: tomando en cuenta los temas 9 y 10 del Bloque 3 del libro. Reali…"
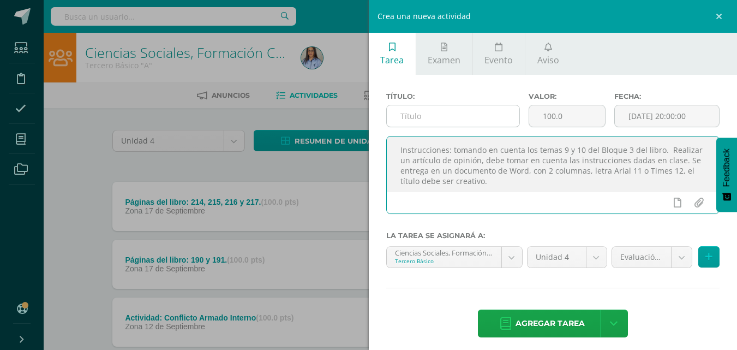
type textarea "Instrucciones: tomando en cuenta los temas 9 y 10 del Bloque 3 del libro. Reali…"
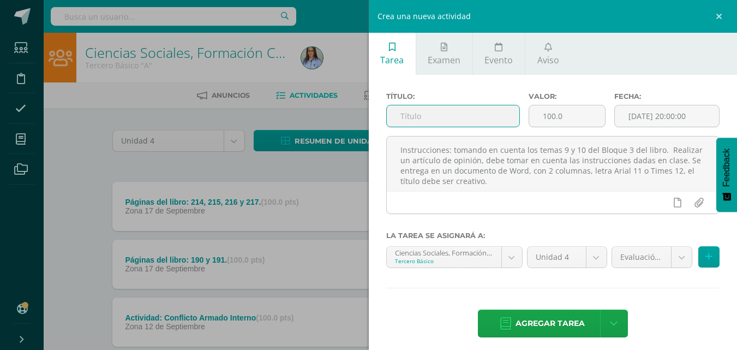
click at [420, 116] on input "text" at bounding box center [453, 115] width 133 height 21
type input "Artículo de opinión sobre el Conflicto Armado Interno"
click at [650, 118] on input "[DATE] 20:00:00" at bounding box center [667, 115] width 104 height 21
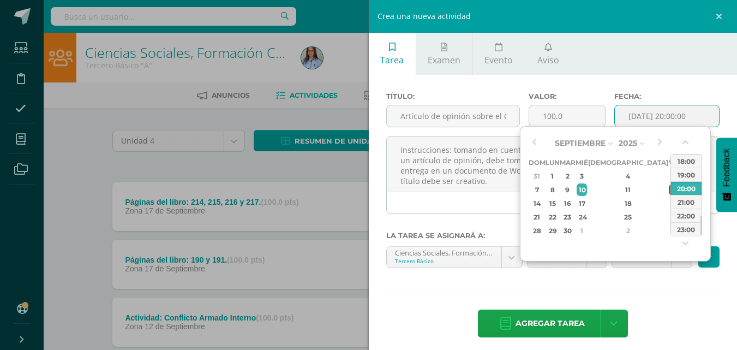
click at [670, 189] on div "12" at bounding box center [675, 189] width 10 height 13
click at [684, 223] on div "23:00" at bounding box center [686, 229] width 31 height 14
type input "2025-09-12 23:00"
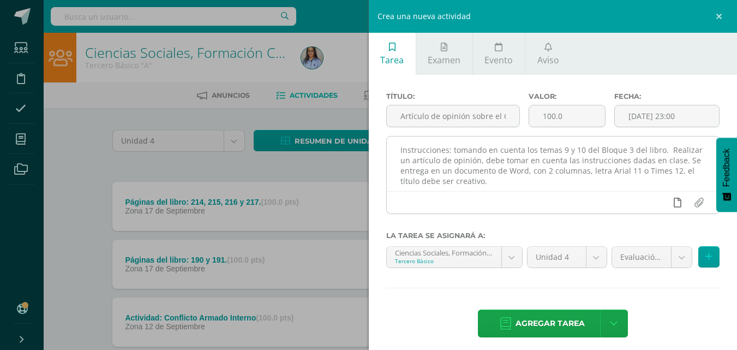
click at [674, 204] on icon at bounding box center [678, 203] width 8 height 10
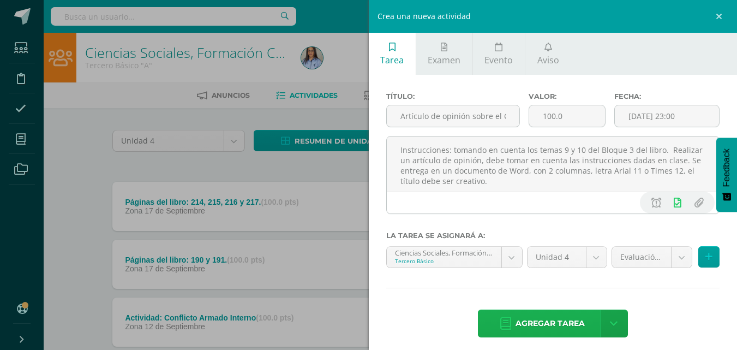
click at [555, 323] on span "Agregar tarea" at bounding box center [550, 323] width 69 height 27
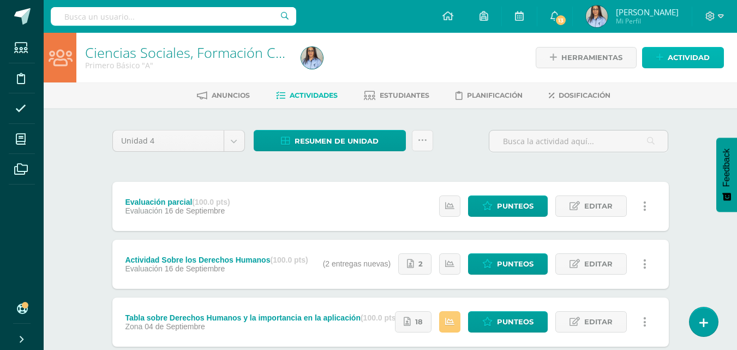
click at [673, 56] on span "Actividad" at bounding box center [689, 57] width 42 height 20
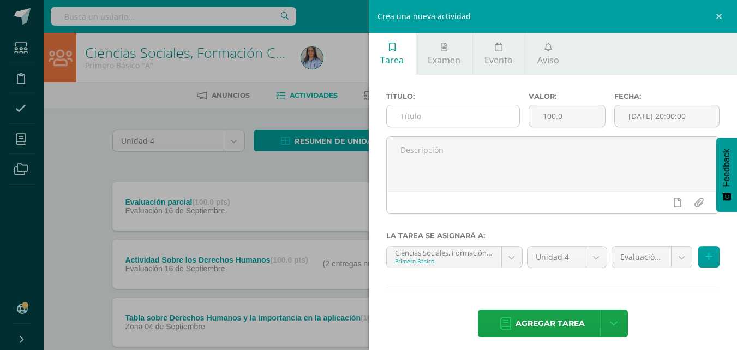
click at [425, 117] on input "text" at bounding box center [453, 115] width 133 height 21
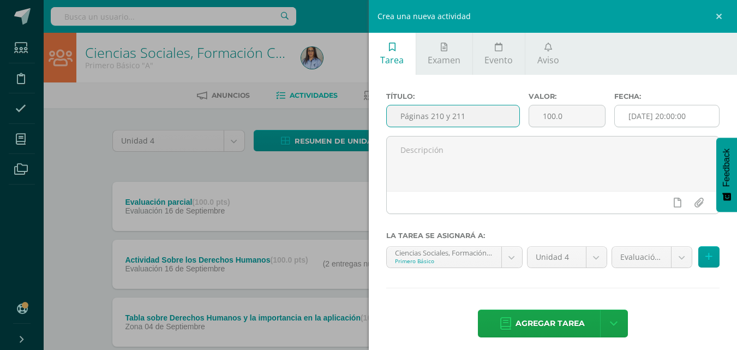
type input "Páginas 210 y 211"
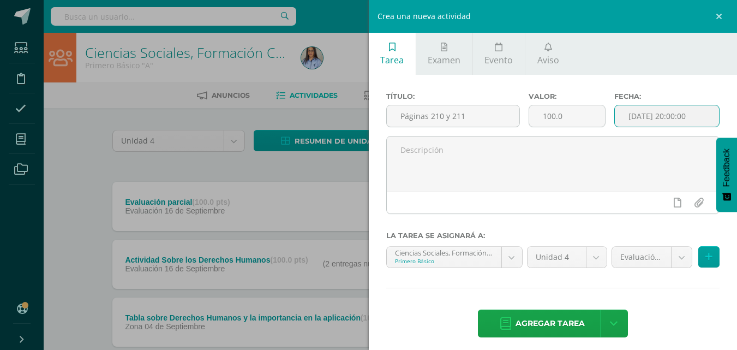
click at [655, 116] on input "[DATE] 20:00:00" at bounding box center [667, 115] width 104 height 21
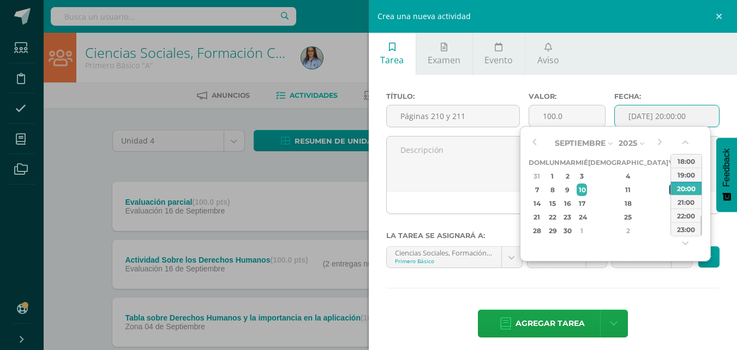
click at [670, 185] on div "12" at bounding box center [675, 189] width 10 height 13
click at [679, 229] on div "23:00" at bounding box center [686, 229] width 31 height 14
type input "2025-09-12 23:00"
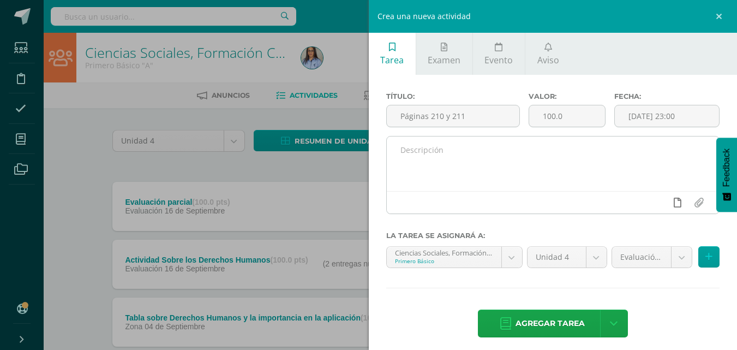
click at [678, 197] on link at bounding box center [677, 202] width 21 height 21
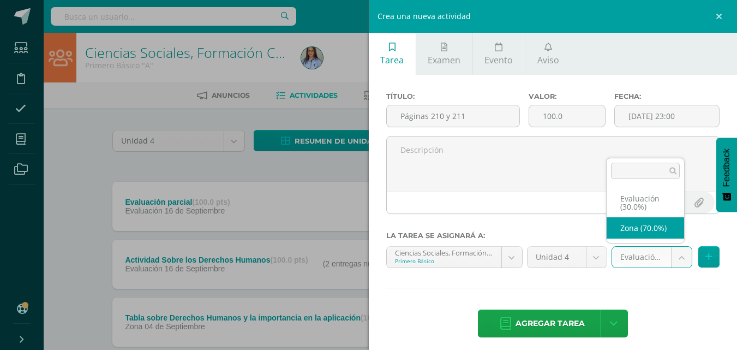
select select "127039"
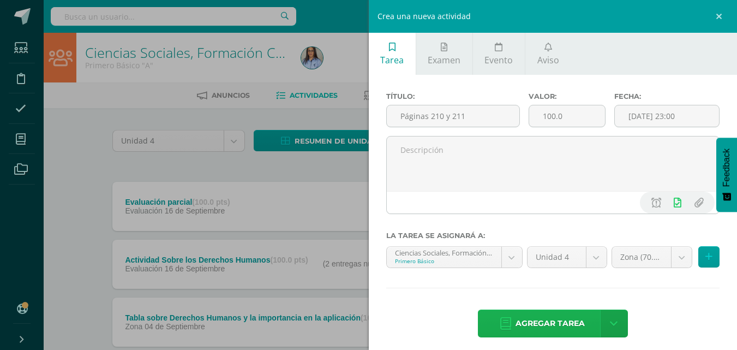
click at [555, 319] on span "Agregar tarea" at bounding box center [550, 323] width 69 height 27
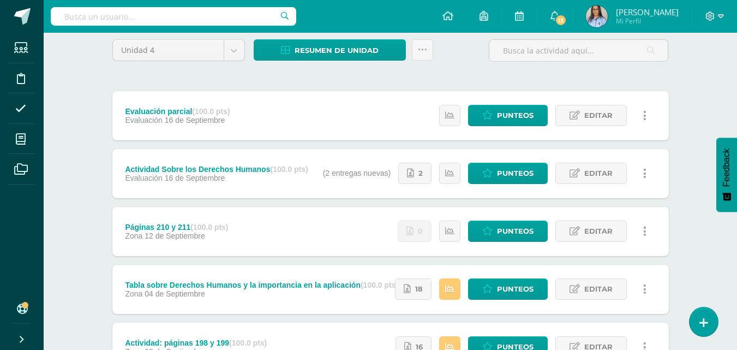
scroll to position [109, 0]
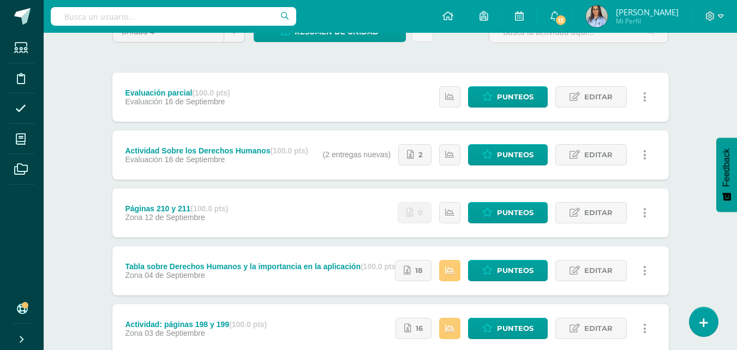
click at [331, 87] on div "Evaluación parcial (100.0 pts) Evaluación 16 de Septiembre Estatus de Actividad…" at bounding box center [390, 97] width 557 height 49
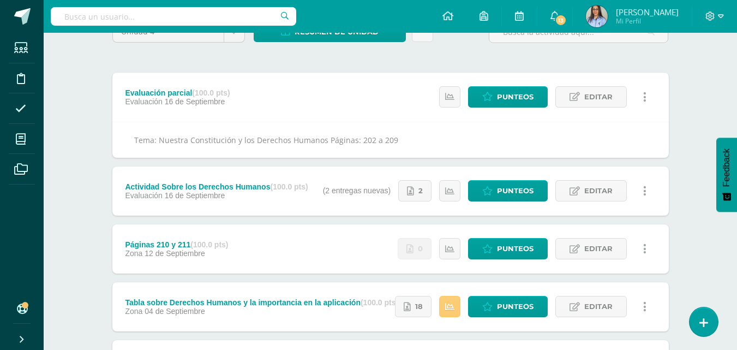
click at [345, 86] on div "Evaluación parcial (100.0 pts) Evaluación 16 de Septiembre Estatus de Actividad…" at bounding box center [390, 97] width 557 height 49
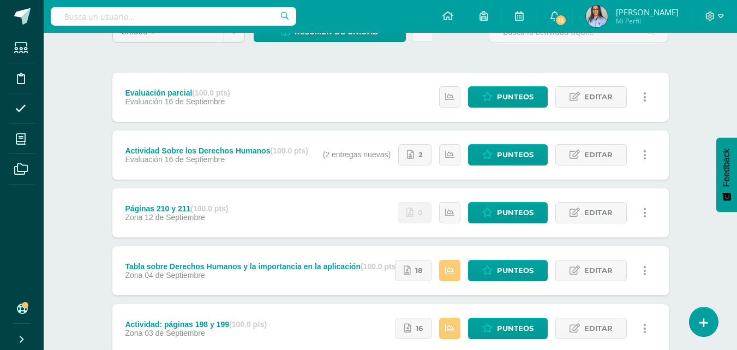
click at [356, 96] on div "Evaluación parcial (100.0 pts) Evaluación 16 de Septiembre Estatus de Actividad…" at bounding box center [390, 97] width 557 height 49
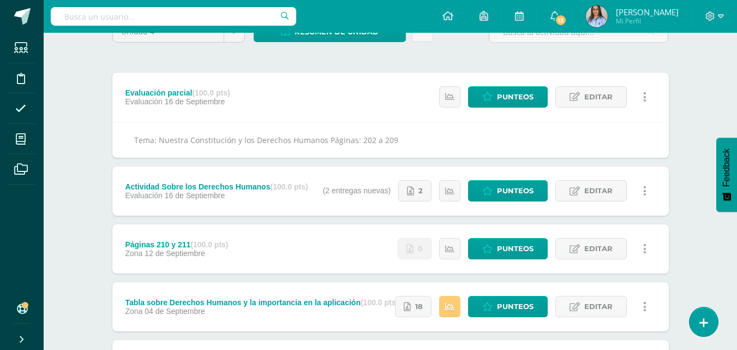
click at [243, 98] on div "Evaluación parcial (100.0 pts) Evaluación 16 de Septiembre" at bounding box center [177, 97] width 131 height 49
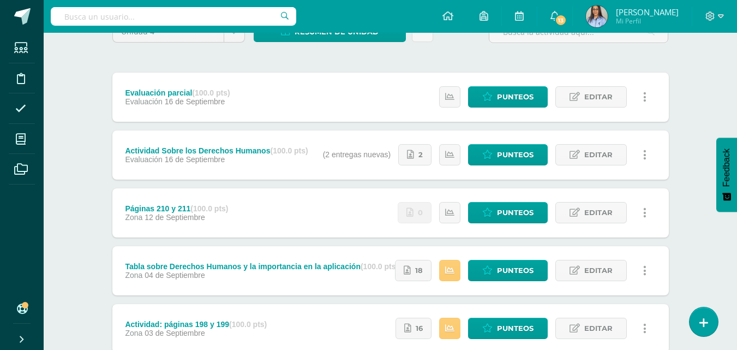
click at [259, 103] on div "Evaluación parcial (100.0 pts) Evaluación 16 de Septiembre Estatus de Actividad…" at bounding box center [390, 97] width 557 height 49
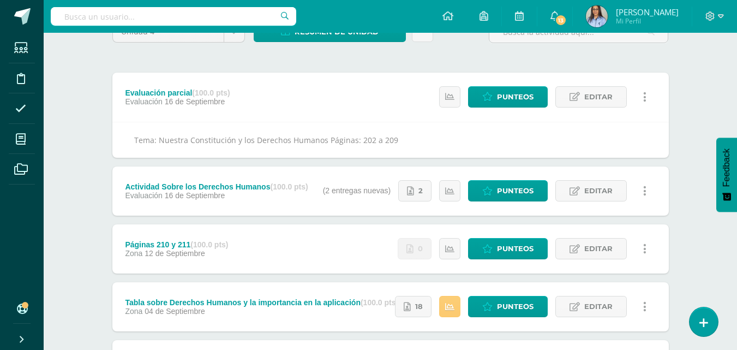
click at [278, 187] on strong "(100.0 pts)" at bounding box center [289, 186] width 38 height 9
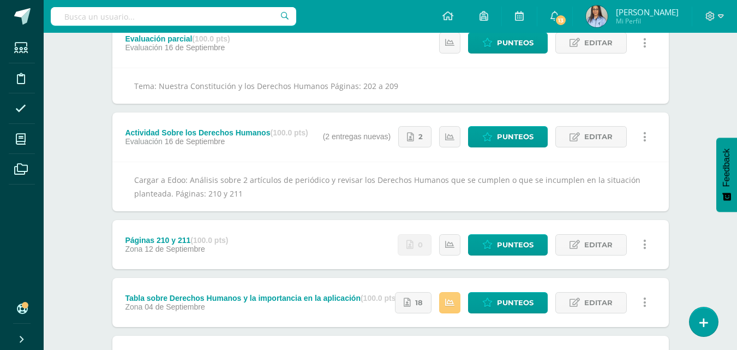
scroll to position [164, 0]
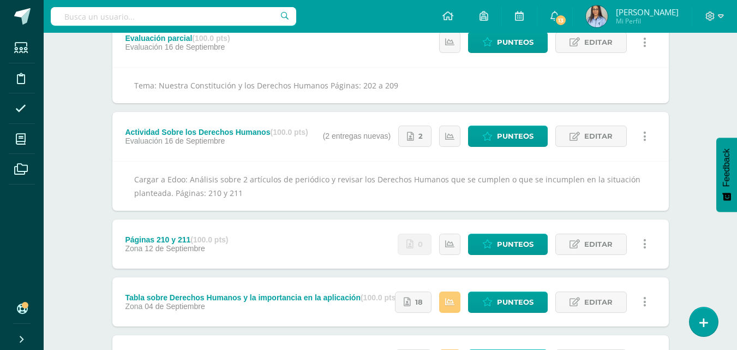
click at [310, 127] on div "Actividad Sobre los Derechos Humanos (100.0 pts) Evaluación 16 de Septiembre" at bounding box center [216, 136] width 209 height 49
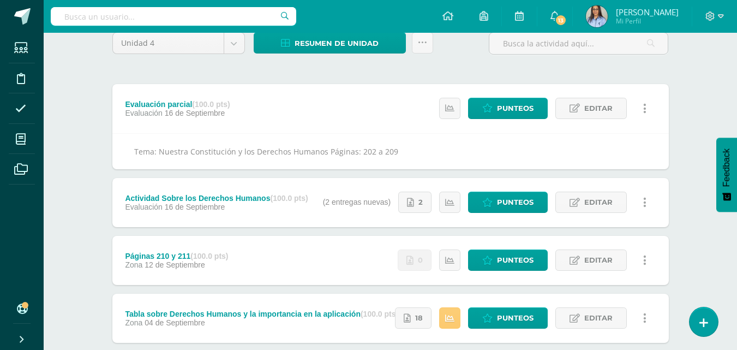
scroll to position [0, 0]
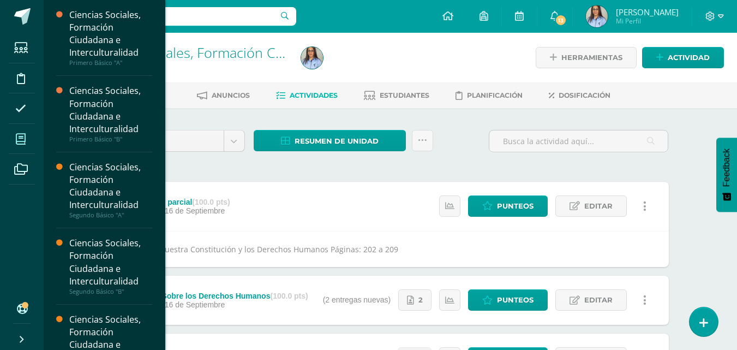
click at [21, 125] on link "Mis cursos" at bounding box center [22, 139] width 26 height 31
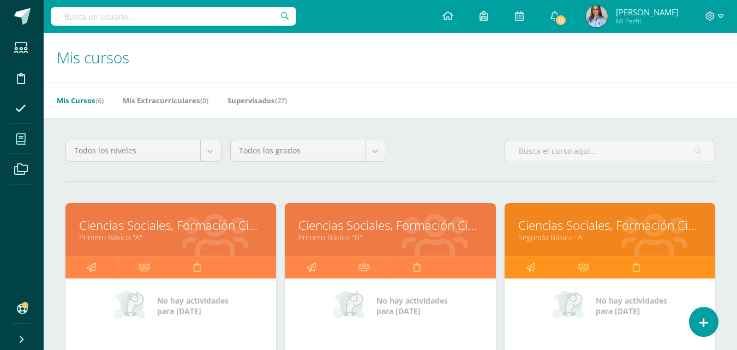
click at [555, 225] on link "Ciencias Sociales, Formación Ciudadana e Interculturalidad" at bounding box center [609, 225] width 183 height 17
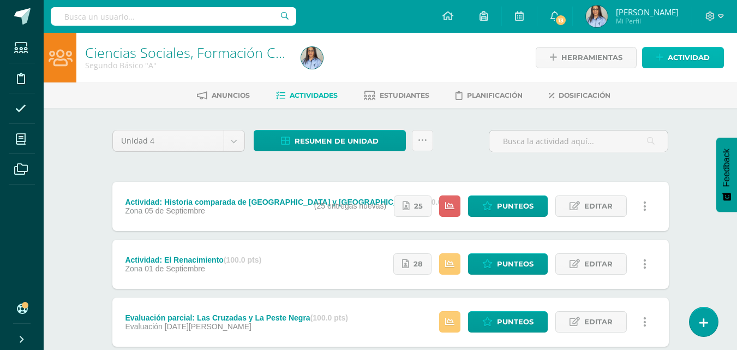
click at [695, 59] on span "Actividad" at bounding box center [689, 57] width 42 height 20
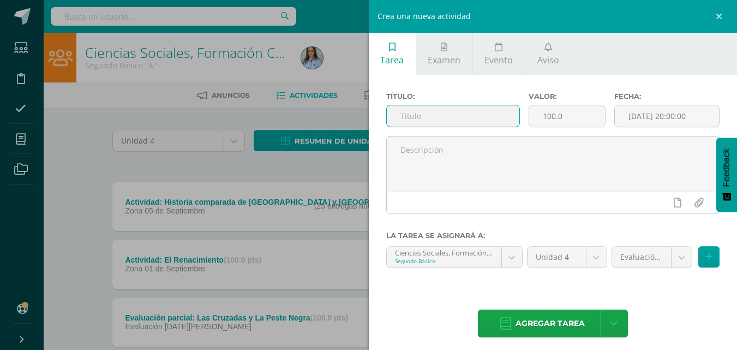
click at [425, 109] on input "text" at bounding box center [453, 115] width 133 height 21
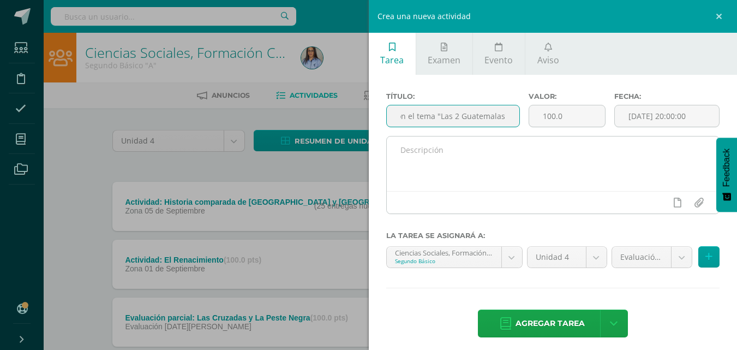
type input "Artículo de opinión con el tema "Las 2 Guatemalas""
click textarea
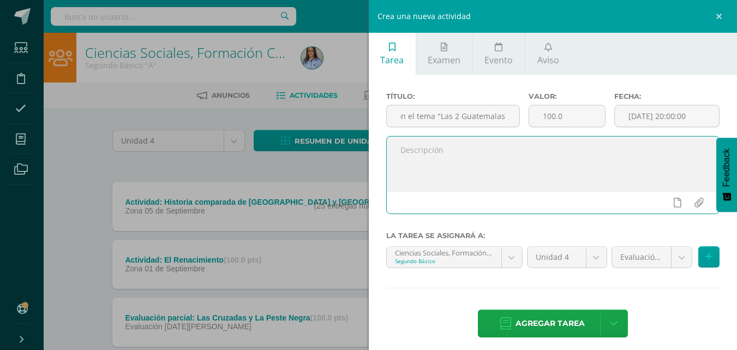
scroll to position [0, 0]
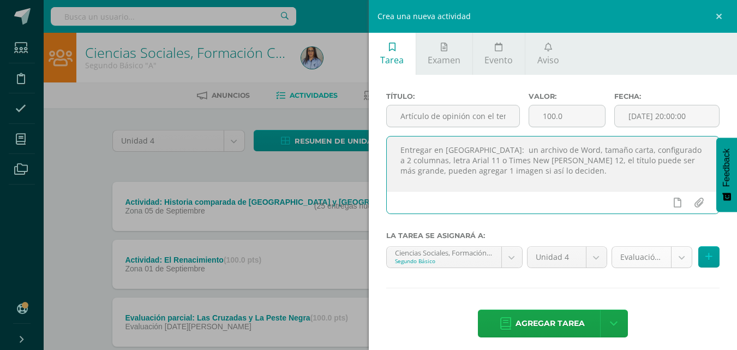
type textarea "Entregar en [GEOGRAPHIC_DATA]: un archivo de Word, tamaño carta, configurado a …"
click body "Estudiantes Disciplina Asistencia Mis cursos Archivos Soporte Ayuda Reportar un…"
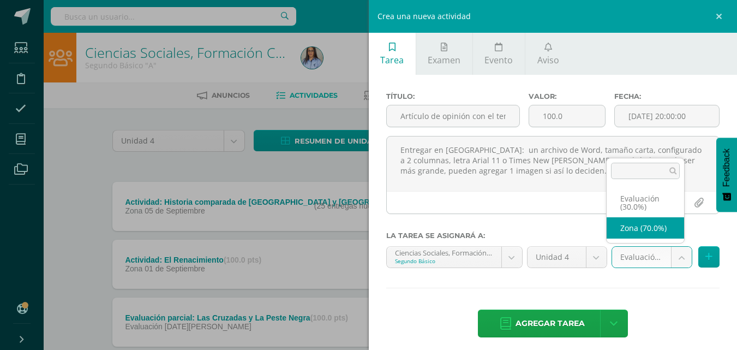
select select "127305"
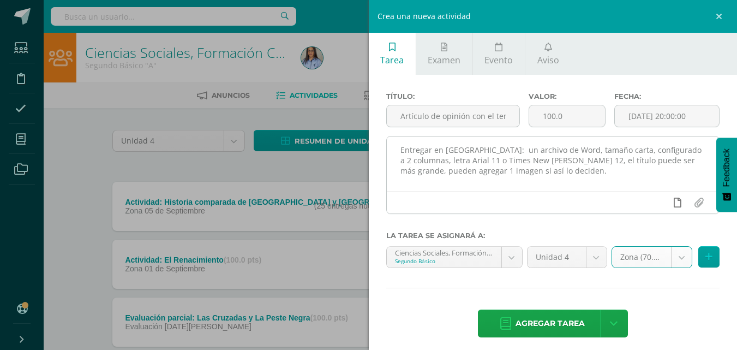
click link
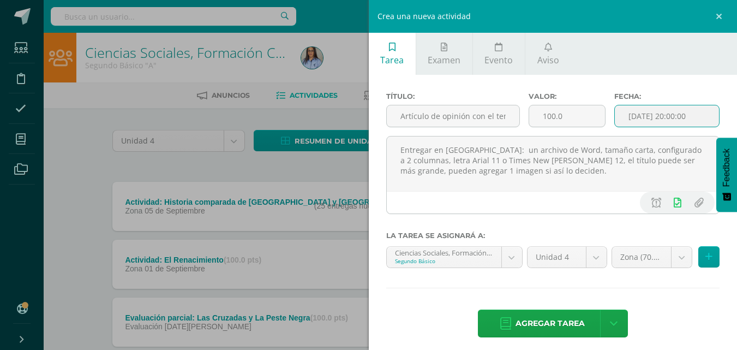
click input "[DATE] 20:00:00"
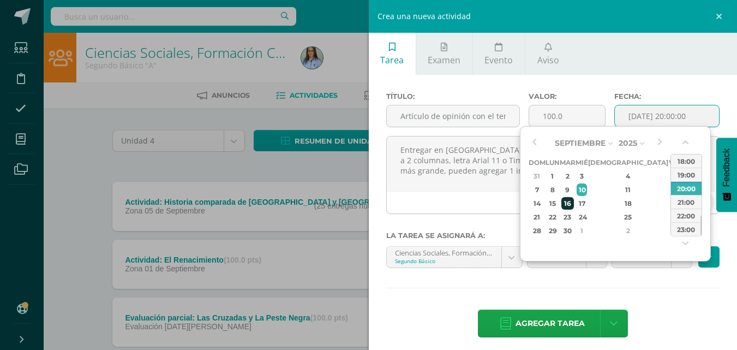
click div "16"
click div "23:00"
type input "2025-09-16 23:00"
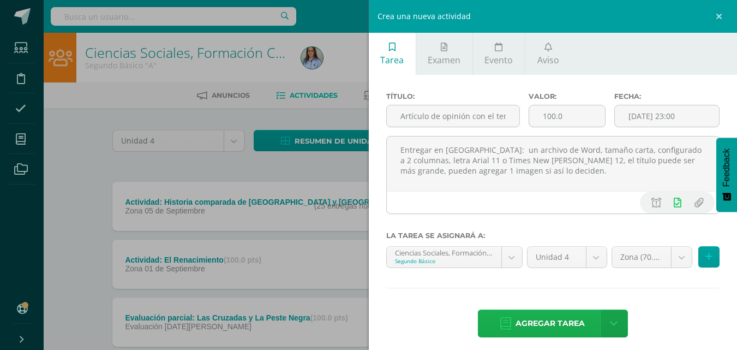
click span "Agregar tarea"
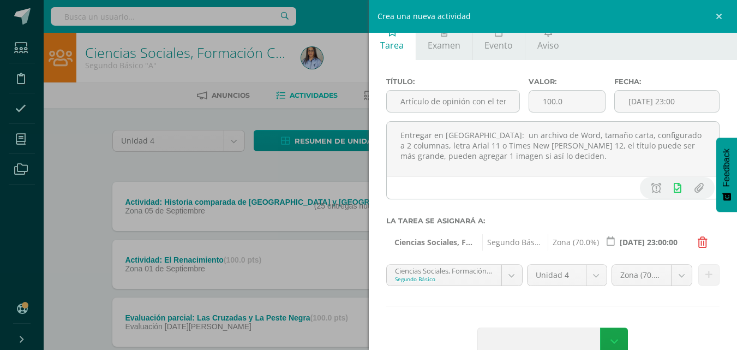
scroll to position [40, 0]
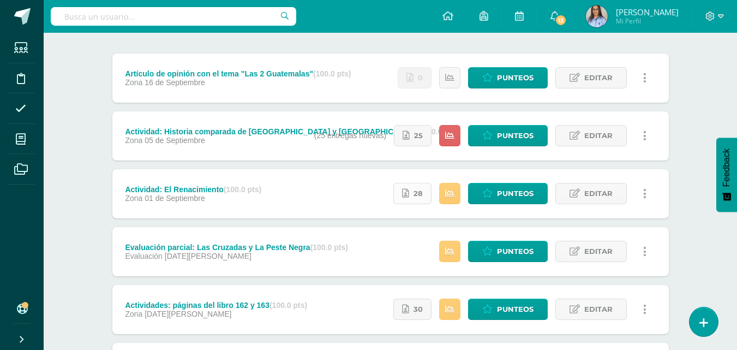
scroll to position [109, 0]
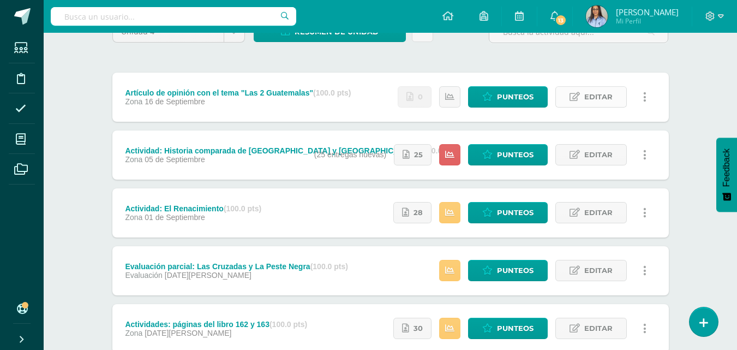
click at [594, 92] on span "Editar" at bounding box center [598, 97] width 28 height 20
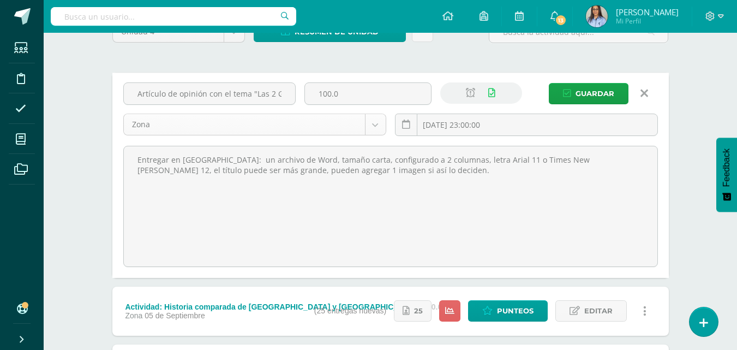
click at [380, 123] on body "Tarea asignada exitosamente Estudiantes Disciplina Asistencia Mis cursos Archiv…" at bounding box center [368, 323] width 737 height 864
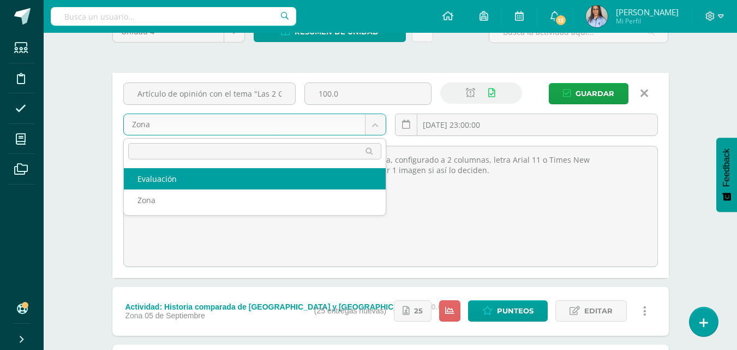
select select "127306"
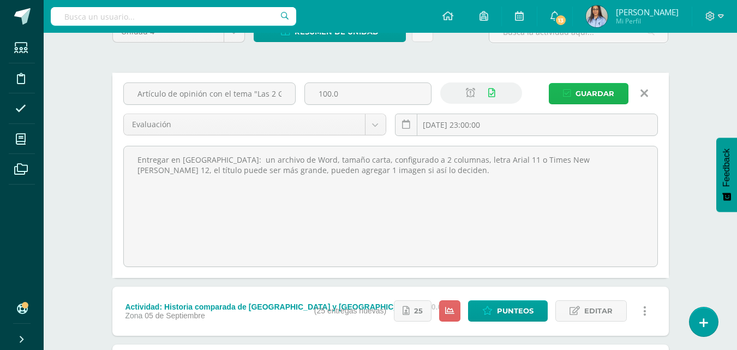
click at [612, 91] on span "Guardar" at bounding box center [595, 93] width 39 height 20
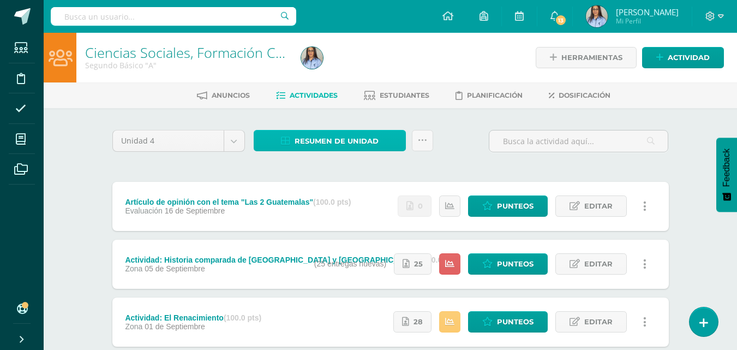
click at [353, 142] on span "Resumen de unidad" at bounding box center [337, 141] width 84 height 20
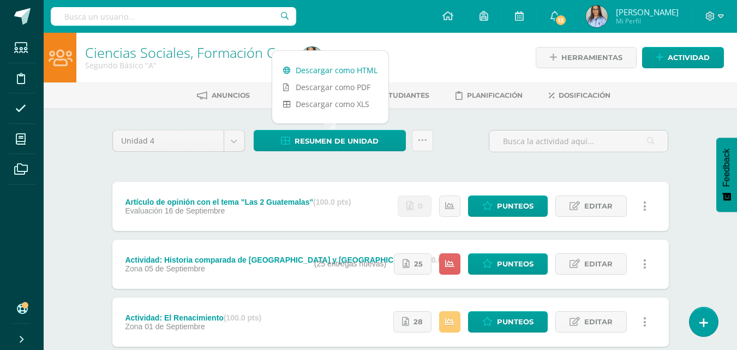
click at [360, 76] on link "Descargar como HTML" at bounding box center [330, 70] width 116 height 17
